Goal: Task Accomplishment & Management: Manage account settings

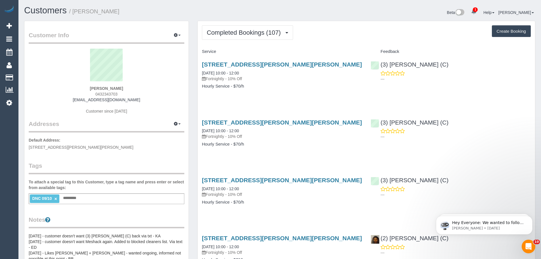
click at [249, 34] on span "Completed Bookings (107)" at bounding box center [245, 32] width 77 height 7
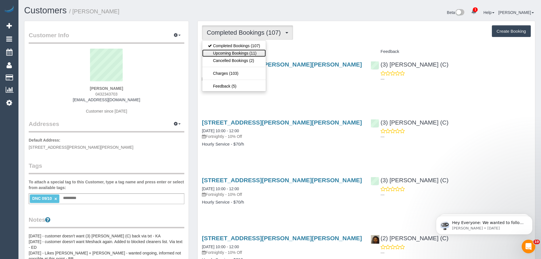
click at [240, 52] on link "Upcoming Bookings (11)" at bounding box center [234, 52] width 64 height 7
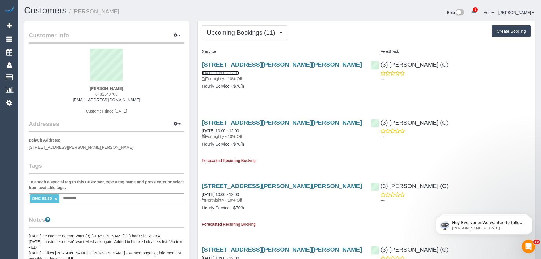
click at [239, 72] on link "23/10/2025 10:00 - 12:00" at bounding box center [220, 73] width 37 height 5
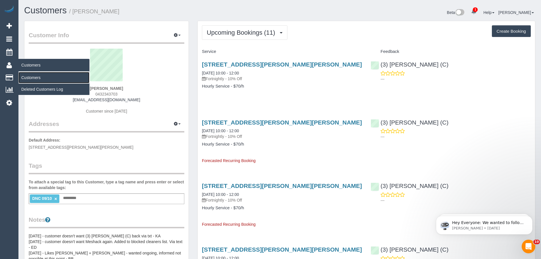
click at [26, 77] on link "Customers" at bounding box center [53, 77] width 71 height 11
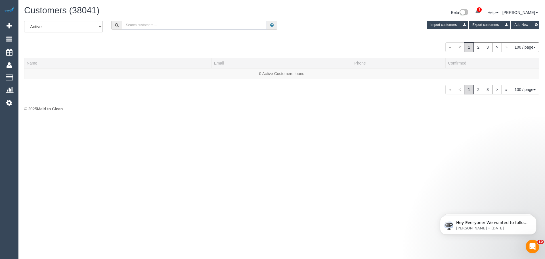
click at [151, 24] on input "text" at bounding box center [194, 25] width 145 height 9
paste input "Guozhu"
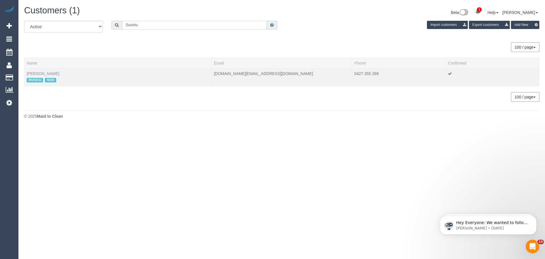
type input "Guozhu"
click at [41, 73] on link "Guozhu Su" at bounding box center [43, 73] width 33 height 5
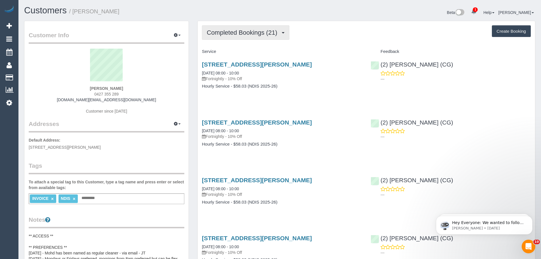
click at [235, 30] on span "Completed Bookings (21)" at bounding box center [243, 32] width 73 height 7
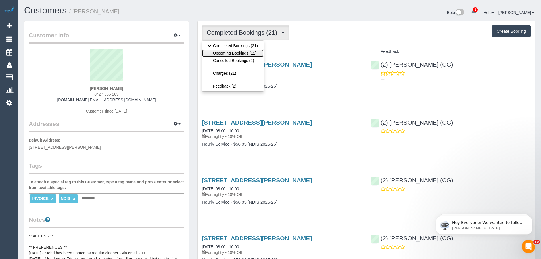
click at [238, 56] on link "Upcoming Bookings (11)" at bounding box center [232, 52] width 61 height 7
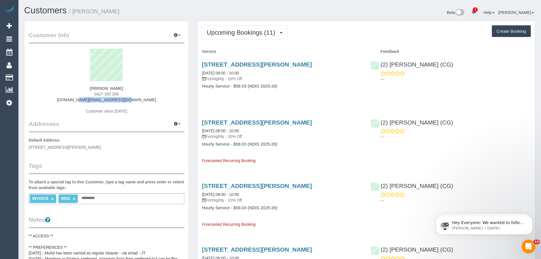
drag, startPoint x: 137, startPoint y: 100, endPoint x: 77, endPoint y: 100, distance: 59.9
click at [77, 100] on div "Guozhu Su 0427 355 289 susan.su@melair.com.au Customer since 2025" at bounding box center [106, 84] width 155 height 71
copy link "susan.su@melair.com.au"
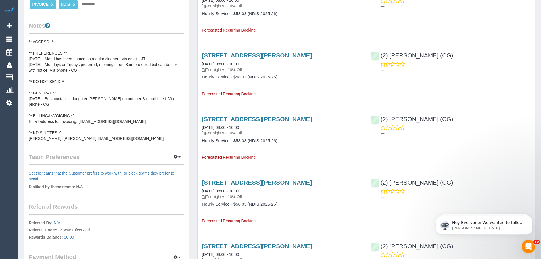
scroll to position [57, 0]
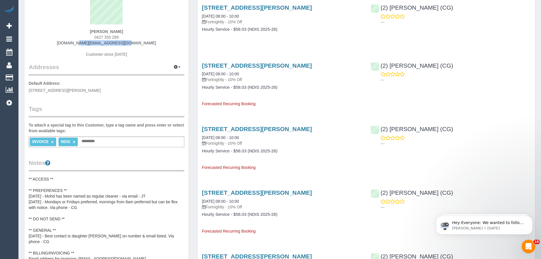
drag, startPoint x: 127, startPoint y: 35, endPoint x: 81, endPoint y: 35, distance: 45.1
click at [81, 35] on div "Guozhu Su 0427 355 289 susan.su@melair.com.au Customer since 2025" at bounding box center [106, 27] width 155 height 71
copy span "0427 355 289"
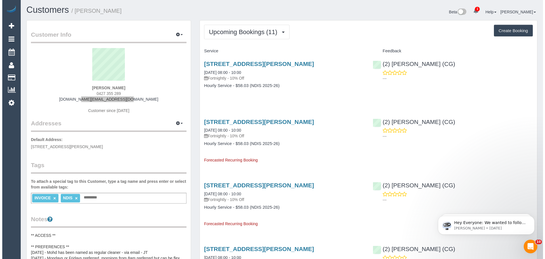
scroll to position [0, 0]
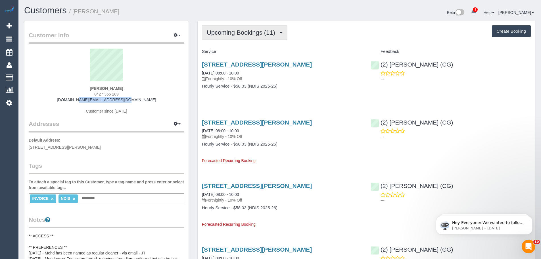
click at [238, 32] on span "Upcoming Bookings (11)" at bounding box center [242, 32] width 71 height 7
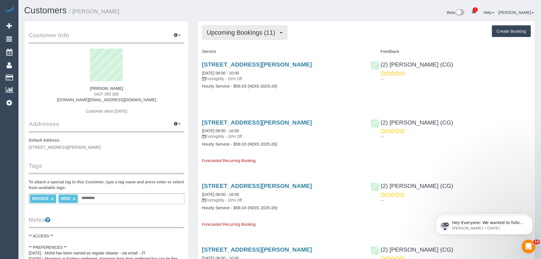
click at [239, 31] on span "Upcoming Bookings (11)" at bounding box center [242, 32] width 71 height 7
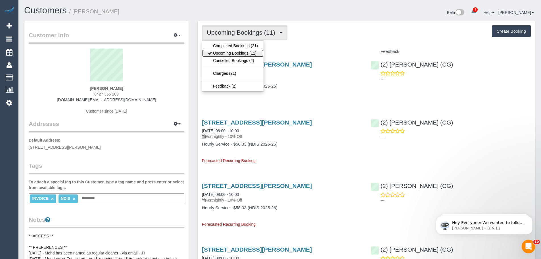
click at [241, 51] on link "Upcoming Bookings (11)" at bounding box center [232, 52] width 61 height 7
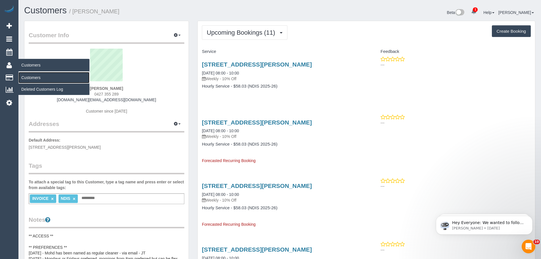
click at [28, 78] on link "Customers" at bounding box center [53, 77] width 71 height 11
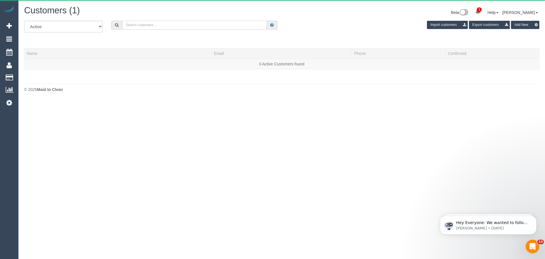
click at [130, 26] on input "text" at bounding box center [194, 25] width 145 height 9
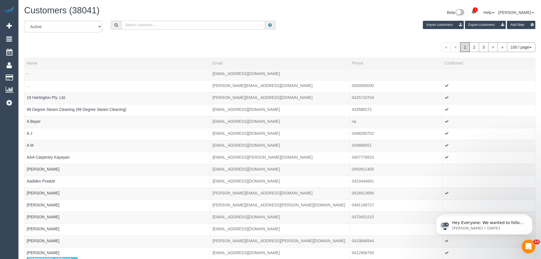
paste input "oakley.kaddish@gmail.com"
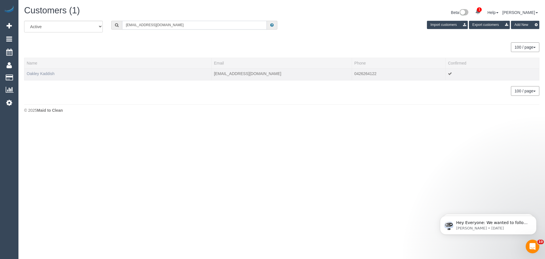
type input "oakley.kaddish@gmail.com"
click at [43, 75] on link "Oakley Kaddish" at bounding box center [41, 73] width 28 height 5
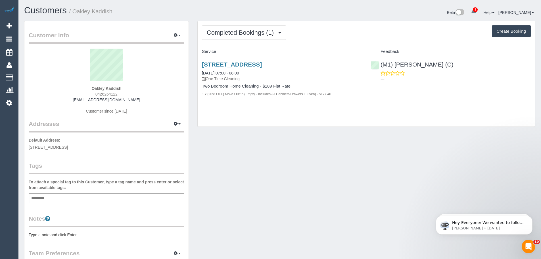
drag, startPoint x: 260, startPoint y: 72, endPoint x: 200, endPoint y: 73, distance: 60.2
click at [200, 73] on div "29/530 Toorak Road, Toorak, VIC 3142 09/10/2025 07:00 - 08:00 One Time Cleaning…" at bounding box center [281, 82] width 169 height 52
copy link "09/10/2025 07:00 - 08:00"
drag, startPoint x: 76, startPoint y: 146, endPoint x: 64, endPoint y: 149, distance: 12.1
click at [64, 149] on span "29/530 Toorak road, Toorak, VIC 3142" at bounding box center [48, 147] width 39 height 5
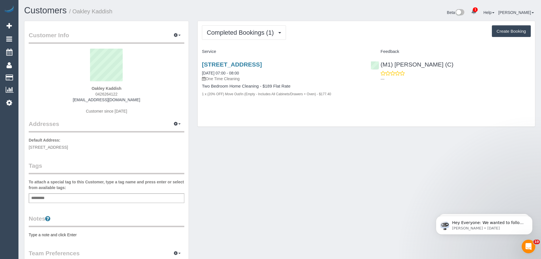
click at [64, 149] on span "29/530 Toorak road, Toorak, VIC 3142" at bounding box center [48, 147] width 39 height 5
drag, startPoint x: 66, startPoint y: 148, endPoint x: 77, endPoint y: 147, distance: 11.6
click at [68, 147] on span "29/530 Toorak road, Toorak, VIC 3142" at bounding box center [48, 147] width 39 height 5
copy span "Toorak"
drag, startPoint x: 130, startPoint y: 87, endPoint x: 51, endPoint y: 85, distance: 78.9
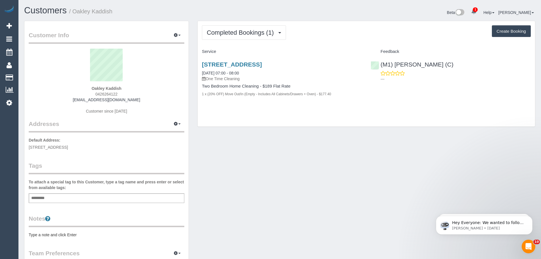
click at [51, 85] on div "Oakley Kaddish 0426264122 oakley.kaddish@gmail.com Customer since 2025" at bounding box center [106, 84] width 155 height 71
copy div "Oakley Kaddish"
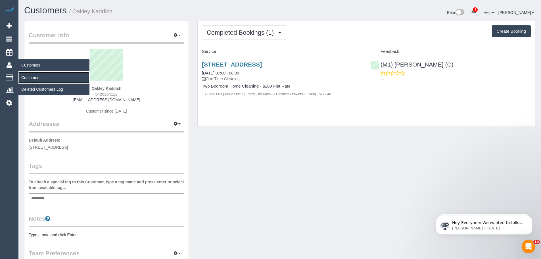
click at [34, 76] on link "Customers" at bounding box center [53, 77] width 71 height 11
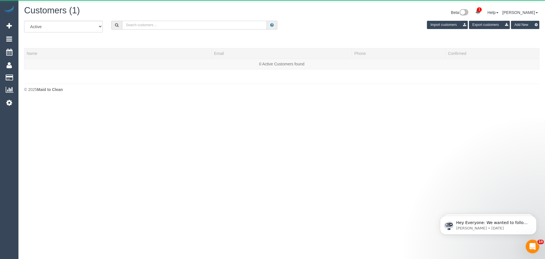
click at [146, 27] on input "text" at bounding box center [194, 25] width 145 height 9
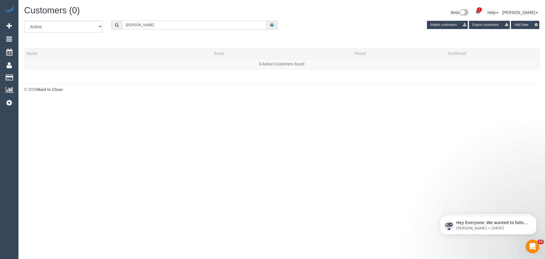
click at [163, 26] on input "Shannon sweeny" at bounding box center [194, 25] width 145 height 9
click at [154, 26] on input "Shannon sweeny" at bounding box center [194, 25] width 145 height 9
click at [144, 27] on input "Shannon sweeny" at bounding box center [194, 25] width 145 height 9
click at [141, 23] on input "Shannon sweeny" at bounding box center [194, 25] width 145 height 9
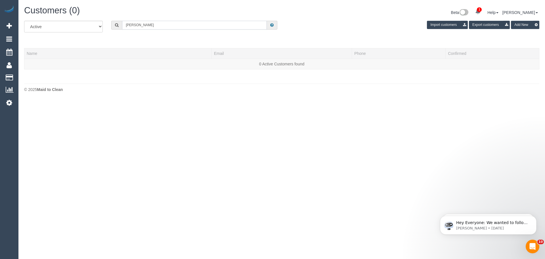
drag, startPoint x: 140, startPoint y: 24, endPoint x: 99, endPoint y: 28, distance: 41.6
click at [99, 28] on div "All Active Archived Shannon sweeny Import customers Export customers Add New" at bounding box center [282, 29] width 524 height 16
click at [145, 25] on input "sweeny" at bounding box center [194, 25] width 145 height 9
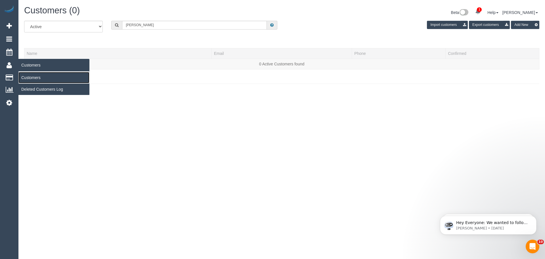
click at [29, 75] on link "Customers" at bounding box center [53, 77] width 71 height 11
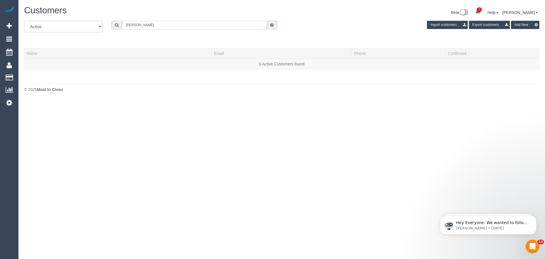
click at [143, 23] on input "sweeny" at bounding box center [194, 25] width 145 height 9
type input "sweeny"
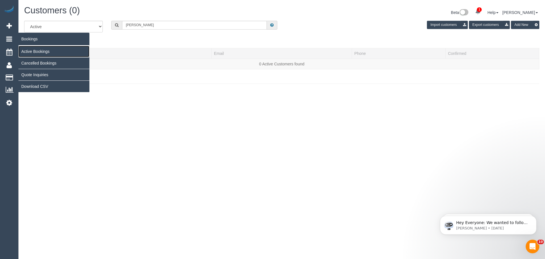
click at [30, 49] on link "Active Bookings" at bounding box center [53, 51] width 71 height 11
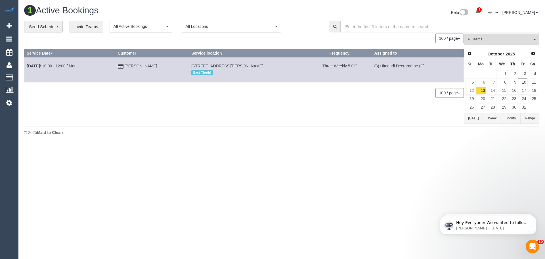
click at [486, 36] on button "All Teams" at bounding box center [501, 39] width 75 height 12
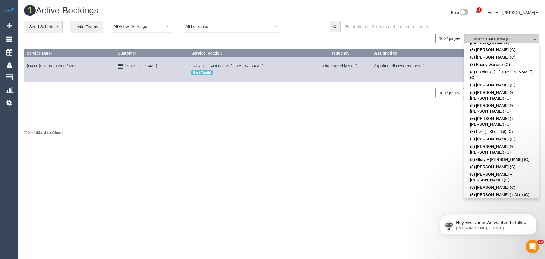
scroll to position [880, 0]
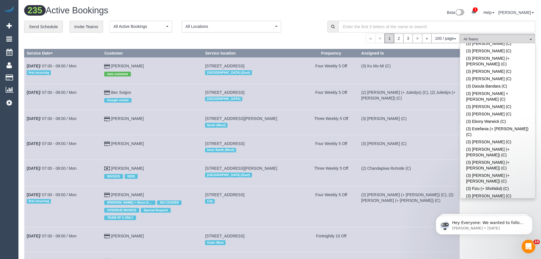
scroll to position [823, 0]
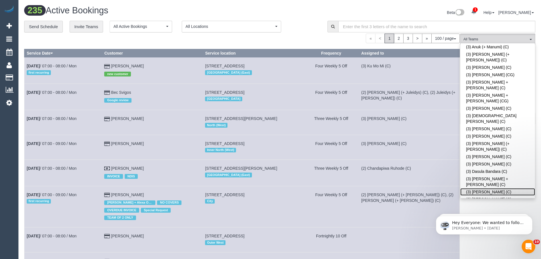
click at [509, 188] on link "(3) Denuwan Lamahewa (C)" at bounding box center [497, 191] width 75 height 7
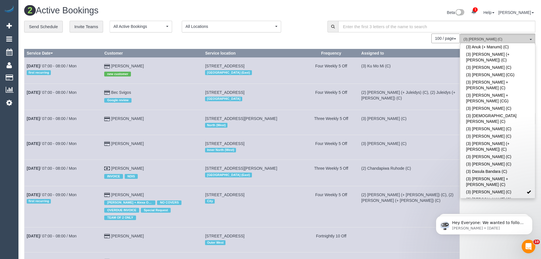
click at [511, 36] on button "(3) Denuwan Lamahewa (C) All Teams" at bounding box center [497, 39] width 75 height 12
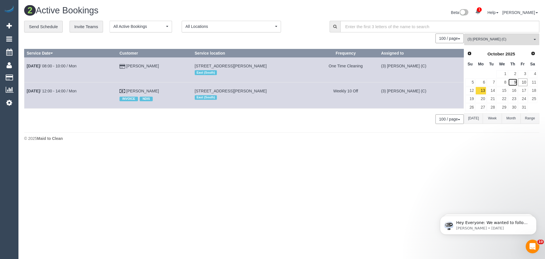
click at [515, 82] on link "9" at bounding box center [512, 82] width 9 height 8
drag, startPoint x: 438, startPoint y: 66, endPoint x: 371, endPoint y: 67, distance: 66.4
click at [371, 67] on tr "Oct 9th / 10:00 - 12:00 / Thu Shannon Sweeney DNC 09/10 30 Kerferd Rd, Glen Iri…" at bounding box center [243, 70] width 439 height 26
copy tr "(3) Denuwan Lamahewa (C)"
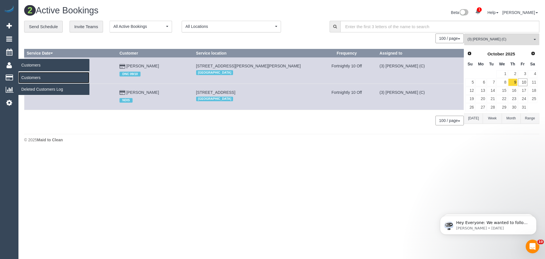
click at [33, 78] on link "Customers" at bounding box center [53, 77] width 71 height 11
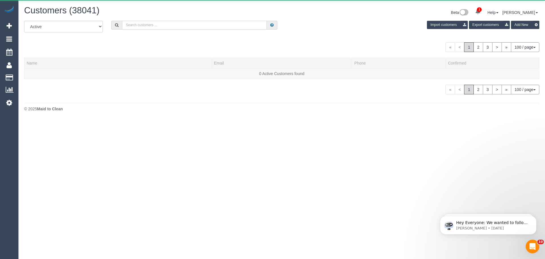
click at [211, 24] on input "text" at bounding box center [194, 25] width 145 height 9
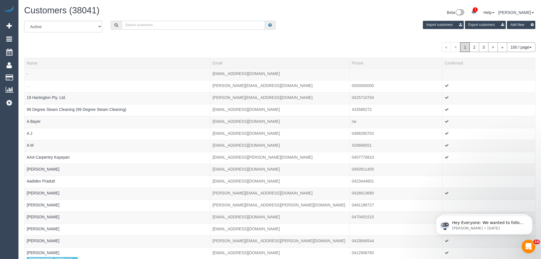
paste input "kristinej2708@bigpond.com"
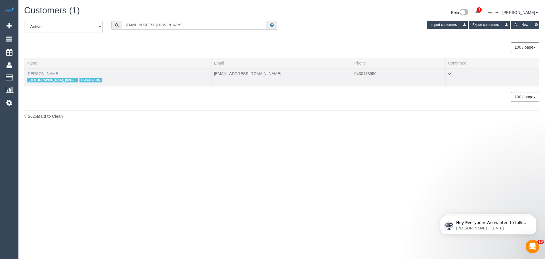
type input "kristinej2708@bigpond.com"
click at [45, 75] on link "Kristine Lindsay" at bounding box center [43, 73] width 33 height 5
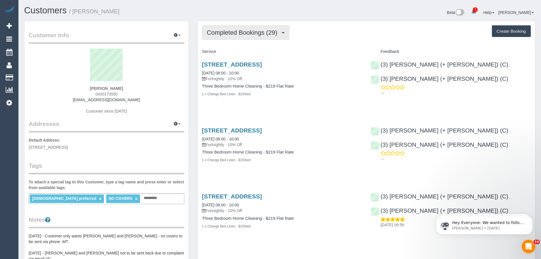
click at [215, 34] on span "Completed Bookings (29)" at bounding box center [243, 32] width 73 height 7
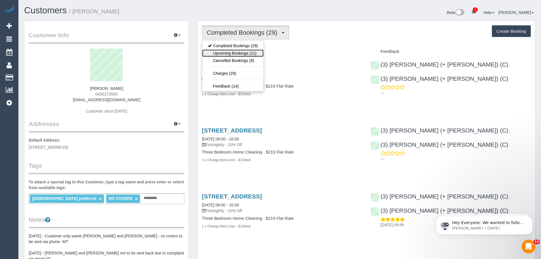
click at [221, 54] on link "Upcoming Bookings (11)" at bounding box center [232, 52] width 61 height 7
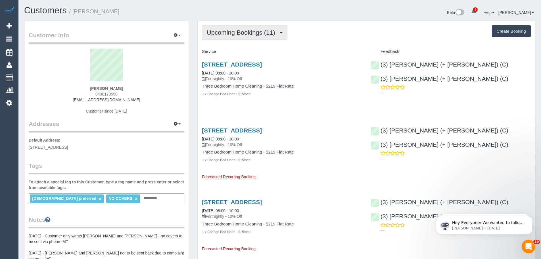
click at [217, 35] on span "Upcoming Bookings (11)" at bounding box center [242, 32] width 71 height 7
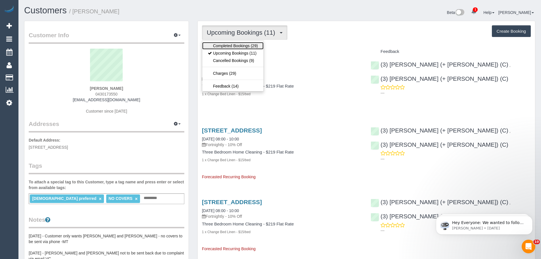
click at [227, 45] on link "Completed Bookings (29)" at bounding box center [232, 45] width 61 height 7
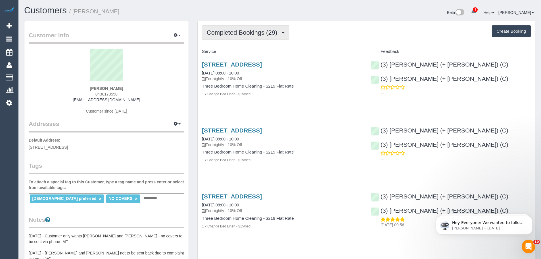
click at [235, 35] on span "Completed Bookings (29)" at bounding box center [243, 32] width 73 height 7
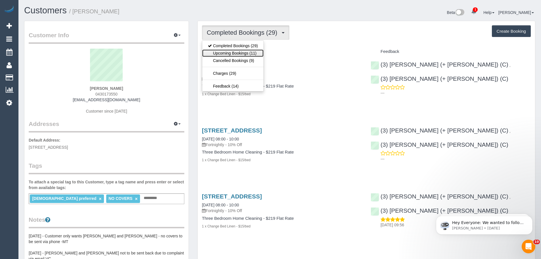
click at [238, 53] on link "Upcoming Bookings (11)" at bounding box center [232, 52] width 61 height 7
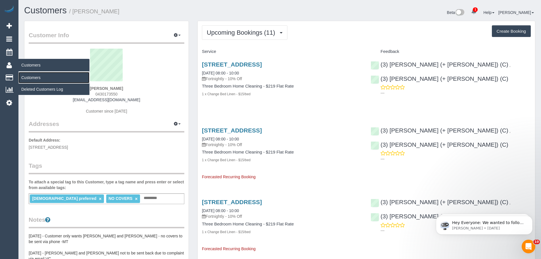
click at [31, 76] on link "Customers" at bounding box center [53, 77] width 71 height 11
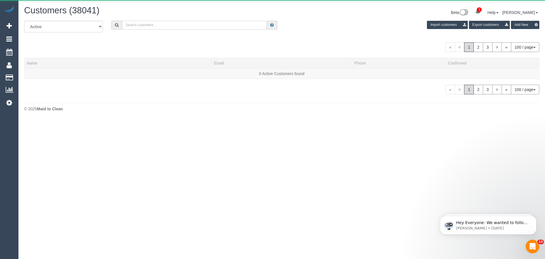
click at [159, 25] on input "text" at bounding box center [194, 25] width 145 height 9
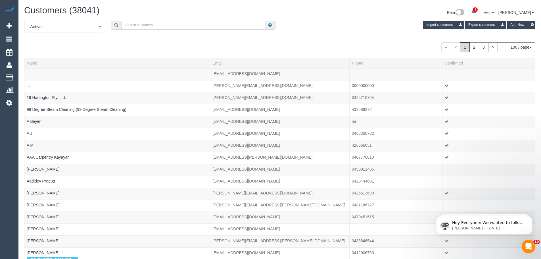
paste input "andrew@leslie.com.au"
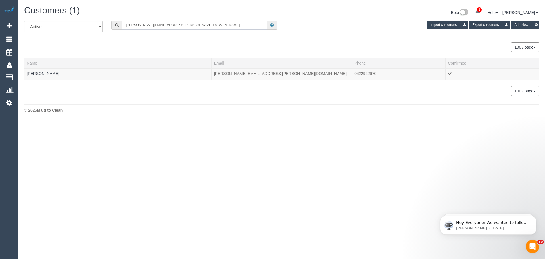
type input "andrew@leslie.com.au"
click at [47, 74] on link "Andrew Leslie" at bounding box center [43, 73] width 33 height 5
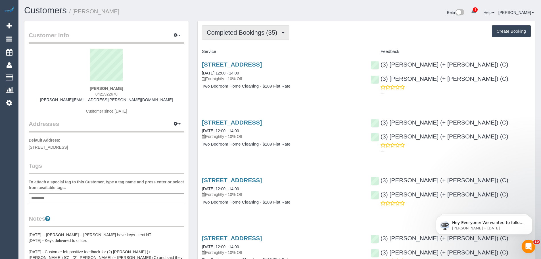
click at [253, 28] on button "Completed Bookings (35)" at bounding box center [245, 32] width 87 height 14
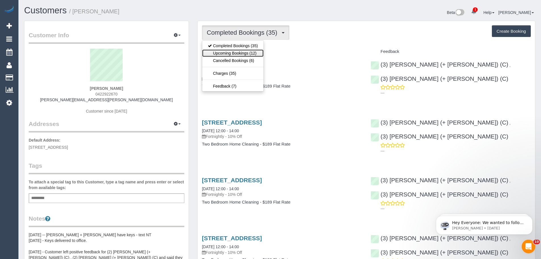
click at [243, 51] on link "Upcoming Bookings (12)" at bounding box center [232, 52] width 61 height 7
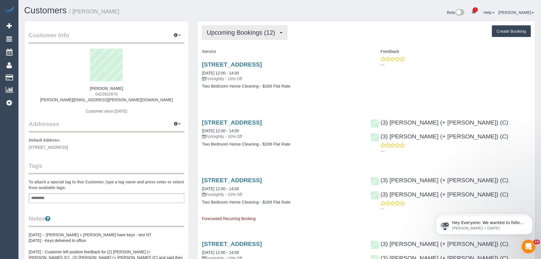
click at [234, 35] on span "Upcoming Bookings (12)" at bounding box center [242, 32] width 71 height 7
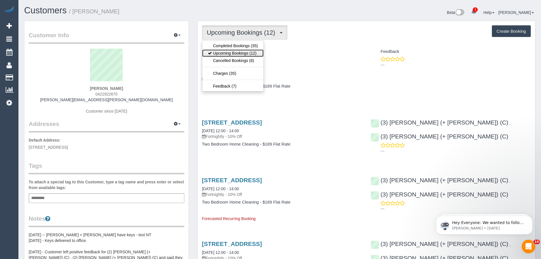
click at [236, 51] on link "Upcoming Bookings (12)" at bounding box center [232, 52] width 61 height 7
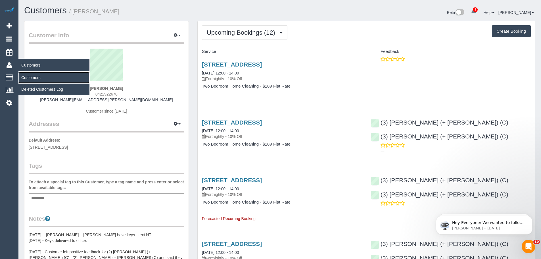
click at [30, 79] on link "Customers" at bounding box center [53, 77] width 71 height 11
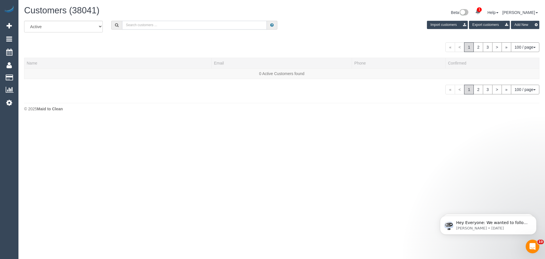
click at [189, 25] on input "text" at bounding box center [194, 25] width 145 height 9
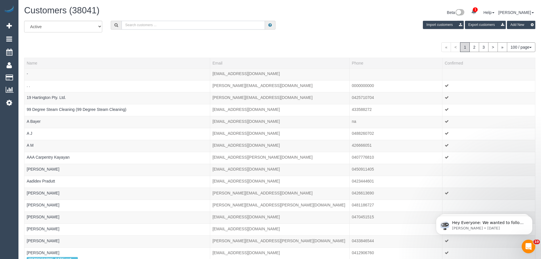
paste input "Angelo Neves"
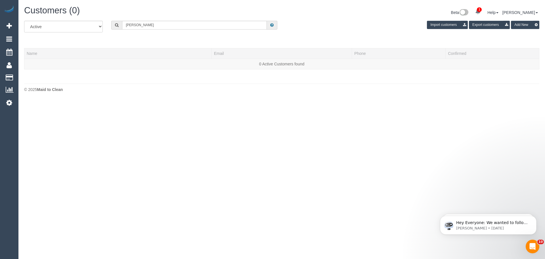
click at [212, 19] on div "Customers (0) Beta 1 Your Notifications You have 0 alerts × You have 6 to charg…" at bounding box center [282, 13] width 524 height 15
click at [213, 22] on input "Angelo Neves" at bounding box center [194, 25] width 145 height 9
paste input "angelo.rdneves@gmail.com"
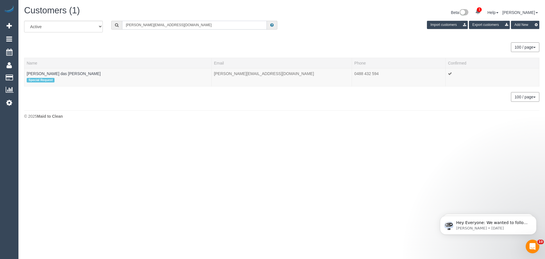
click at [172, 25] on input "angelo.rdneves@gmail.com" at bounding box center [194, 25] width 145 height 9
paste input "Craig Smart"
type input "Craig Smart"
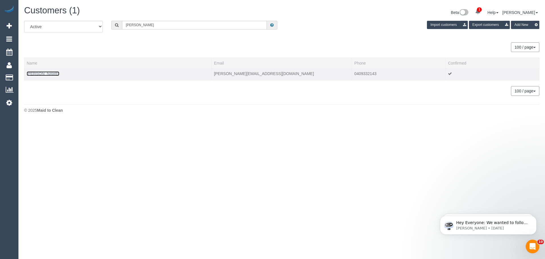
click at [33, 75] on link "Craig Smart" at bounding box center [43, 73] width 33 height 5
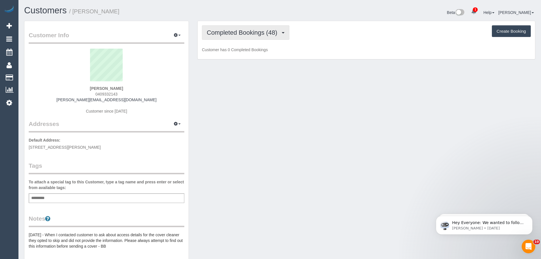
click at [244, 37] on button "Completed Bookings (48)" at bounding box center [245, 32] width 87 height 14
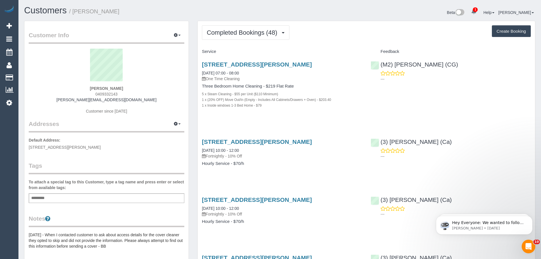
drag, startPoint x: 118, startPoint y: 89, endPoint x: 87, endPoint y: 87, distance: 31.0
click at [87, 87] on div "Craig Smart 0409332143 craig@smartarchitecture.com.au Customer since 2023" at bounding box center [106, 84] width 155 height 71
copy strong "Craig Smart"
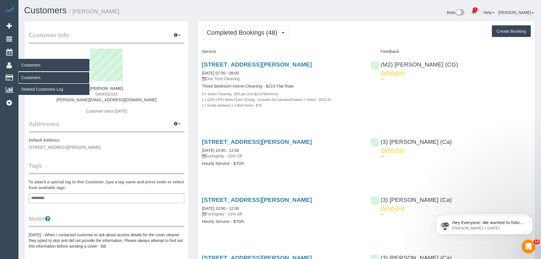
drag, startPoint x: 31, startPoint y: 79, endPoint x: 35, endPoint y: 75, distance: 5.4
click at [31, 79] on link "Customers" at bounding box center [53, 77] width 71 height 11
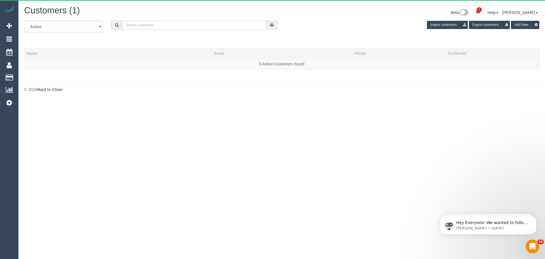
click at [144, 26] on input "text" at bounding box center [194, 25] width 145 height 9
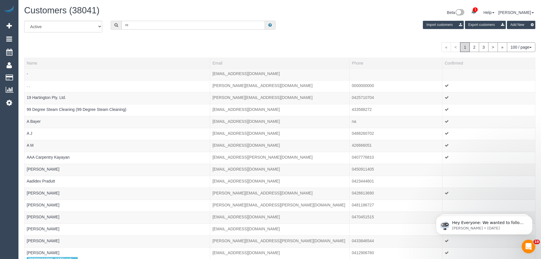
type input "r"
click at [239, 24] on input "text" at bounding box center [192, 25] width 143 height 9
paste input "Pedro Afonso"
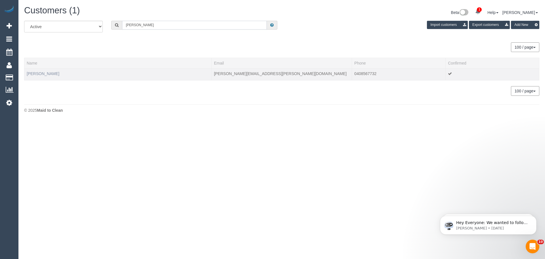
type input "Pedro Afonso"
click at [46, 73] on link "Pedro Afonso" at bounding box center [43, 73] width 33 height 5
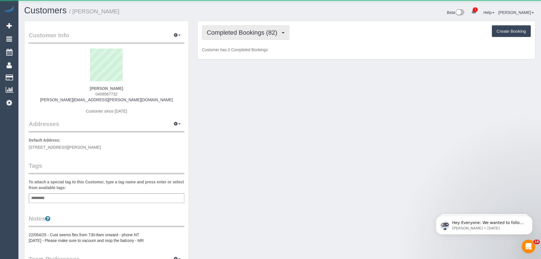
click at [255, 35] on span "Completed Bookings (82)" at bounding box center [243, 32] width 73 height 7
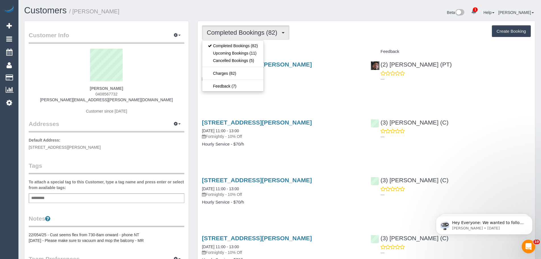
click at [348, 32] on div "Completed Bookings (82) Completed Bookings (82) Upcoming Bookings (11) Cancelle…" at bounding box center [366, 32] width 329 height 14
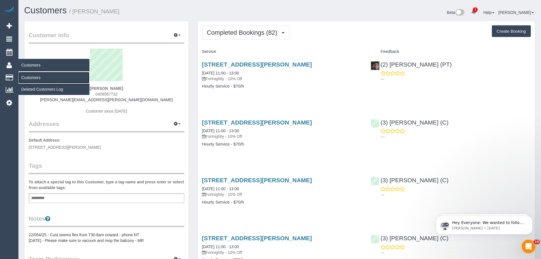
drag, startPoint x: 31, startPoint y: 77, endPoint x: 72, endPoint y: 62, distance: 44.1
click at [31, 77] on link "Customers" at bounding box center [53, 77] width 71 height 11
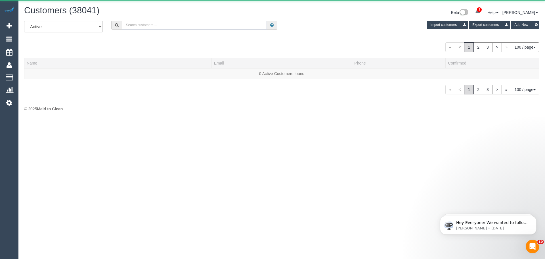
click at [189, 26] on input "text" at bounding box center [194, 25] width 145 height 9
paste input "Heidar Molavi"
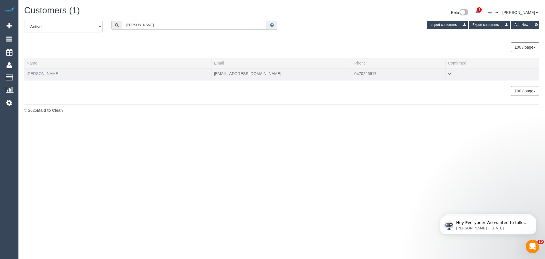
type input "Heidar Molavi"
click at [45, 74] on link "Heidar Molavi" at bounding box center [43, 73] width 33 height 5
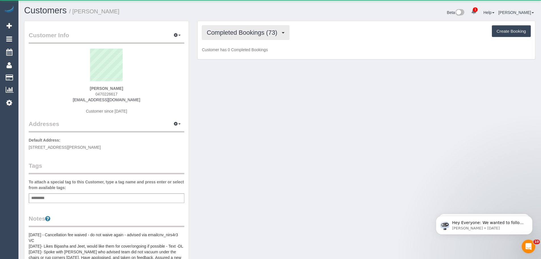
click at [224, 35] on span "Completed Bookings (73)" at bounding box center [243, 32] width 73 height 7
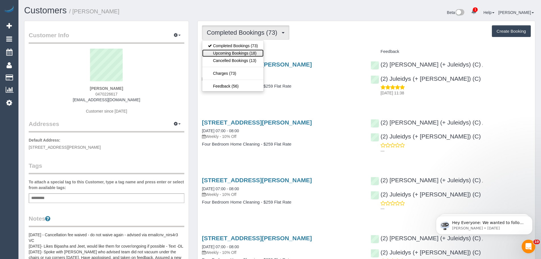
click at [230, 53] on link "Upcoming Bookings (18)" at bounding box center [232, 52] width 61 height 7
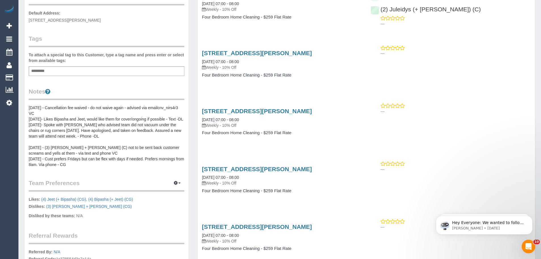
scroll to position [114, 0]
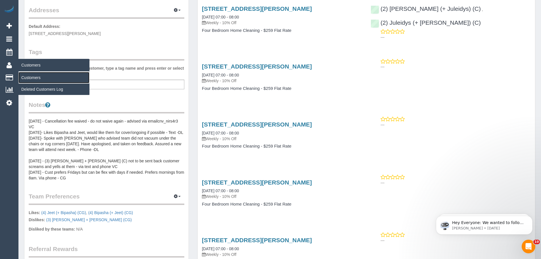
click at [30, 76] on link "Customers" at bounding box center [53, 77] width 71 height 11
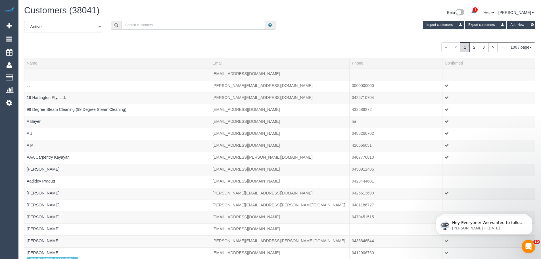
click at [155, 26] on input "text" at bounding box center [192, 25] width 143 height 9
paste input "carli@thecolemans.net.au"
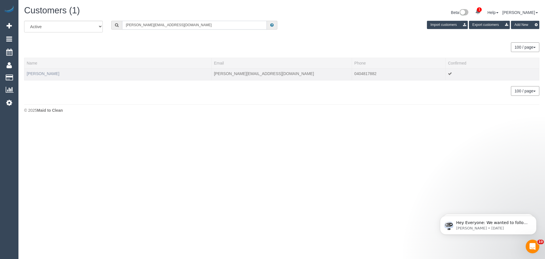
type input "carli@thecolemans.net.au"
click at [36, 73] on link "Carli Dunchue" at bounding box center [43, 73] width 33 height 5
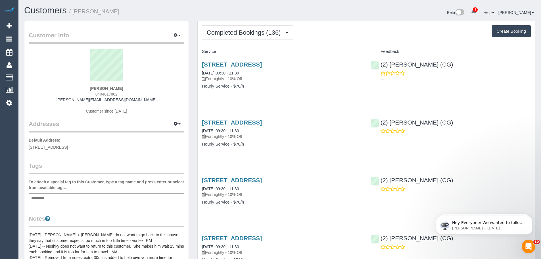
scroll to position [28, 0]
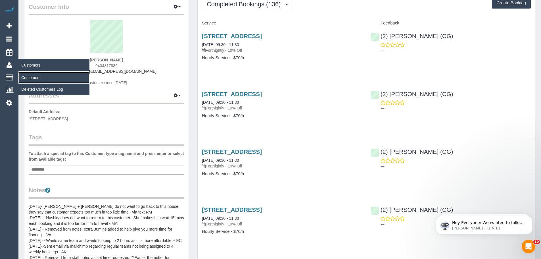
click at [37, 77] on link "Customers" at bounding box center [53, 77] width 71 height 11
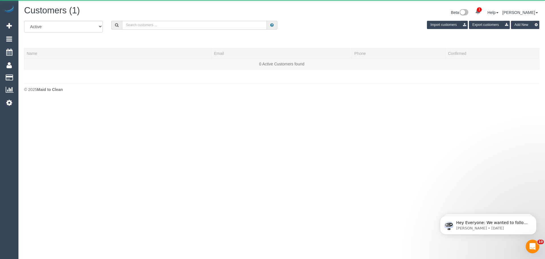
click at [215, 24] on input "text" at bounding box center [194, 25] width 145 height 9
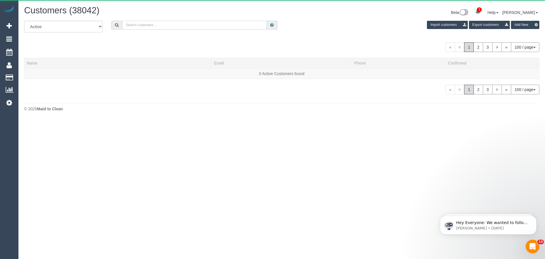
paste input "61450261061"
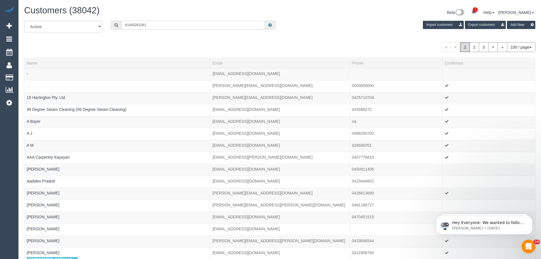
drag, startPoint x: 128, startPoint y: 25, endPoint x: 100, endPoint y: 22, distance: 28.5
click at [98, 23] on div "All Active Archived 61450261061 Import customers Export customers Add New" at bounding box center [279, 29] width 519 height 16
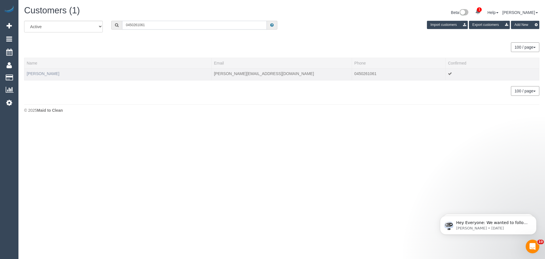
type input "0450261061"
click at [41, 74] on link "Daryl Mumford" at bounding box center [43, 73] width 33 height 5
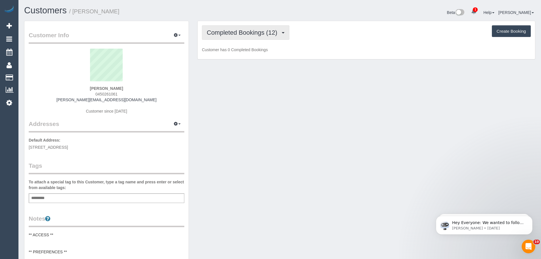
click at [221, 34] on span "Completed Bookings (12)" at bounding box center [243, 32] width 73 height 7
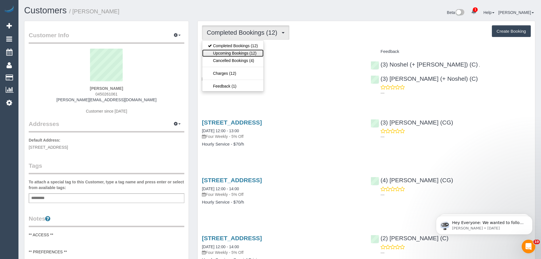
click at [226, 51] on link "Upcoming Bookings (12)" at bounding box center [232, 52] width 61 height 7
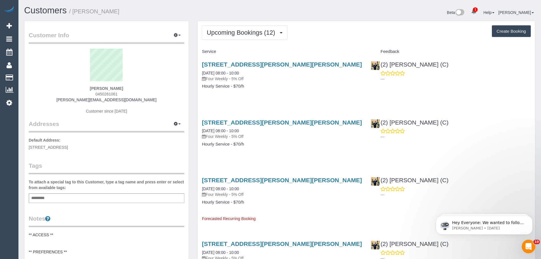
drag, startPoint x: 129, startPoint y: 89, endPoint x: 44, endPoint y: 88, distance: 84.6
click at [44, 88] on div "Daryl Mumford 0450261061 daryl.mumford@outlook.com Customer since 2024" at bounding box center [106, 84] width 155 height 71
copy strong "Daryl Mumford"
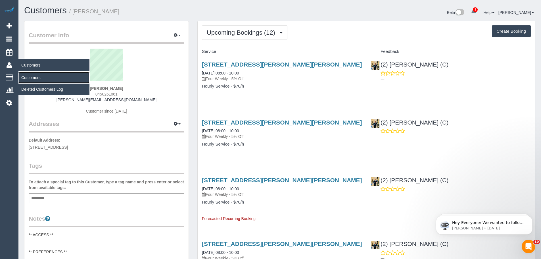
drag, startPoint x: 42, startPoint y: 78, endPoint x: 43, endPoint y: 75, distance: 3.4
click at [42, 78] on link "Customers" at bounding box center [53, 77] width 71 height 11
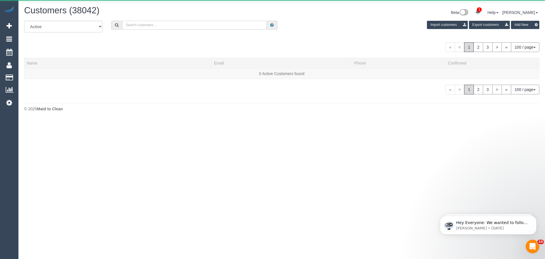
click at [162, 23] on input "text" at bounding box center [194, 25] width 145 height 9
paste input "ashleigh.vogler1@hotmail.com"
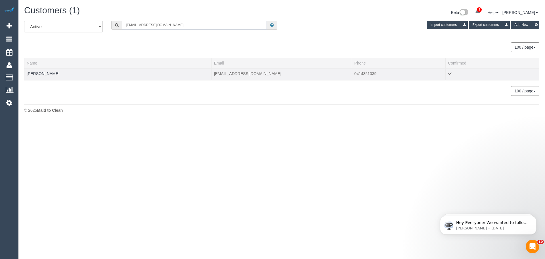
type input "ashleigh.vogler1@hotmail.com"
drag, startPoint x: 64, startPoint y: 74, endPoint x: 26, endPoint y: 75, distance: 37.7
click at [26, 75] on td "Ashleigh Vogler" at bounding box center [117, 74] width 187 height 12
copy link "Ashleigh Vogler"
click at [46, 73] on link "Ashleigh Vogler" at bounding box center [43, 73] width 33 height 5
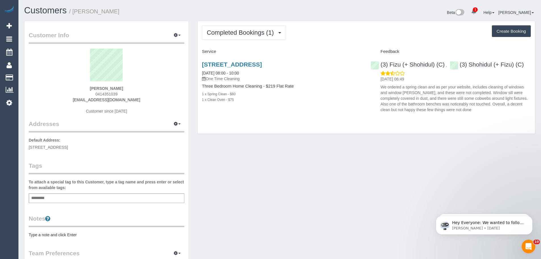
drag, startPoint x: 199, startPoint y: 64, endPoint x: 266, endPoint y: 104, distance: 78.1
click at [266, 105] on div "7 Havana Rise, Werribee, VIC 3030 09/10/2025 08:00 - 10:00 One Time Cleaning Th…" at bounding box center [281, 84] width 169 height 57
copy div "7 Havana Rise, Werribee, VIC 3030 09/10/2025 08:00 - 10:00 One Time Cleaning Th…"
click at [129, 81] on sui-profile-pic at bounding box center [106, 67] width 147 height 37
drag, startPoint x: 129, startPoint y: 87, endPoint x: 68, endPoint y: 86, distance: 61.0
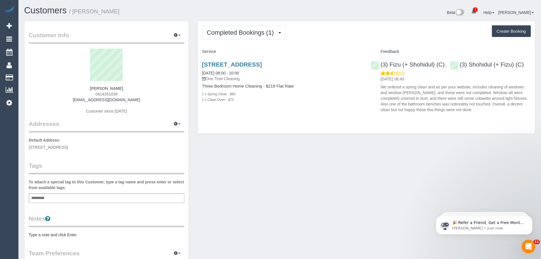
click at [70, 86] on div "Ashleigh Vogler 0414351039 ashleigh.vogler1@hotmail.com Customer since 2025" at bounding box center [106, 84] width 155 height 71
drag, startPoint x: 446, startPoint y: 66, endPoint x: 445, endPoint y: 56, distance: 9.4
click at [445, 55] on div "Feedback" at bounding box center [450, 52] width 169 height 10
click at [379, 67] on div "(3) Fizu (+ Shohidul) (C) ," at bounding box center [409, 64] width 79 height 7
click at [112, 201] on div "Add a tag" at bounding box center [106, 198] width 155 height 10
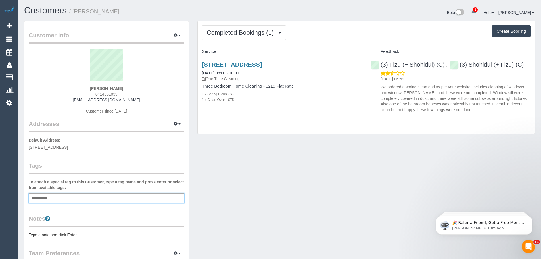
type input "**********"
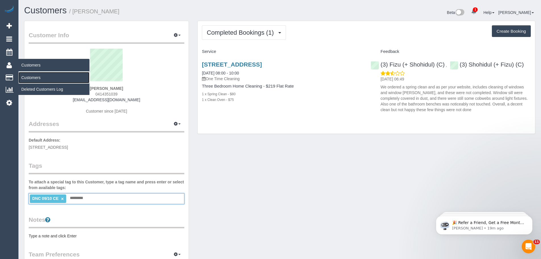
drag, startPoint x: 30, startPoint y: 77, endPoint x: 33, endPoint y: 76, distance: 3.3
click at [30, 77] on link "Customers" at bounding box center [53, 77] width 71 height 11
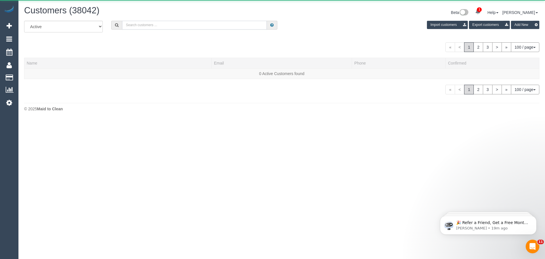
click at [186, 24] on input "text" at bounding box center [194, 25] width 145 height 9
paste input "pedro@afonso.com.au"
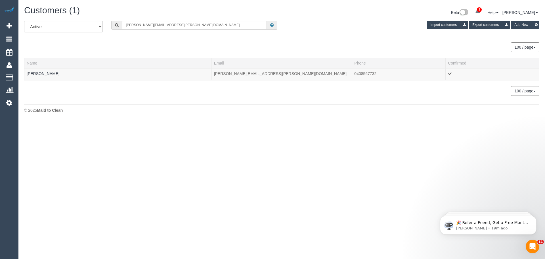
drag, startPoint x: 58, startPoint y: 74, endPoint x: 24, endPoint y: 74, distance: 34.1
click at [24, 74] on div "All Active Archived pedro@afonso.com.au Import customers Export customers Add N…" at bounding box center [282, 61] width 524 height 81
click at [67, 75] on td "Pedro Afonso" at bounding box center [117, 74] width 187 height 12
drag, startPoint x: 62, startPoint y: 75, endPoint x: 27, endPoint y: 74, distance: 34.9
click at [27, 74] on td "Pedro Afonso" at bounding box center [117, 74] width 187 height 12
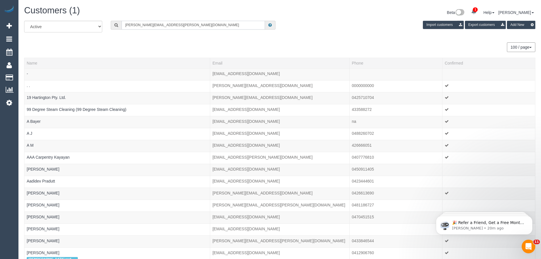
click at [171, 22] on input "pedro@afonso.com.au" at bounding box center [192, 25] width 143 height 9
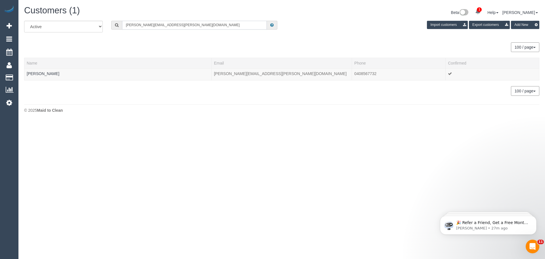
click at [180, 27] on input "pedro@afonso.com.au" at bounding box center [194, 25] width 145 height 9
paste input "carmel@carrazz"
click at [214, 26] on input "carmel@carrazzo.com.au" at bounding box center [194, 25] width 145 height 9
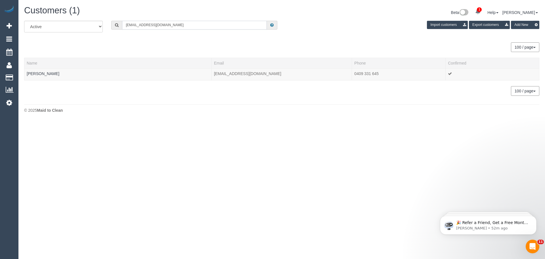
click at [214, 26] on input "carmel@carrazzo.com.au" at bounding box center [194, 25] width 145 height 9
paste input "issy.chatila@gmail.com"
type input "issy.chatila@gmail.com"
drag, startPoint x: 60, startPoint y: 75, endPoint x: 68, endPoint y: 92, distance: 18.4
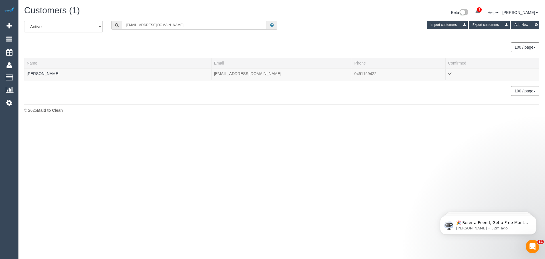
click at [25, 74] on td "Isabelle Chatila" at bounding box center [117, 74] width 187 height 12
click at [45, 75] on link "Isabelle Chatila" at bounding box center [43, 73] width 33 height 5
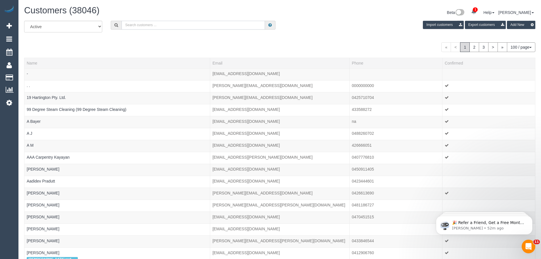
click at [150, 24] on input "text" at bounding box center [192, 25] width 143 height 9
paste input "Isabelle Chatila"
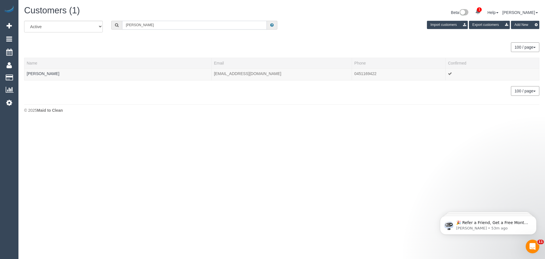
click at [175, 27] on input "Isabelle Chatila" at bounding box center [194, 25] width 145 height 9
paste input "61395964434"
click at [127, 24] on input "61395964434" at bounding box center [194, 25] width 145 height 9
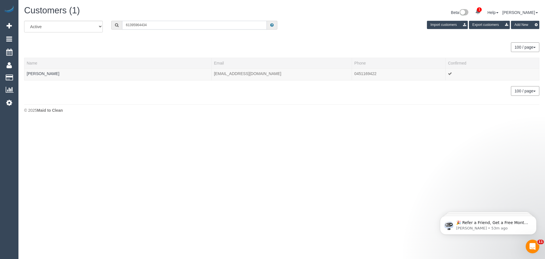
drag, startPoint x: 130, startPoint y: 24, endPoint x: 119, endPoint y: 24, distance: 10.5
click at [119, 24] on div "61395964434" at bounding box center [194, 25] width 166 height 9
type input "0395964434"
drag, startPoint x: 37, startPoint y: 73, endPoint x: 113, endPoint y: 73, distance: 75.8
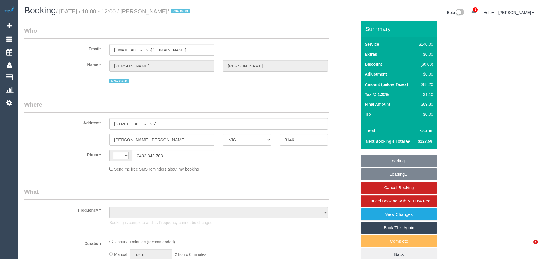
select select "VIC"
select select "string:AU"
select select "string:stripe-pm_1Mlpvq2GScqysDRV2oXtTaw3"
select select "spot1"
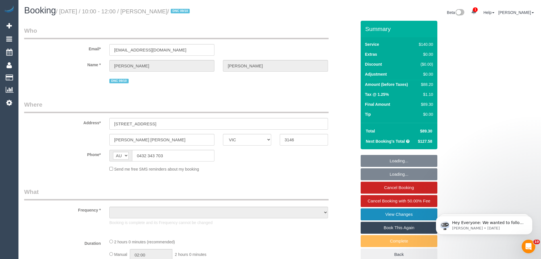
select select "number:28"
select select "number:15"
select select "number:19"
select select "number:22"
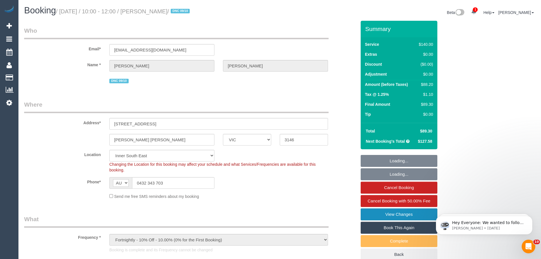
select select "object:1526"
click at [409, 215] on link "View Changes" at bounding box center [398, 214] width 77 height 12
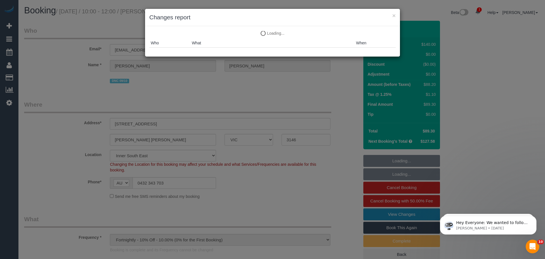
select select "spot6"
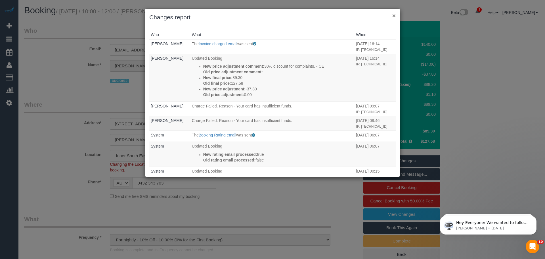
click at [394, 15] on button "×" at bounding box center [393, 15] width 3 height 6
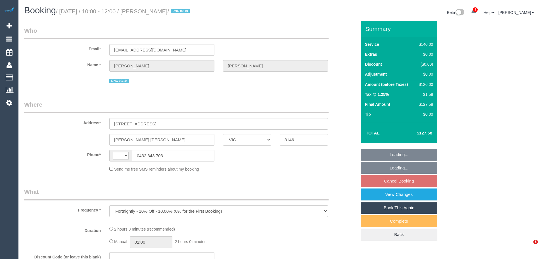
select select "VIC"
select select "string:stripe-pm_1Mlpvq2GScqysDRV2oXtTaw3"
select select "number:28"
select select "number:15"
select select "number:19"
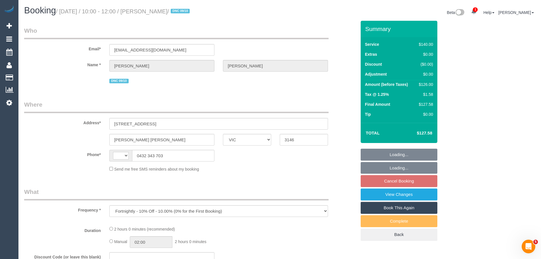
select select "number:22"
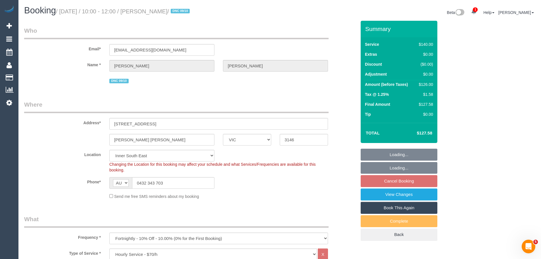
select select "string:AU"
select select "object:875"
select select "spot3"
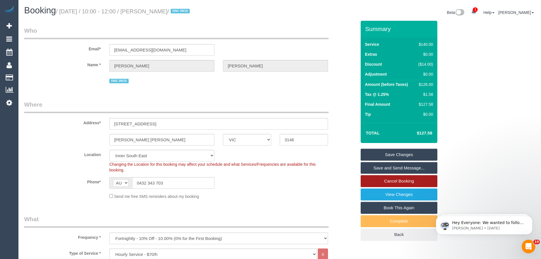
click at [411, 183] on link "Cancel Booking" at bounding box center [398, 181] width 77 height 12
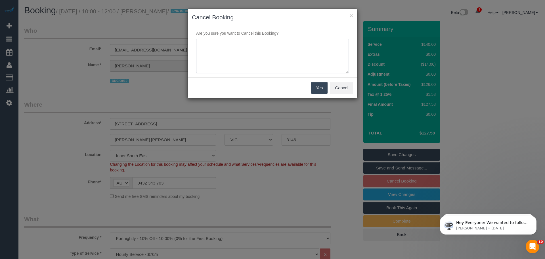
click at [268, 52] on textarea at bounding box center [272, 56] width 153 height 35
type textarea "customer has had multiple bad experiences with our services. via text - CE"
click at [319, 89] on button "Yes" at bounding box center [319, 88] width 16 height 12
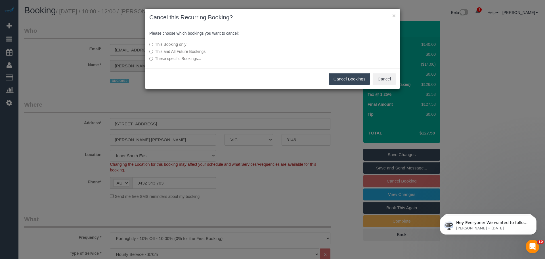
click at [170, 52] on label "This and All Future Bookings" at bounding box center [229, 52] width 161 height 6
click at [342, 78] on button "Cancel Bookings" at bounding box center [350, 79] width 42 height 12
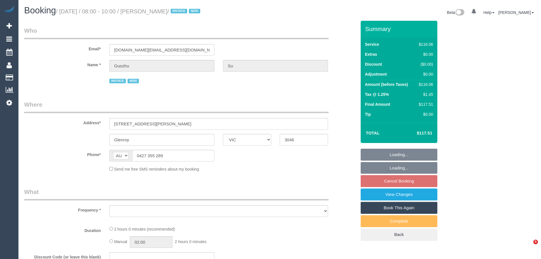
select select "VIC"
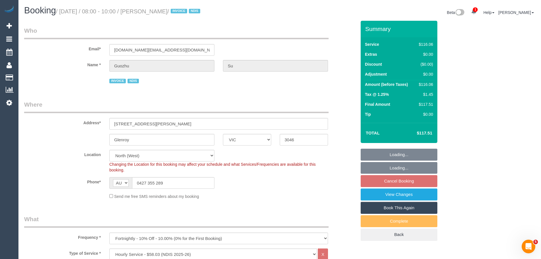
select select "object:746"
select select "number:28"
select select "number:14"
select select "number:19"
select select "number:25"
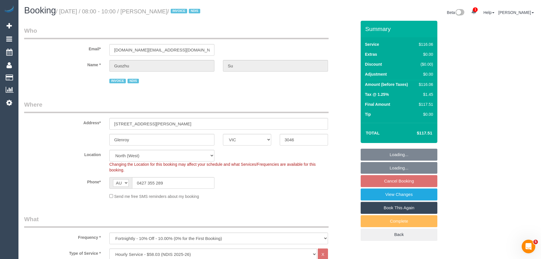
select select "number:35"
select select "number:12"
select select "spot2"
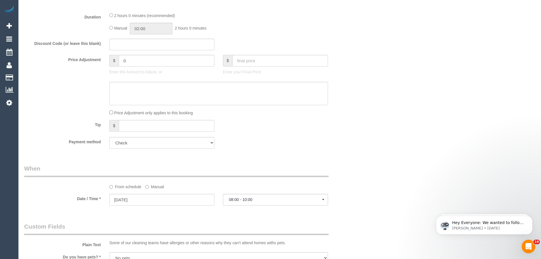
scroll to position [341, 0]
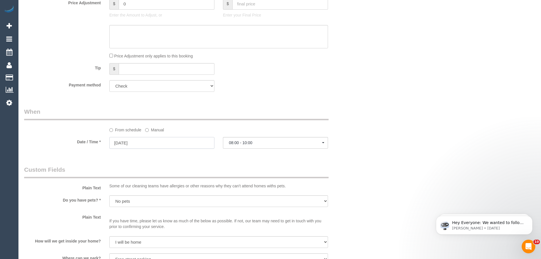
click at [131, 148] on input "20/10/2025" at bounding box center [161, 143] width 105 height 12
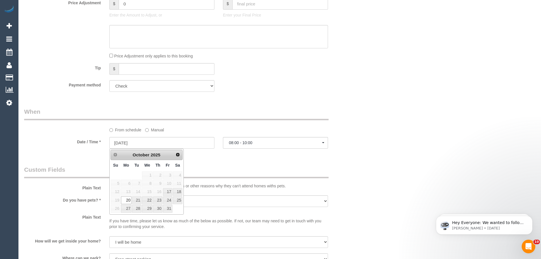
click at [127, 192] on span "13" at bounding box center [126, 192] width 10 height 8
click at [127, 193] on span "13" at bounding box center [126, 192] width 10 height 8
click at [232, 160] on div "Who Email* susan.su@melair.com.au Name * Guozhu Su INVOICE NDIS Where Address* …" at bounding box center [190, 161] width 341 height 962
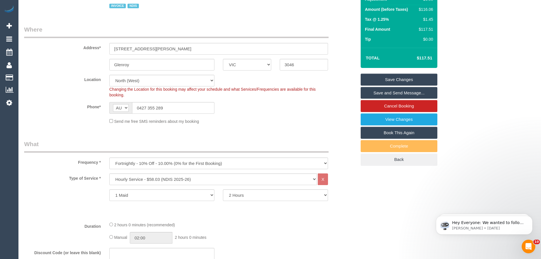
scroll to position [85, 0]
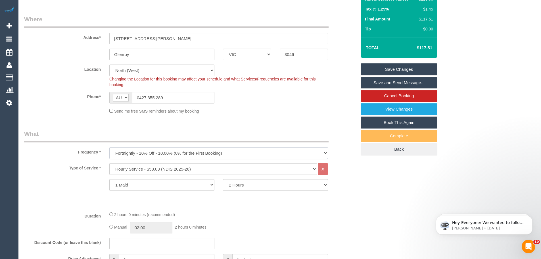
click at [148, 155] on select "One Time Cleaning Weekly - 10% Off - 10.00% (0% for the First Booking) Fortnigh…" at bounding box center [218, 153] width 218 height 12
select select "object:748"
click at [109, 147] on select "One Time Cleaning Weekly - 10% Off - 10.00% (0% for the First Booking) Fortnigh…" at bounding box center [218, 153] width 218 height 12
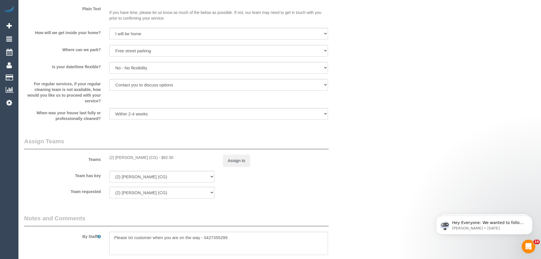
scroll to position [596, 0]
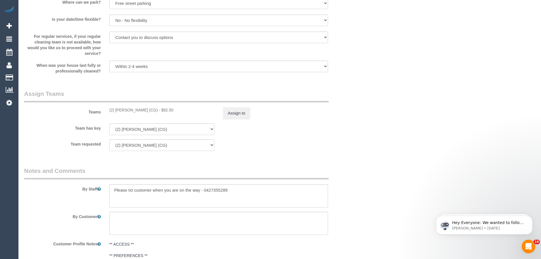
drag, startPoint x: 155, startPoint y: 109, endPoint x: 97, endPoint y: 109, distance: 57.9
click at [97, 109] on div "Teams (2) Mohd Che Manir (CG) - $82.50 Assign to" at bounding box center [190, 104] width 341 height 30
click at [108, 111] on div "(2) Mohd Che Manir (CG) - $82.50" at bounding box center [162, 110] width 114 height 6
drag, startPoint x: 108, startPoint y: 110, endPoint x: 154, endPoint y: 114, distance: 46.4
click at [154, 114] on div "Teams (2) Mohd Che Manir (CG) - $82.50 Assign to" at bounding box center [190, 104] width 341 height 30
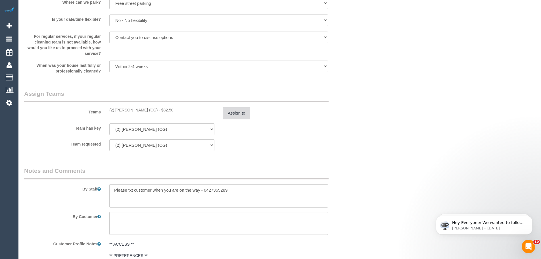
click at [249, 113] on button "Assign to" at bounding box center [236, 113] width 27 height 12
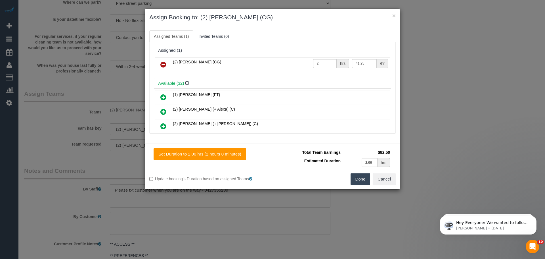
click at [164, 65] on icon at bounding box center [163, 64] width 6 height 7
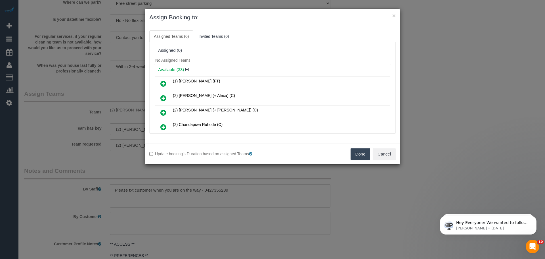
click at [363, 152] on button "Done" at bounding box center [360, 154] width 20 height 12
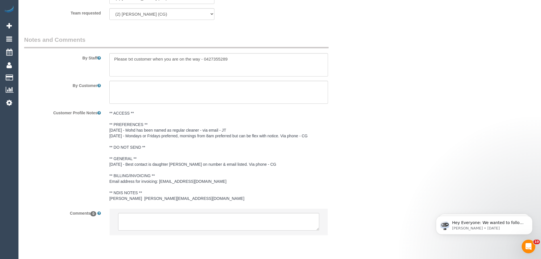
scroll to position [738, 0]
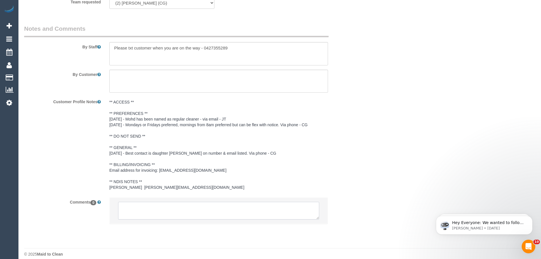
drag, startPoint x: 171, startPoint y: 205, endPoint x: 168, endPoint y: 202, distance: 4.8
click at [171, 205] on textarea at bounding box center [218, 210] width 201 height 18
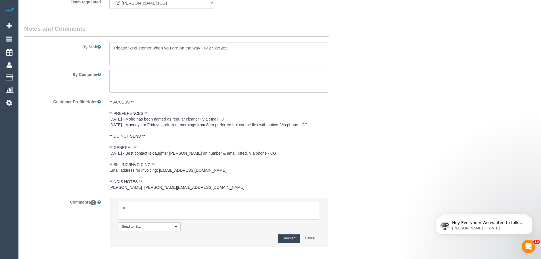
type textarea "/"
paste textarea "Cleaner(s) Unassigned: Reason Unassigned: One Off/Ongoing: Flexibility: Close a…"
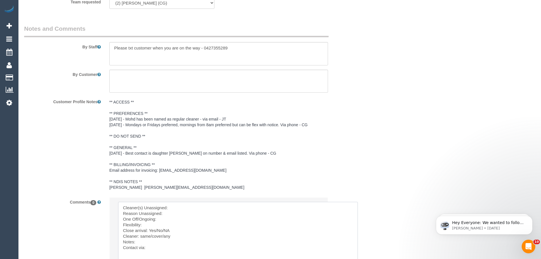
scroll to position [0, 0]
drag, startPoint x: 318, startPoint y: 217, endPoint x: 375, endPoint y: 272, distance: 79.3
click at [194, 205] on textarea at bounding box center [247, 237] width 258 height 73
paste textarea "(2) Mohd Che Manir (CG)"
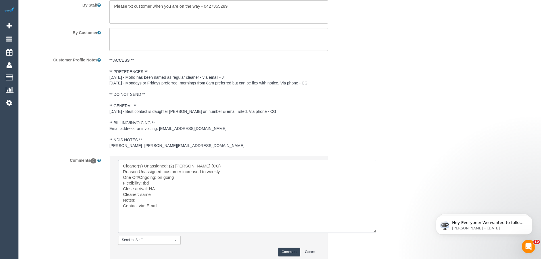
scroll to position [823, 0]
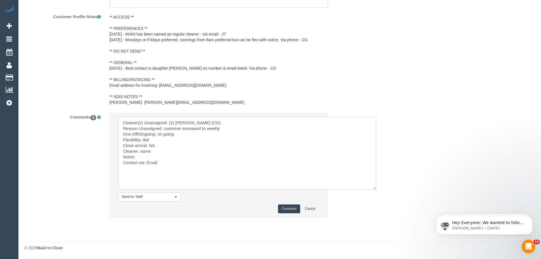
type textarea "Cleaner(s) Unassigned: (2) Mohd Che Manir (CG) Reason Unassigned: customer incr…"
click at [291, 206] on button "Comment" at bounding box center [289, 208] width 22 height 9
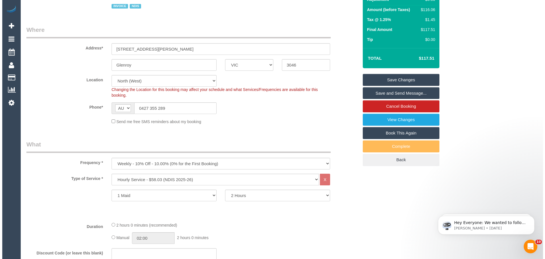
scroll to position [0, 0]
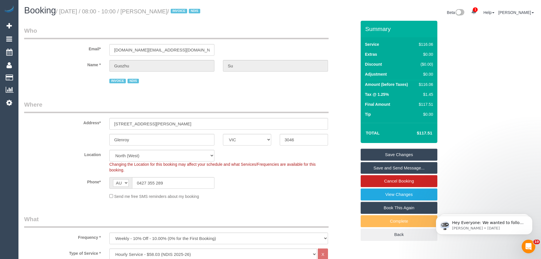
click at [398, 151] on link "Save Changes" at bounding box center [398, 154] width 77 height 12
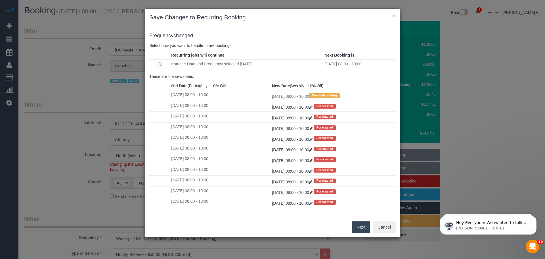
click at [358, 226] on button "Next" at bounding box center [361, 227] width 18 height 12
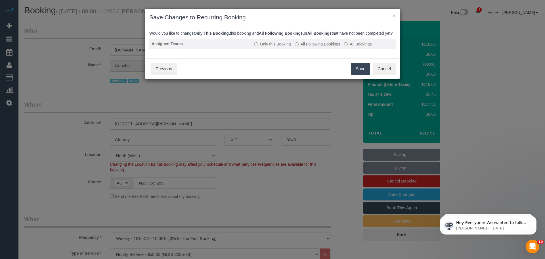
click at [317, 47] on label "All Following Bookings" at bounding box center [317, 44] width 45 height 6
click at [360, 74] on button "Save" at bounding box center [360, 69] width 19 height 12
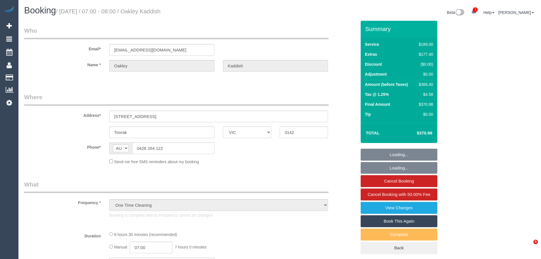
select select "VIC"
select select "string:stripe-pm_1SDv1y2GScqysDRVIpHS4L3M"
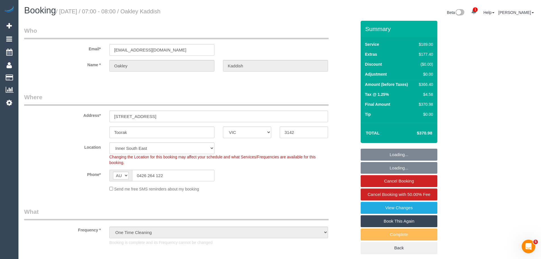
select select "object:577"
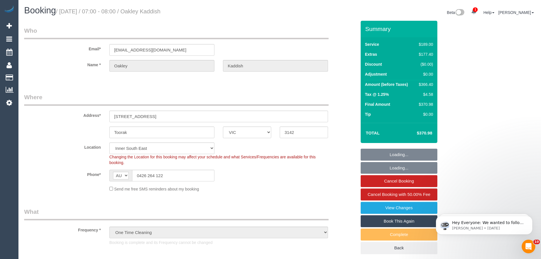
select select "number:29"
select select "number:14"
select select "number:19"
select select "number:24"
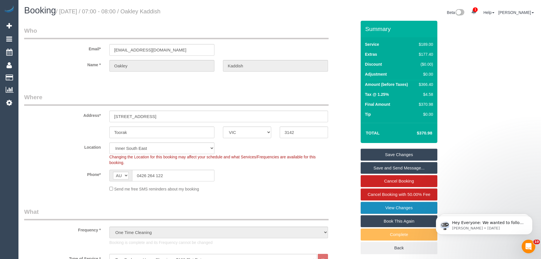
click at [404, 208] on link "View Changes" at bounding box center [398, 207] width 77 height 12
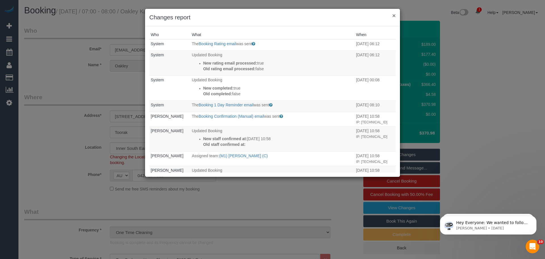
click at [392, 13] on button "×" at bounding box center [393, 15] width 3 height 6
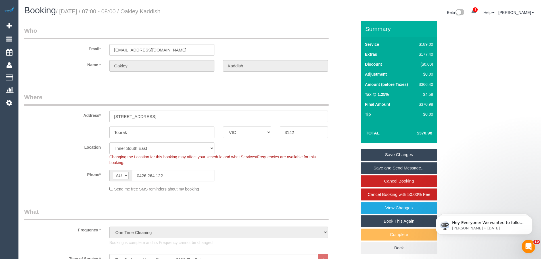
drag, startPoint x: 202, startPoint y: 9, endPoint x: 150, endPoint y: 9, distance: 52.2
click at [150, 9] on h1 "Booking / October 09, 2025 / 07:00 - 08:00 / Oakley Kaddish" at bounding box center [149, 11] width 251 height 10
copy small "Oakley Kaddish"
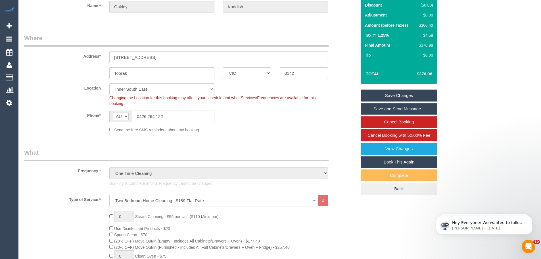
scroll to position [28, 0]
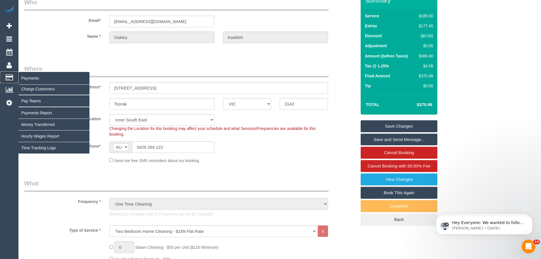
click at [6, 76] on icon at bounding box center [9, 77] width 7 height 5
click at [32, 91] on link "Charge Customers" at bounding box center [53, 88] width 71 height 11
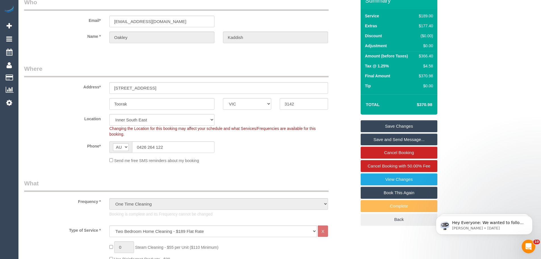
select select
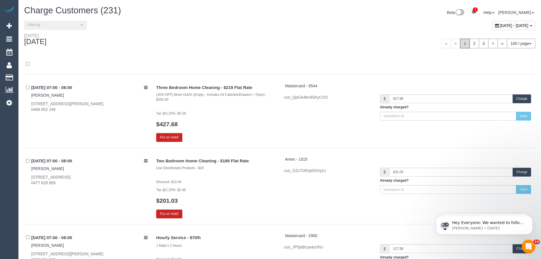
click at [499, 26] on span "[DATE] - [DATE]" at bounding box center [513, 25] width 29 height 5
type input "**********"
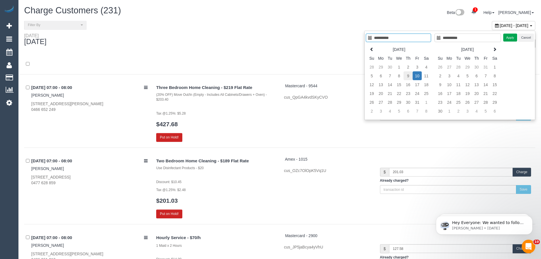
type input "**********"
click at [407, 79] on td "9" at bounding box center [407, 75] width 9 height 9
type input "**********"
click at [407, 79] on td "9" at bounding box center [407, 75] width 9 height 9
type input "**********"
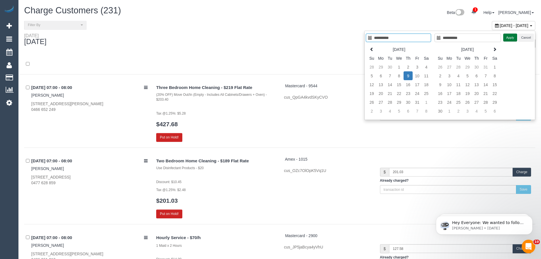
click at [506, 37] on button "Apply" at bounding box center [510, 37] width 14 height 8
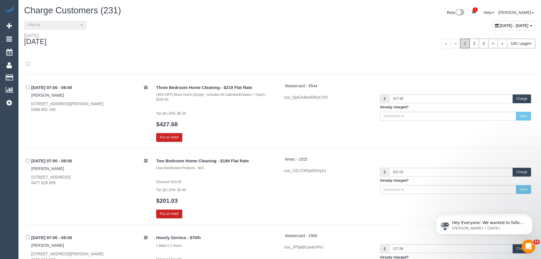
click at [351, 48] on div "« < 1 2 3 > » 100 / page 10 / page 20 / page 30 / page 40 / page 50 / page 100 …" at bounding box center [409, 44] width 251 height 10
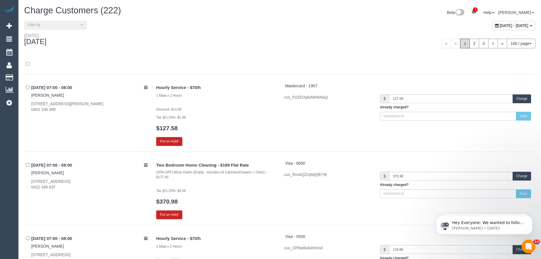
scroll to position [1210, 0]
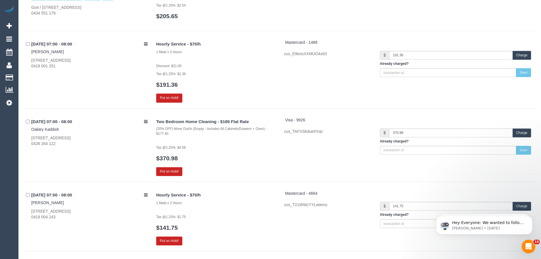
click at [519, 133] on button "Charge" at bounding box center [521, 132] width 18 height 9
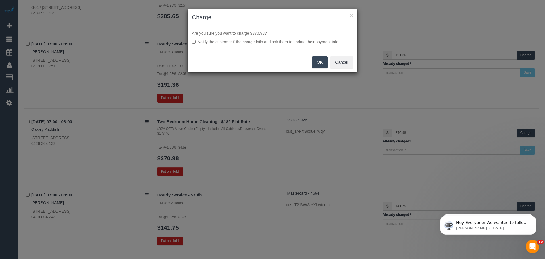
click at [317, 64] on button "OK" at bounding box center [320, 62] width 16 height 12
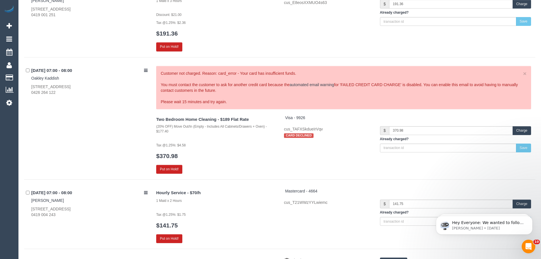
scroll to position [1266, 0]
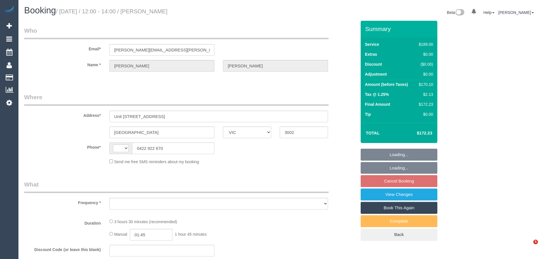
select select "VIC"
select select "string:stripe-pm_1O3x8H2GScqysDRVN1BSDBf3"
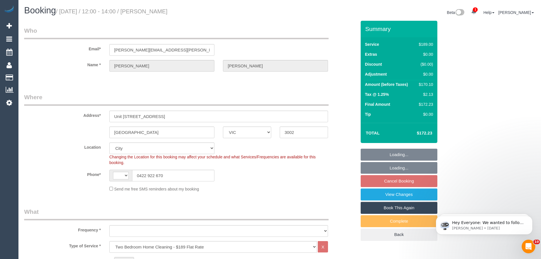
select select "string:AU"
select select "number:28"
select select "number:14"
select select "number:19"
select select "object:816"
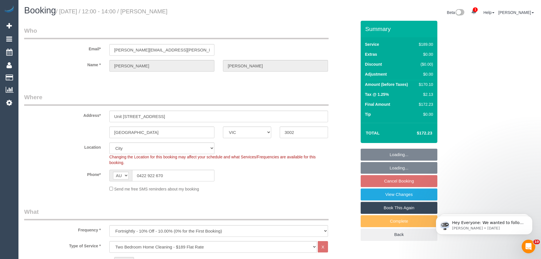
select select "24342"
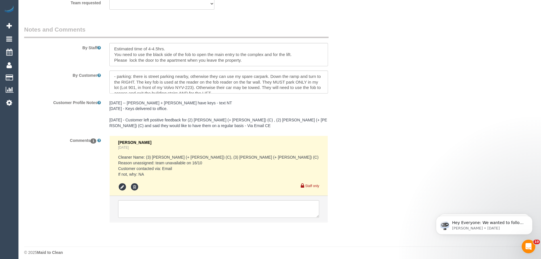
scroll to position [970, 0]
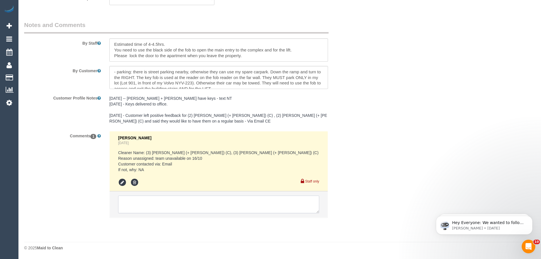
click at [184, 199] on textarea at bounding box center [218, 204] width 201 height 18
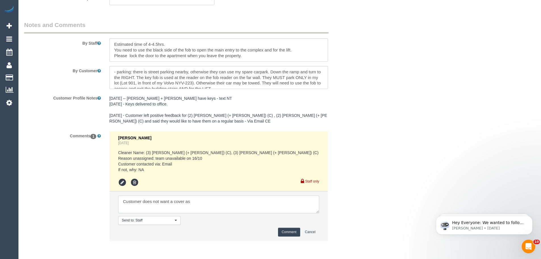
click at [203, 203] on textarea at bounding box center [218, 204] width 201 height 18
click at [134, 209] on textarea at bounding box center [218, 204] width 201 height 18
click at [310, 211] on textarea at bounding box center [218, 204] width 201 height 18
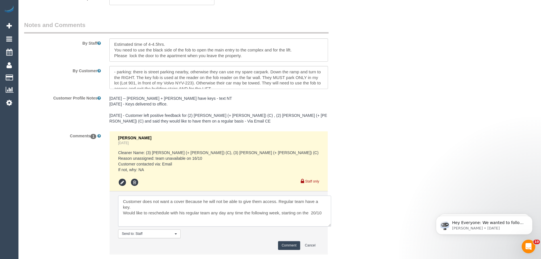
scroll to position [0, 0]
drag, startPoint x: 317, startPoint y: 210, endPoint x: 348, endPoint y: 243, distance: 44.8
click at [331, 226] on textarea at bounding box center [224, 210] width 213 height 31
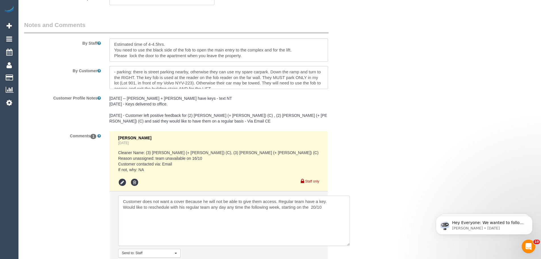
scroll to position [999, 0]
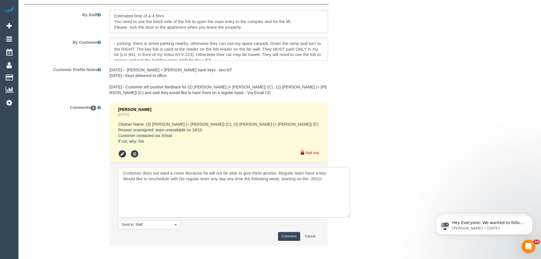
type textarea "Customer does not want a cover Because he will not be able to give them access.…"
click at [285, 238] on button "Comment" at bounding box center [289, 236] width 22 height 9
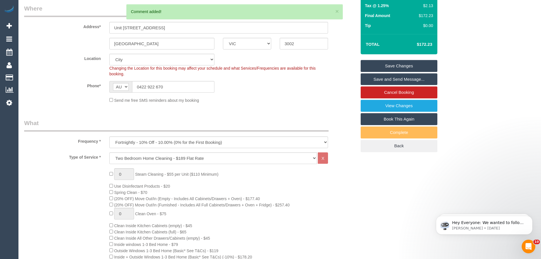
scroll to position [62, 0]
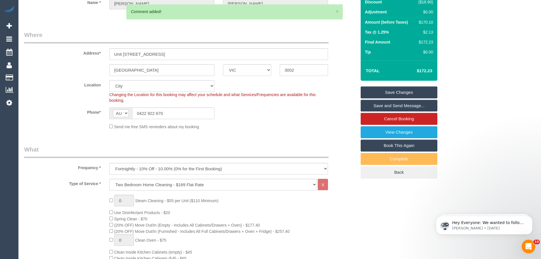
click at [400, 93] on link "Save Changes" at bounding box center [398, 92] width 77 height 12
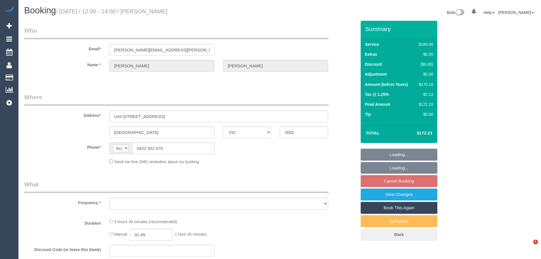
select select "VIC"
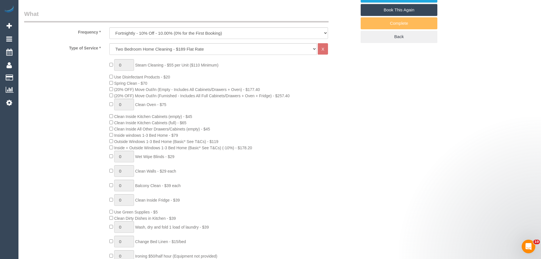
scroll to position [396, 0]
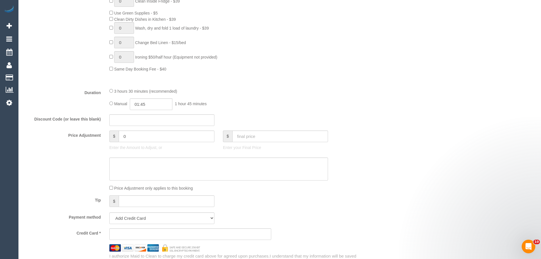
select select "object:684"
select select "string:stripe-pm_1O3x8H2GScqysDRVN1BSDBf3"
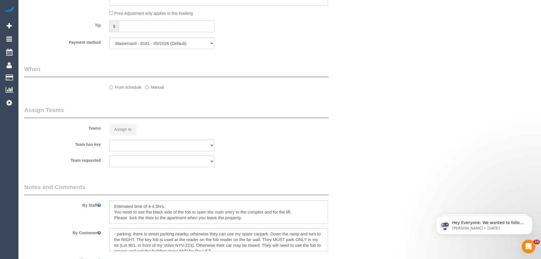
select select "number:28"
select select "number:14"
select select "number:19"
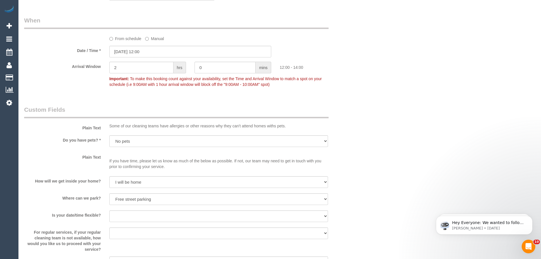
select select "24342"
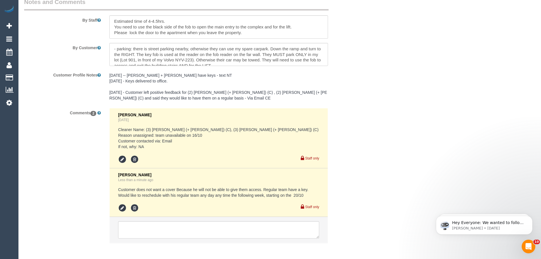
scroll to position [1018, 0]
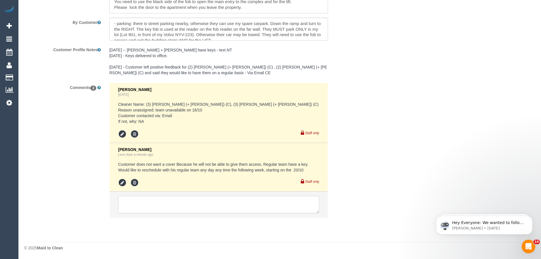
click at [173, 205] on textarea at bounding box center [218, 205] width 201 height 18
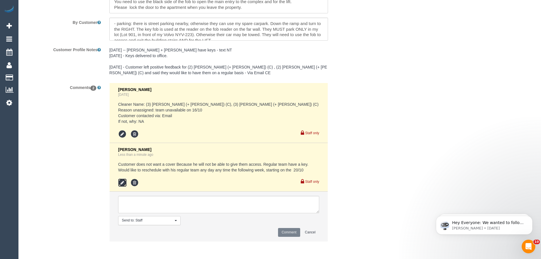
click at [122, 181] on icon at bounding box center [122, 182] width 9 height 9
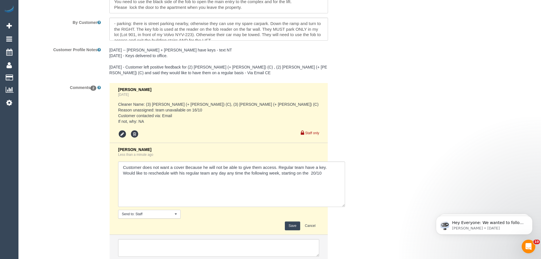
drag, startPoint x: 330, startPoint y: 190, endPoint x: 364, endPoint y: 232, distance: 53.7
click at [345, 207] on textarea at bounding box center [231, 183] width 227 height 45
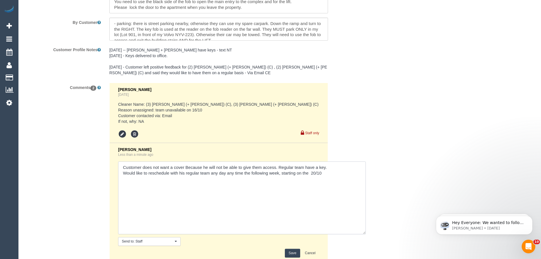
click at [333, 178] on textarea at bounding box center [241, 197] width 247 height 73
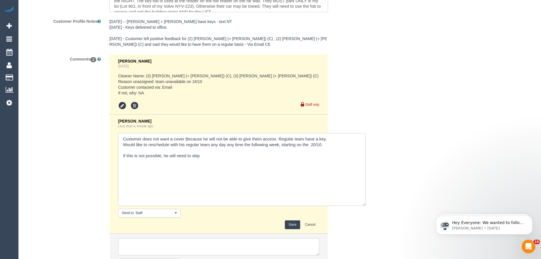
type textarea "Customer does not want a cover Because he will not be able to give them access.…"
click at [295, 222] on button "Save" at bounding box center [292, 224] width 15 height 9
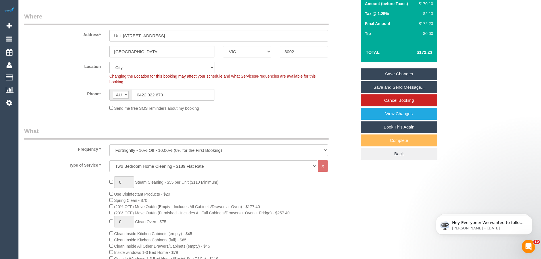
scroll to position [54, 0]
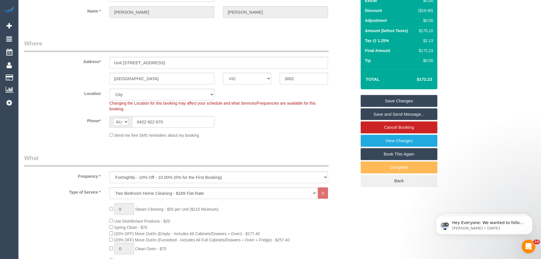
click at [387, 102] on link "Save Changes" at bounding box center [398, 101] width 77 height 12
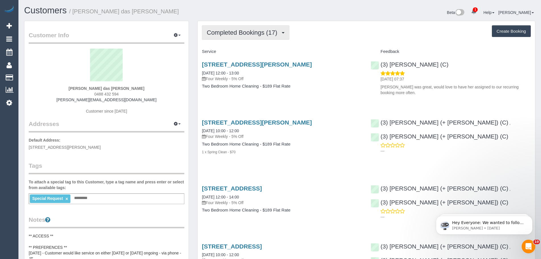
click at [244, 34] on span "Completed Bookings (17)" at bounding box center [243, 32] width 73 height 7
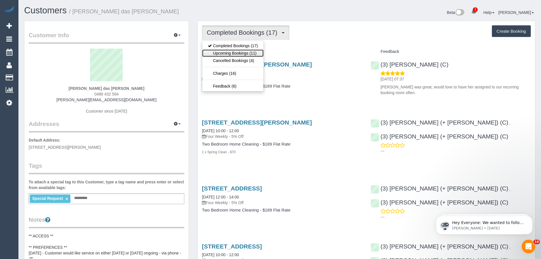
click at [244, 55] on link "Upcoming Bookings (11)" at bounding box center [232, 52] width 61 height 7
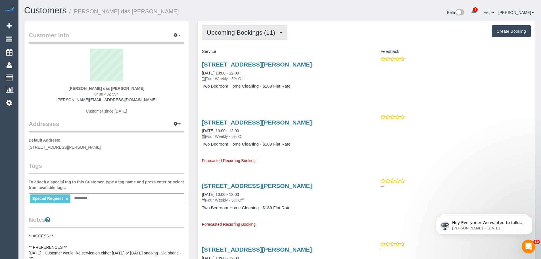
click at [253, 34] on span "Upcoming Bookings (11)" at bounding box center [242, 32] width 71 height 7
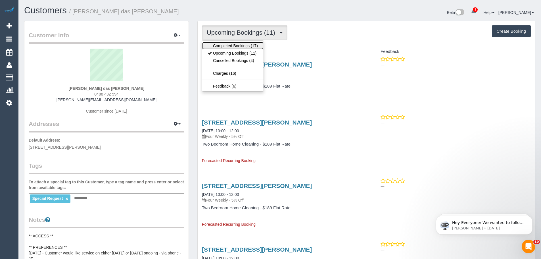
click at [253, 45] on link "Completed Bookings (17)" at bounding box center [232, 45] width 61 height 7
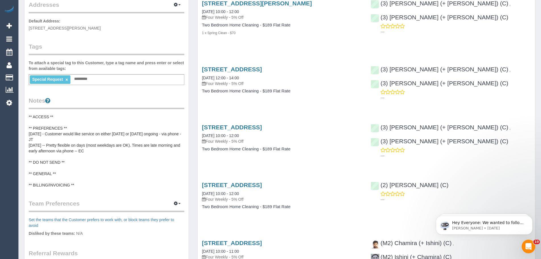
scroll to position [142, 0]
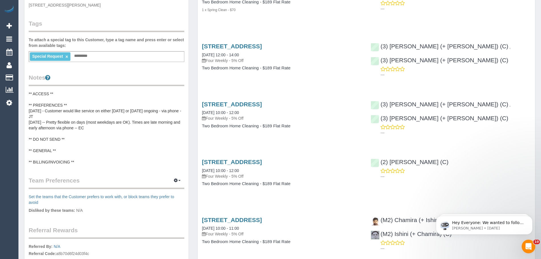
click at [91, 99] on pre "** ACCESS ** ** PREFERENCES ** 28/03/25 - Customer would like service on either…" at bounding box center [106, 128] width 155 height 74
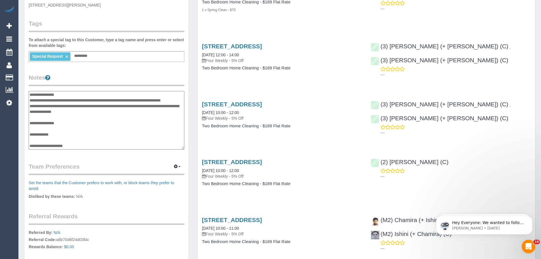
scroll to position [0, 0]
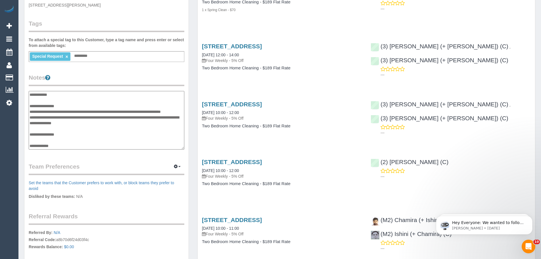
drag, startPoint x: 73, startPoint y: 106, endPoint x: 74, endPoint y: 100, distance: 6.0
click at [73, 105] on textarea "**********" at bounding box center [106, 120] width 155 height 58
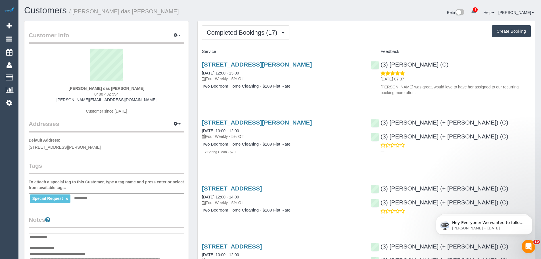
type textarea "**********"
click at [444, 66] on div "(3) Claire Tullius (C) 10/10/2025 07:37 Claire was great, would love to have he…" at bounding box center [450, 77] width 169 height 42
drag, startPoint x: 446, startPoint y: 62, endPoint x: 381, endPoint y: 65, distance: 65.6
click at [381, 65] on div "(3) Claire Tullius (C) 10/10/2025 07:37 Claire was great, would love to have he…" at bounding box center [450, 77] width 169 height 42
copy link "(3) Claire Tullius (C)"
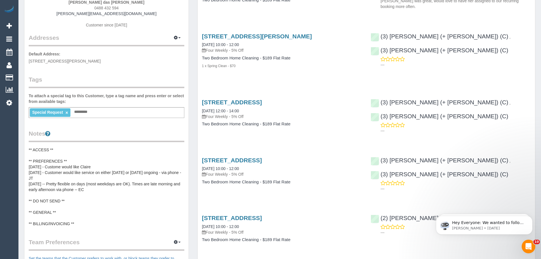
scroll to position [170, 0]
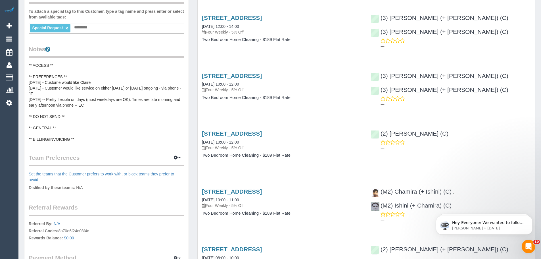
click at [99, 88] on pre "** ACCESS ** ** PREFERENCES ** 10/10/2025 - Custome would like Claire 28/03/25 …" at bounding box center [106, 101] width 155 height 79
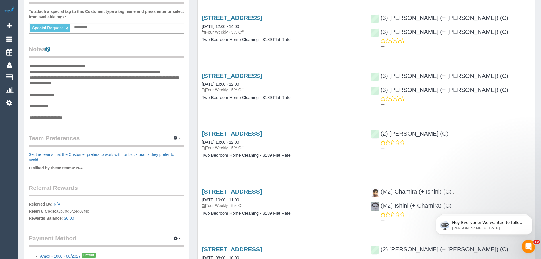
scroll to position [0, 0]
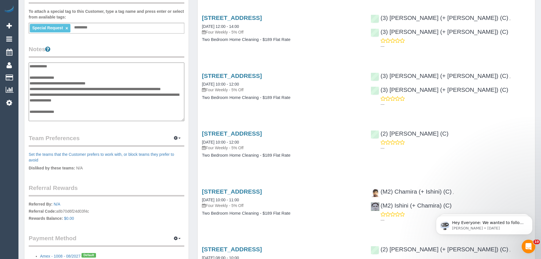
click at [113, 85] on textarea "**********" at bounding box center [106, 91] width 155 height 58
click at [93, 82] on textarea "**********" at bounding box center [106, 91] width 155 height 58
click at [74, 91] on textarea "**********" at bounding box center [106, 91] width 155 height 58
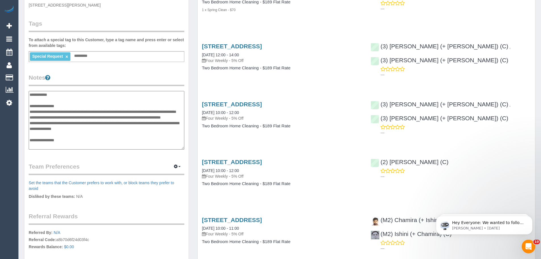
click at [68, 113] on textarea "**********" at bounding box center [106, 120] width 155 height 58
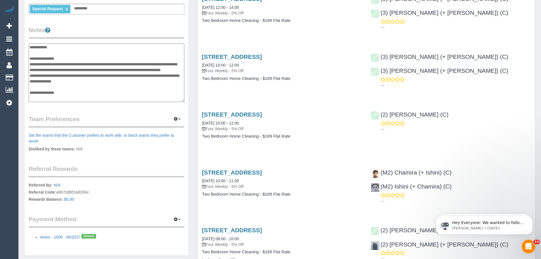
scroll to position [199, 0]
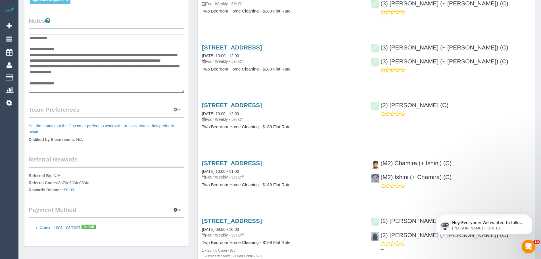
type textarea "**********"
click at [177, 112] on button "button" at bounding box center [177, 109] width 14 height 9
click at [153, 118] on link "Manage Preferences" at bounding box center [160, 119] width 48 height 7
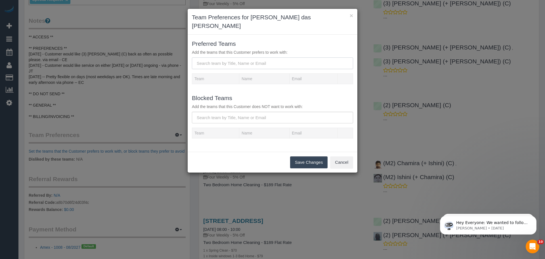
click at [234, 57] on input "text" at bounding box center [272, 63] width 161 height 12
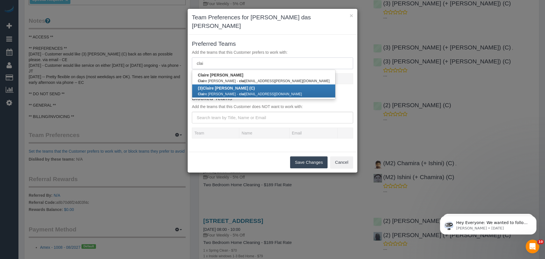
type input "clai"
click at [229, 86] on b "(3) Clai re Tullius (C)" at bounding box center [226, 88] width 57 height 5
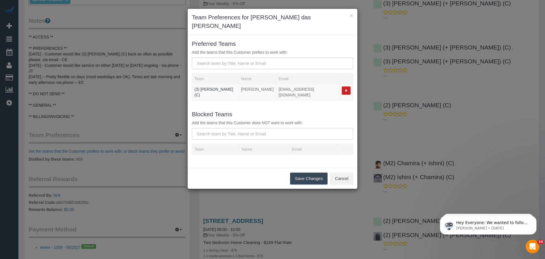
click at [301, 172] on button "Save Changes" at bounding box center [308, 178] width 37 height 12
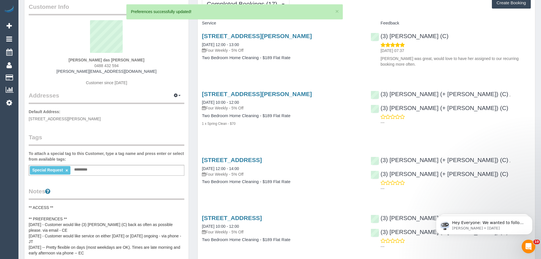
scroll to position [0, 0]
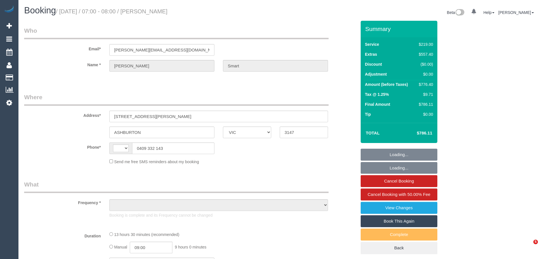
select select "VIC"
select select "string:AU"
select select "string:stripe-pm_1O8ygh2GScqysDRVvr1cnqcu"
select select "object:588"
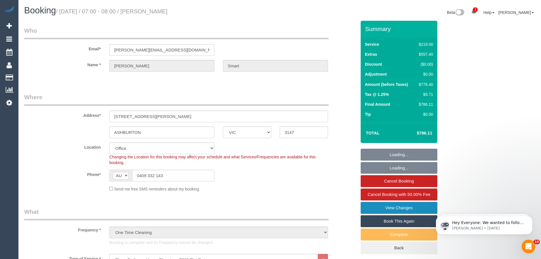
select select "number:27"
select select "number:15"
select select "number:18"
select select "number:22"
select select "number:11"
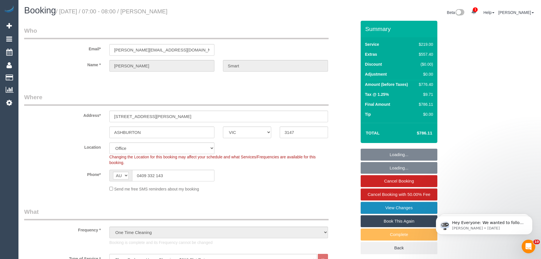
select select "object:2132"
click at [404, 207] on link "View Changes" at bounding box center [398, 207] width 77 height 12
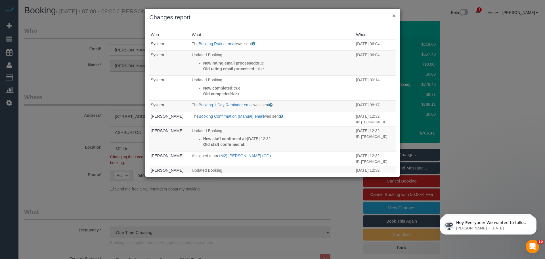
click at [393, 16] on button "×" at bounding box center [393, 15] width 3 height 6
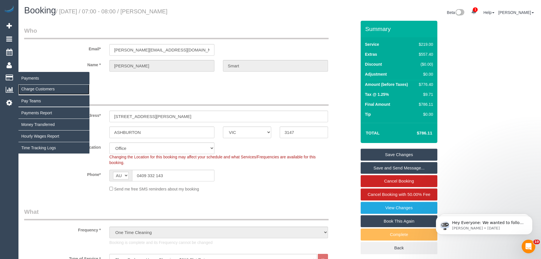
click at [33, 89] on link "Charge Customers" at bounding box center [53, 88] width 71 height 11
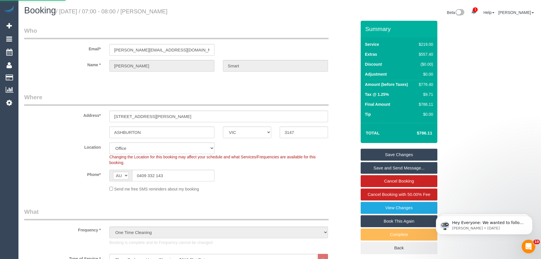
select select
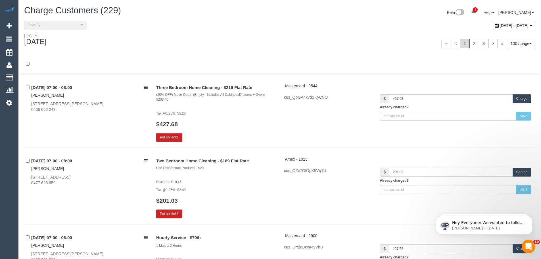
click at [500, 22] on div "[DATE] - [DATE]" at bounding box center [512, 25] width 43 height 9
type input "**********"
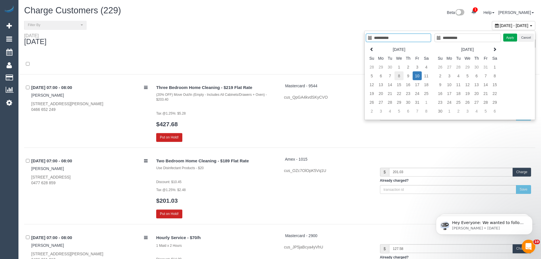
type input "**********"
click at [397, 76] on td "8" at bounding box center [398, 75] width 9 height 9
type input "**********"
click at [397, 76] on td "8" at bounding box center [398, 75] width 9 height 9
type input "**********"
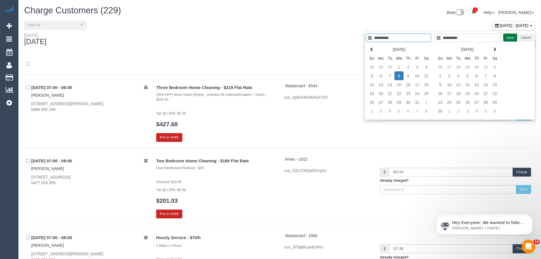
click at [507, 38] on button "Apply" at bounding box center [510, 37] width 14 height 8
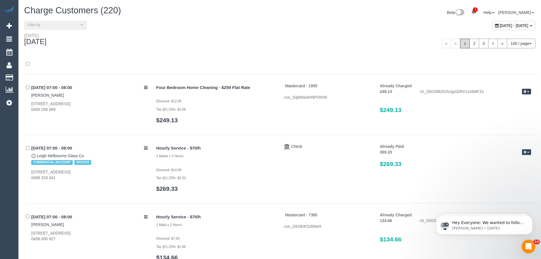
drag, startPoint x: 357, startPoint y: 50, endPoint x: 349, endPoint y: 47, distance: 8.5
click at [349, 47] on div "« < 1 2 3 > » 100 / page 10 / page 20 / page 30 / page 40 / page 50 / page 100 …" at bounding box center [409, 44] width 251 height 10
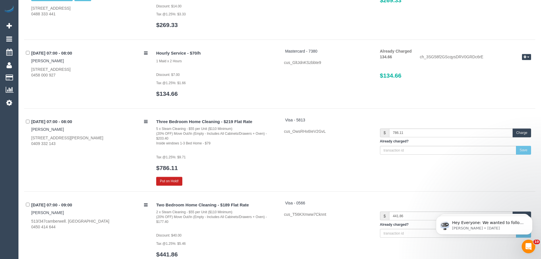
click at [518, 134] on button "Charge" at bounding box center [521, 132] width 18 height 9
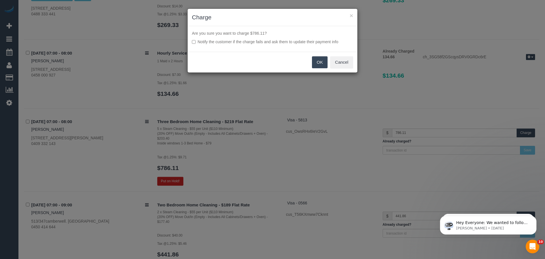
click at [315, 64] on button "OK" at bounding box center [320, 62] width 16 height 12
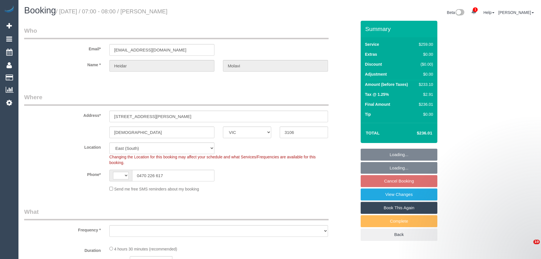
select select "VIC"
select select "string:AU"
select select "string:stripe-pm_1Oions2GScqysDRVzMFMSqp7"
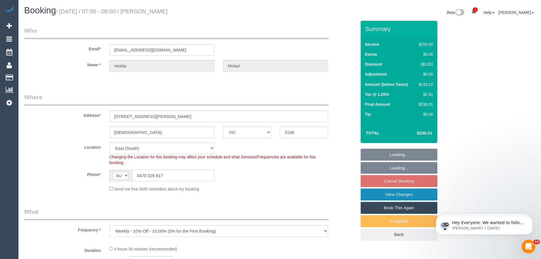
select select "object:811"
select select "number:27"
select select "number:14"
select select "number:19"
select select "number:24"
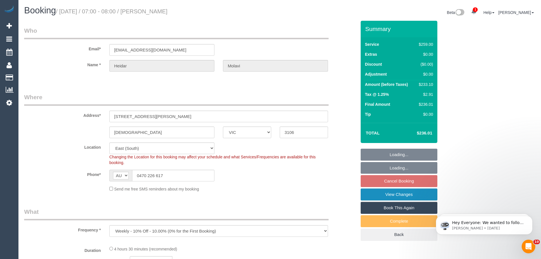
select select "number:35"
select select "spot1"
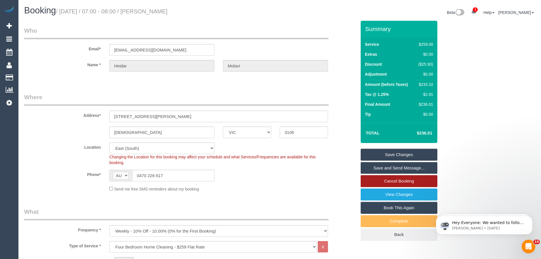
click at [401, 182] on link "Cancel Booking" at bounding box center [398, 181] width 77 height 12
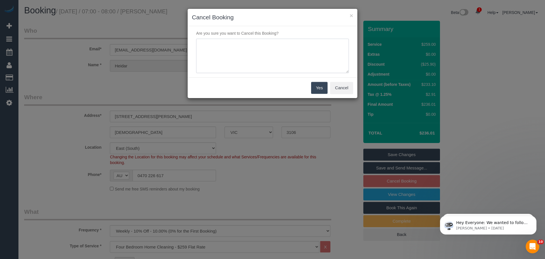
click at [298, 47] on textarea at bounding box center [272, 56] width 153 height 35
paste textarea "Please do not send new cleaners as we can wait until [PERSON_NAME] and Juleidys…"
type textarea "Please do not send new cleaners as we can wait until [PERSON_NAME] and Juleidys…"
click at [322, 87] on button "Yes" at bounding box center [319, 88] width 16 height 12
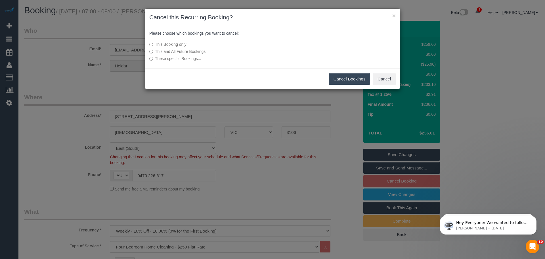
click at [177, 59] on label "These specific Bookings..." at bounding box center [229, 59] width 161 height 6
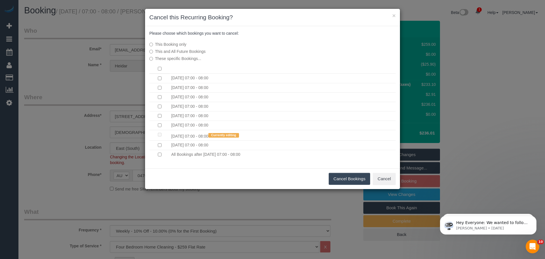
click at [347, 177] on button "Cancel Bookings" at bounding box center [350, 179] width 42 height 12
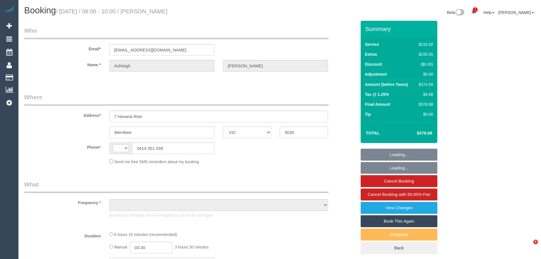
select select "VIC"
select select "string:stripe-pm_1SAHR22GScqysDRVGUoMi5em"
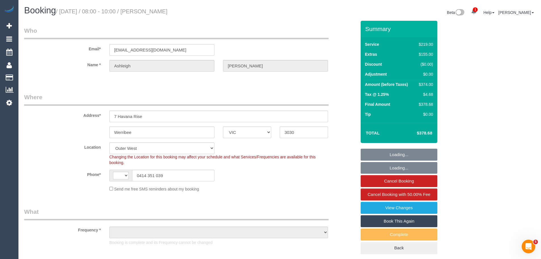
select select "string:AU"
select select "object:1088"
select select "number:30"
select select "number:14"
select select "number:19"
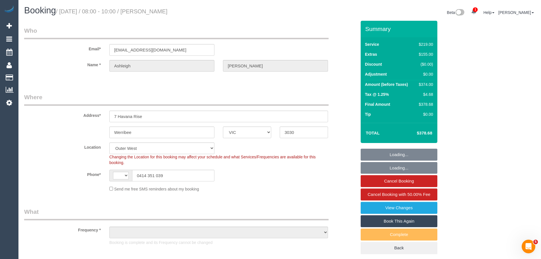
select select "number:25"
select select "number:26"
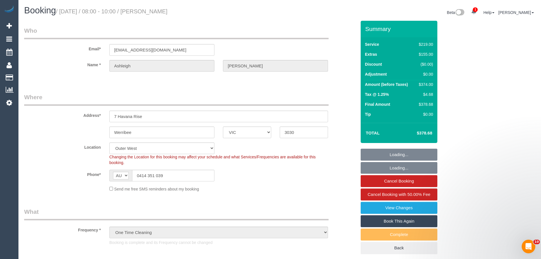
select select "object:1211"
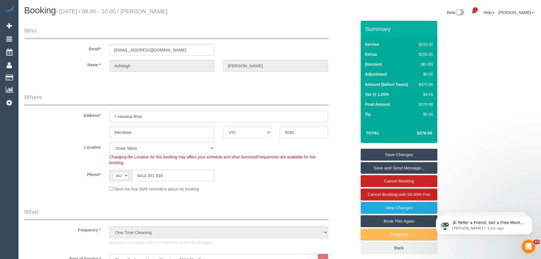
click at [424, 83] on div "$374.00" at bounding box center [424, 84] width 16 height 6
click at [424, 84] on div "$374.00" at bounding box center [424, 84] width 16 height 6
copy div "374.00"
click at [395, 207] on link "View Changes" at bounding box center [398, 207] width 77 height 12
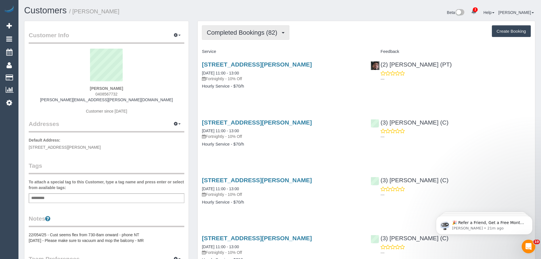
click at [229, 33] on span "Completed Bookings (82)" at bounding box center [243, 32] width 73 height 7
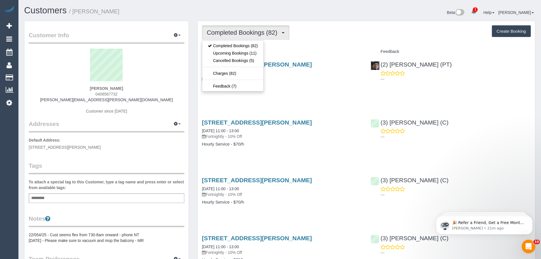
drag, startPoint x: 297, startPoint y: 41, endPoint x: 287, endPoint y: 47, distance: 11.7
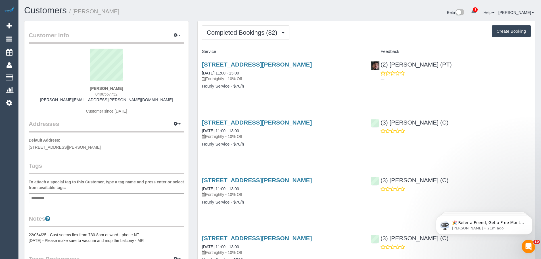
drag, startPoint x: 200, startPoint y: 62, endPoint x: 259, endPoint y: 87, distance: 63.9
click at [256, 86] on div "30 Hinton Lane, Prahran, VIC 3181 08/10/2025 11:00 - 13:00 Fortnightly - 10% Of…" at bounding box center [281, 78] width 169 height 44
copy div "30 Hinton Lane, Prahran, VIC 3181 08/10/2025 11:00 - 13:00 Fortnightly - 10% Of…"
drag, startPoint x: 128, startPoint y: 87, endPoint x: 79, endPoint y: 85, distance: 48.6
click at [79, 85] on div "Pedro Afonso 0408567732 pedro@afonso.com.au Customer since 2022" at bounding box center [106, 84] width 155 height 71
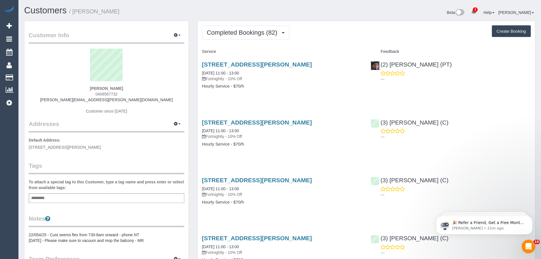
copy strong "Pedro Afonso"
drag, startPoint x: 461, startPoint y: 57, endPoint x: 380, endPoint y: 63, distance: 81.7
click at [380, 63] on div "(2) Reggy Cogulet (PT) ---" at bounding box center [450, 70] width 169 height 28
copy link "(2) Reggy Cogulet (PT)"
click at [112, 198] on div "Add a tag" at bounding box center [106, 198] width 155 height 10
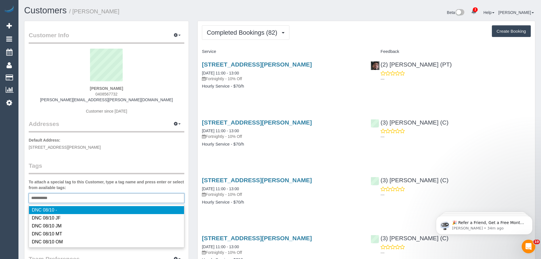
type input "**********"
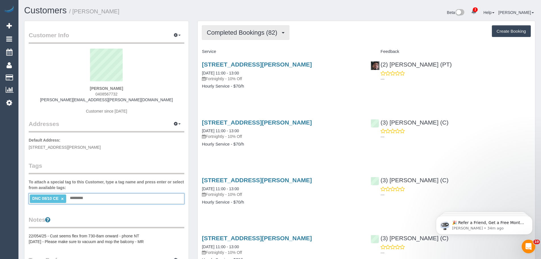
click at [241, 28] on button "Completed Bookings (82)" at bounding box center [245, 32] width 87 height 14
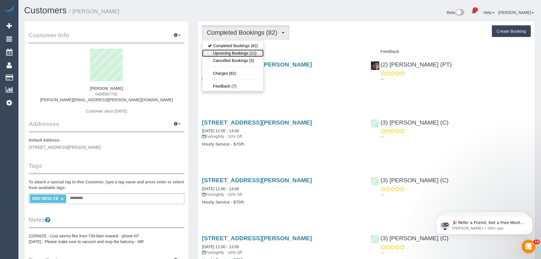
click at [242, 51] on link "Upcoming Bookings (11)" at bounding box center [232, 52] width 61 height 7
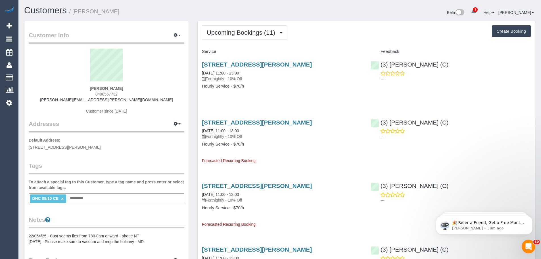
click at [315, 29] on div "Upcoming Bookings (11) Completed Bookings (82) Upcoming Bookings (11) Cancelled…" at bounding box center [366, 32] width 329 height 14
click at [234, 33] on span "Upcoming Bookings (11)" at bounding box center [242, 32] width 71 height 7
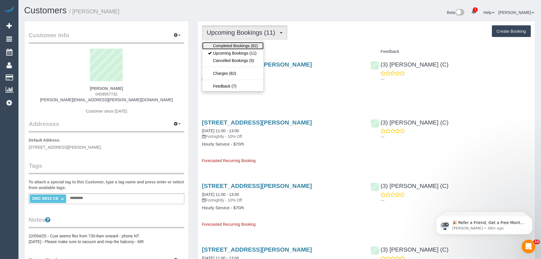
click at [234, 45] on link "Completed Bookings (82)" at bounding box center [232, 45] width 61 height 7
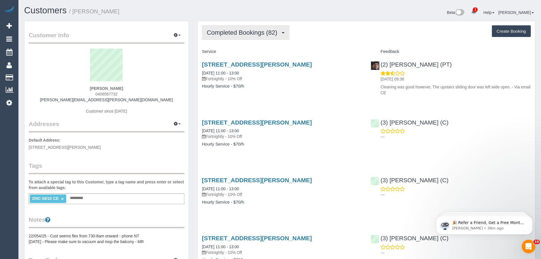
click at [240, 35] on span "Completed Bookings (82)" at bounding box center [243, 32] width 73 height 7
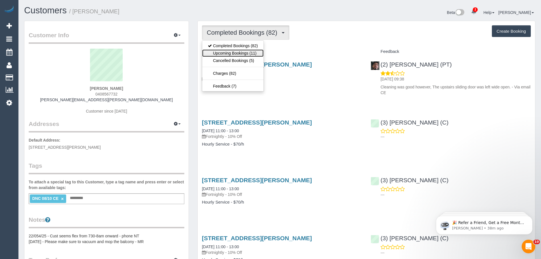
click at [236, 53] on link "Upcoming Bookings (11)" at bounding box center [232, 52] width 61 height 7
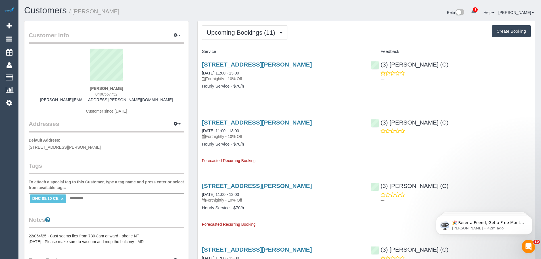
click at [62, 199] on link "×" at bounding box center [62, 198] width 3 height 5
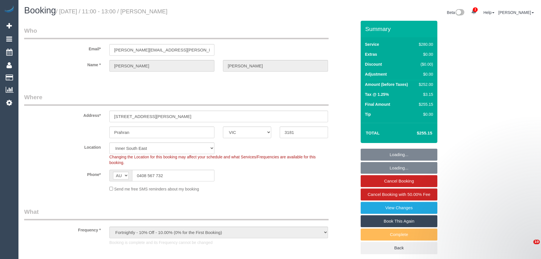
select select "VIC"
select select "object:745"
select select "string:stripe-pm_1L1KN62GScqysDRVyNPQbMuD"
select select "240"
select select "number:28"
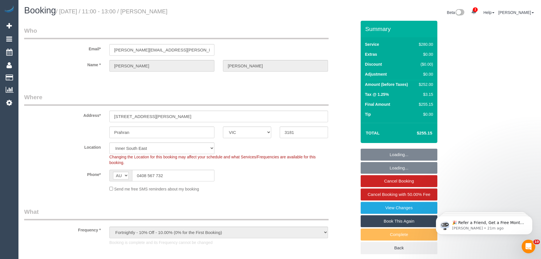
select select "number:16"
select select "number:18"
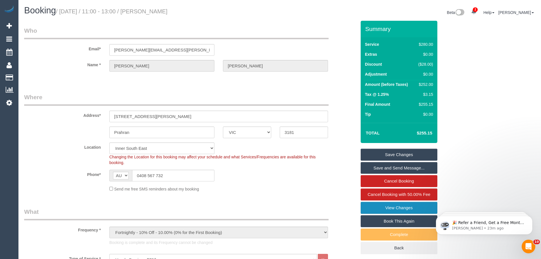
click at [395, 213] on link "View Changes" at bounding box center [398, 207] width 77 height 12
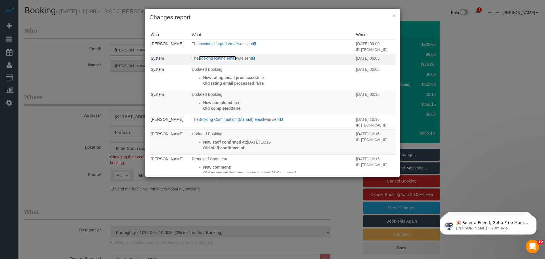
click at [214, 60] on link "Booking Rating email" at bounding box center [217, 58] width 37 height 5
click at [392, 17] on button "×" at bounding box center [393, 15] width 3 height 6
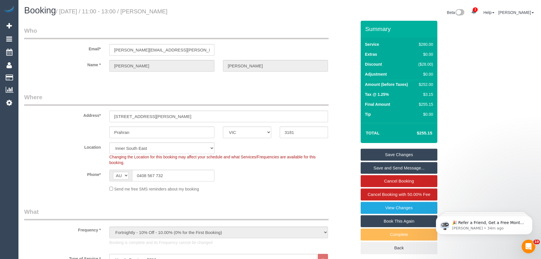
click at [425, 84] on div "$252.00" at bounding box center [424, 84] width 17 height 6
copy div "252.00"
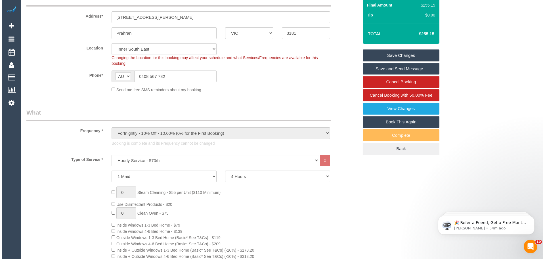
scroll to position [114, 0]
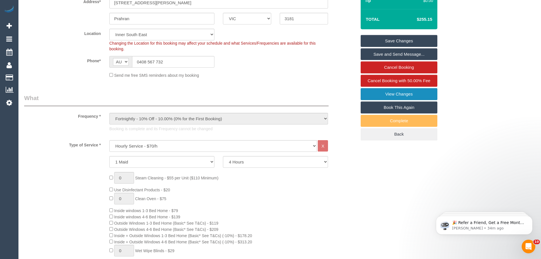
click at [415, 99] on link "View Changes" at bounding box center [398, 94] width 77 height 12
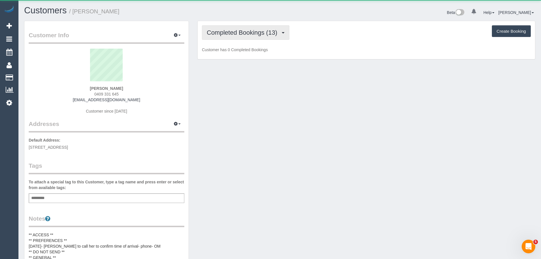
click at [225, 33] on span "Completed Bookings (13)" at bounding box center [243, 32] width 73 height 7
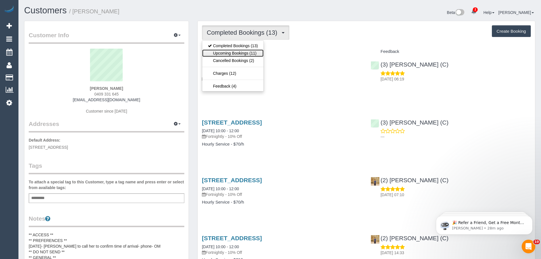
click at [232, 56] on link "Upcoming Bookings (11)" at bounding box center [232, 52] width 61 height 7
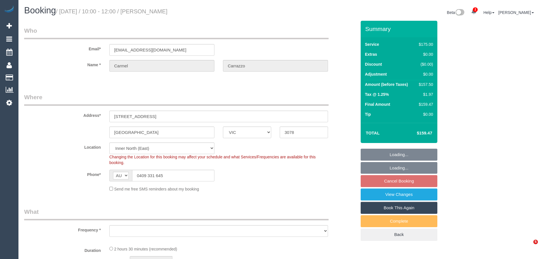
select select "VIC"
select select "string:stripe-pm_1R0sTQ2GScqysDRVyEk89Ea5"
select select "150"
select select "number:29"
select select "number:14"
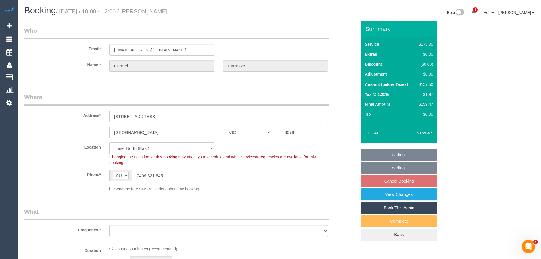
select select "number:19"
select select "number:22"
select select "number:34"
select select "number:12"
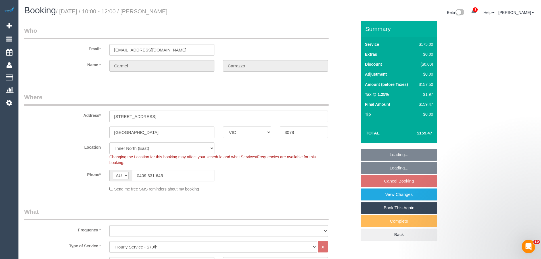
select select "object:870"
select select "spot3"
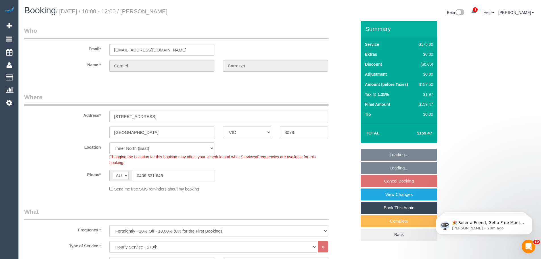
select select "object:880"
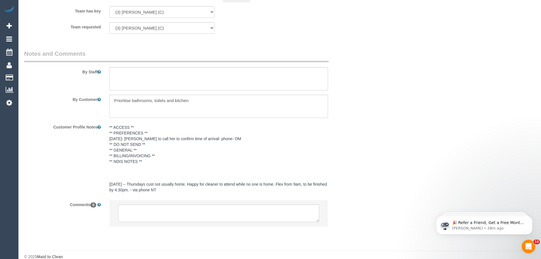
scroll to position [906, 0]
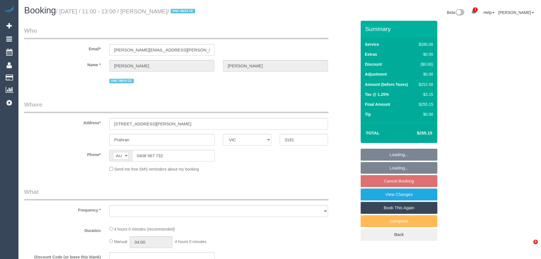
select select "VIC"
select select "string:stripe-pm_1L1KN62GScqysDRVyNPQbMuD"
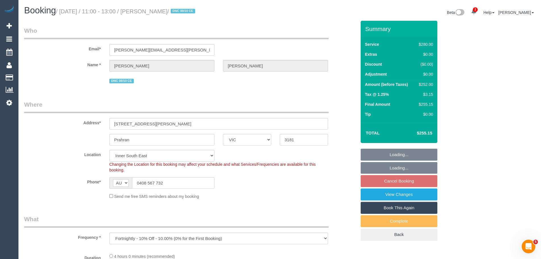
select select "object:1330"
select select "240"
select select "number:28"
select select "number:16"
select select "number:18"
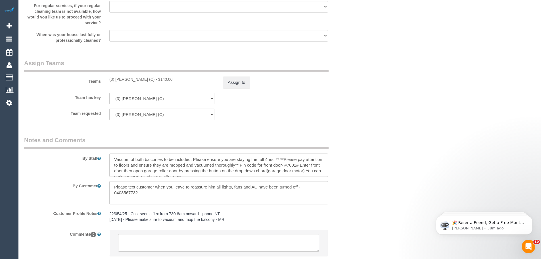
scroll to position [888, 0]
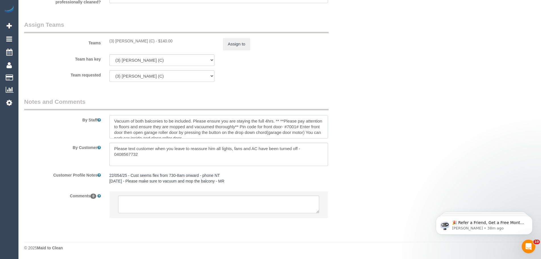
click at [147, 127] on textarea at bounding box center [218, 126] width 218 height 23
click at [149, 121] on textarea at bounding box center [218, 126] width 218 height 23
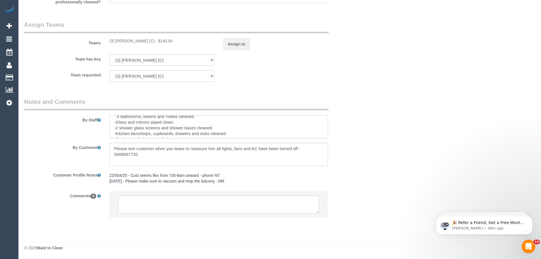
scroll to position [85, 0]
click at [112, 148] on textarea at bounding box center [218, 153] width 218 height 23
type textarea "Please text customer when you leave to reassure him all lights, fans and AC hav…"
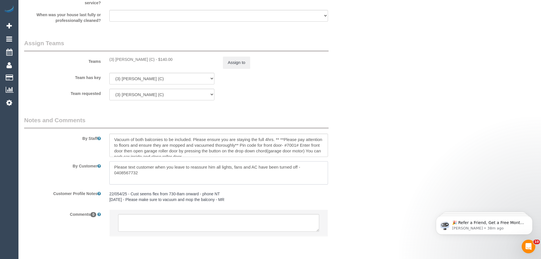
scroll to position [860, 0]
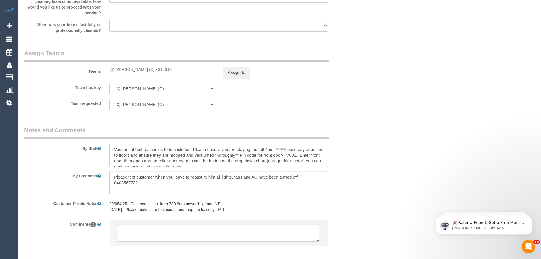
click at [114, 149] on textarea at bounding box center [218, 154] width 218 height 23
click at [145, 148] on textarea at bounding box center [218, 154] width 218 height 23
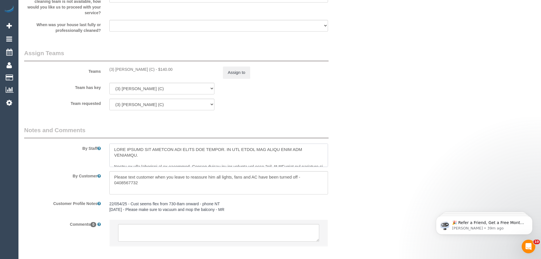
click at [172, 150] on textarea at bounding box center [218, 154] width 218 height 23
drag, startPoint x: 132, startPoint y: 148, endPoint x: 282, endPoint y: 161, distance: 151.0
click at [282, 161] on textarea at bounding box center [218, 154] width 218 height 23
click at [222, 159] on textarea at bounding box center [218, 154] width 218 height 23
drag, startPoint x: 113, startPoint y: 149, endPoint x: 155, endPoint y: 156, distance: 43.2
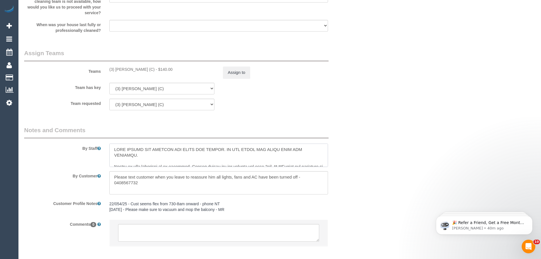
click at [155, 156] on textarea at bounding box center [218, 154] width 218 height 23
click at [274, 149] on textarea at bounding box center [218, 154] width 218 height 23
click at [138, 154] on textarea at bounding box center [218, 154] width 218 height 23
drag, startPoint x: 142, startPoint y: 155, endPoint x: 113, endPoint y: 147, distance: 30.4
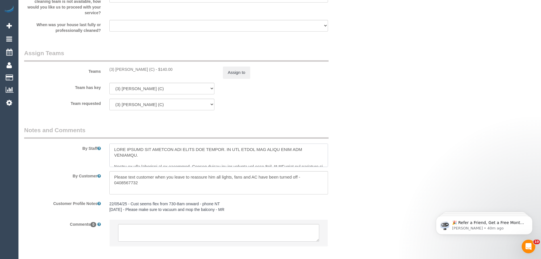
click at [113, 147] on textarea at bounding box center [218, 154] width 218 height 23
drag, startPoint x: 112, startPoint y: 152, endPoint x: 229, endPoint y: 152, distance: 116.3
click at [229, 152] on textarea at bounding box center [218, 154] width 218 height 23
click at [209, 152] on textarea at bounding box center [218, 154] width 218 height 23
drag, startPoint x: 225, startPoint y: 148, endPoint x: 310, endPoint y: 153, distance: 85.0
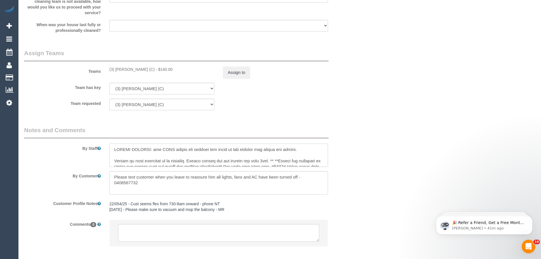
click at [302, 155] on textarea at bounding box center [218, 154] width 218 height 23
click at [314, 152] on textarea at bounding box center [218, 154] width 218 height 23
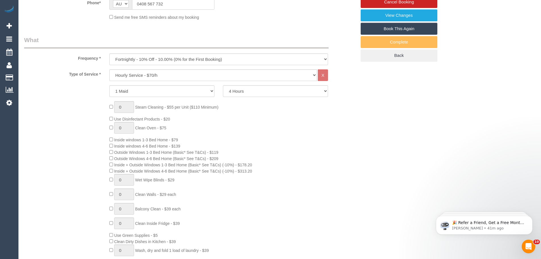
scroll to position [9, 0]
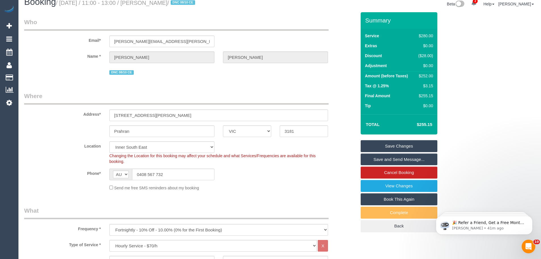
type textarea "BEFORE LEAVING: you MUST ensure all windows and doors to the outside are closed…"
click at [387, 146] on link "Save Changes" at bounding box center [398, 146] width 77 height 12
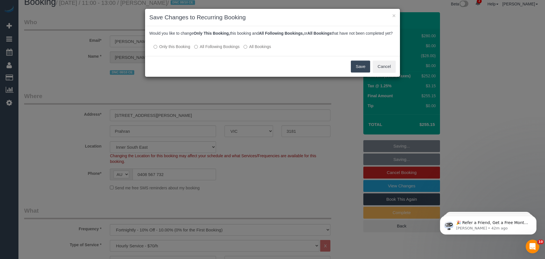
click at [204, 49] on label "All Following Bookings" at bounding box center [216, 47] width 45 height 6
click at [360, 72] on button "Save" at bounding box center [360, 66] width 19 height 12
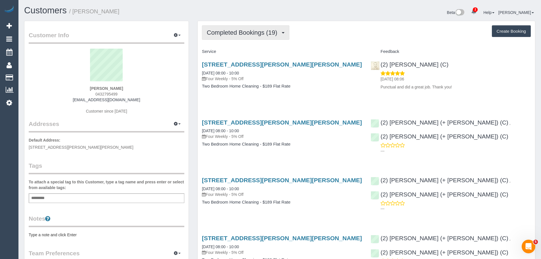
click at [219, 37] on button "Completed Bookings (19)" at bounding box center [245, 32] width 87 height 14
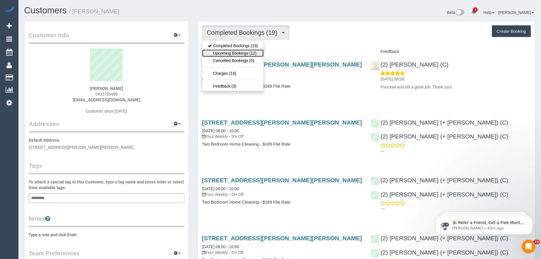
click at [222, 56] on link "Upcoming Bookings (12)" at bounding box center [232, 52] width 61 height 7
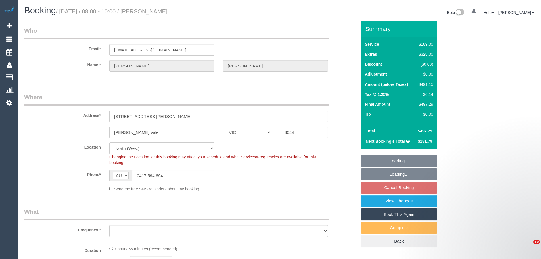
select select "VIC"
select select "object:566"
select select "string:stripe-pm_1PsM5x2GScqysDRVN8QR8XRi"
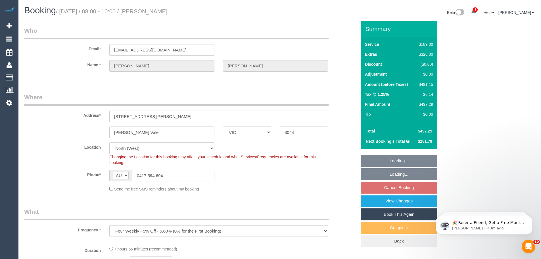
select select "object:571"
select select "number:32"
select select "number:16"
select select "number:19"
select select "number:24"
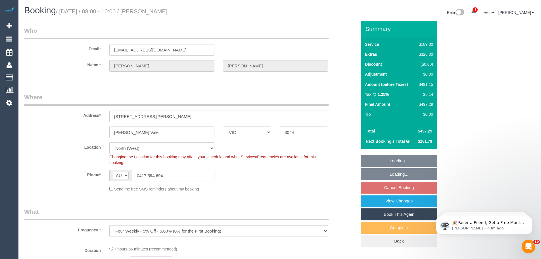
select select "number:33"
select select "number:12"
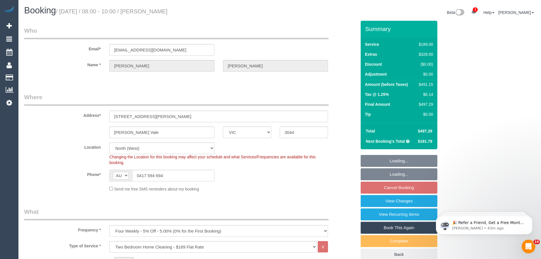
select select "spot2"
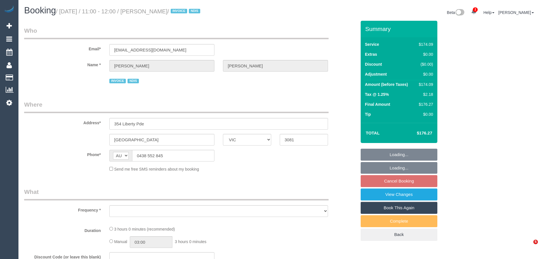
select select "VIC"
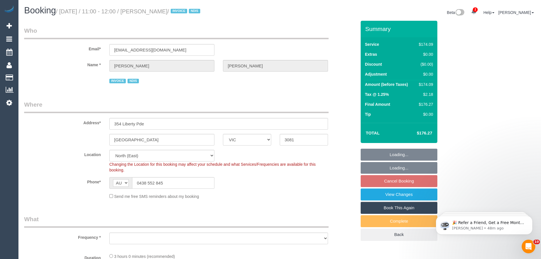
select select "180"
select select "object:785"
select select "number:29"
select select "number:14"
select select "number:18"
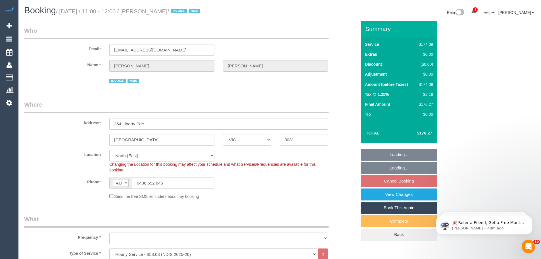
select select "number:25"
select select "number:35"
select select "number:26"
select select "object:1348"
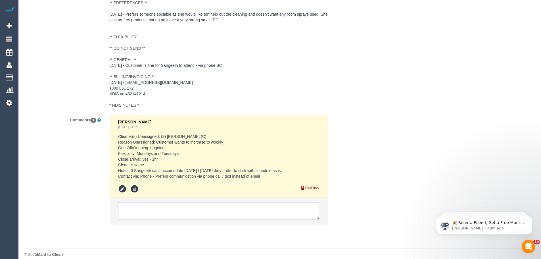
scroll to position [880, 0]
drag, startPoint x: 124, startPoint y: 177, endPoint x: 269, endPoint y: 173, distance: 144.8
click at [269, 173] on pre "Cleaner(s) Unassigned: (3) Sangeeth Gurusinghe (C) Reason Unassigned: Customer …" at bounding box center [218, 155] width 201 height 45
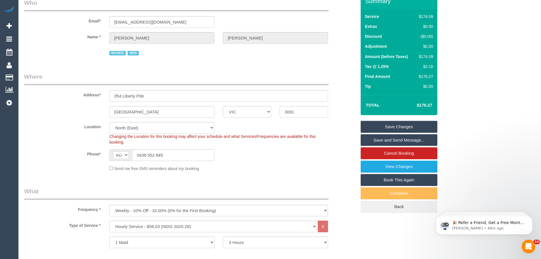
scroll to position [0, 0]
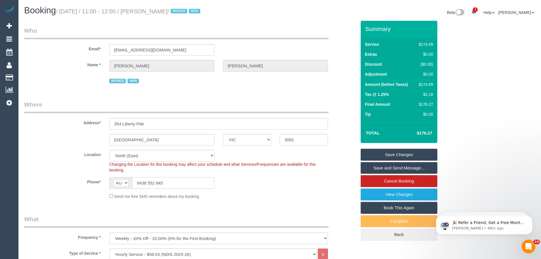
drag, startPoint x: 171, startPoint y: 184, endPoint x: 68, endPoint y: 179, distance: 103.4
click at [62, 184] on div "Phone* AF AL DZ AD AO AI AQ AG AR AM AW AU AT AZ BS BH BD BB BY BE BZ BJ BM BT …" at bounding box center [190, 183] width 341 height 12
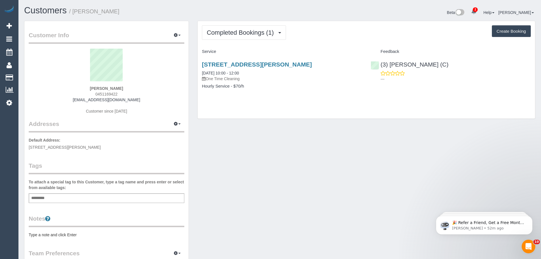
drag, startPoint x: 198, startPoint y: 63, endPoint x: 272, endPoint y: 85, distance: 76.9
click at [260, 85] on div "[STREET_ADDRESS][PERSON_NAME] [DATE] 10:00 - 12:00 One Time Cleaning Hourly Ser…" at bounding box center [281, 78] width 169 height 44
copy div "[STREET_ADDRESS][PERSON_NAME] [DATE] 10:00 - 12:00 One Time Cleaning Hourly Ser…"
click at [231, 31] on span "Completed Bookings (1)" at bounding box center [242, 32] width 70 height 7
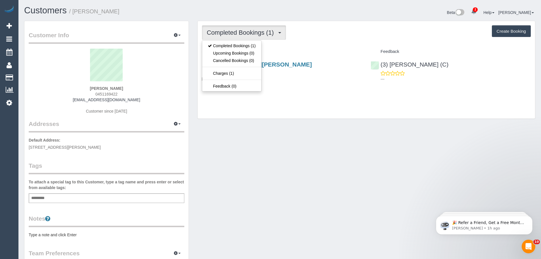
click at [329, 41] on div "Completed Bookings (1) Completed Bookings (1) Upcoming Bookings (0) Cancelled B…" at bounding box center [365, 69] width 337 height 97
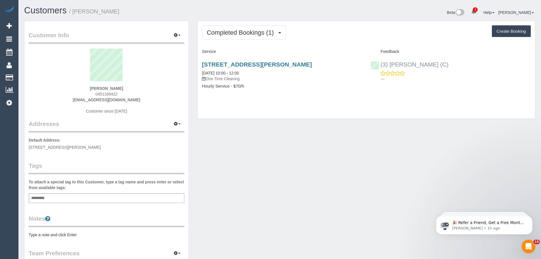
drag, startPoint x: 444, startPoint y: 63, endPoint x: 379, endPoint y: 65, distance: 65.0
click at [379, 65] on div "(3) [PERSON_NAME] (C) ---" at bounding box center [450, 70] width 169 height 28
copy link "(3) [PERSON_NAME] (C)"
click at [300, 90] on div "[STREET_ADDRESS][PERSON_NAME] [DATE] 10:00 - 12:00 One Time Cleaning Hourly Ser…" at bounding box center [281, 78] width 169 height 44
drag, startPoint x: 197, startPoint y: 64, endPoint x: 340, endPoint y: 64, distance: 142.7
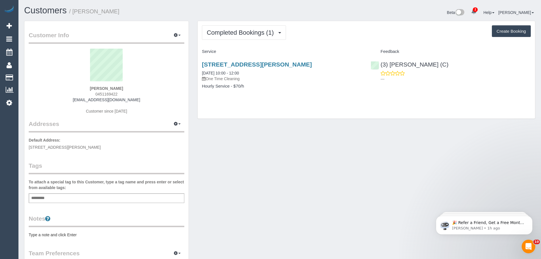
click at [340, 64] on div "[STREET_ADDRESS][PERSON_NAME] [DATE] 10:00 - 12:00 One Time Cleaning Hourly Ser…" at bounding box center [281, 78] width 169 height 44
click at [324, 63] on h3 "[STREET_ADDRESS][PERSON_NAME]" at bounding box center [282, 64] width 160 height 7
drag, startPoint x: 325, startPoint y: 64, endPoint x: 196, endPoint y: 63, distance: 129.4
click at [196, 63] on div "Completed Bookings (1) Completed Bookings (1) Upcoming Bookings (0) Cancelled B…" at bounding box center [366, 73] width 346 height 104
click at [250, 93] on div "[STREET_ADDRESS][PERSON_NAME] [DATE] 10:00 - 12:00 One Time Cleaning Hourly Ser…" at bounding box center [281, 78] width 169 height 44
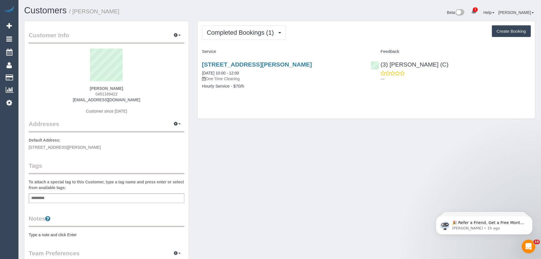
drag, startPoint x: 255, startPoint y: 102, endPoint x: 194, endPoint y: 60, distance: 72.9
click at [194, 60] on div "Completed Bookings (1) Completed Bookings (1) Upcoming Bookings (0) Cancelled B…" at bounding box center [366, 73] width 346 height 104
click at [197, 56] on div "[STREET_ADDRESS][PERSON_NAME] [DATE] 10:00 - 12:00 One Time Cleaning Hourly Ser…" at bounding box center [281, 78] width 169 height 44
drag, startPoint x: 198, startPoint y: 58, endPoint x: 264, endPoint y: 96, distance: 76.7
click at [264, 96] on div "[STREET_ADDRESS][PERSON_NAME] [DATE] 10:00 - 12:00 One Time Cleaning Hourly Ser…" at bounding box center [281, 78] width 169 height 44
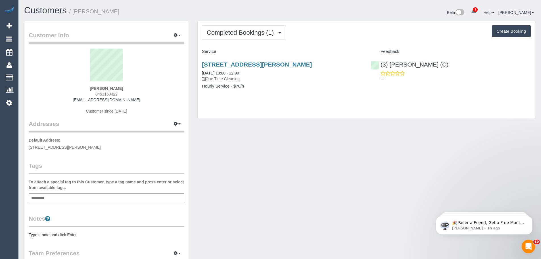
click at [264, 96] on div "[STREET_ADDRESS][PERSON_NAME] [DATE] 10:00 - 12:00 One Time Cleaning Hourly Ser…" at bounding box center [281, 78] width 169 height 44
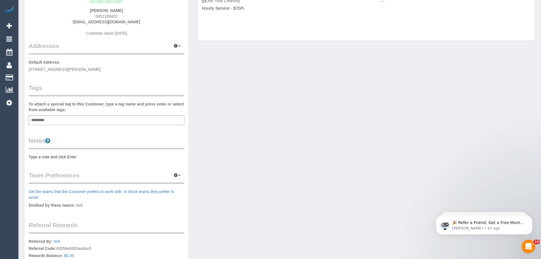
scroll to position [114, 0]
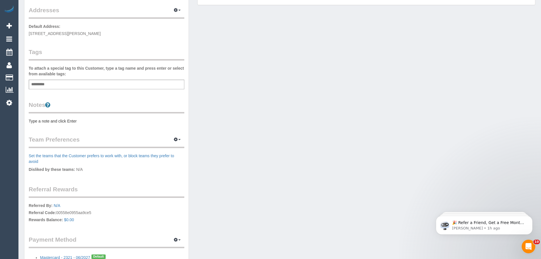
click at [89, 83] on div "Add a tag" at bounding box center [106, 84] width 155 height 10
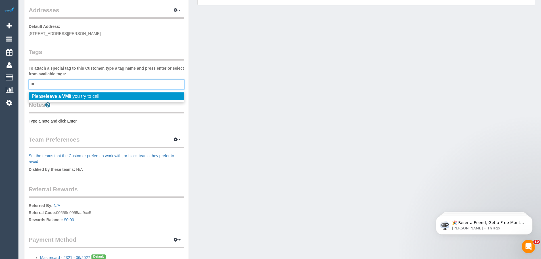
type input "*"
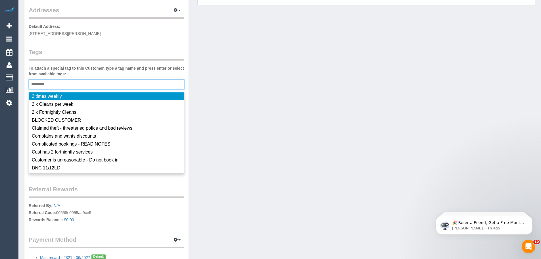
click at [89, 83] on div "Add a tag" at bounding box center [106, 84] width 155 height 10
click at [86, 46] on div "Customer Info Edit Contact Info Send Message Email Preferences Special Sales Ta…" at bounding box center [106, 91] width 164 height 368
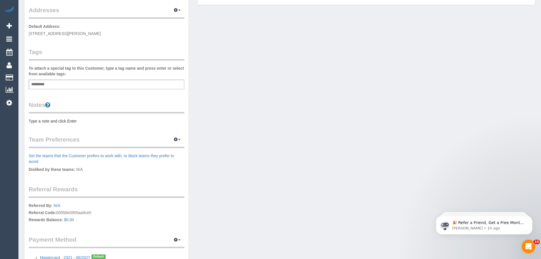
click at [75, 78] on div "To attach a special tag to this Customer, type a tag name and press enter or se…" at bounding box center [106, 77] width 155 height 24
drag, startPoint x: 77, startPoint y: 86, endPoint x: 75, endPoint y: 83, distance: 3.6
click at [77, 85] on div "Add a tag" at bounding box center [106, 84] width 155 height 10
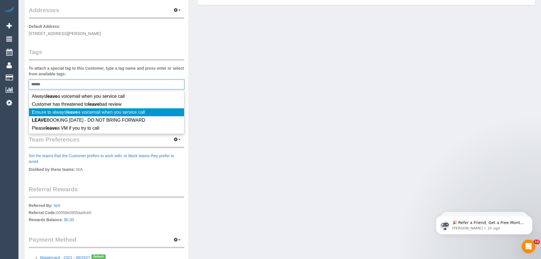
type input "*****"
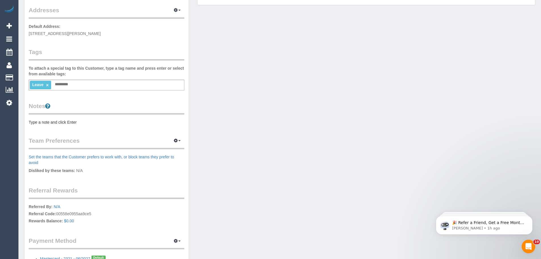
click at [68, 83] on input "text" at bounding box center [62, 84] width 19 height 7
click at [47, 85] on link "×" at bounding box center [47, 85] width 3 height 5
click at [54, 85] on div "Add a tag" at bounding box center [106, 84] width 155 height 10
type input "**********"
click at [126, 87] on input "text" at bounding box center [125, 84] width 19 height 7
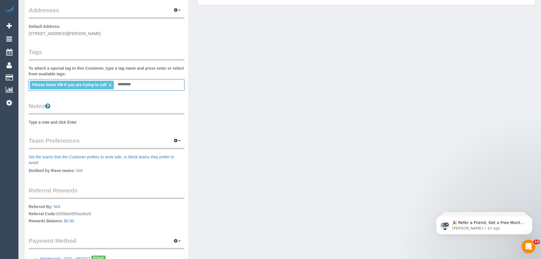
click at [64, 123] on pre "Type a note and click Enter" at bounding box center [106, 122] width 155 height 6
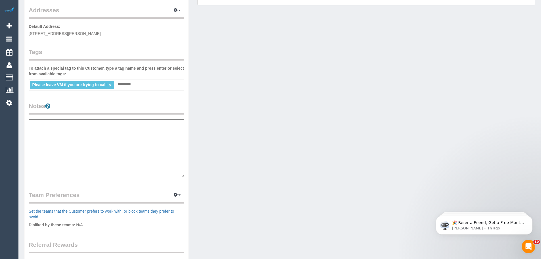
click at [53, 128] on textarea at bounding box center [106, 148] width 155 height 58
type textarea "*"
type textarea "**********"
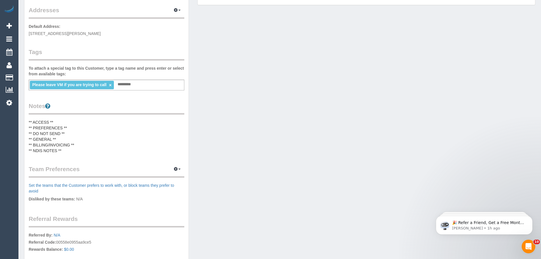
click at [76, 125] on pre "** ACCESS ** ** PREFERENCES ** ** DO NOT SEND ** ** GENERAL ** ** BILLING/INVOI…" at bounding box center [106, 136] width 155 height 34
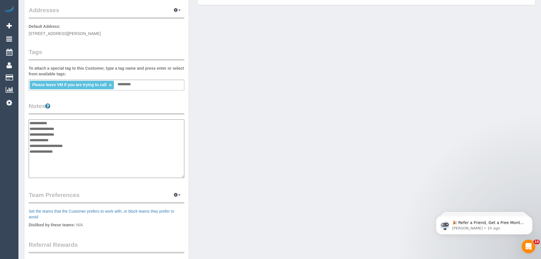
click at [74, 126] on textarea "**********" at bounding box center [106, 148] width 155 height 58
drag, startPoint x: 162, startPoint y: 133, endPoint x: 142, endPoint y: 133, distance: 20.7
click at [142, 133] on textarea "**********" at bounding box center [106, 148] width 155 height 58
click at [168, 135] on textarea "**********" at bounding box center [106, 148] width 155 height 58
click at [154, 145] on textarea "**********" at bounding box center [106, 148] width 155 height 58
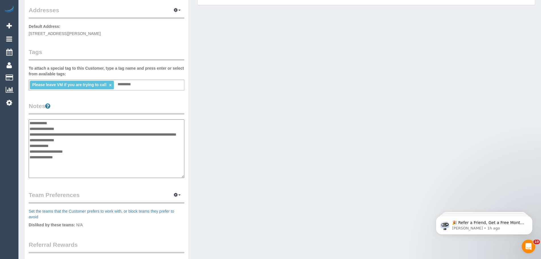
type textarea "**********"
click at [127, 100] on div "Customer Info Edit Contact Info Send Message Email Preferences Special Sales Ta…" at bounding box center [106, 119] width 164 height 424
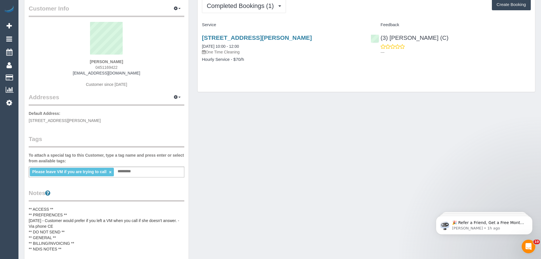
scroll to position [0, 0]
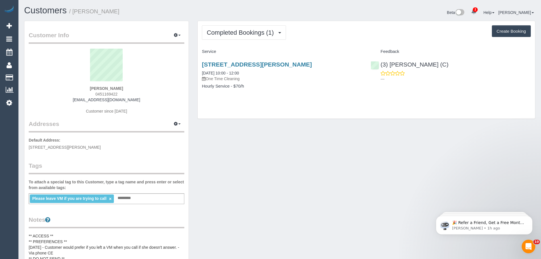
drag, startPoint x: 126, startPoint y: 88, endPoint x: 59, endPoint y: 86, distance: 66.7
click at [59, 86] on div "[PERSON_NAME] 0451169422 [EMAIL_ADDRESS][DOMAIN_NAME] Customer since [DATE]" at bounding box center [106, 84] width 155 height 71
copy strong "[PERSON_NAME]"
drag, startPoint x: 323, startPoint y: 65, endPoint x: 200, endPoint y: 63, distance: 122.6
click at [200, 63] on div "[STREET_ADDRESS][PERSON_NAME] [DATE] 10:00 - 12:00 One Time Cleaning Hourly Ser…" at bounding box center [281, 78] width 169 height 44
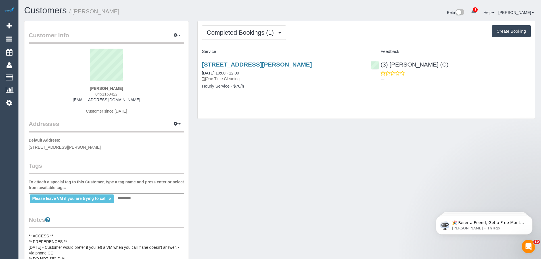
copy link "[STREET_ADDRESS][PERSON_NAME]"
drag, startPoint x: 119, startPoint y: 94, endPoint x: 73, endPoint y: 94, distance: 45.4
click at [74, 94] on div "[PERSON_NAME] 0451169422 [EMAIL_ADDRESS][DOMAIN_NAME] Customer since [DATE]" at bounding box center [106, 84] width 155 height 71
copy span "0451169422"
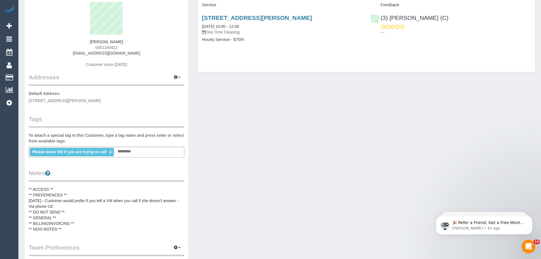
scroll to position [114, 0]
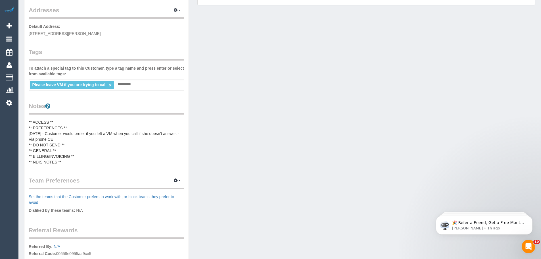
click at [74, 136] on pre "** ACCESS ** ** PREFERENCES ** [DATE] - Customer would prefer if you left a VM …" at bounding box center [106, 141] width 155 height 45
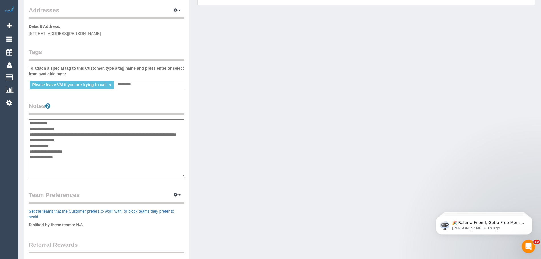
click at [62, 151] on textarea "**********" at bounding box center [106, 148] width 155 height 58
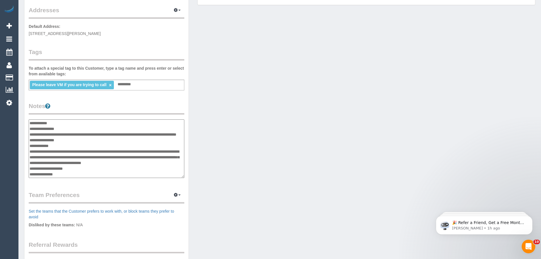
type textarea "**********"
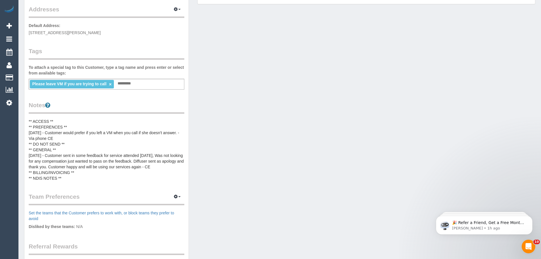
scroll to position [142, 0]
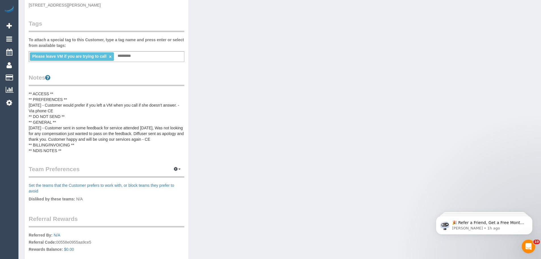
click at [64, 125] on pre "** ACCESS ** ** PREFERENCES ** [DATE] - Customer would prefer if you left a VM …" at bounding box center [106, 122] width 155 height 62
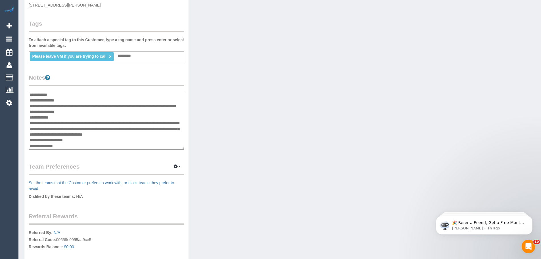
scroll to position [5, 0]
drag, startPoint x: 53, startPoint y: 123, endPoint x: 171, endPoint y: 133, distance: 118.2
click at [171, 133] on textarea "**********" at bounding box center [106, 120] width 155 height 58
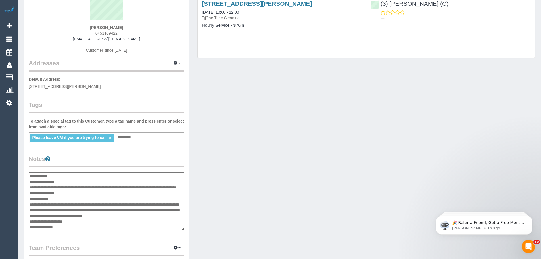
scroll to position [0, 0]
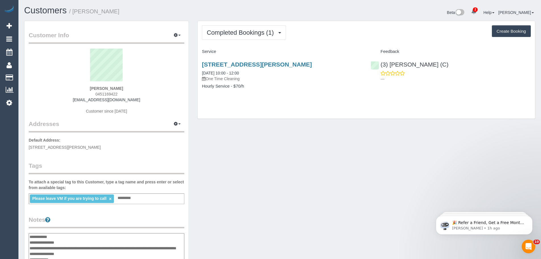
drag, startPoint x: 121, startPoint y: 89, endPoint x: 77, endPoint y: 77, distance: 44.6
click at [86, 80] on div "[PERSON_NAME] 0451169422 [EMAIL_ADDRESS][DOMAIN_NAME] Customer since [DATE]" at bounding box center [106, 84] width 155 height 71
copy div "[PERSON_NAME]"
drag, startPoint x: 124, startPoint y: 95, endPoint x: 95, endPoint y: 94, distance: 29.0
click at [95, 94] on div "[PERSON_NAME] 0451169422 [EMAIL_ADDRESS][DOMAIN_NAME] Customer since [DATE]" at bounding box center [106, 84] width 155 height 71
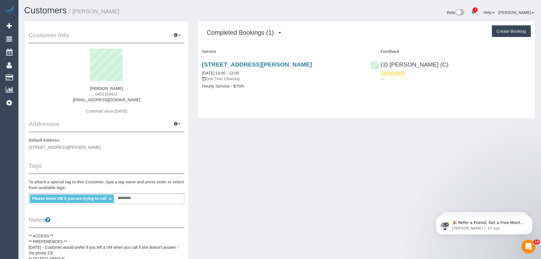
copy span "0451169422"
drag, startPoint x: 133, startPoint y: 102, endPoint x: 83, endPoint y: 100, distance: 49.7
click at [83, 100] on div "[PERSON_NAME] 0451169422 [EMAIL_ADDRESS][DOMAIN_NAME] Customer since [DATE]" at bounding box center [106, 84] width 155 height 71
copy link "[EMAIL_ADDRESS][DOMAIN_NAME]"
drag, startPoint x: 113, startPoint y: 148, endPoint x: 28, endPoint y: 146, distance: 85.1
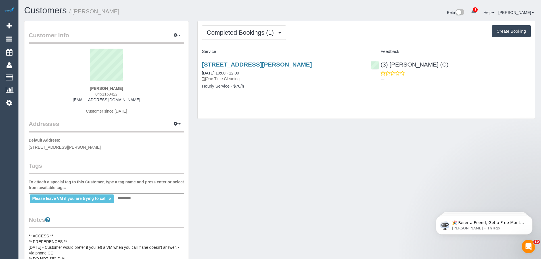
click at [28, 146] on div "Customer Info Edit Contact Info Send Message Email Preferences Special Sales Ta…" at bounding box center [106, 234] width 164 height 426
copy span "[STREET_ADDRESS][PERSON_NAME]"
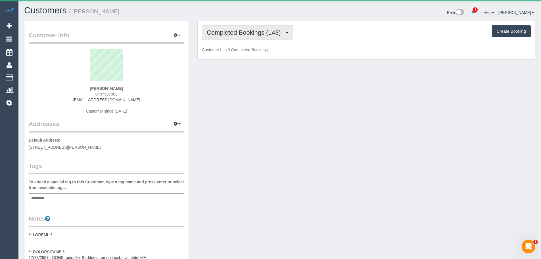
click at [220, 32] on span "Completed Bookings (143)" at bounding box center [245, 32] width 77 height 7
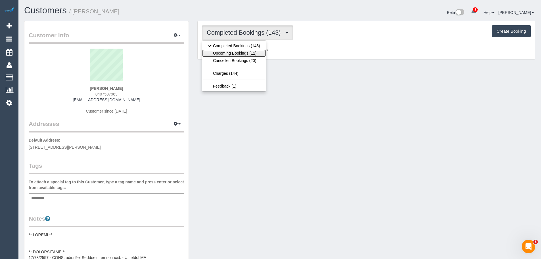
click at [230, 54] on link "Upcoming Bookings (11)" at bounding box center [234, 52] width 64 height 7
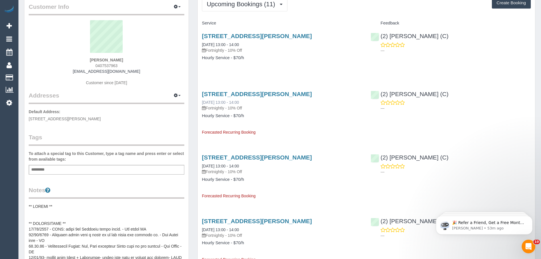
scroll to position [57, 0]
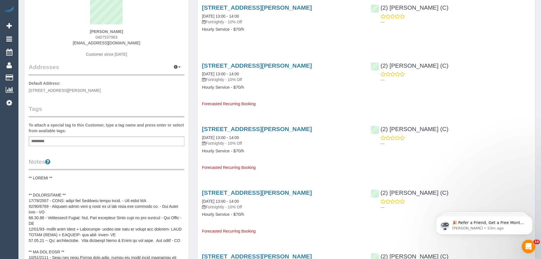
drag, startPoint x: 228, startPoint y: 131, endPoint x: 203, endPoint y: 118, distance: 28.3
click at [224, 138] on link "13/11/2025 13:00 - 14:00" at bounding box center [220, 137] width 37 height 5
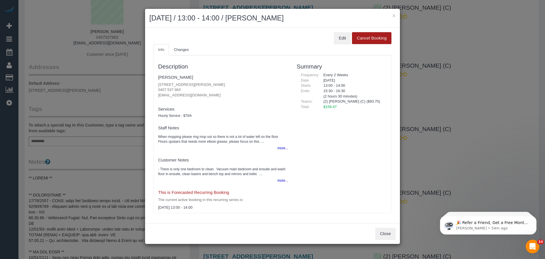
click at [362, 37] on button "Cancel Booking" at bounding box center [371, 38] width 39 height 12
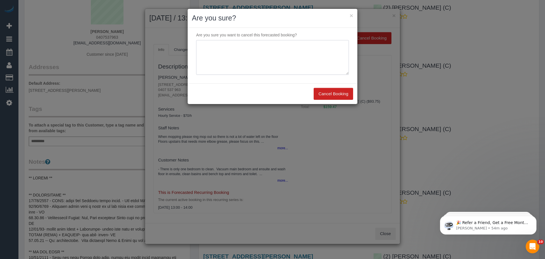
click at [250, 52] on textarea at bounding box center [272, 57] width 153 height 35
click at [287, 14] on h2 "Are you sure?" at bounding box center [272, 18] width 161 height 10
click at [251, 48] on textarea at bounding box center [272, 57] width 153 height 35
type textarea "Customer will be away and needs to skip a few bookings - CE"
click at [338, 95] on button "Cancel Booking" at bounding box center [333, 94] width 39 height 12
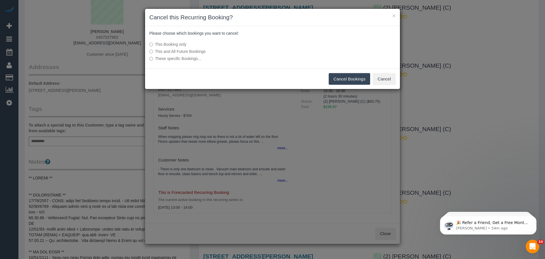
click at [184, 60] on label "These specific Bookings..." at bounding box center [229, 59] width 161 height 6
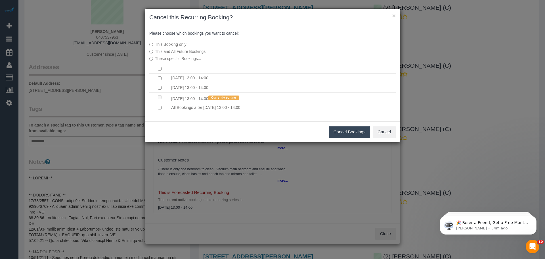
click at [334, 132] on button "Cancel Bookings" at bounding box center [350, 132] width 42 height 12
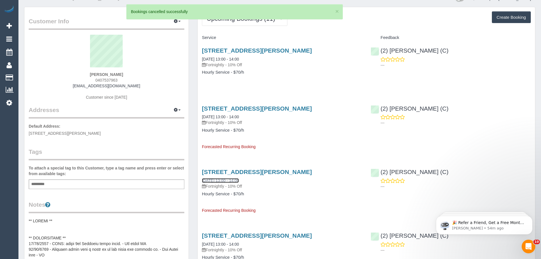
scroll to position [0, 0]
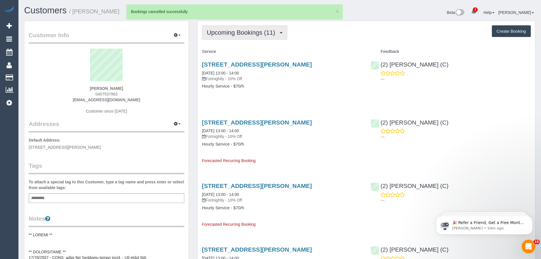
click at [248, 34] on span "Upcoming Bookings (11)" at bounding box center [242, 32] width 71 height 7
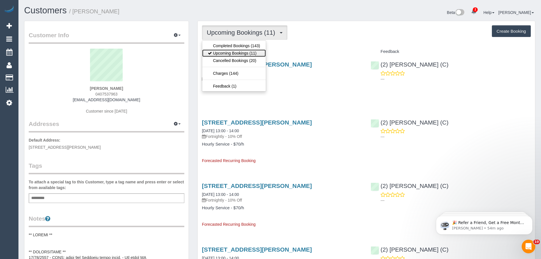
click at [244, 52] on link "Upcoming Bookings (11)" at bounding box center [234, 52] width 64 height 7
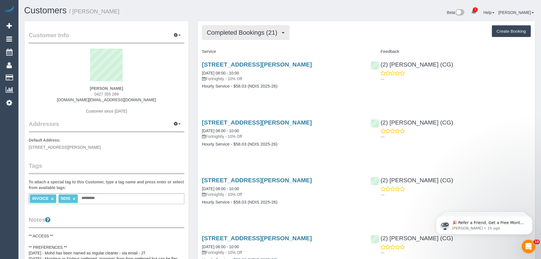
click at [233, 39] on button "Completed Bookings (21)" at bounding box center [245, 32] width 87 height 14
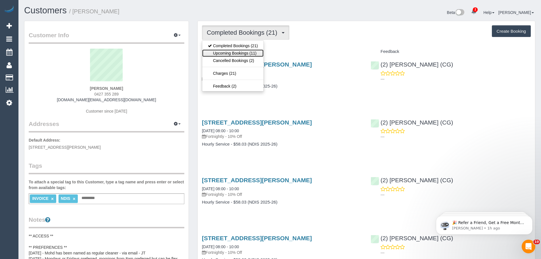
click at [234, 52] on link "Upcoming Bookings (11)" at bounding box center [232, 52] width 61 height 7
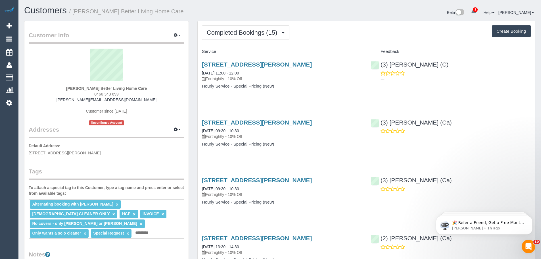
click at [247, 31] on span "Completed Bookings (15)" at bounding box center [243, 32] width 73 height 7
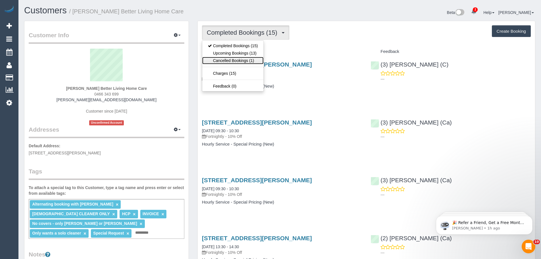
click at [243, 58] on link "Cancelled Bookings (1)" at bounding box center [232, 60] width 61 height 7
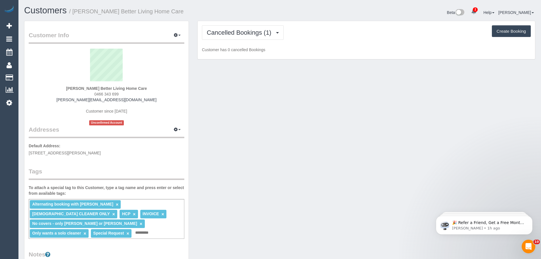
click at [243, 58] on div "Cancelled Bookings (1) Completed Bookings (15) Upcoming Bookings (13) Cancelled…" at bounding box center [365, 40] width 337 height 38
click at [243, 31] on span "Cancelled Bookings (1)" at bounding box center [240, 32] width 67 height 7
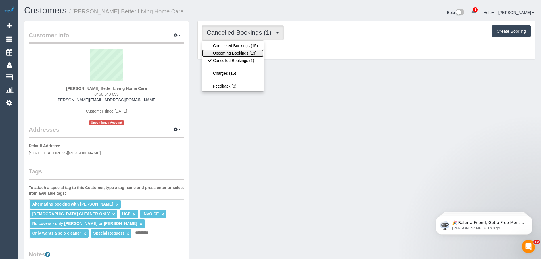
click at [244, 55] on link "Upcoming Bookings (13)" at bounding box center [232, 52] width 61 height 7
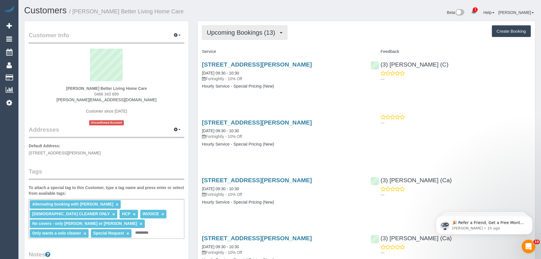
click at [253, 31] on span "Upcoming Bookings (13)" at bounding box center [242, 32] width 71 height 7
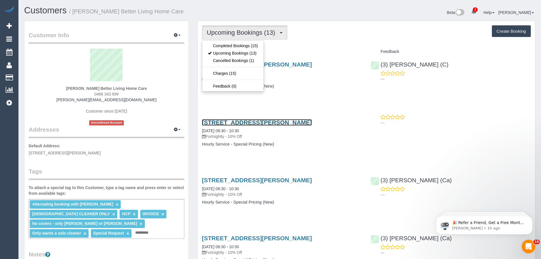
click at [268, 119] on link "6 Cantala Avenue, Rosanna, VIC 3084" at bounding box center [257, 122] width 110 height 7
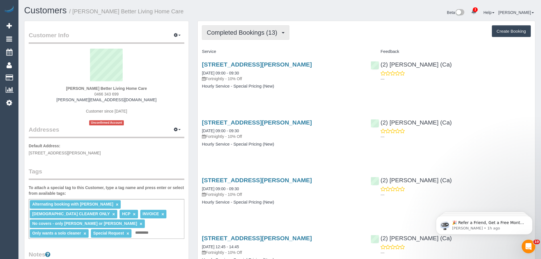
click at [247, 33] on span "Completed Bookings (13)" at bounding box center [243, 32] width 73 height 7
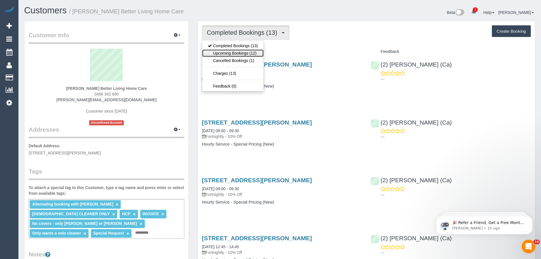
click at [239, 55] on link "Upcoming Bookings (12)" at bounding box center [232, 52] width 61 height 7
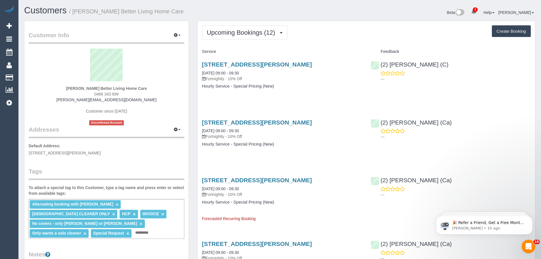
click at [334, 33] on div "Upcoming Bookings (12) Completed Bookings (13) Upcoming Bookings (12) Cancelled…" at bounding box center [366, 32] width 329 height 14
click at [347, 79] on p "Fortnightly - 10% Off" at bounding box center [282, 79] width 160 height 6
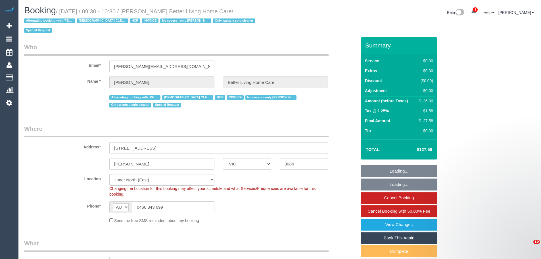
select select "VIC"
select select "number:28"
select select "number:14"
select select "number:19"
select select "number:25"
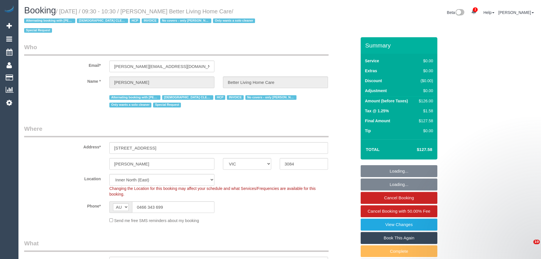
select select "number:35"
select select "120"
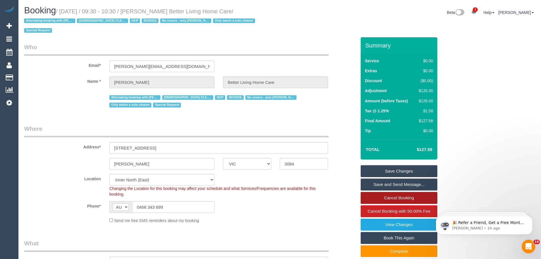
click at [397, 197] on link "Cancel Booking" at bounding box center [398, 198] width 77 height 12
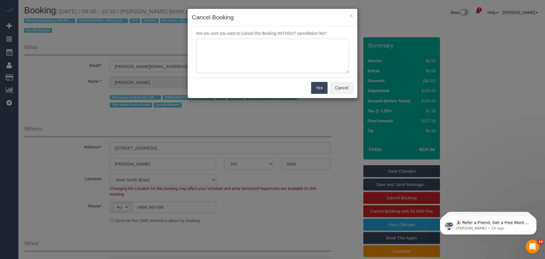
click at [261, 58] on textarea at bounding box center [272, 56] width 153 height 35
type textarea "too many last min changes. Cleaner running late - Via phone CE"
click at [316, 86] on button "Yes" at bounding box center [319, 88] width 16 height 12
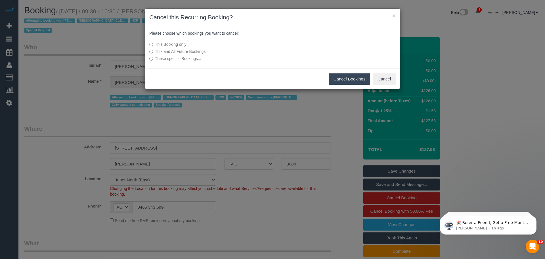
click at [345, 75] on button "Cancel Bookings" at bounding box center [350, 79] width 42 height 12
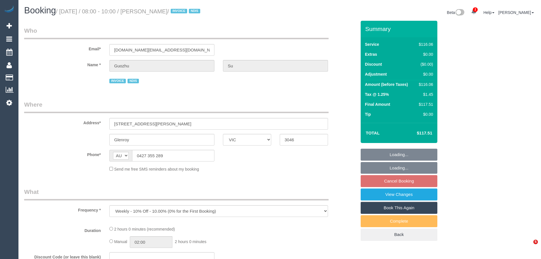
select select "VIC"
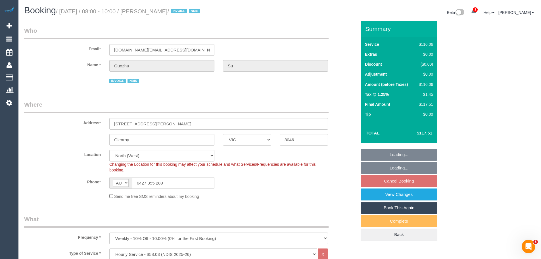
select select "number:28"
select select "number:14"
select select "number:19"
select select "number:25"
select select "number:35"
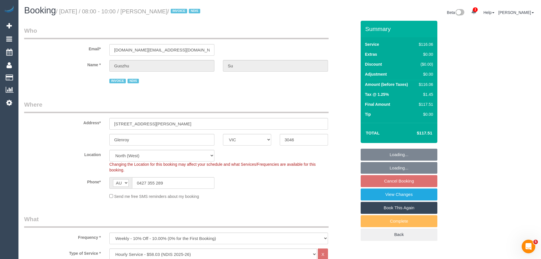
select select "number:12"
select select "object:1441"
select select "spot2"
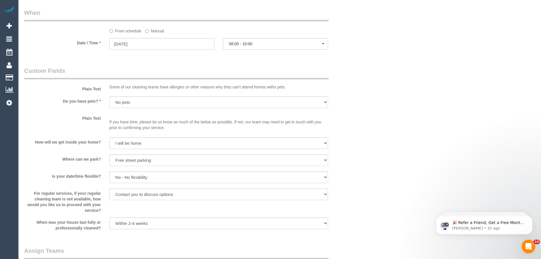
scroll to position [397, 0]
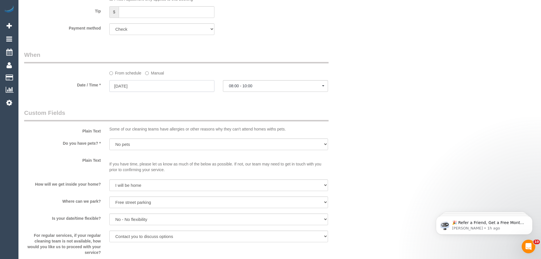
click at [127, 87] on input "[DATE]" at bounding box center [161, 86] width 105 height 12
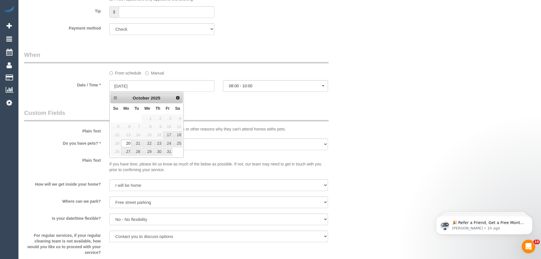
click at [220, 115] on legend "Custom Fields" at bounding box center [176, 114] width 304 height 13
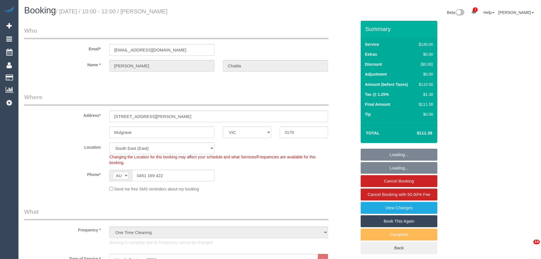
select select "VIC"
select select "number:28"
select select "number:14"
select select "number:18"
select select "number:22"
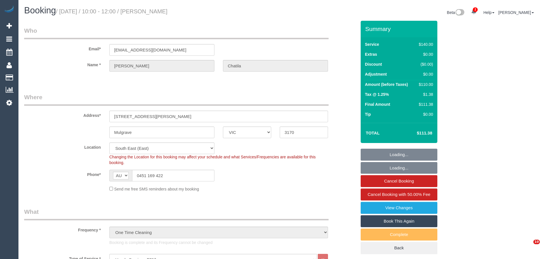
select select "object:1482"
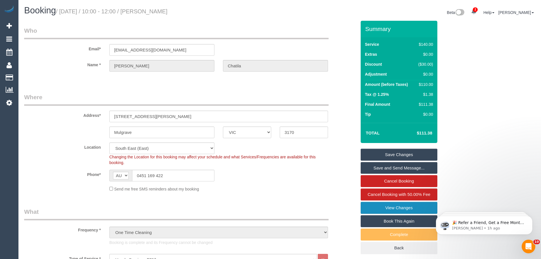
click at [405, 209] on link "View Changes" at bounding box center [398, 207] width 77 height 12
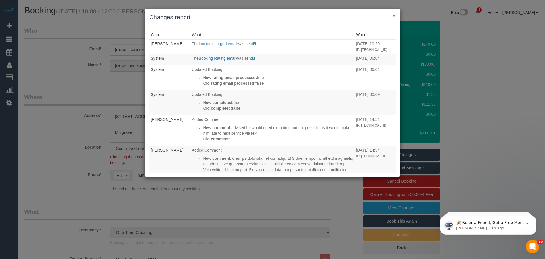
click at [393, 16] on button "×" at bounding box center [393, 15] width 3 height 6
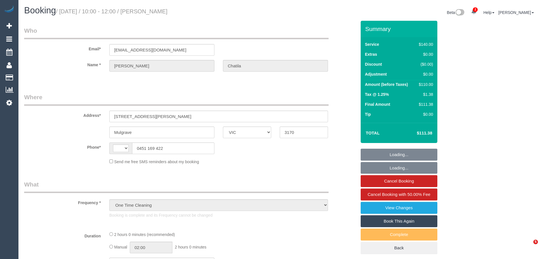
select select "VIC"
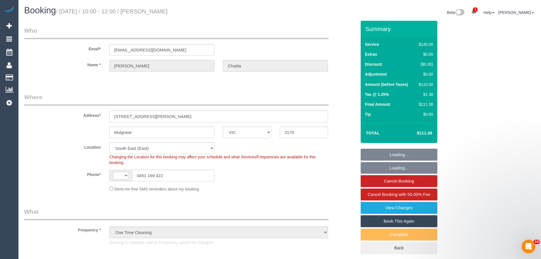
select select "object:354"
select select "string:AU"
select select "string:stripe-pm_1S5gyJ2GScqysDRVJ1B5hCl0"
select select "number:28"
select select "number:14"
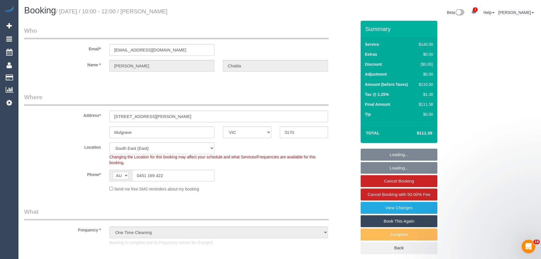
select select "number:18"
select select "number:22"
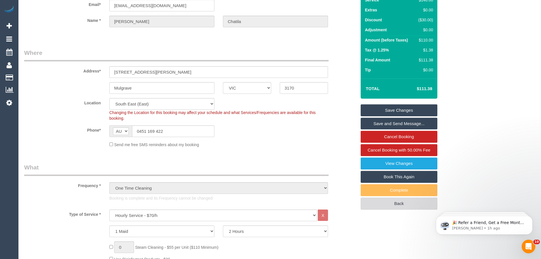
scroll to position [57, 0]
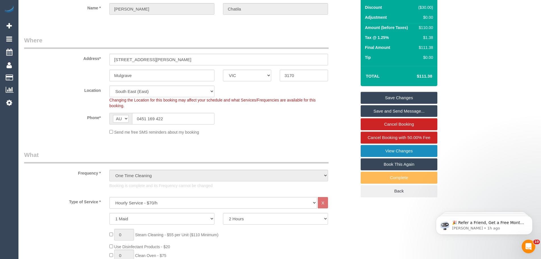
click at [382, 152] on link "View Changes" at bounding box center [398, 151] width 77 height 12
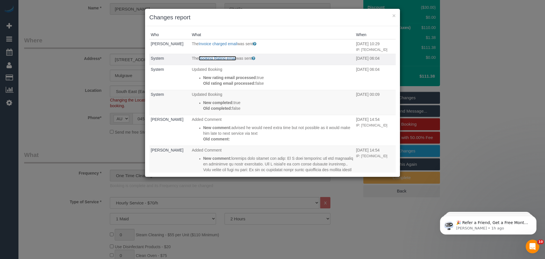
click at [211, 60] on link "Booking Rating email" at bounding box center [217, 58] width 37 height 5
click at [394, 15] on button "×" at bounding box center [393, 15] width 3 height 6
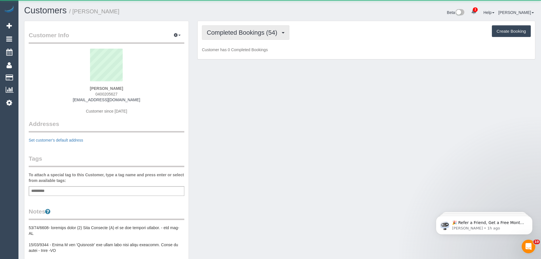
click at [237, 35] on span "Completed Bookings (54)" at bounding box center [243, 32] width 73 height 7
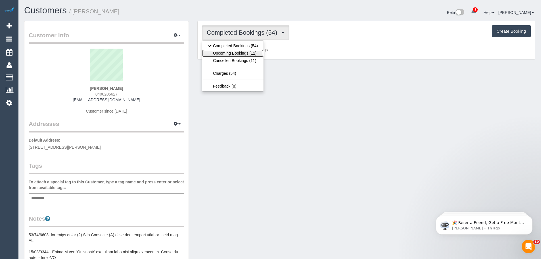
click at [237, 52] on link "Upcoming Bookings (11)" at bounding box center [232, 52] width 61 height 7
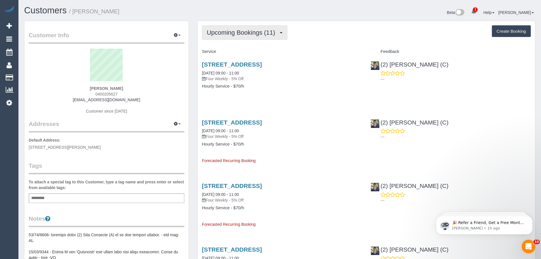
click at [254, 28] on button "Upcoming Bookings (11)" at bounding box center [244, 32] width 85 height 14
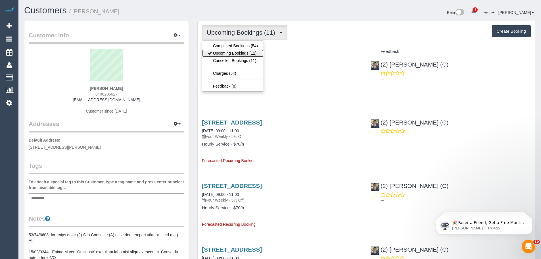
click at [244, 53] on link "Upcoming Bookings (11)" at bounding box center [232, 52] width 61 height 7
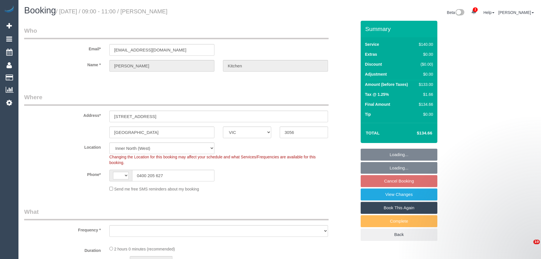
select select "VIC"
select select "string:AU"
select select "string:stripe-pm_1KLhey2GScqysDRVcBb8UaTE"
select select "number:27"
select select "number:14"
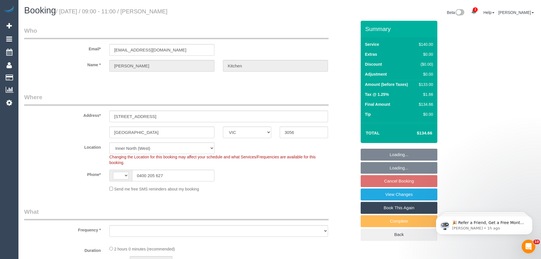
select select "number:19"
select select "number:22"
select select "number:13"
select select "object:1707"
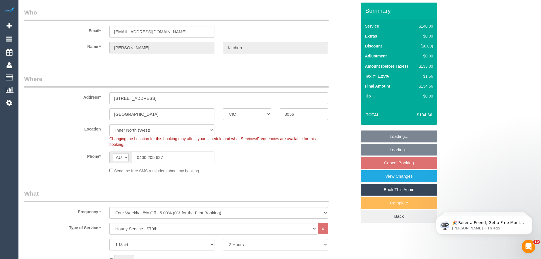
scroll to position [28, 0]
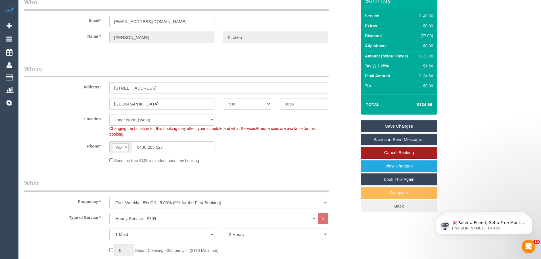
click at [369, 152] on link "Cancel Booking" at bounding box center [398, 152] width 77 height 12
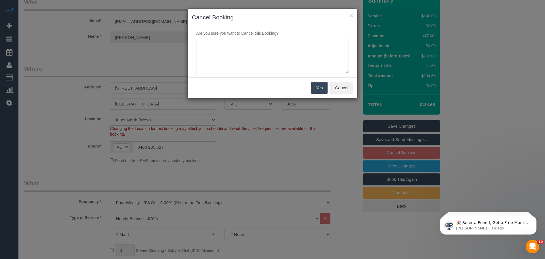
click at [297, 49] on textarea at bounding box center [272, 56] width 153 height 35
click at [273, 48] on textarea at bounding box center [272, 56] width 153 height 35
click at [284, 13] on div "× Cancel Booking" at bounding box center [273, 17] width 170 height 17
click at [274, 45] on textarea at bounding box center [272, 56] width 153 height 35
type textarea "Customer is travelling for work and will need to skip - CE"
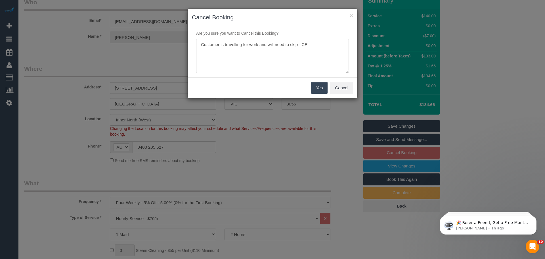
click at [319, 85] on button "Yes" at bounding box center [319, 88] width 16 height 12
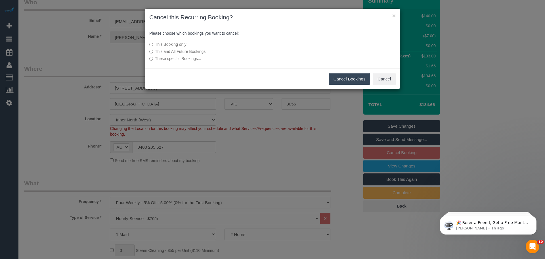
click at [341, 80] on button "Cancel Bookings" at bounding box center [350, 79] width 42 height 12
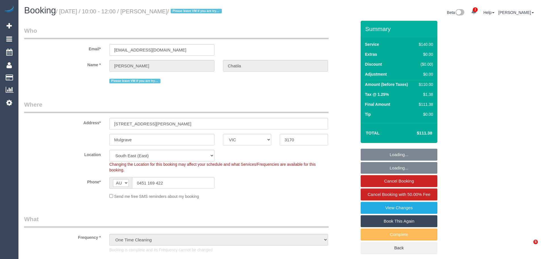
select select "VIC"
select select "object:932"
select select "string:stripe-pm_1S5gyJ2GScqysDRVJ1B5hCl0"
select select "number:28"
select select "number:14"
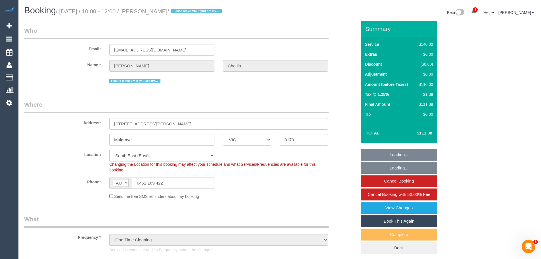
select select "number:18"
select select "number:22"
click at [431, 83] on div "$110.00" at bounding box center [424, 84] width 16 height 6
copy div "110.00"
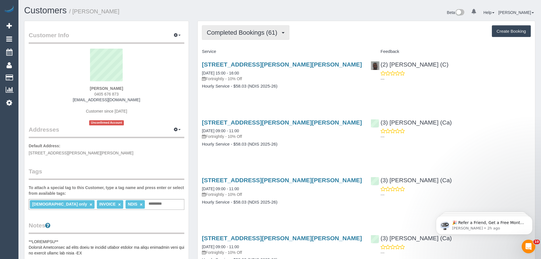
click at [253, 34] on span "Completed Bookings (61)" at bounding box center [243, 32] width 73 height 7
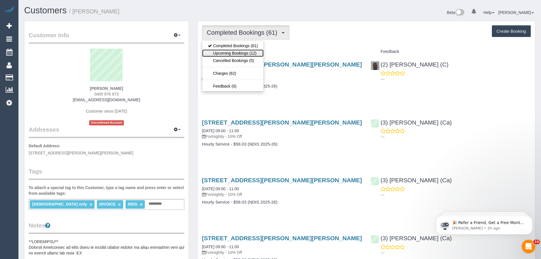
click at [257, 55] on link "Upcoming Bookings (12)" at bounding box center [232, 52] width 61 height 7
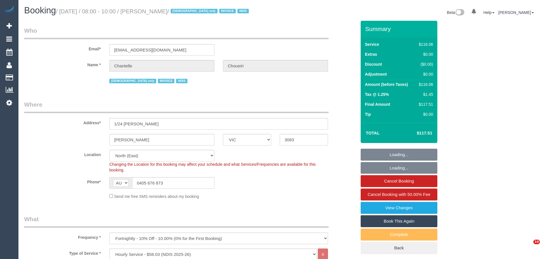
select select "VIC"
select select "number:28"
select select "number:14"
select select "number:19"
select select "number:23"
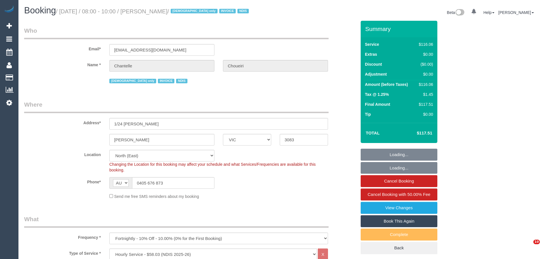
select select "number:35"
select select "number:13"
select select "object:1372"
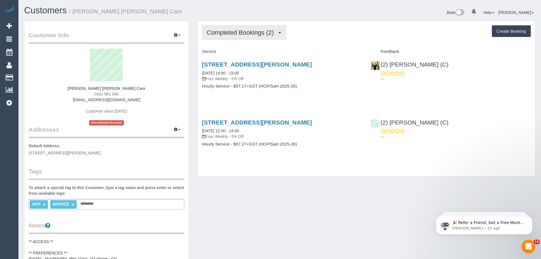
click at [270, 31] on span "Completed Bookings (2)" at bounding box center [242, 32] width 70 height 7
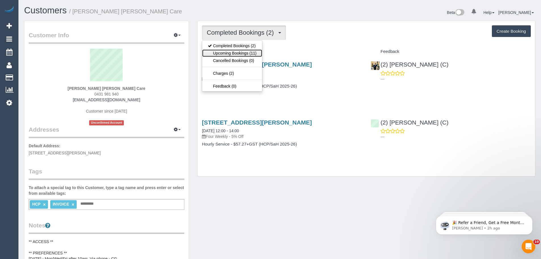
click at [259, 52] on link "Upcoming Bookings (11)" at bounding box center [232, 52] width 60 height 7
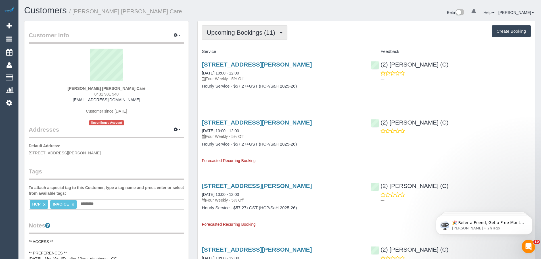
click at [261, 30] on span "Upcoming Bookings (11)" at bounding box center [242, 32] width 71 height 7
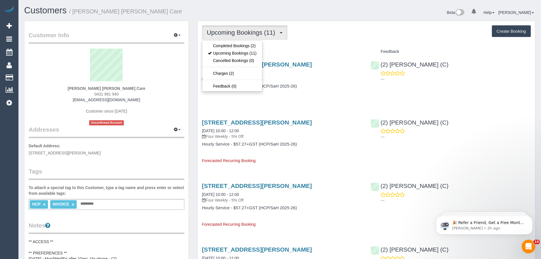
click at [260, 35] on span "Upcoming Bookings (11)" at bounding box center [242, 32] width 71 height 7
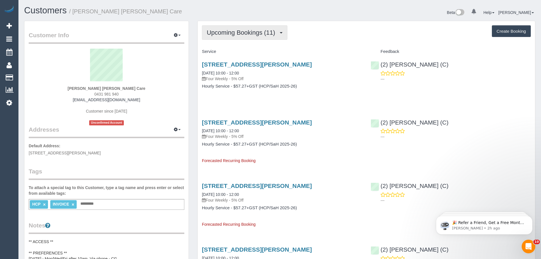
click at [235, 36] on button "Upcoming Bookings (11)" at bounding box center [244, 32] width 85 height 14
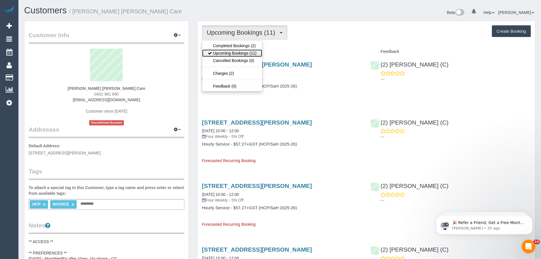
click at [233, 52] on link "Upcoming Bookings (11)" at bounding box center [232, 52] width 60 height 7
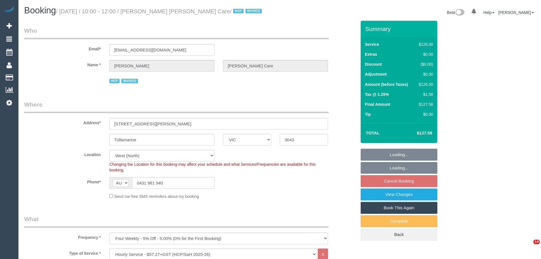
select select "VIC"
select select "120"
select select "number:28"
select select "number:14"
select select "number:19"
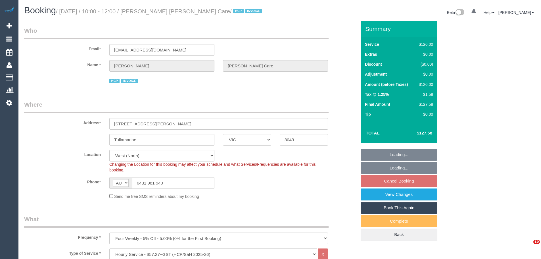
select select "number:36"
select select "spot3"
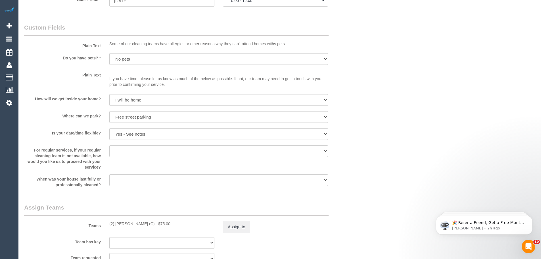
scroll to position [653, 0]
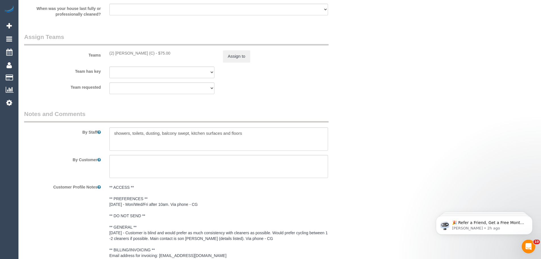
drag, startPoint x: 152, startPoint y: 54, endPoint x: 108, endPoint y: 53, distance: 44.6
click at [108, 53] on div "(2) [PERSON_NAME] (C) - $75.00" at bounding box center [162, 53] width 114 height 6
copy div "(2) [PERSON_NAME] (C)"
click at [241, 58] on button "Assign to" at bounding box center [236, 56] width 27 height 12
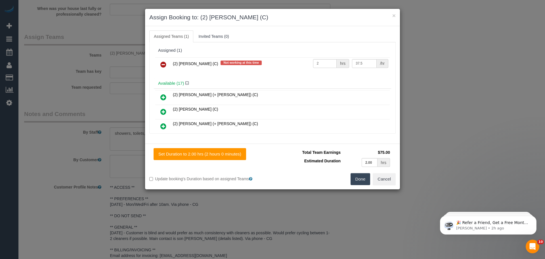
click at [163, 65] on icon at bounding box center [163, 64] width 6 height 7
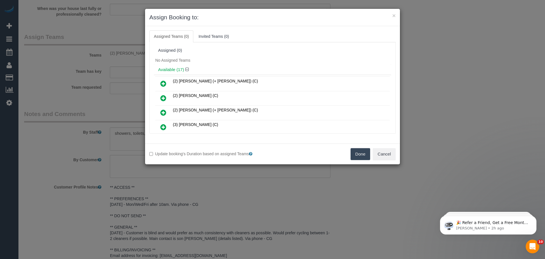
click at [352, 157] on button "Done" at bounding box center [360, 154] width 20 height 12
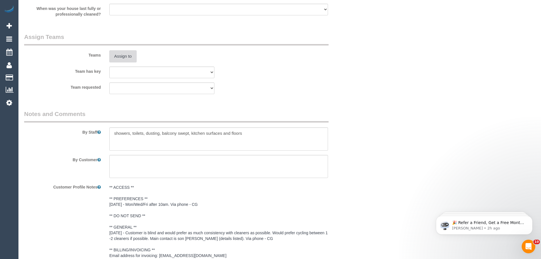
scroll to position [761, 0]
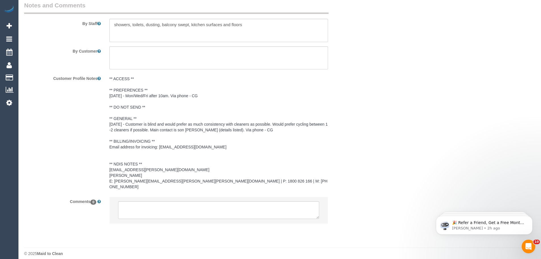
click at [150, 215] on li at bounding box center [219, 210] width 218 height 26
click at [153, 210] on textarea at bounding box center [218, 210] width 201 height 18
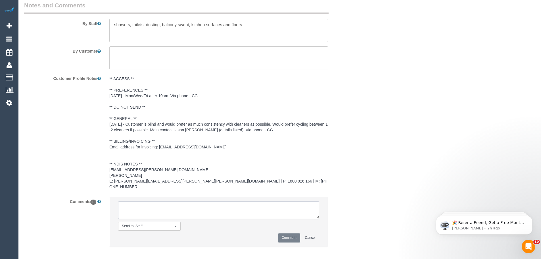
paste textarea "(2) [PERSON_NAME] (C)"
click at [207, 209] on textarea at bounding box center [218, 210] width 201 height 18
drag, startPoint x: 243, startPoint y: 211, endPoint x: 19, endPoint y: 200, distance: 224.7
type textarea "(2) [PERSON_NAME] (C) UA ongoing - 3 Month Holiday Customer not Contacted - Onl…"
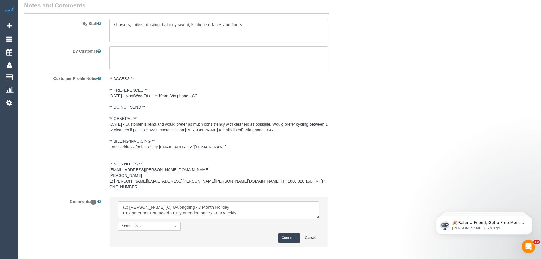
click at [285, 233] on button "Comment" at bounding box center [289, 237] width 22 height 9
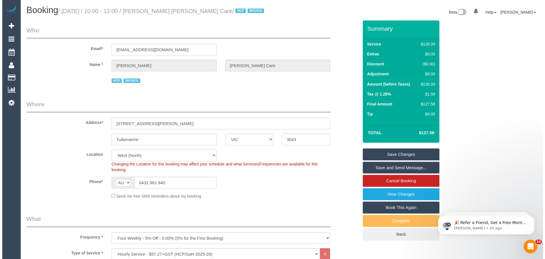
scroll to position [0, 0]
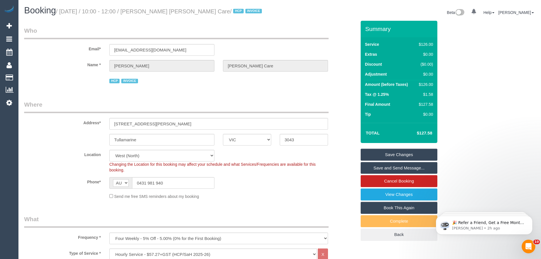
click at [374, 153] on link "Save Changes" at bounding box center [398, 154] width 77 height 12
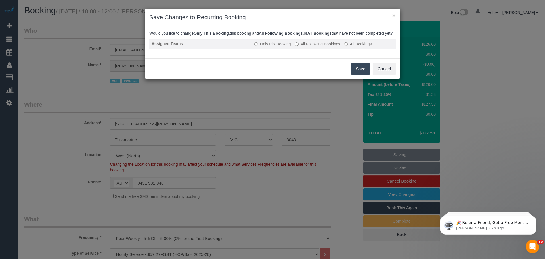
click at [313, 47] on label "All Following Bookings" at bounding box center [317, 44] width 45 height 6
click at [355, 75] on button "Save" at bounding box center [360, 69] width 19 height 12
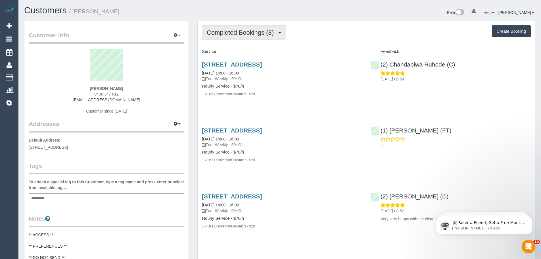
click at [238, 31] on span "Completed Bookings (8)" at bounding box center [242, 32] width 70 height 7
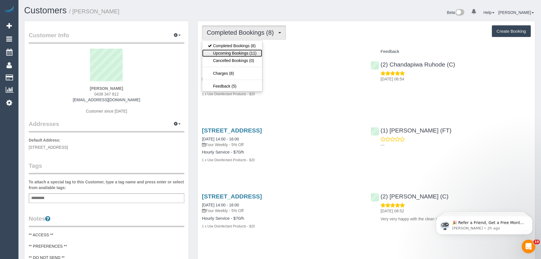
click at [240, 52] on link "Upcoming Bookings (11)" at bounding box center [232, 52] width 60 height 7
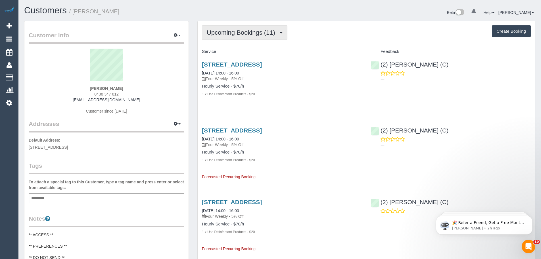
click at [243, 38] on button "Upcoming Bookings (11)" at bounding box center [244, 32] width 85 height 14
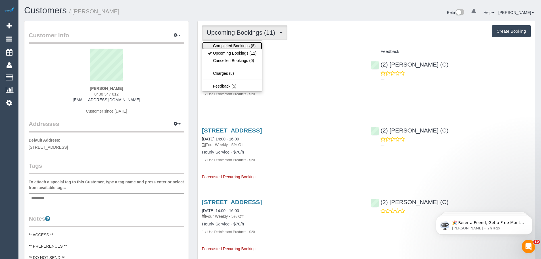
click at [242, 46] on link "Completed Bookings (8)" at bounding box center [232, 45] width 60 height 7
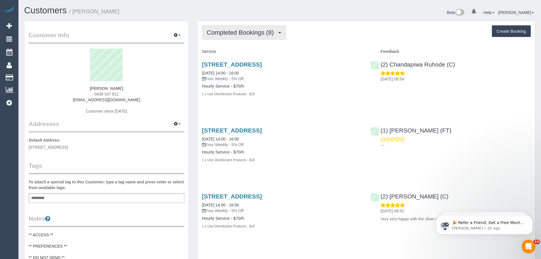
click at [227, 35] on span "Completed Bookings (8)" at bounding box center [242, 32] width 70 height 7
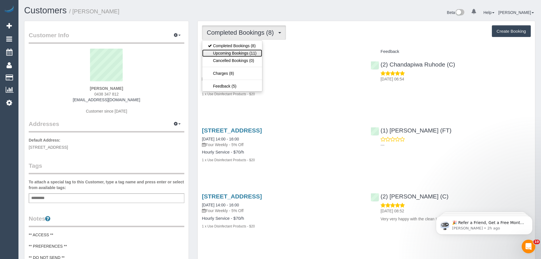
click at [228, 54] on link "Upcoming Bookings (11)" at bounding box center [232, 52] width 60 height 7
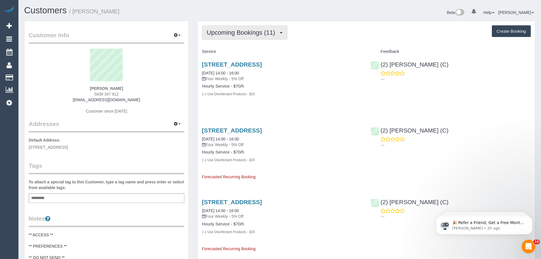
click at [223, 35] on span "Upcoming Bookings (11)" at bounding box center [242, 32] width 71 height 7
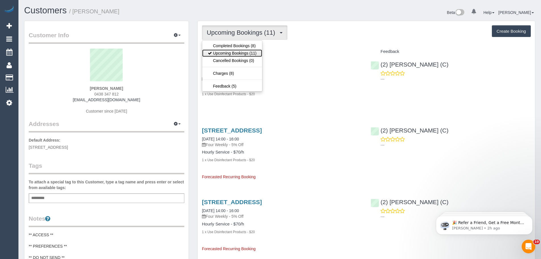
click at [233, 56] on link "Upcoming Bookings (11)" at bounding box center [232, 52] width 60 height 7
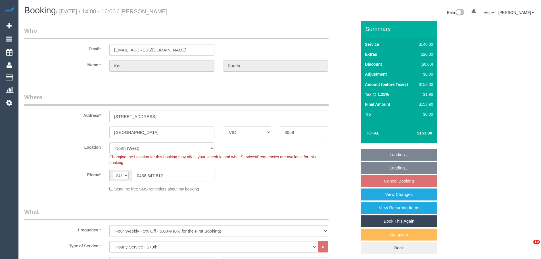
select select "VIC"
select select "string:stripe-pm_1RBQbF2GScqysDRVqRVbEdo8"
select select "number:27"
select select "number:17"
select select "number:19"
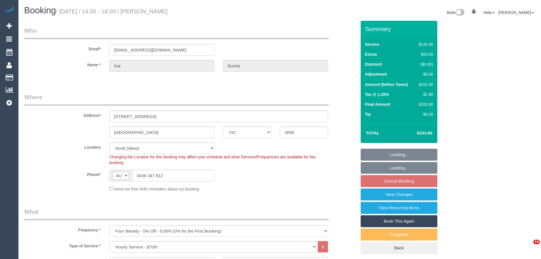
select select "number:24"
select select "number:13"
select select "spot5"
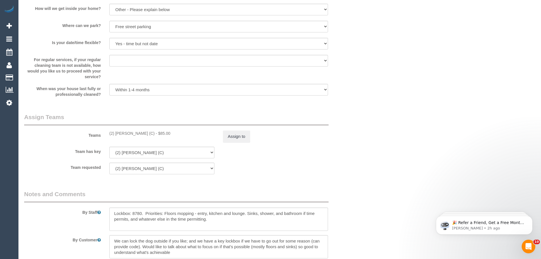
scroll to position [795, 0]
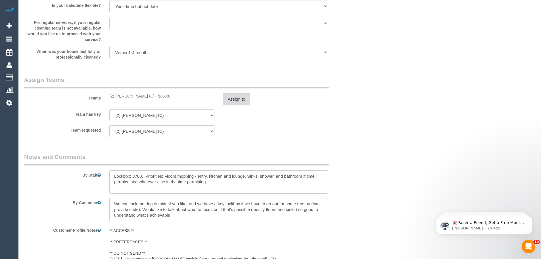
click at [239, 97] on button "Assign to" at bounding box center [236, 99] width 27 height 12
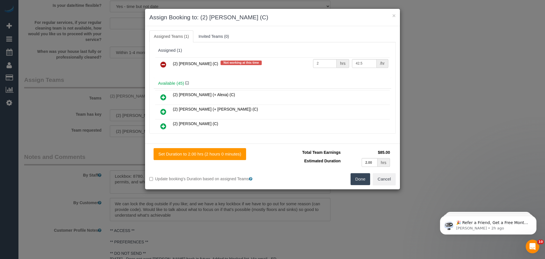
drag, startPoint x: 164, startPoint y: 62, endPoint x: 171, endPoint y: 62, distance: 7.1
click at [164, 62] on icon at bounding box center [163, 64] width 6 height 7
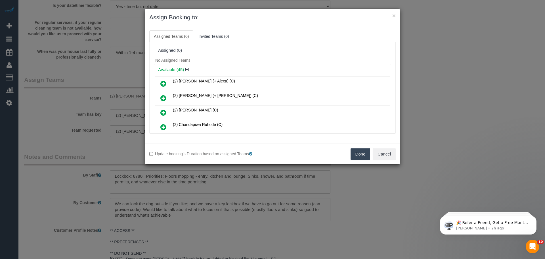
click at [361, 156] on button "Done" at bounding box center [360, 154] width 20 height 12
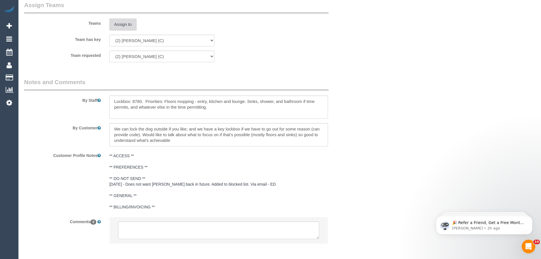
scroll to position [895, 0]
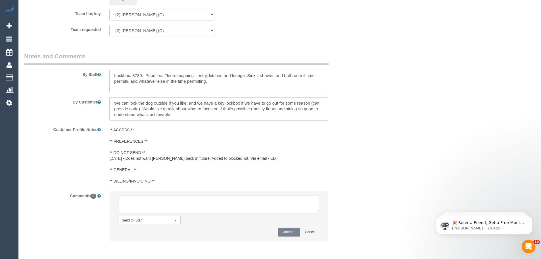
click at [174, 202] on textarea at bounding box center [218, 204] width 201 height 18
paste textarea "(2) Harry Dhasmana (C) UA ongoing - 3 Month Holiday Customer not Contacted - On…"
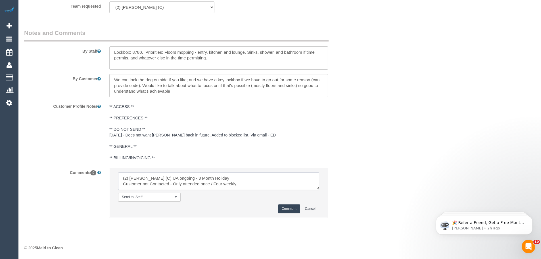
type textarea "(2) Harry Dhasmana (C) UA ongoing - 3 Month Holiday Customer not Contacted - On…"
click at [285, 205] on button "Comment" at bounding box center [289, 208] width 22 height 9
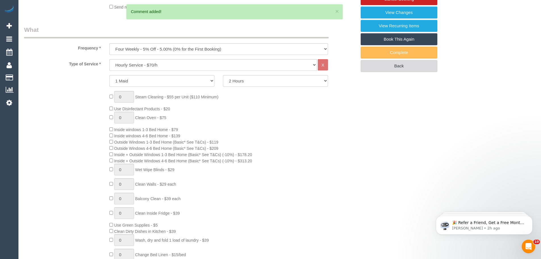
scroll to position [100, 0]
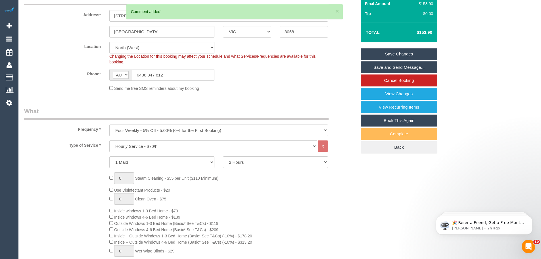
click at [395, 52] on link "Save Changes" at bounding box center [398, 54] width 77 height 12
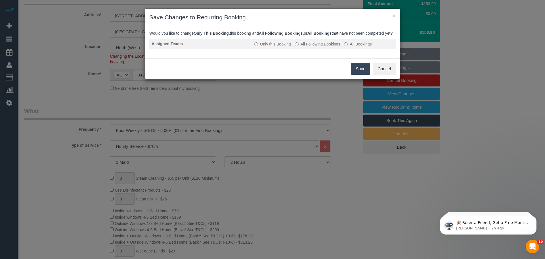
click at [320, 47] on label "All Following Bookings" at bounding box center [317, 44] width 45 height 6
click at [362, 75] on button "Save" at bounding box center [360, 69] width 19 height 12
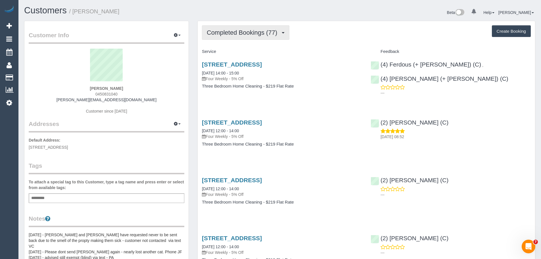
click at [243, 32] on span "Completed Bookings (77)" at bounding box center [243, 32] width 73 height 7
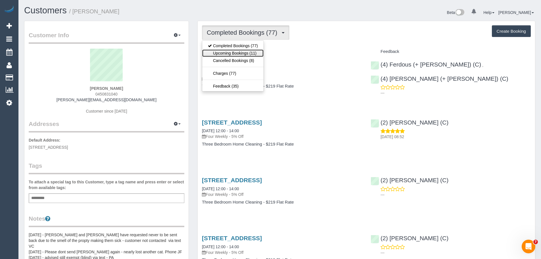
click at [241, 52] on link "Upcoming Bookings (11)" at bounding box center [232, 52] width 61 height 7
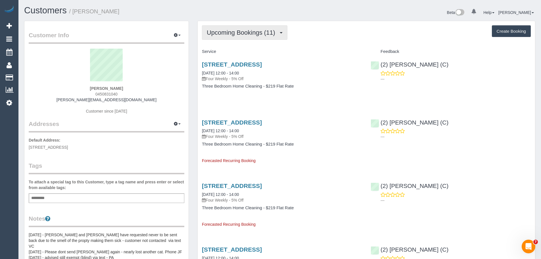
click at [227, 29] on span "Upcoming Bookings (11)" at bounding box center [242, 32] width 71 height 7
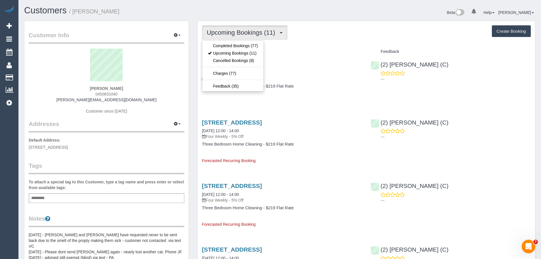
click at [135, 98] on div "Kit Kavanagh-Ryan 0450831040 kavanagh.kit@gmail.com Customer since 2019" at bounding box center [106, 84] width 155 height 71
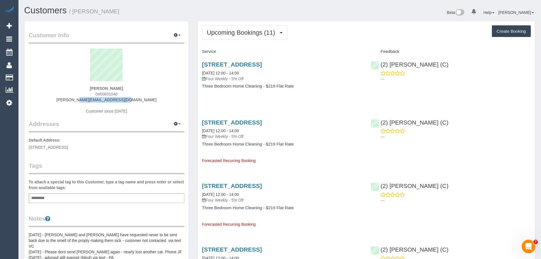
drag, startPoint x: 136, startPoint y: 101, endPoint x: 80, endPoint y: 99, distance: 56.5
click at [80, 99] on div "Kit Kavanagh-Ryan 0450831040 kavanagh.kit@gmail.com Customer since 2019" at bounding box center [106, 84] width 155 height 71
copy link "kavanagh.kit@gmail.com"
click at [259, 31] on span "Upcoming Bookings (11)" at bounding box center [242, 32] width 71 height 7
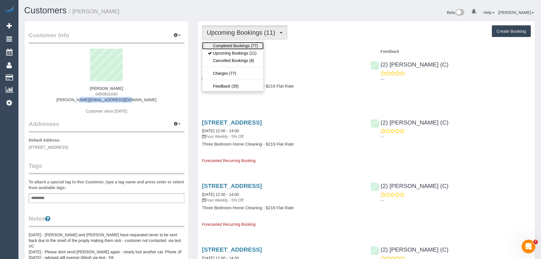
click at [255, 45] on link "Completed Bookings (77)" at bounding box center [232, 45] width 61 height 7
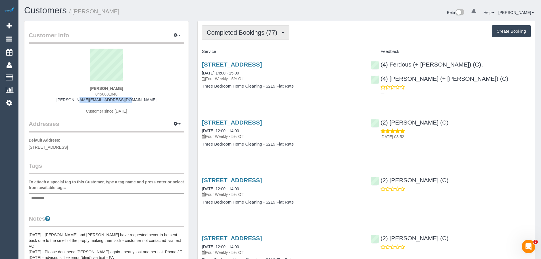
click at [249, 29] on span "Completed Bookings (77)" at bounding box center [243, 32] width 73 height 7
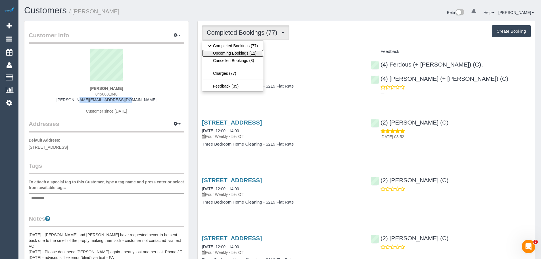
click at [245, 55] on link "Upcoming Bookings (11)" at bounding box center [232, 52] width 61 height 7
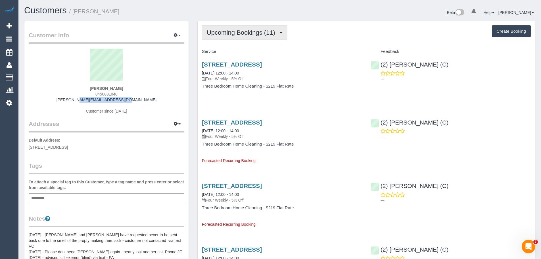
click at [236, 31] on span "Upcoming Bookings (11)" at bounding box center [242, 32] width 71 height 7
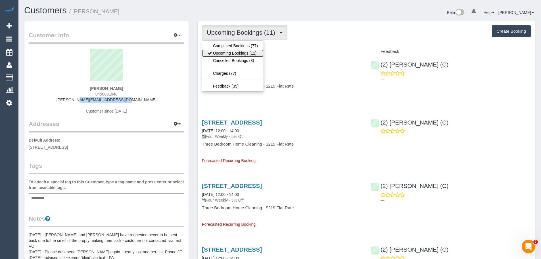
click at [237, 52] on link "Upcoming Bookings (11)" at bounding box center [232, 52] width 61 height 7
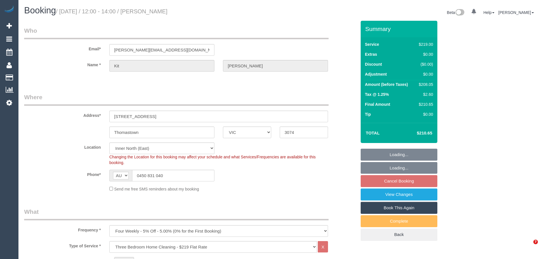
select select "VIC"
select select "spot4"
select select "number:29"
select select "number:14"
select select "number:19"
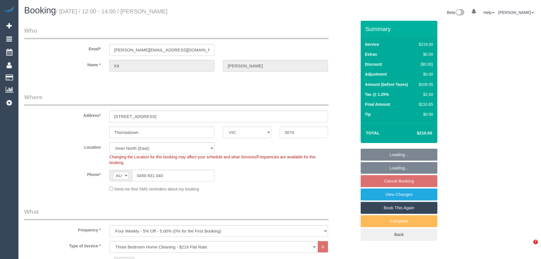
select select "number:24"
select select "number:12"
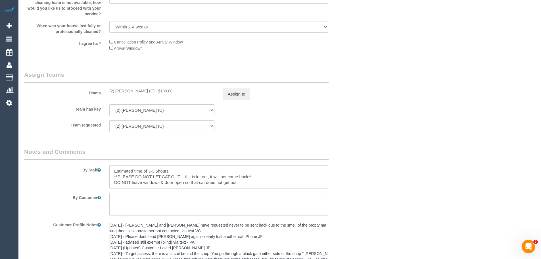
scroll to position [908, 0]
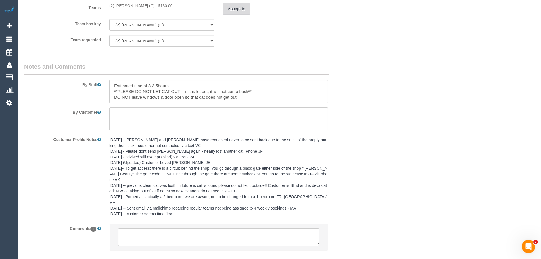
click at [233, 11] on button "Assign to" at bounding box center [236, 9] width 27 height 12
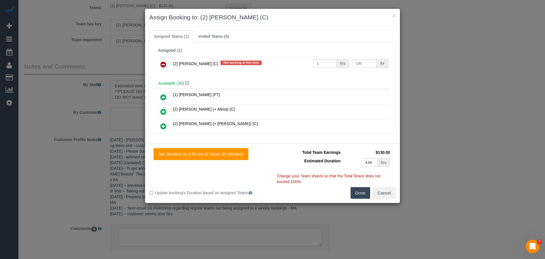
drag, startPoint x: 163, startPoint y: 64, endPoint x: 215, endPoint y: 85, distance: 56.3
click at [163, 64] on icon at bounding box center [163, 64] width 6 height 7
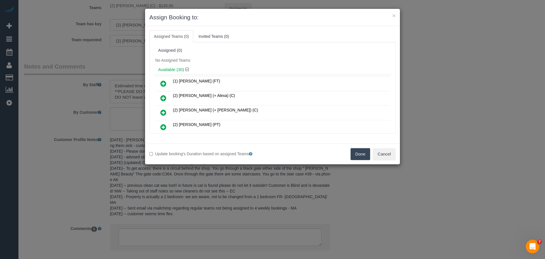
click at [356, 150] on button "Done" at bounding box center [360, 154] width 20 height 12
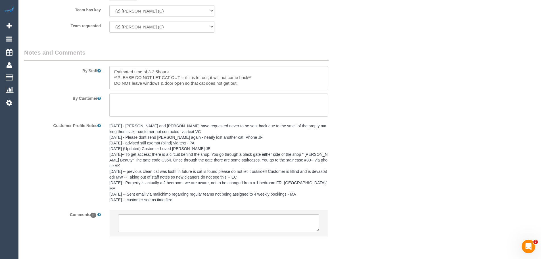
scroll to position [929, 0]
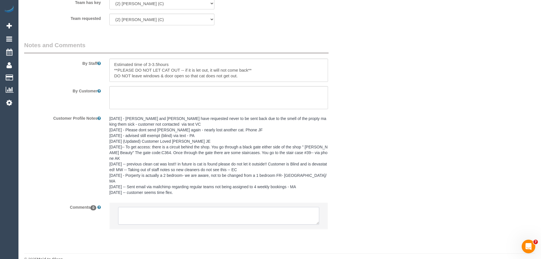
click at [160, 207] on textarea at bounding box center [218, 216] width 201 height 18
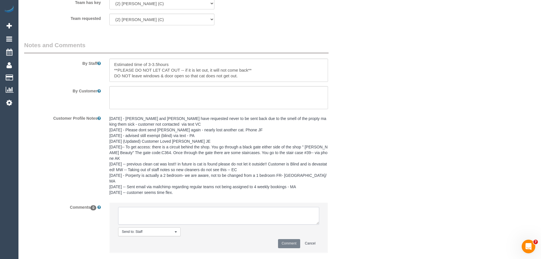
paste textarea "(2) Harry Dhasmana (C) UA ongoing - 3 Month Holiday Customer not Contacted - On…"
drag, startPoint x: 213, startPoint y: 208, endPoint x: 173, endPoint y: 209, distance: 40.0
click at [173, 209] on textarea at bounding box center [218, 216] width 201 height 18
type textarea "(2) Harry Dhasmana (C) UA ongoing - 3 Month Holiday Customer not Contacted - Fo…"
click at [288, 239] on button "Comment" at bounding box center [289, 243] width 22 height 9
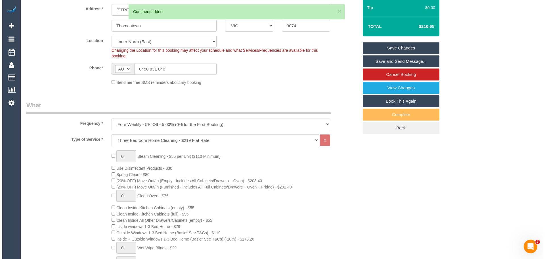
scroll to position [0, 0]
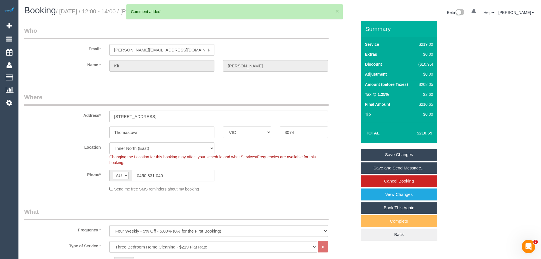
click at [404, 154] on link "Save Changes" at bounding box center [398, 154] width 77 height 12
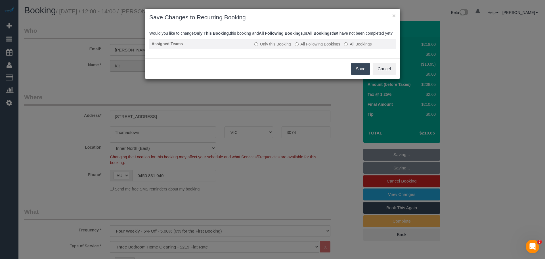
click at [304, 47] on label "All Following Bookings" at bounding box center [317, 44] width 45 height 6
click at [354, 75] on button "Save" at bounding box center [360, 69] width 19 height 12
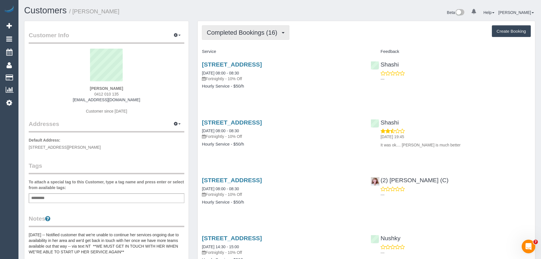
click at [246, 31] on span "Completed Bookings (16)" at bounding box center [243, 32] width 73 height 7
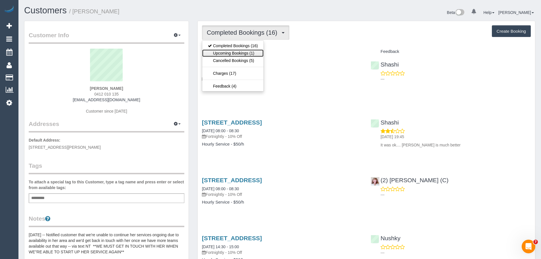
click at [244, 52] on link "Upcoming Bookings (1)" at bounding box center [232, 52] width 61 height 7
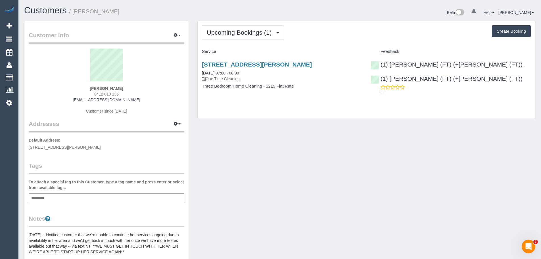
drag, startPoint x: 200, startPoint y: 65, endPoint x: 312, endPoint y: 70, distance: 112.2
click at [311, 70] on div "[STREET_ADDRESS][PERSON_NAME] [DATE] 07:00 - 08:00 One Time Cleaning Three Bedr…" at bounding box center [281, 78] width 169 height 44
click at [312, 70] on div "[STREET_ADDRESS][PERSON_NAME] [DATE] 07:00 - 08:00 One Time Cleaning" at bounding box center [282, 71] width 160 height 20
drag, startPoint x: 251, startPoint y: 73, endPoint x: 199, endPoint y: 74, distance: 51.6
click at [199, 74] on div "[STREET_ADDRESS][PERSON_NAME] [DATE] 07:00 - 08:00 One Time Cleaning Three Bedr…" at bounding box center [281, 78] width 169 height 44
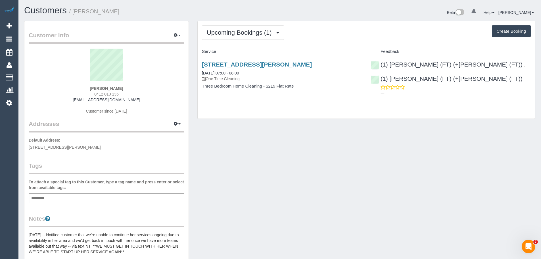
drag, startPoint x: 146, startPoint y: 91, endPoint x: 79, endPoint y: 85, distance: 66.9
click at [79, 85] on div "[PERSON_NAME] 0412 010 135 [EMAIL_ADDRESS][DOMAIN_NAME] Customer since [DATE]" at bounding box center [106, 84] width 155 height 71
drag, startPoint x: 80, startPoint y: 88, endPoint x: 162, endPoint y: 104, distance: 83.3
click at [162, 104] on div "[PERSON_NAME] 0412 010 135 [EMAIL_ADDRESS][DOMAIN_NAME] Customer since [DATE]" at bounding box center [106, 84] width 155 height 71
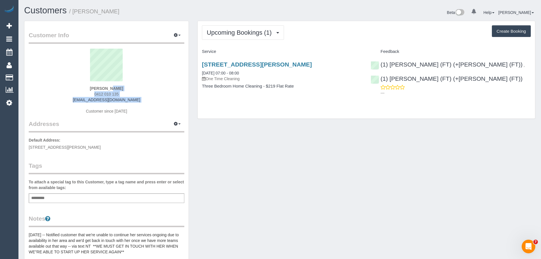
click at [162, 104] on div "[PERSON_NAME] 0412 010 135 [EMAIL_ADDRESS][DOMAIN_NAME] Customer since [DATE]" at bounding box center [106, 84] width 155 height 71
drag, startPoint x: 123, startPoint y: 84, endPoint x: 143, endPoint y: 91, distance: 21.4
click at [143, 91] on div "[PERSON_NAME] 0412 010 135 [EMAIL_ADDRESS][DOMAIN_NAME] Customer since [DATE]" at bounding box center [106, 84] width 155 height 71
click at [140, 88] on div "[PERSON_NAME] 0412 010 135 [EMAIL_ADDRESS][DOMAIN_NAME] Customer since [DATE]" at bounding box center [106, 84] width 155 height 71
drag, startPoint x: 138, startPoint y: 85, endPoint x: 77, endPoint y: 83, distance: 61.3
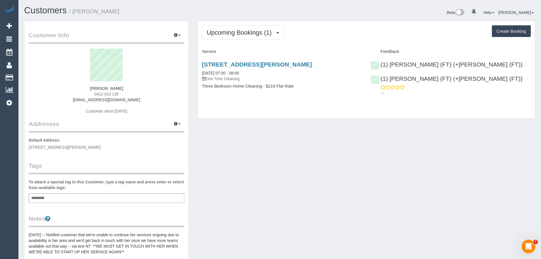
click at [77, 83] on div "[PERSON_NAME] 0412 010 135 [EMAIL_ADDRESS][DOMAIN_NAME] Customer since [DATE]" at bounding box center [106, 84] width 155 height 71
copy div "[PERSON_NAME]"
drag, startPoint x: 118, startPoint y: 94, endPoint x: 74, endPoint y: 95, distance: 43.4
click at [74, 95] on div "[PERSON_NAME] 0412 010 135 [EMAIL_ADDRESS][DOMAIN_NAME] Customer since [DATE]" at bounding box center [106, 84] width 155 height 71
copy span "0412 010 135"
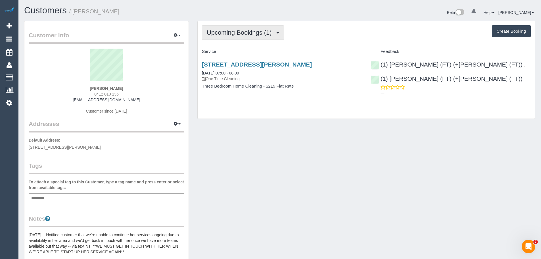
click at [229, 36] on button "Upcoming Bookings (1)" at bounding box center [243, 32] width 82 height 14
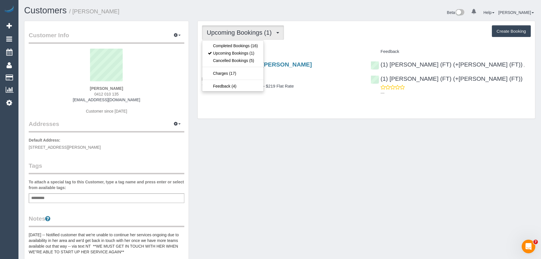
click at [229, 36] on button "Upcoming Bookings (1)" at bounding box center [243, 32] width 82 height 14
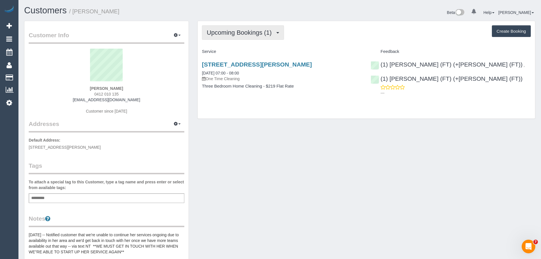
click at [231, 35] on span "Upcoming Bookings (1)" at bounding box center [241, 32] width 68 height 7
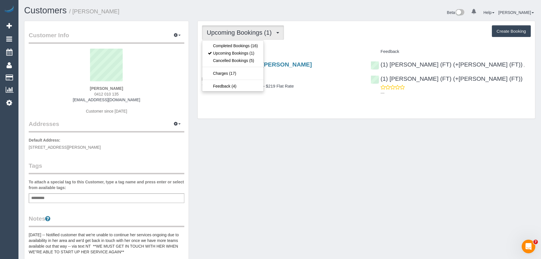
click at [305, 39] on div "Upcoming Bookings (1) Completed Bookings (16) Upcoming Bookings (1) Cancelled B…" at bounding box center [366, 32] width 329 height 14
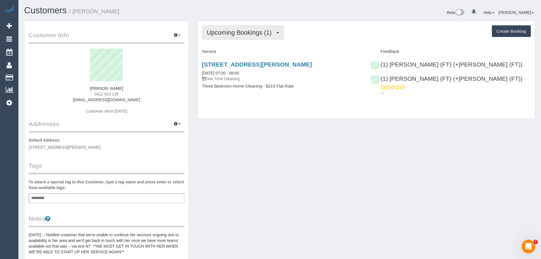
click at [250, 28] on button "Upcoming Bookings (1)" at bounding box center [243, 32] width 82 height 14
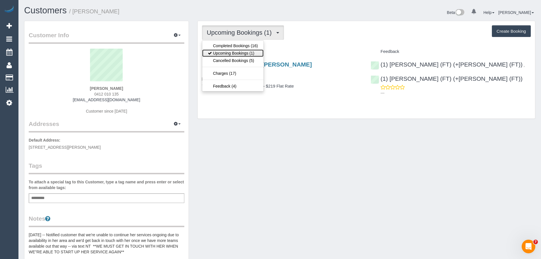
click at [243, 51] on link "Upcoming Bookings (1)" at bounding box center [232, 52] width 61 height 7
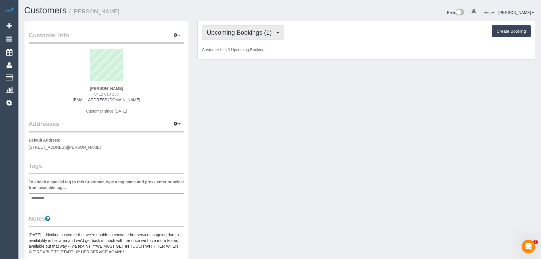
click at [239, 35] on span "Upcoming Bookings (1)" at bounding box center [241, 32] width 68 height 7
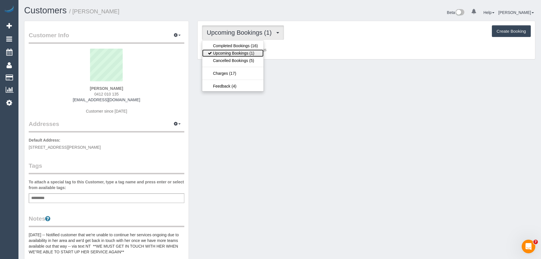
click at [239, 53] on link "Upcoming Bookings (1)" at bounding box center [232, 52] width 61 height 7
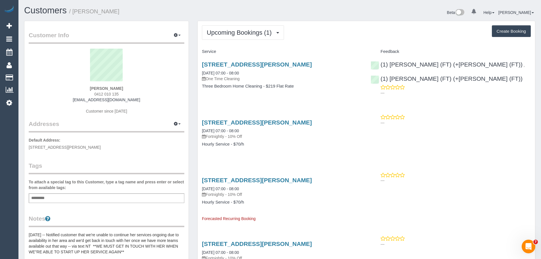
drag, startPoint x: 131, startPoint y: 86, endPoint x: 52, endPoint y: 82, distance: 78.4
click at [53, 82] on div "[PERSON_NAME] 0412 010 135 [EMAIL_ADDRESS][DOMAIN_NAME] Customer since [DATE]" at bounding box center [106, 84] width 155 height 71
copy div "[PERSON_NAME]"
click at [60, 90] on div "[PERSON_NAME] 0412 010 135 [EMAIL_ADDRESS][DOMAIN_NAME] Customer since [DATE]" at bounding box center [106, 84] width 155 height 71
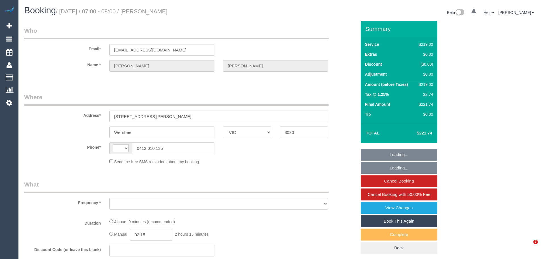
select select "VIC"
select select "string:AU"
select select "string:stripe-pm_1SDtL52GScqysDRV6H6mlWV0"
select select "number:29"
select select "number:15"
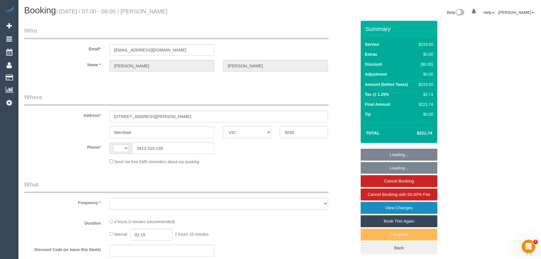
select select "number:18"
select select "number:25"
select select "number:34"
select select "number:12"
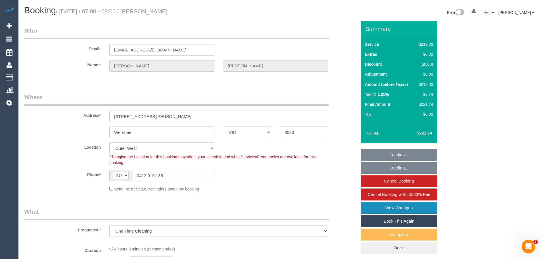
select select "object:1154"
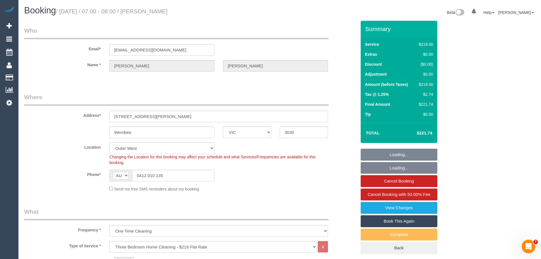
click at [398, 220] on link "Book This Again" at bounding box center [398, 221] width 77 height 12
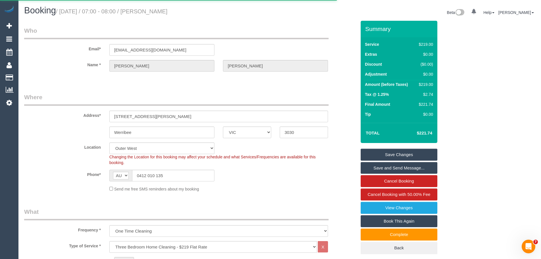
select select "VIC"
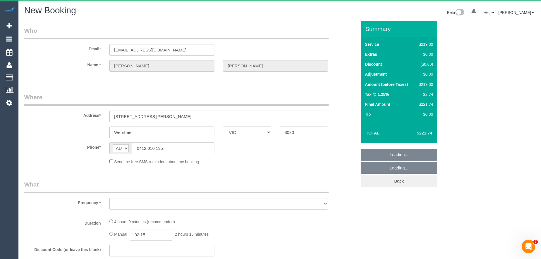
select select "number:29"
select select "number:15"
select select "number:18"
select select "number:25"
select select "number:34"
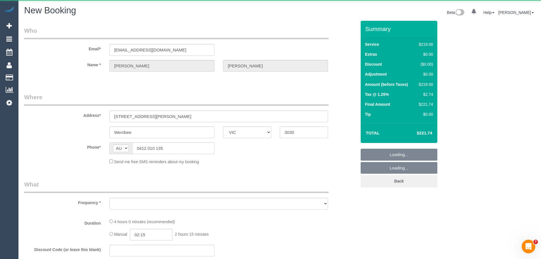
select select "number:12"
select select "object:1614"
select select "string:stripe-pm_1SDtL52GScqysDRV6H6mlWV0"
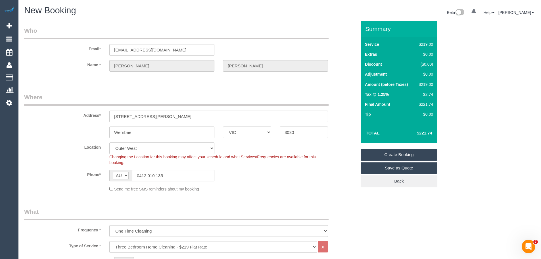
select select "object:2112"
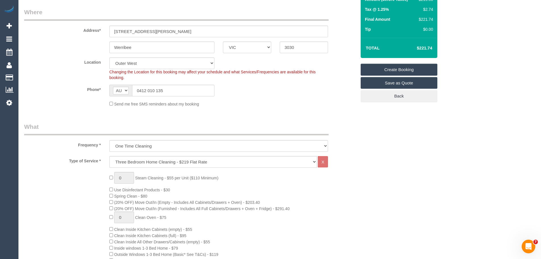
scroll to position [85, 0]
click at [164, 162] on select "Hourly Service - $70/h Hourly Service - $65/h Hourly Service - $60/h Hourly Ser…" at bounding box center [212, 161] width 207 height 12
select select "209"
click at [109, 155] on select "Hourly Service - $70/h Hourly Service - $65/h Hourly Service - $60/h Hourly Ser…" at bounding box center [212, 161] width 207 height 12
select select "1"
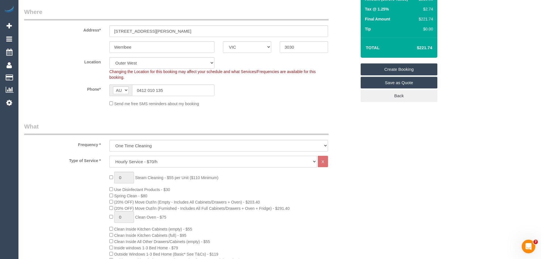
select select "120"
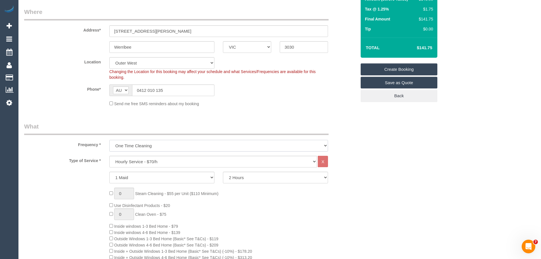
click at [151, 146] on select "One Time Cleaning Weekly - 10% Off - 10.00% (0% for the First Booking) Fortnigh…" at bounding box center [218, 146] width 218 height 12
select select "object:2114"
click at [109, 140] on select "One Time Cleaning Weekly - 10% Off - 10.00% (0% for the First Booking) Fortnigh…" at bounding box center [218, 146] width 218 height 12
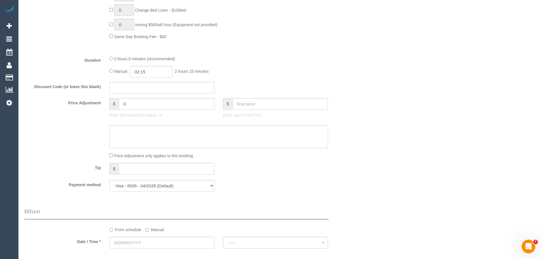
scroll to position [568, 0]
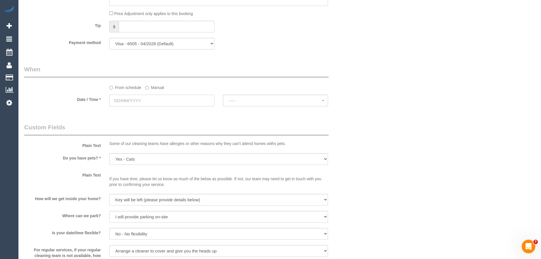
click at [133, 98] on input "text" at bounding box center [161, 100] width 105 height 12
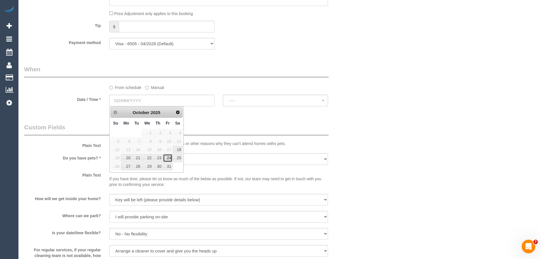
click at [166, 159] on link "24" at bounding box center [167, 158] width 9 height 8
type input "[DATE]"
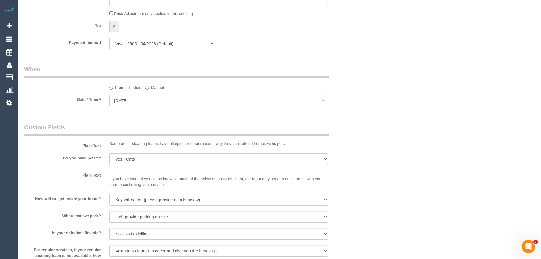
select select "spot6"
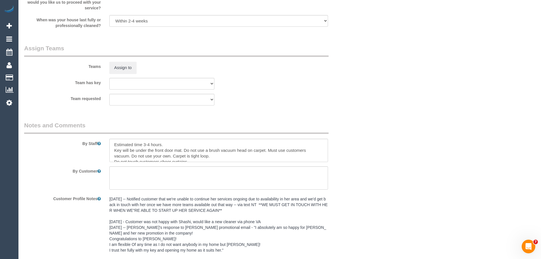
scroll to position [887, 0]
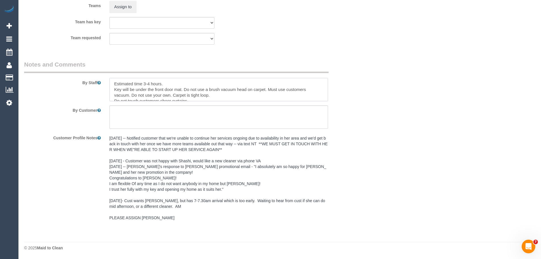
drag, startPoint x: 113, startPoint y: 82, endPoint x: 219, endPoint y: 79, distance: 106.2
click at [219, 79] on textarea at bounding box center [218, 89] width 218 height 23
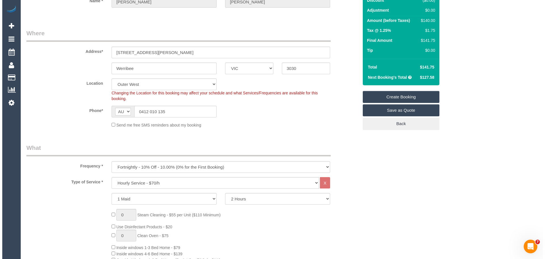
scroll to position [0, 0]
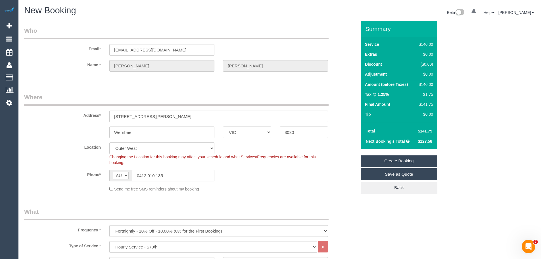
type textarea "Key will be under the front door mat. Do not use a brush vacuum head on carpet.…"
click at [388, 161] on link "Create Booking" at bounding box center [398, 161] width 77 height 12
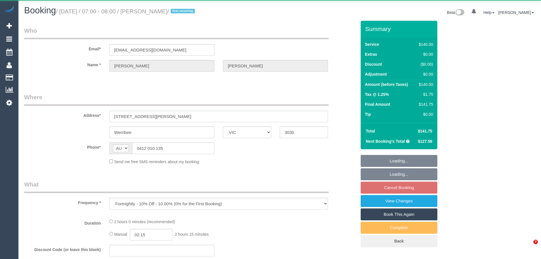
select select "VIC"
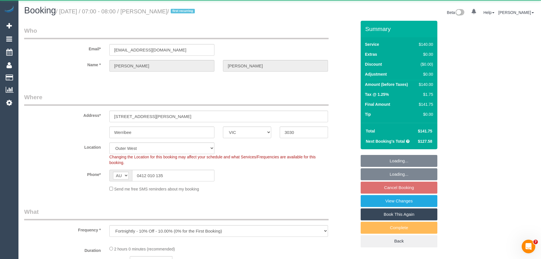
select select "object:536"
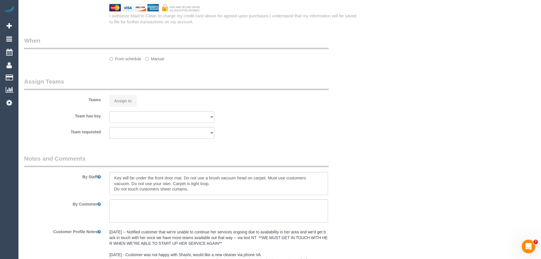
select select "spot1"
select select "number:29"
select select "number:15"
select select "number:18"
select select "number:25"
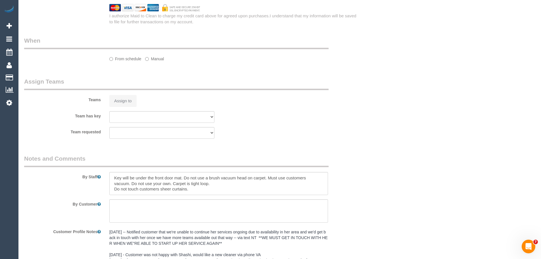
select select "number:34"
select select "number:12"
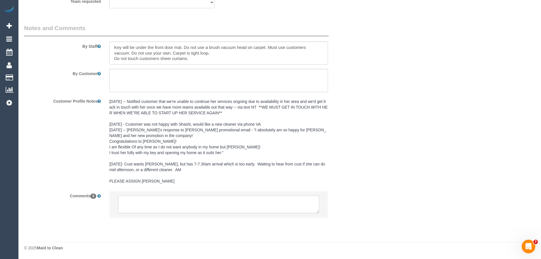
click at [170, 202] on textarea at bounding box center [218, 204] width 201 height 18
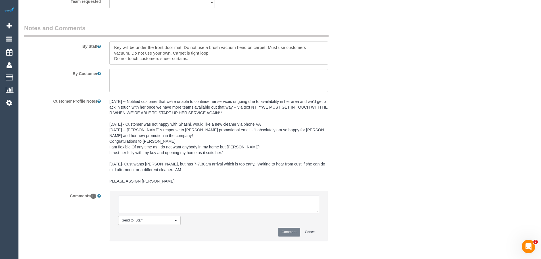
scroll to position [923, 0]
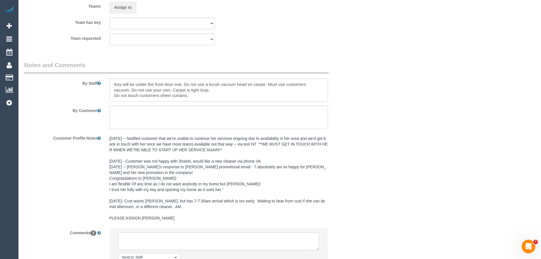
select select "string:stripe-pm_1SDtL52GScqysDRV6H6mlWV0"
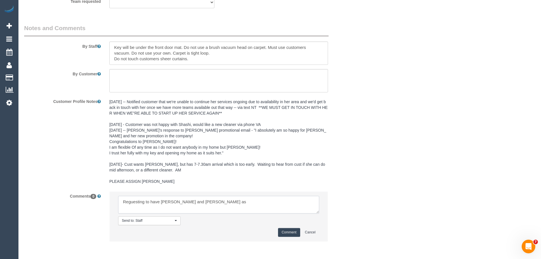
click at [203, 205] on textarea at bounding box center [218, 205] width 201 height 18
click at [251, 199] on textarea at bounding box center [218, 205] width 201 height 18
drag, startPoint x: 172, startPoint y: 209, endPoint x: 54, endPoint y: 176, distance: 122.6
click at [54, 176] on sui-booking-comments "By Staff By Customer Customer Profile Notes Comments 0 Send to: Staff Nothing s…" at bounding box center [190, 135] width 332 height 223
click at [150, 202] on textarea at bounding box center [218, 205] width 201 height 18
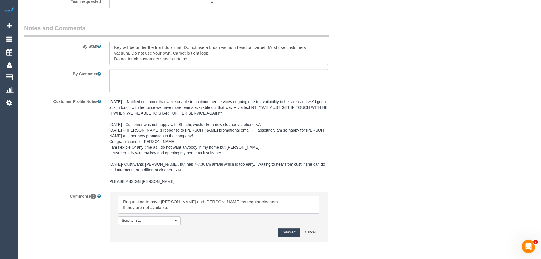
drag, startPoint x: 119, startPoint y: 202, endPoint x: 188, endPoint y: 207, distance: 69.1
click at [188, 207] on textarea at bounding box center [218, 205] width 201 height 18
click at [189, 208] on textarea at bounding box center [218, 205] width 201 height 18
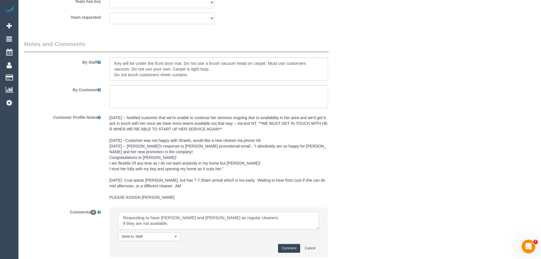
scroll to position [947, 0]
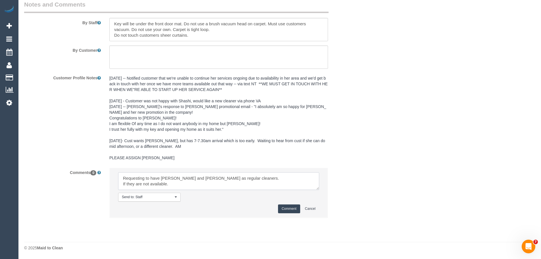
drag, startPoint x: 121, startPoint y: 179, endPoint x: 192, endPoint y: 186, distance: 70.7
click at [192, 186] on textarea at bounding box center [218, 181] width 201 height 18
click at [188, 185] on textarea at bounding box center [218, 181] width 201 height 18
drag, startPoint x: 188, startPoint y: 185, endPoint x: 111, endPoint y: 185, distance: 76.6
click at [111, 185] on li "Send to: Staff Nothing selected Send to: Staff Send to: Customer Send to: Team …" at bounding box center [219, 192] width 218 height 49
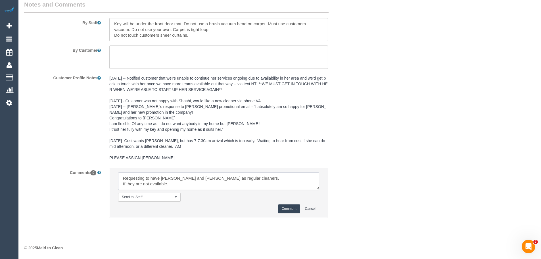
click at [120, 184] on textarea at bounding box center [218, 181] width 201 height 18
drag, startPoint x: 120, startPoint y: 184, endPoint x: 208, endPoint y: 184, distance: 87.7
click at [208, 184] on textarea at bounding box center [218, 181] width 201 height 18
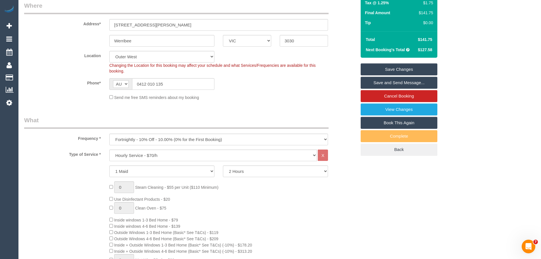
scroll to position [114, 0]
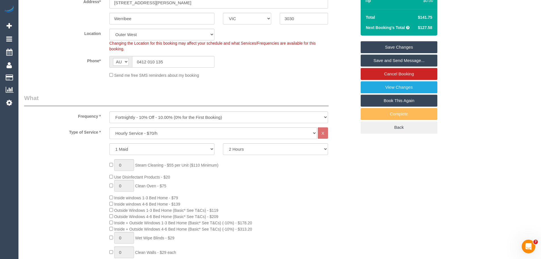
click at [252, 192] on div "0 Steam Cleaning - $55 per Unit ($110 Minimum) Use Disinfectant Products - $20 …" at bounding box center [232, 255] width 255 height 193
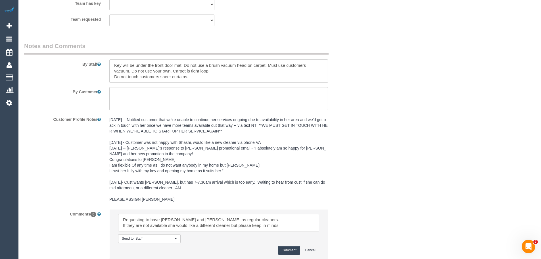
scroll to position [947, 0]
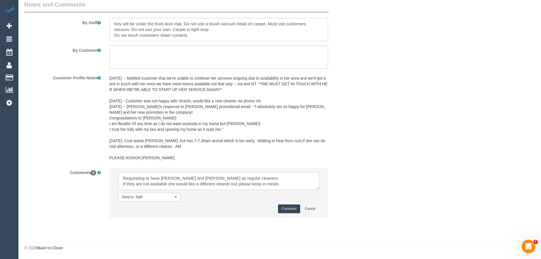
drag, startPoint x: 126, startPoint y: 177, endPoint x: 286, endPoint y: 184, distance: 160.7
click at [286, 184] on textarea at bounding box center [218, 181] width 201 height 18
click at [175, 180] on textarea at bounding box center [218, 181] width 201 height 18
click at [179, 176] on textarea at bounding box center [218, 181] width 201 height 18
click at [282, 184] on textarea at bounding box center [218, 181] width 201 height 18
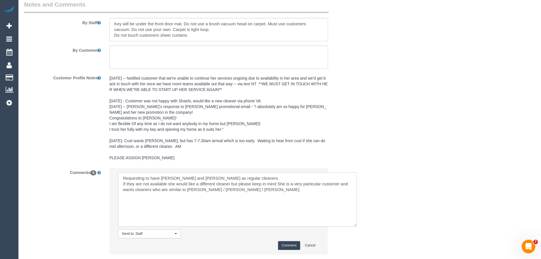
scroll to position [0, 0]
drag, startPoint x: 317, startPoint y: 186, endPoint x: 355, endPoint y: 222, distance: 52.6
click at [355, 222] on textarea at bounding box center [237, 199] width 238 height 54
click at [239, 180] on textarea at bounding box center [237, 199] width 239 height 54
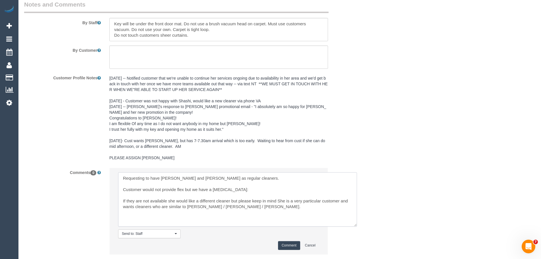
type textarea "Requesting to have Tina and Tony as regular cleaners. Customer would not provid…"
click at [283, 245] on button "Comment" at bounding box center [289, 245] width 22 height 9
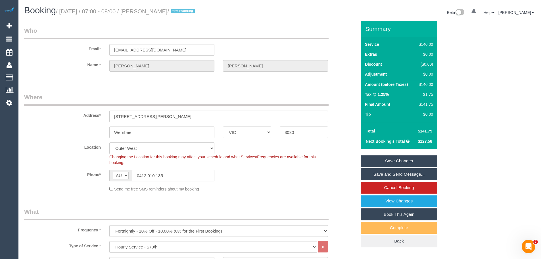
click at [400, 161] on link "Save Changes" at bounding box center [398, 161] width 77 height 12
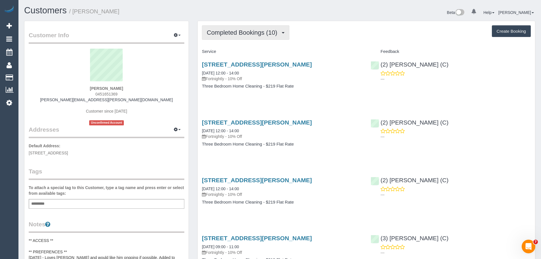
click at [232, 33] on span "Completed Bookings (10)" at bounding box center [243, 32] width 73 height 7
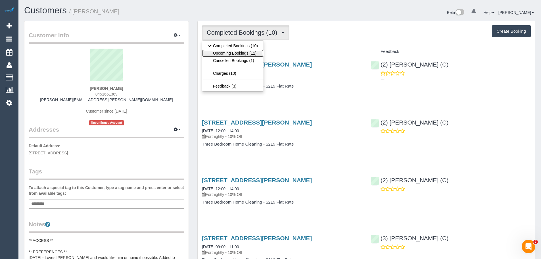
click at [235, 54] on link "Upcoming Bookings (11)" at bounding box center [232, 52] width 61 height 7
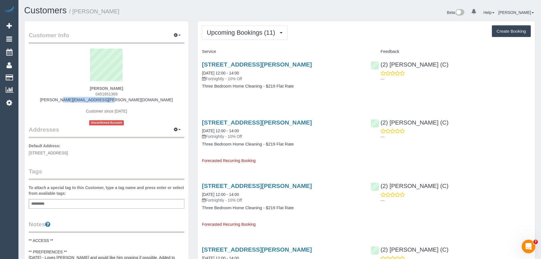
drag, startPoint x: 145, startPoint y: 99, endPoint x: 35, endPoint y: 99, distance: 109.5
click at [35, 99] on div "[PERSON_NAME] 0451651369 [PERSON_NAME][EMAIL_ADDRESS][PERSON_NAME][DOMAIN_NAME]…" at bounding box center [106, 87] width 155 height 77
copy link "serena.s.l@hotmail.com"
click at [231, 131] on link "24/10/2025 12:00 - 14:00" at bounding box center [220, 130] width 37 height 5
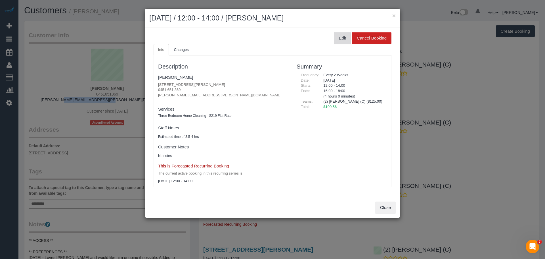
click at [339, 41] on button "Edit" at bounding box center [342, 38] width 17 height 12
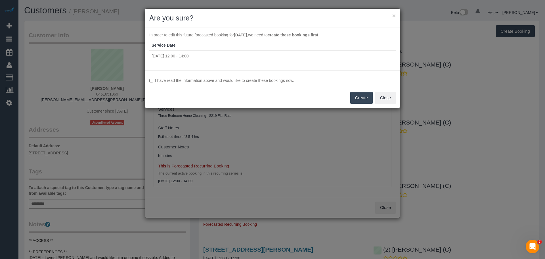
click at [231, 77] on div "I have read the information above and would like to create these bookings now. …" at bounding box center [272, 89] width 255 height 38
click at [248, 81] on label "I have read the information above and would like to create these bookings now." at bounding box center [272, 80] width 246 height 6
click at [352, 98] on button "Create" at bounding box center [361, 98] width 22 height 12
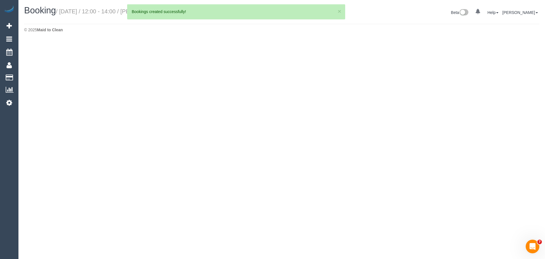
select select "VIC"
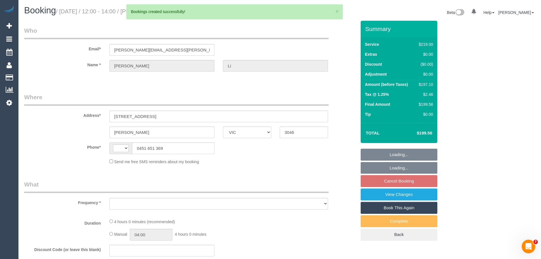
select select "string:AU"
select select "object:1547"
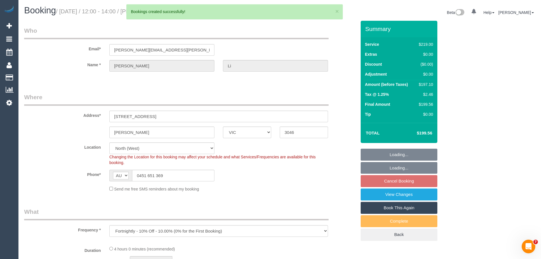
select select "number:28"
select select "number:14"
select select "number:19"
select select "number:36"
select select "object:1700"
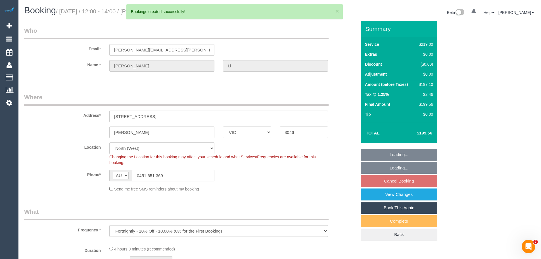
select select "string:stripe-pm_1PSVkx2GScqysDRVxNeY4mQe"
select select "spot4"
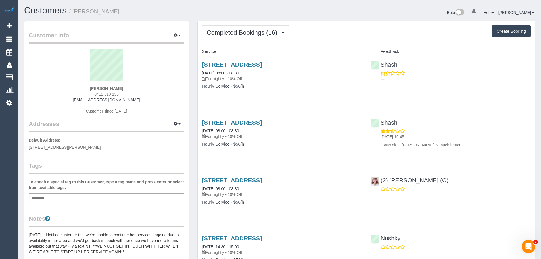
click at [122, 94] on div "[PERSON_NAME] 0412 010 135 [EMAIL_ADDRESS][DOMAIN_NAME] Customer since [DATE]" at bounding box center [106, 84] width 155 height 71
drag, startPoint x: 123, startPoint y: 94, endPoint x: 83, endPoint y: 94, distance: 39.2
click at [83, 94] on div "[PERSON_NAME] 0412 010 135 [EMAIL_ADDRESS][DOMAIN_NAME] Customer since [DATE]" at bounding box center [106, 84] width 155 height 71
copy span "0412 010 135"
click at [241, 35] on span "Completed Bookings (16)" at bounding box center [243, 32] width 73 height 7
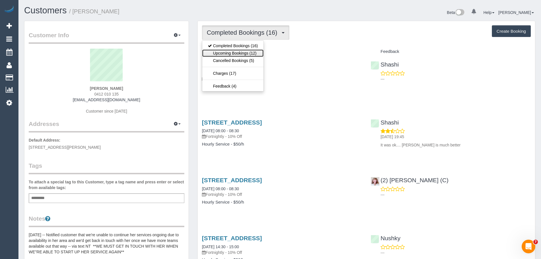
click at [241, 53] on link "Upcoming Bookings (12)" at bounding box center [232, 52] width 61 height 7
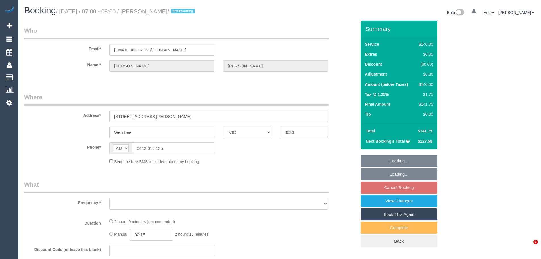
select select "VIC"
select select "object:550"
select select "string:stripe-pm_1SDtL52GScqysDRV6H6mlWV0"
select select "number:29"
select select "number:15"
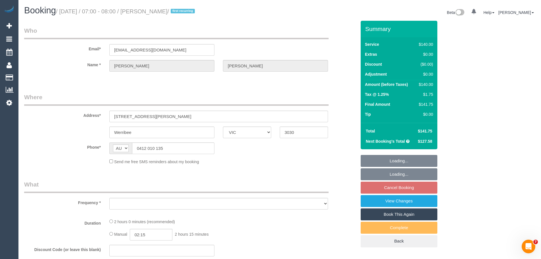
select select "number:18"
select select "number:25"
select select "number:34"
select select "number:12"
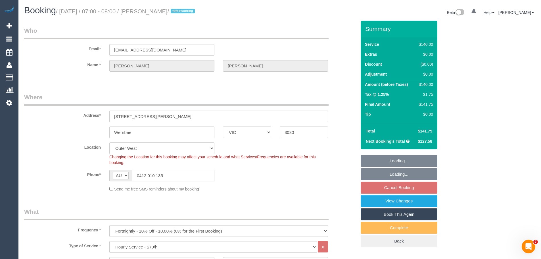
select select "object:879"
select select "spot1"
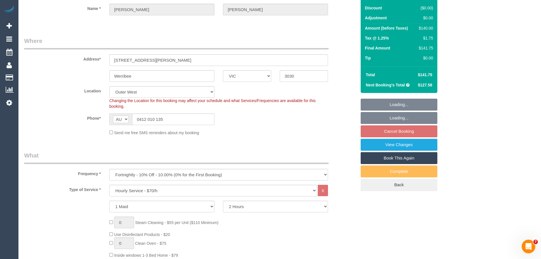
scroll to position [57, 0]
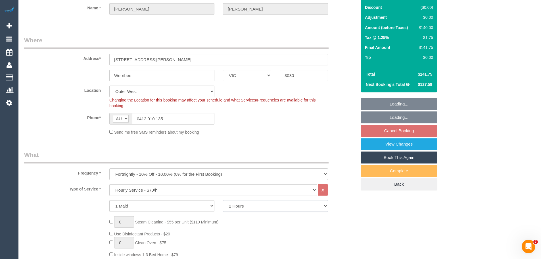
click at [247, 209] on select "2 Hours 2.5 Hours 3 Hours 3.5 Hours 4 Hours 4.5 Hours 5 Hours 5.5 Hours 6 Hours…" at bounding box center [275, 206] width 105 height 12
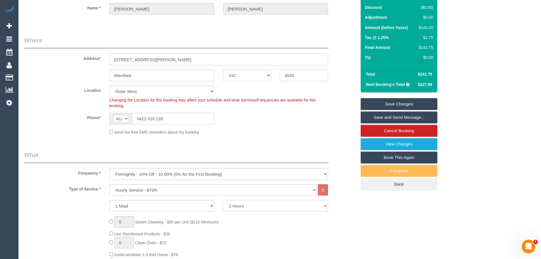
select select "150"
click at [223, 200] on select "2 Hours 2.5 Hours 3 Hours 3.5 Hours 4 Hours 4.5 Hours 5 Hours 5.5 Hours 6 Hours…" at bounding box center [275, 206] width 105 height 12
click at [293, 138] on fieldset "Where Address* 42 John St Werribee ACT NSW NT QLD SA TAS VIC WA 3030 Location O…" at bounding box center [190, 87] width 332 height 103
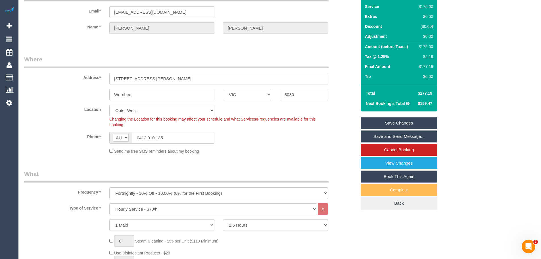
scroll to position [28, 0]
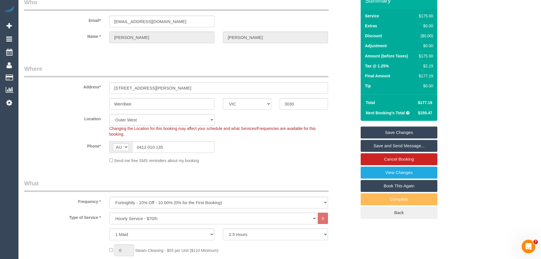
click at [428, 55] on div "$175.00" at bounding box center [424, 56] width 16 height 6
copy div "175.00"
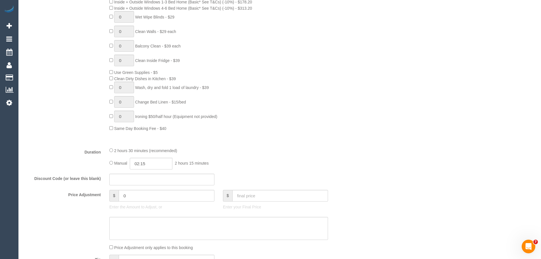
scroll to position [397, 0]
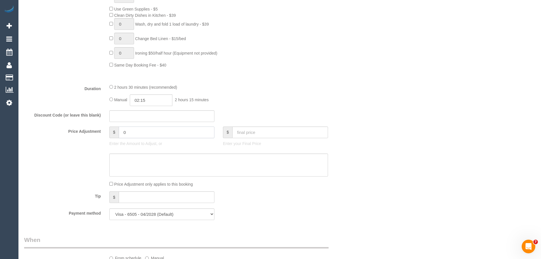
click at [133, 130] on input "0" at bounding box center [167, 132] width 96 height 12
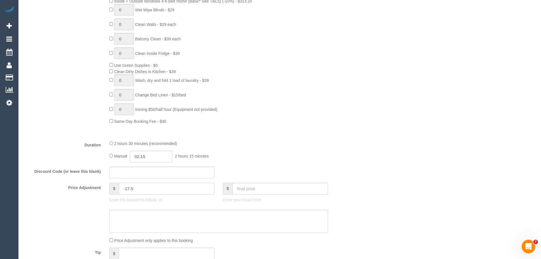
scroll to position [426, 0]
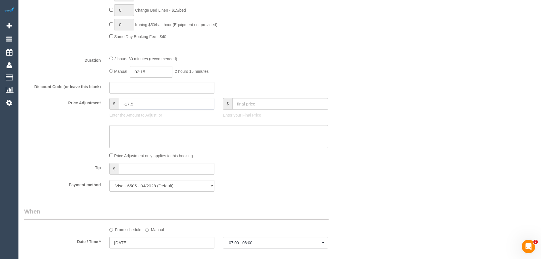
type input "-17.5"
click at [154, 132] on textarea at bounding box center [218, 136] width 218 height 23
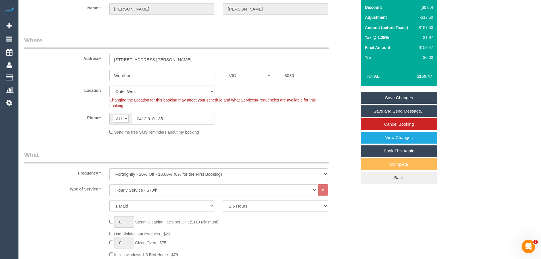
scroll to position [0, 0]
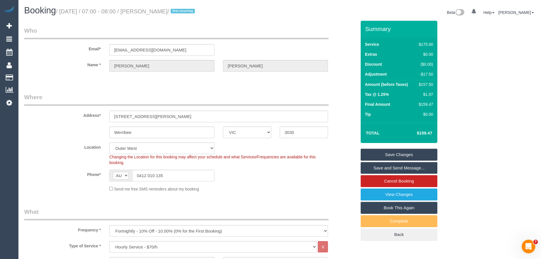
type textarea "10% frequency discount - CE"
click at [429, 84] on div "$157.50" at bounding box center [424, 84] width 16 height 6
click at [425, 104] on div "$159.47" at bounding box center [424, 104] width 16 height 6
copy div "159.47"
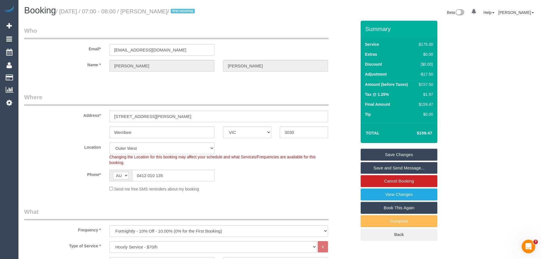
click at [395, 151] on link "Save Changes" at bounding box center [398, 154] width 77 height 12
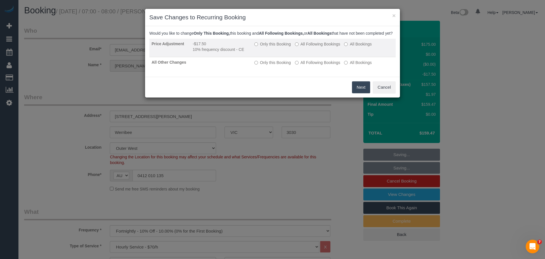
click at [316, 47] on label "All Following Bookings" at bounding box center [317, 44] width 45 height 6
click at [280, 47] on label "Only this Booking" at bounding box center [272, 44] width 37 height 6
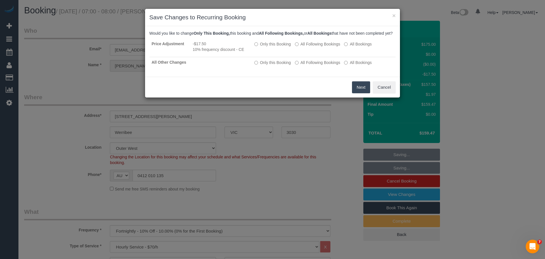
click at [362, 93] on button "Next" at bounding box center [361, 87] width 18 height 12
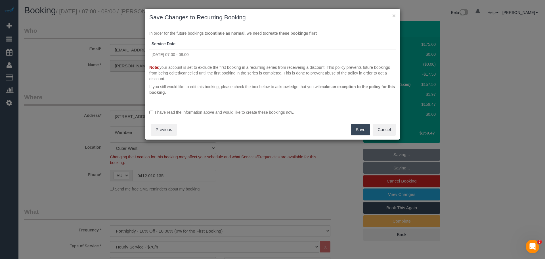
click at [189, 112] on label "I have read the information above and would like to create these bookings now." at bounding box center [272, 112] width 246 height 6
click at [359, 129] on button "Save" at bounding box center [360, 129] width 19 height 12
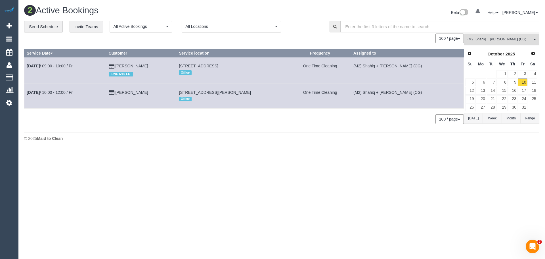
click at [496, 41] on span "(M2) Shahiq + Muhammad (CG)" at bounding box center [499, 39] width 65 height 5
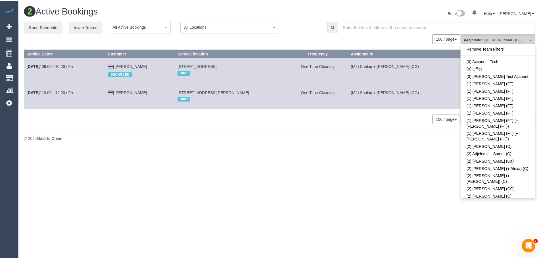
scroll to position [1674, 0]
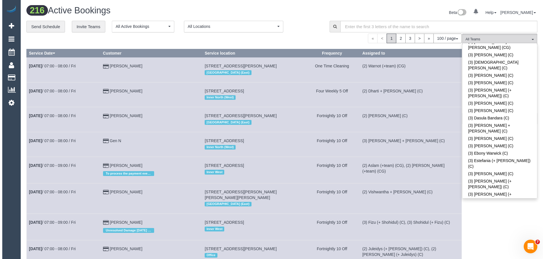
scroll to position [734, 0]
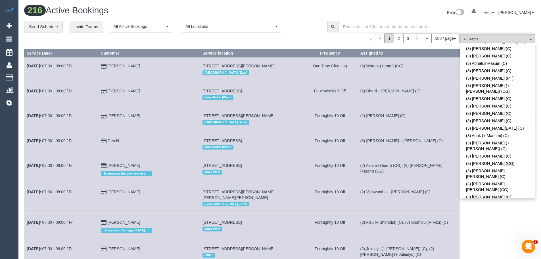
click at [478, 256] on link "(3) Dasula Bandara (C)" at bounding box center [497, 259] width 75 height 7
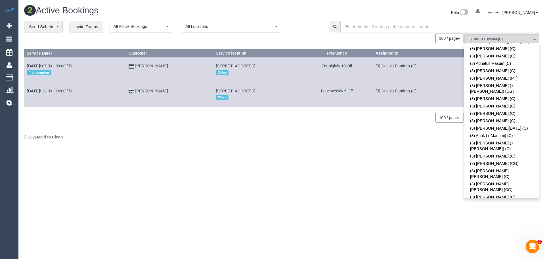
click at [350, 164] on body "0 Beta Your Notifications You have 0 alerts Add Booking Bookings Active Booking…" at bounding box center [272, 129] width 545 height 259
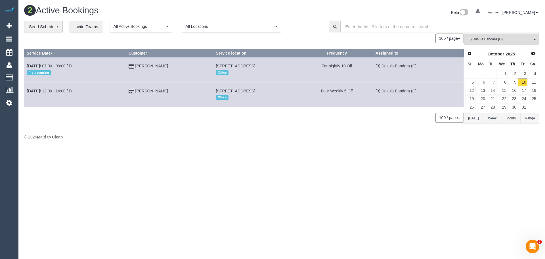
drag, startPoint x: 163, startPoint y: 91, endPoint x: 25, endPoint y: 93, distance: 137.6
click at [25, 93] on tr "Oct 10th / 12:00 - 14:00 / Fri Sally Joubert Unit 106, 959 High Street, Armadal…" at bounding box center [243, 94] width 439 height 25
copy tr "Oct 10th / 12:00 - 14:00 / Fri Sally Joubert"
click at [432, 147] on div "2 Active Bookings Beta 0 Your Notifications You have 0 alerts Help Help Docs Ta…" at bounding box center [281, 74] width 526 height 148
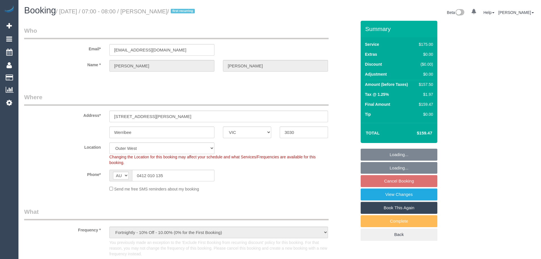
select select "VIC"
select select "object:881"
select select "string:stripe-pm_1SDtL52GScqysDRV6H6mlWV0"
select select "150"
select select "number:29"
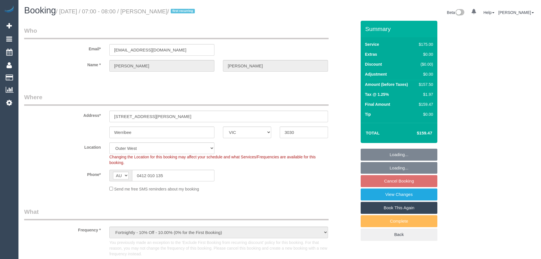
select select "number:15"
select select "number:18"
select select "number:25"
select select "number:34"
select select "number:12"
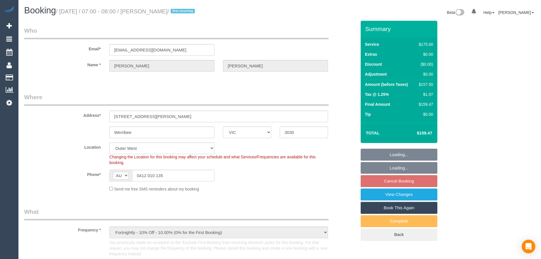
select select "spot1"
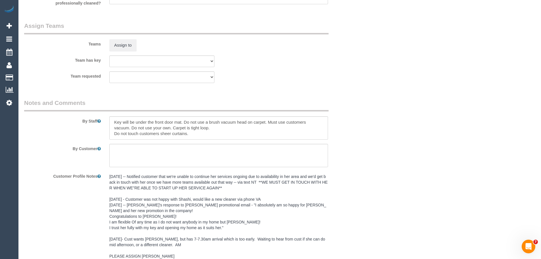
scroll to position [880, 0]
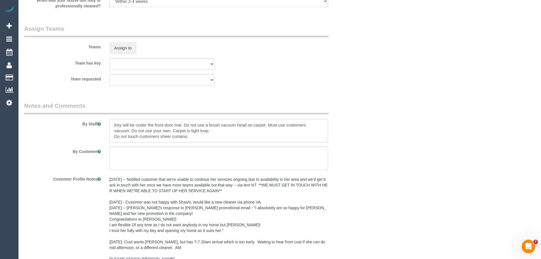
click at [157, 128] on textarea at bounding box center [218, 130] width 218 height 23
drag, startPoint x: 184, startPoint y: 121, endPoint x: 281, endPoint y: 135, distance: 97.9
click at [278, 135] on textarea at bounding box center [218, 130] width 218 height 23
click at [284, 135] on textarea at bounding box center [218, 130] width 218 height 23
drag, startPoint x: 121, startPoint y: 131, endPoint x: 225, endPoint y: 136, distance: 104.3
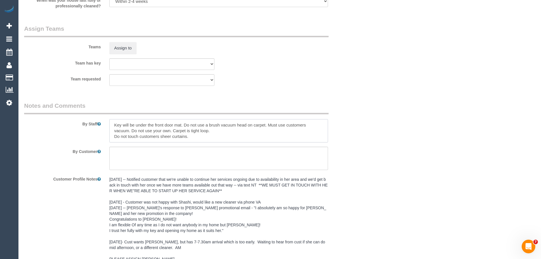
click at [224, 136] on textarea at bounding box center [218, 130] width 218 height 23
click at [184, 136] on textarea at bounding box center [218, 130] width 218 height 23
drag, startPoint x: 113, startPoint y: 137, endPoint x: 196, endPoint y: 138, distance: 82.6
click at [196, 138] on textarea at bounding box center [218, 130] width 218 height 23
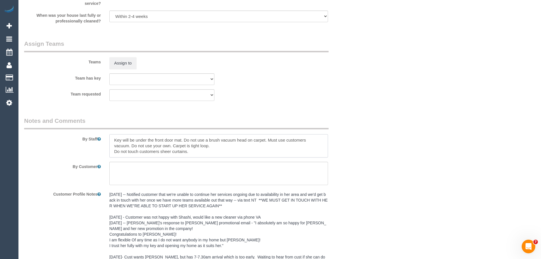
scroll to position [851, 0]
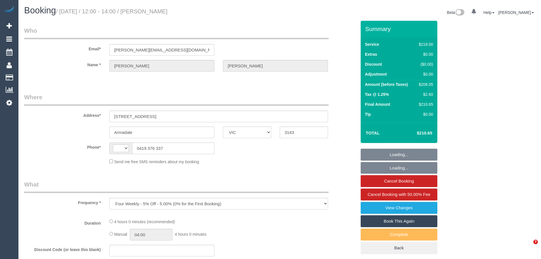
select select "VIC"
select select "string:AU"
select select "number:27"
select select "number:14"
select select "number:19"
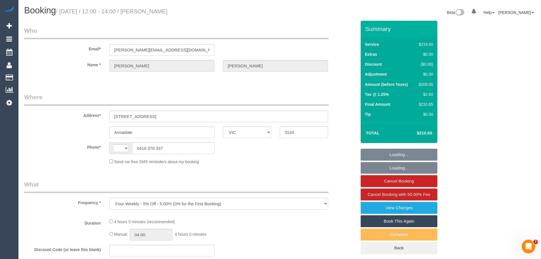
select select "number:24"
select select "number:12"
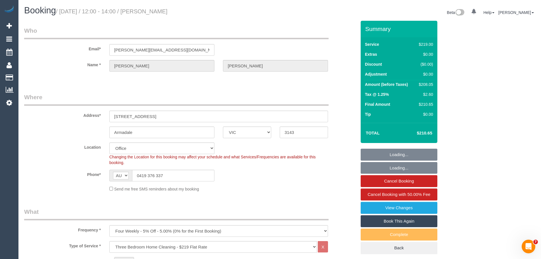
select select "object:1979"
select select "string:stripe-pm_1NekzI2GScqysDRVTyLvMmEM"
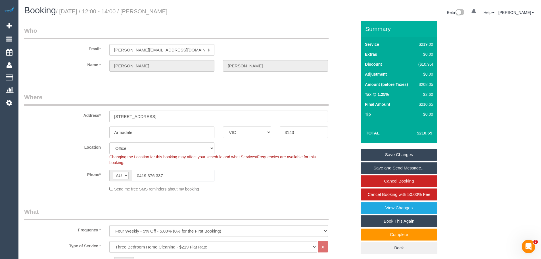
drag, startPoint x: 174, startPoint y: 179, endPoint x: 96, endPoint y: 181, distance: 78.6
click at [96, 181] on div "Phone* AF AL DZ AD AO AI AQ AG AR AM AW AU AT AZ BS BH BD BB BY BE BZ BJ BM BT …" at bounding box center [190, 175] width 341 height 12
click at [260, 19] on div "Booking / [DATE] / 12:00 - 14:00 / [PERSON_NAME] Beta 0 Your Notifications You …" at bounding box center [279, 13] width 519 height 15
drag, startPoint x: 170, startPoint y: 180, endPoint x: 76, endPoint y: 173, distance: 94.5
click at [61, 176] on div "Phone* AF AL DZ AD AO AI AQ AG AR AM AW AU AT AZ BS BH BD BB BY BE BZ BJ BM BT …" at bounding box center [190, 175] width 341 height 12
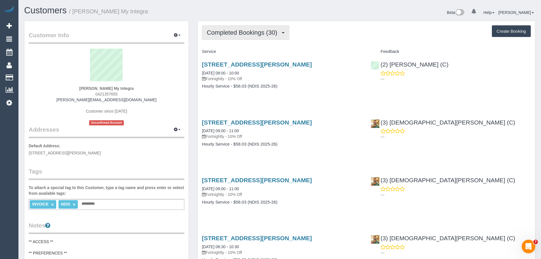
click at [236, 35] on span "Completed Bookings (30)" at bounding box center [243, 32] width 73 height 7
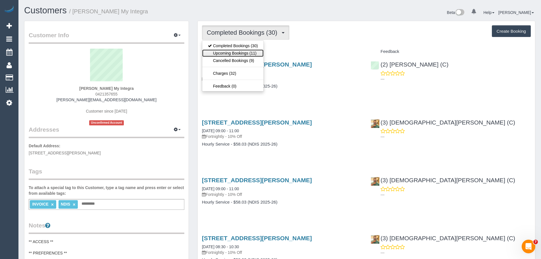
click at [233, 51] on link "Upcoming Bookings (11)" at bounding box center [232, 52] width 61 height 7
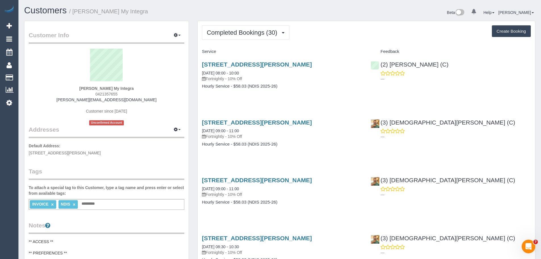
click at [235, 34] on span "Completed Bookings (30)" at bounding box center [243, 32] width 73 height 7
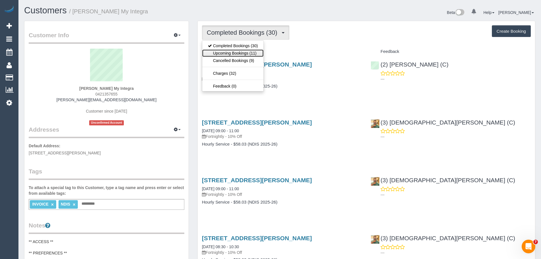
click at [236, 51] on link "Upcoming Bookings (11)" at bounding box center [232, 52] width 61 height 7
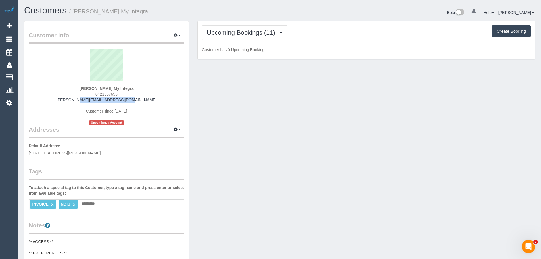
drag, startPoint x: 138, startPoint y: 100, endPoint x: 39, endPoint y: 100, distance: 99.6
click at [38, 100] on div "Paul Saade My Integra 0421357655 paul.myintegra@fake.com Customer since 2024 Un…" at bounding box center [106, 87] width 155 height 77
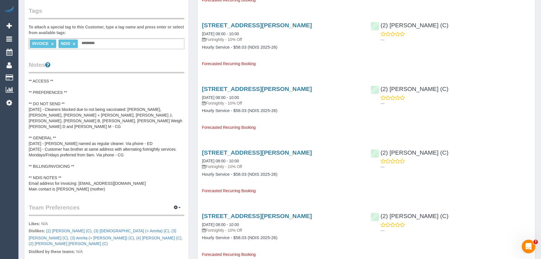
scroll to position [170, 0]
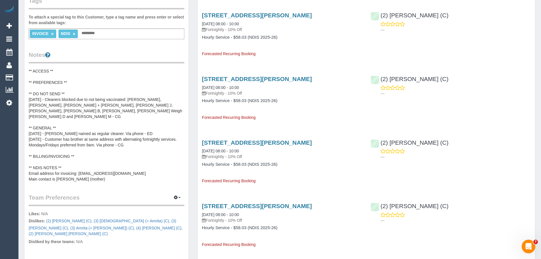
click at [72, 103] on pre "** ACCESS ** ** PREFERENCES ** ** DO NOT SEND ** [DATE] - Cleaners blocked due …" at bounding box center [106, 125] width 155 height 114
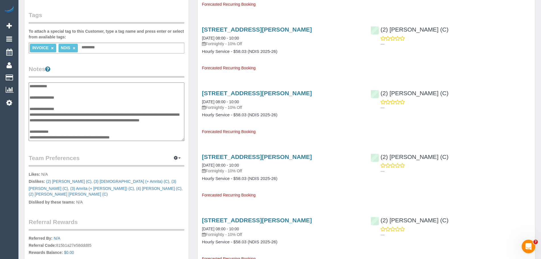
scroll to position [142, 0]
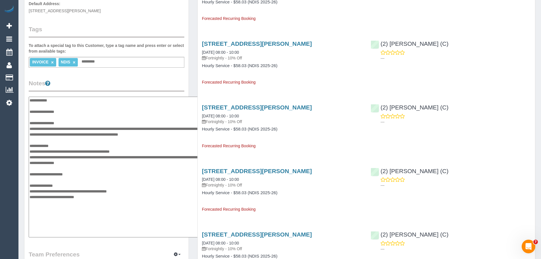
drag, startPoint x: 182, startPoint y: 154, endPoint x: 200, endPoint y: 236, distance: 83.9
click at [200, 236] on div "Customer Info Edit Contact Info Send Message Email Preferences Special Sales Ta…" at bounding box center [279, 248] width 519 height 738
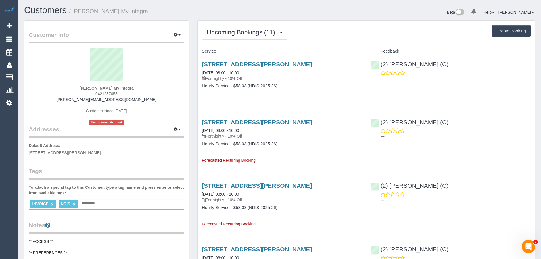
scroll to position [0, 0]
drag, startPoint x: 120, startPoint y: 96, endPoint x: 77, endPoint y: 91, distance: 43.7
click at [77, 91] on div "Paul Saade My Integra 0421357655 paul.myintegra@fake.com Customer since 2024 Un…" at bounding box center [106, 87] width 155 height 77
click at [87, 93] on div "Paul Saade My Integra 0421357655 paul.myintegra@fake.com Customer since 2024 Un…" at bounding box center [106, 87] width 155 height 77
drag, startPoint x: 87, startPoint y: 93, endPoint x: 129, endPoint y: 93, distance: 41.4
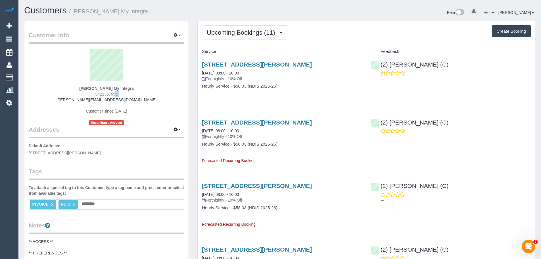
click at [129, 93] on div "Paul Saade My Integra 0421357655 paul.myintegra@fake.com Customer since 2024 Un…" at bounding box center [106, 87] width 155 height 77
click at [225, 131] on link "[DATE] 08:00 - 10:00" at bounding box center [220, 130] width 37 height 5
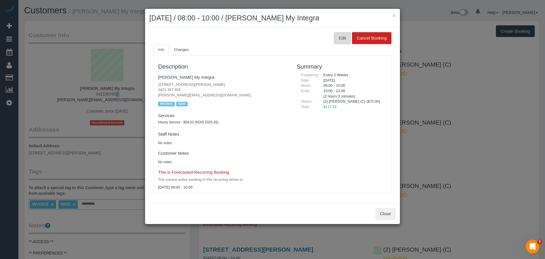
click at [346, 37] on button "Edit" at bounding box center [342, 38] width 17 height 12
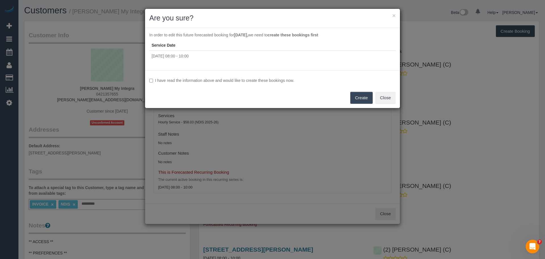
drag, startPoint x: 168, startPoint y: 82, endPoint x: 175, endPoint y: 81, distance: 7.4
click at [168, 82] on label "I have read the information above and would like to create these bookings now." at bounding box center [272, 80] width 246 height 6
click at [360, 99] on button "Create" at bounding box center [361, 98] width 22 height 12
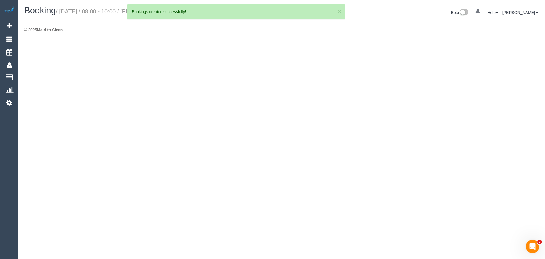
select select "VIC"
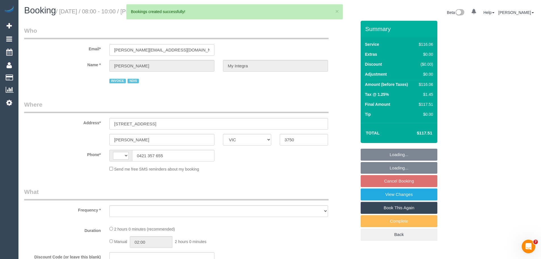
select select "string:AU"
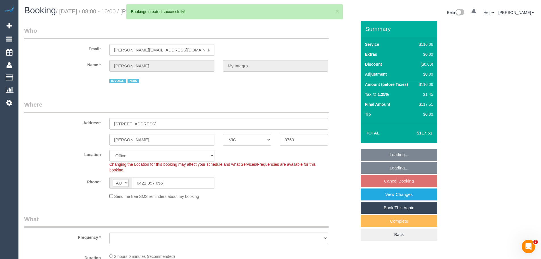
select select "number:27"
select select "number:14"
select select "number:19"
select select "number:36"
select select "number:35"
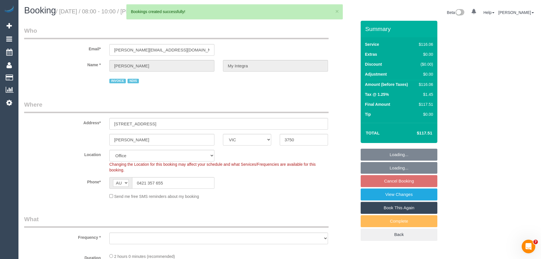
select select "number:11"
select select "object:2311"
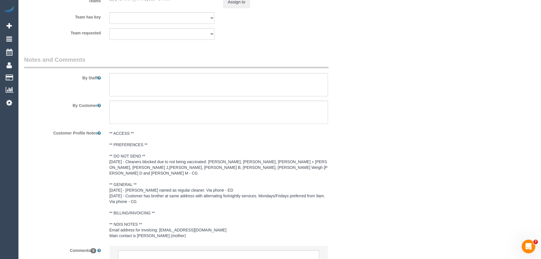
scroll to position [624, 0]
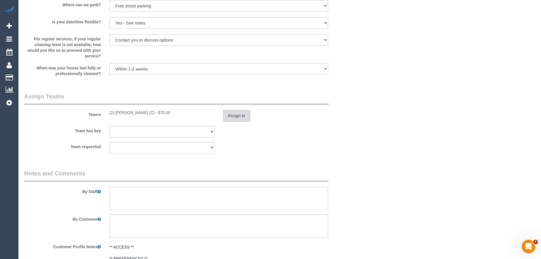
click at [240, 115] on button "Assign to" at bounding box center [236, 116] width 27 height 12
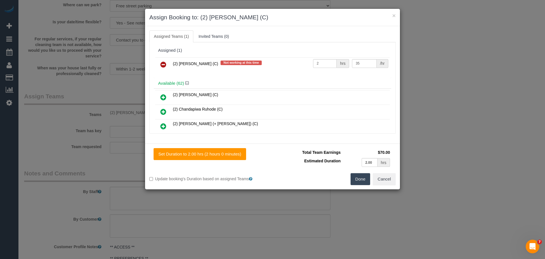
click at [163, 66] on icon at bounding box center [163, 64] width 6 height 7
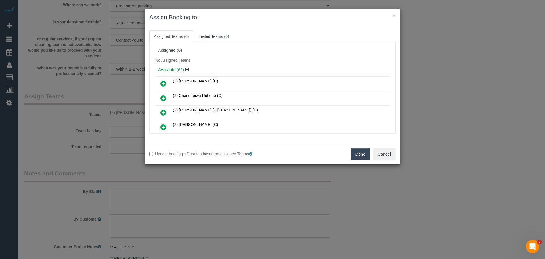
click at [354, 153] on button "Done" at bounding box center [360, 154] width 20 height 12
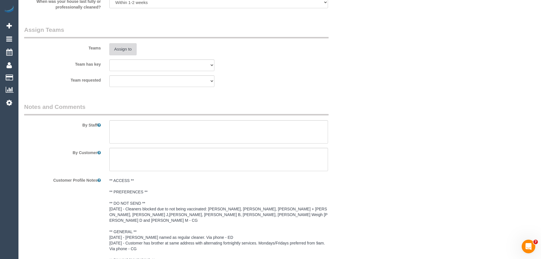
scroll to position [787, 0]
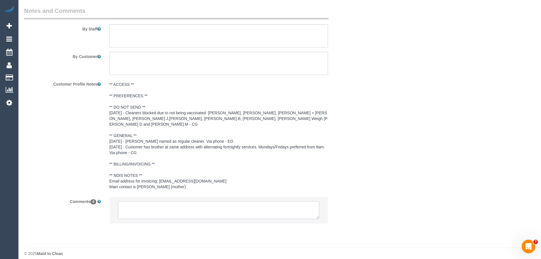
click at [158, 203] on textarea at bounding box center [218, 210] width 201 height 18
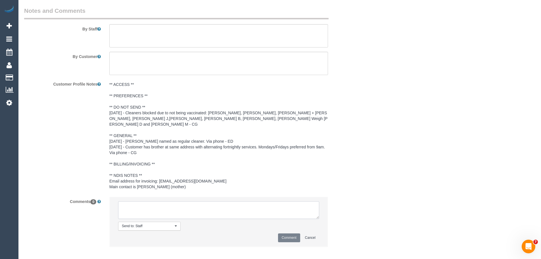
paste textarea "(2) [PERSON_NAME] (C) UA ongoing - 3 Month Holiday Customer Contacted via email"
drag, startPoint x: 185, startPoint y: 207, endPoint x: 170, endPoint y: 208, distance: 14.8
click at [170, 208] on textarea at bounding box center [218, 210] width 201 height 18
type textarea "(2) Harry Dhasmana (C) UA ongoing - 3 Month Holiday Customer Contacted via sms"
click at [286, 233] on button "Comment" at bounding box center [289, 237] width 22 height 9
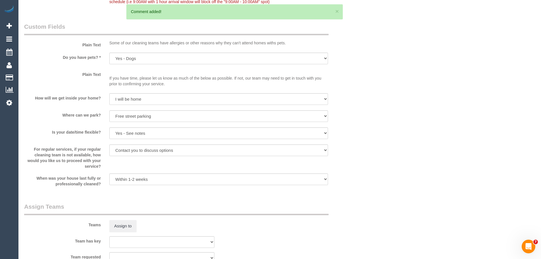
scroll to position [474, 0]
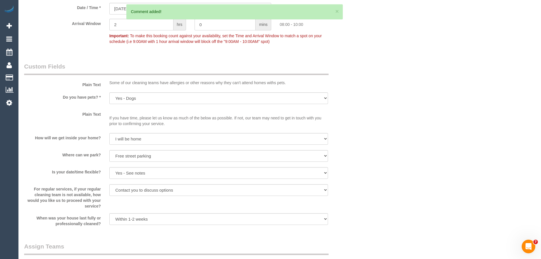
drag, startPoint x: 354, startPoint y: 177, endPoint x: 344, endPoint y: 177, distance: 9.9
click at [343, 177] on div "Is your date/time flexible? Yes - date and time Yes - date but not time Yes - t…" at bounding box center [190, 173] width 341 height 13
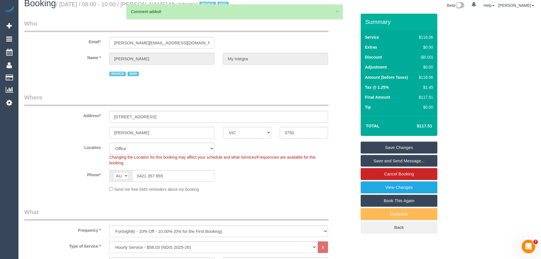
scroll to position [0, 0]
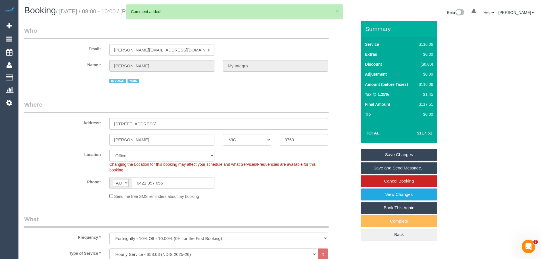
click at [404, 152] on link "Save Changes" at bounding box center [398, 154] width 77 height 12
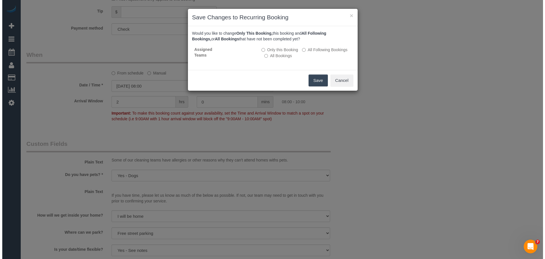
scroll to position [255, 0]
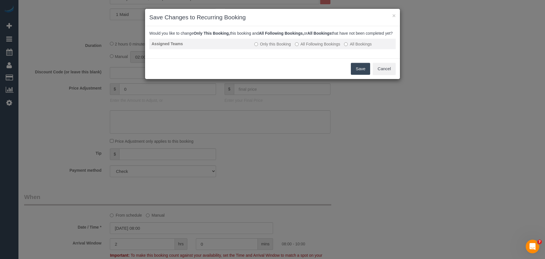
drag, startPoint x: 314, startPoint y: 50, endPoint x: 319, endPoint y: 51, distance: 5.3
click at [314, 47] on label "All Following Bookings" at bounding box center [317, 44] width 45 height 6
click at [360, 75] on button "Save" at bounding box center [360, 69] width 19 height 12
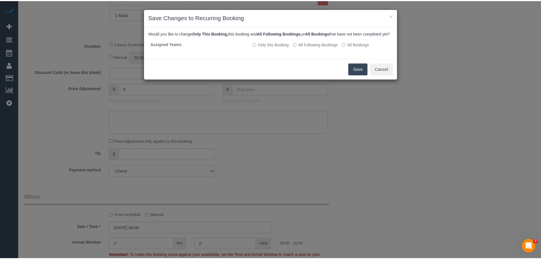
scroll to position [25, 0]
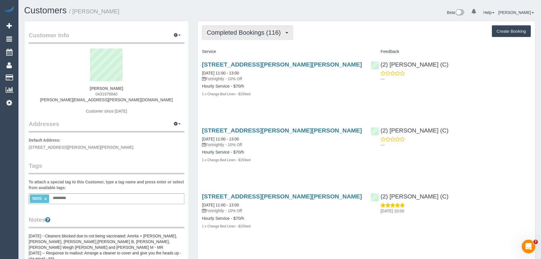
click at [238, 33] on span "Completed Bookings (116)" at bounding box center [245, 32] width 77 height 7
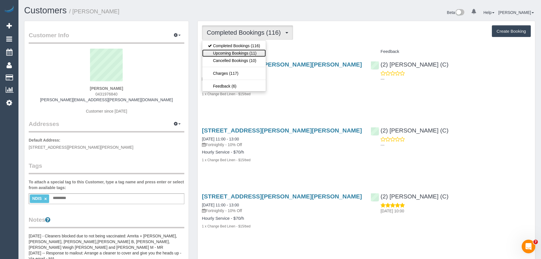
click at [234, 55] on link "Upcoming Bookings (11)" at bounding box center [234, 52] width 64 height 7
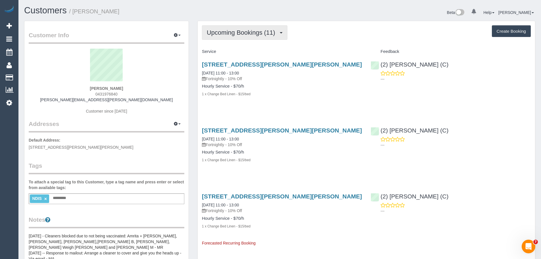
drag, startPoint x: 218, startPoint y: 45, endPoint x: 218, endPoint y: 34, distance: 10.8
click at [218, 34] on span "Upcoming Bookings (11)" at bounding box center [242, 32] width 71 height 7
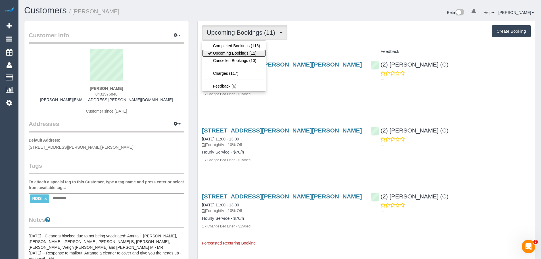
click at [225, 51] on link "Upcoming Bookings (11)" at bounding box center [234, 52] width 64 height 7
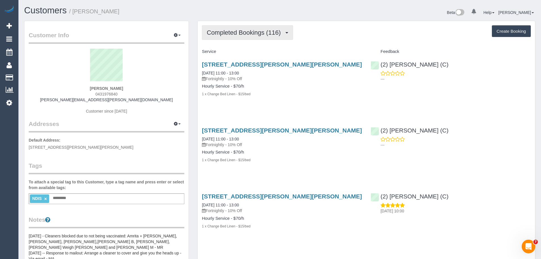
click at [227, 33] on span "Completed Bookings (116)" at bounding box center [245, 32] width 77 height 7
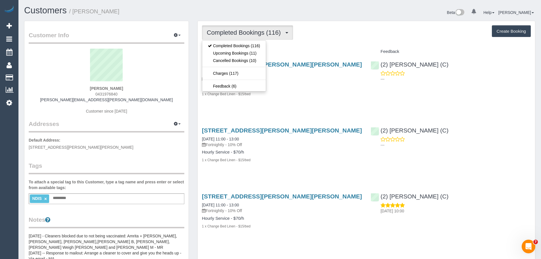
click at [227, 33] on span "Completed Bookings (116)" at bounding box center [245, 32] width 77 height 7
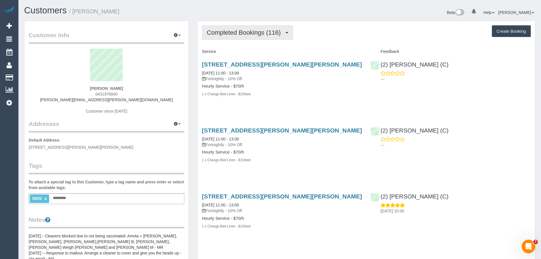
click at [227, 31] on span "Completed Bookings (116)" at bounding box center [245, 32] width 77 height 7
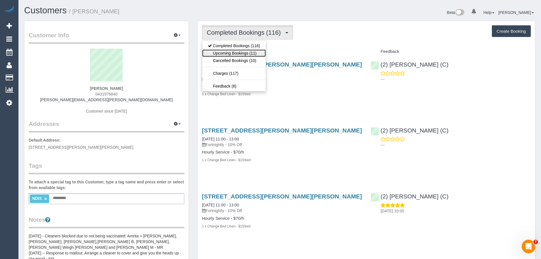
click at [238, 52] on link "Upcoming Bookings (11)" at bounding box center [234, 52] width 64 height 7
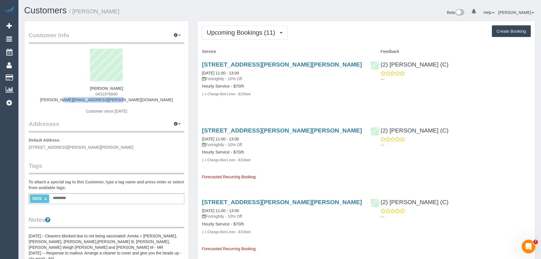
drag, startPoint x: 138, startPoint y: 101, endPoint x: 69, endPoint y: 98, distance: 68.4
click at [69, 98] on div "[PERSON_NAME] 0431976840 [PERSON_NAME][EMAIL_ADDRESS][PERSON_NAME][DOMAIN_NAME]…" at bounding box center [106, 84] width 155 height 71
copy link "[PERSON_NAME][EMAIL_ADDRESS][PERSON_NAME][DOMAIN_NAME]"
click at [211, 138] on link "[DATE] 11:00 - 13:00" at bounding box center [220, 138] width 37 height 5
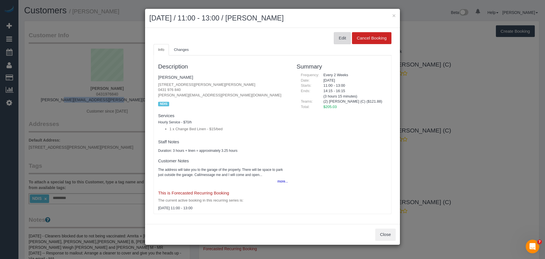
click at [340, 35] on button "Edit" at bounding box center [342, 38] width 17 height 12
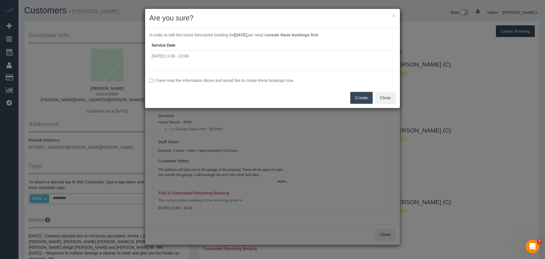
click at [159, 83] on label "I have read the information above and would like to create these bookings now." at bounding box center [272, 80] width 246 height 6
click at [363, 97] on button "Create" at bounding box center [361, 98] width 22 height 12
drag, startPoint x: 363, startPoint y: 104, endPoint x: 386, endPoint y: 124, distance: 30.6
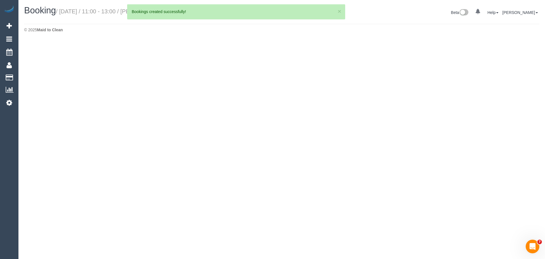
select select "VIC"
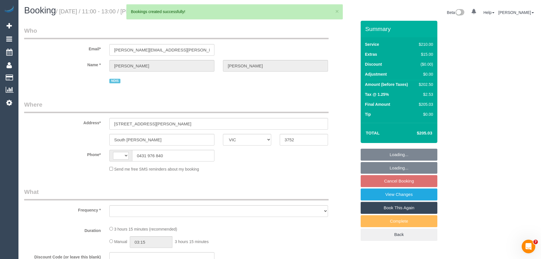
select select "string:AU"
select select "object:2209"
select select "180"
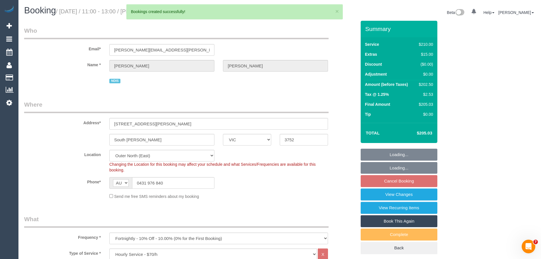
select select "string:stripe-pm_1Q6OrL2GScqysDRVDIdcpHDw"
drag, startPoint x: 188, startPoint y: 206, endPoint x: 183, endPoint y: 215, distance: 9.7
select select "object:2394"
select select "number:28"
select select "number:14"
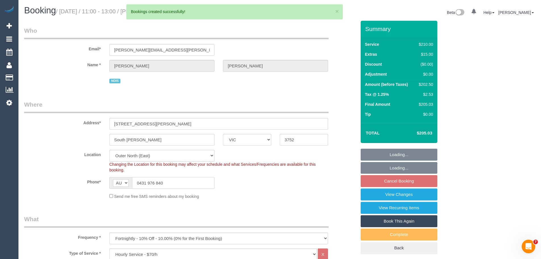
select select "number:18"
select select "number:24"
select select "number:34"
select select "number:13"
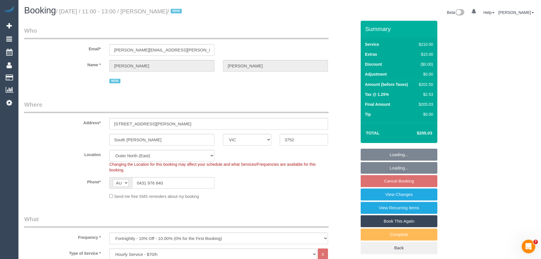
drag, startPoint x: 183, startPoint y: 215, endPoint x: 54, endPoint y: 188, distance: 131.2
click at [54, 188] on sui-booking-location "Location [GEOGRAPHIC_DATA] (North) East (South) [GEOGRAPHIC_DATA] (East) [GEOGR…" at bounding box center [190, 174] width 332 height 49
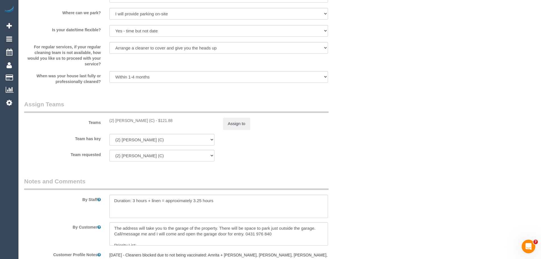
scroll to position [908, 0]
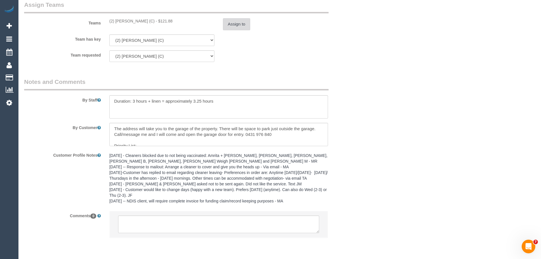
click at [238, 28] on button "Assign to" at bounding box center [236, 24] width 27 height 12
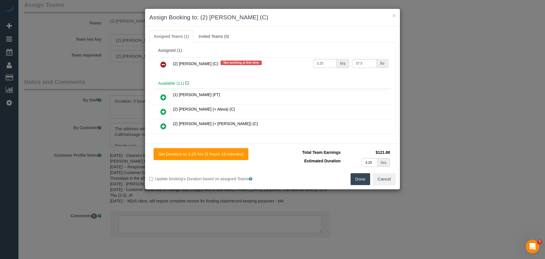
click at [163, 65] on icon at bounding box center [163, 64] width 6 height 7
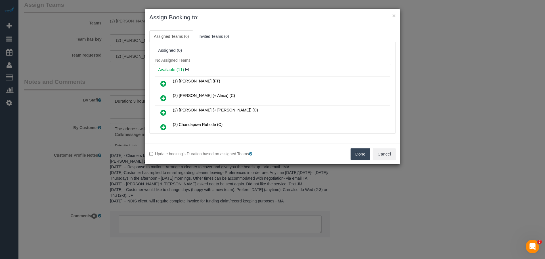
click at [357, 157] on button "Done" at bounding box center [360, 154] width 20 height 12
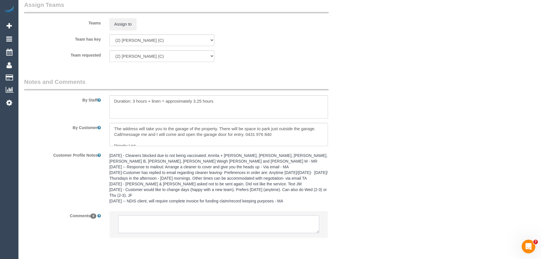
click at [234, 228] on textarea at bounding box center [218, 224] width 201 height 18
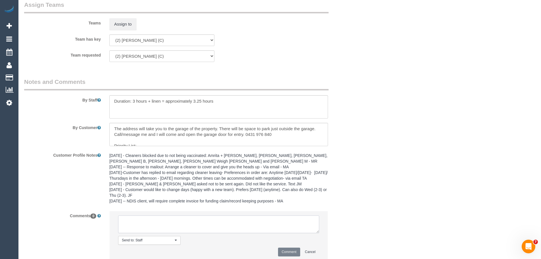
paste textarea "(2) Harry Dhasmana (C) UA ongoing - 3 Month Holiday Customer Contacted via email"
type textarea "(2) Harry Dhasmana (C) UA ongoing - 3 Month Holiday Customer Contacted via email"
click at [294, 249] on button "Comment" at bounding box center [289, 251] width 22 height 9
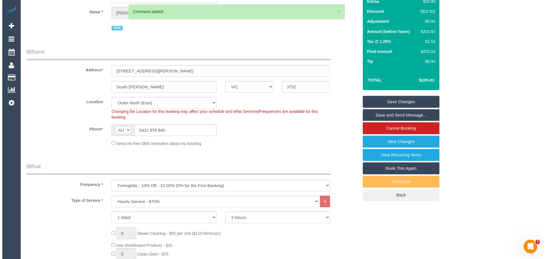
scroll to position [0, 0]
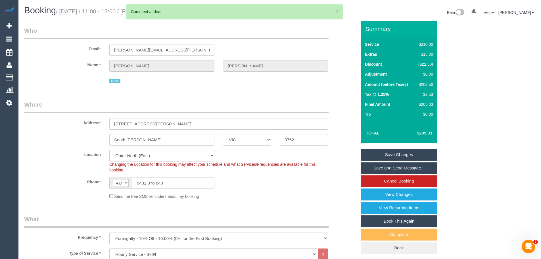
click at [395, 153] on link "Save Changes" at bounding box center [398, 154] width 77 height 12
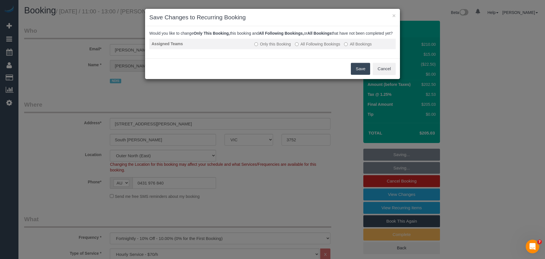
click at [316, 47] on label "All Following Bookings" at bounding box center [317, 44] width 45 height 6
click at [359, 75] on button "Save" at bounding box center [360, 69] width 19 height 12
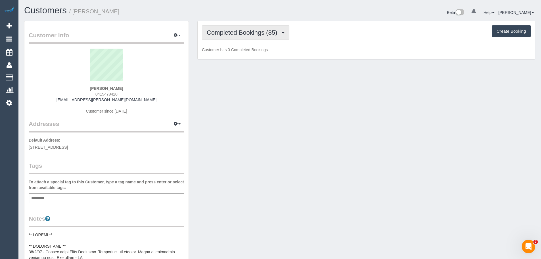
click at [232, 37] on button "Completed Bookings (85)" at bounding box center [245, 32] width 87 height 14
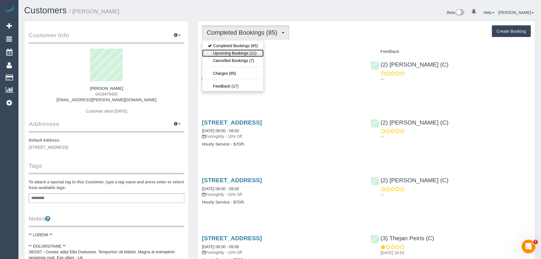
click at [230, 52] on link "Upcoming Bookings (11)" at bounding box center [232, 52] width 61 height 7
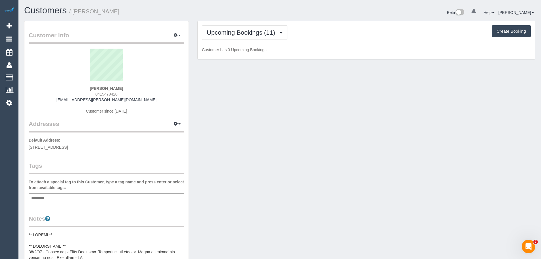
click at [152, 98] on div "Emelie Smith 0419479420 emelie.watkinson@gmail.com Customer since 2022" at bounding box center [106, 84] width 155 height 71
drag, startPoint x: 152, startPoint y: 98, endPoint x: 62, endPoint y: 100, distance: 90.5
click at [62, 101] on div "Emelie Smith 0419479420 emelie.watkinson@gmail.com Customer since 2022" at bounding box center [106, 84] width 155 height 71
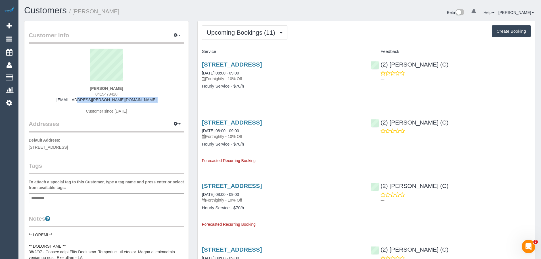
copy div "emelie.watkinson@gmail.com"
click at [219, 31] on span "Upcoming Bookings (11)" at bounding box center [242, 32] width 71 height 7
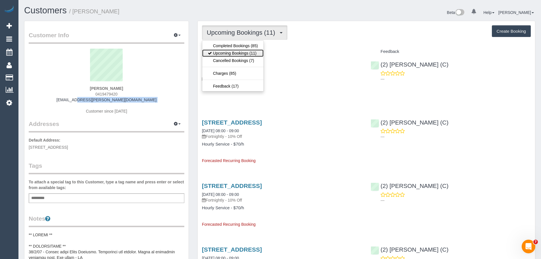
click at [225, 54] on link "Upcoming Bookings (11)" at bounding box center [232, 52] width 61 height 7
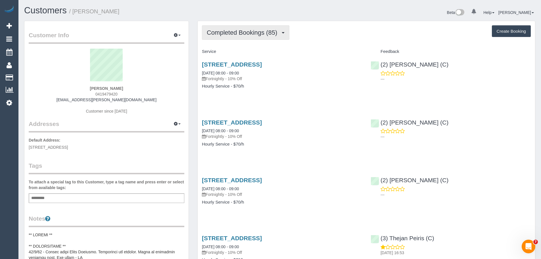
click at [231, 32] on span "Completed Bookings (85)" at bounding box center [243, 32] width 73 height 7
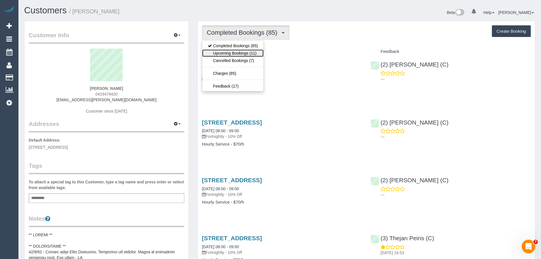
click at [233, 55] on link "Upcoming Bookings (11)" at bounding box center [232, 52] width 61 height 7
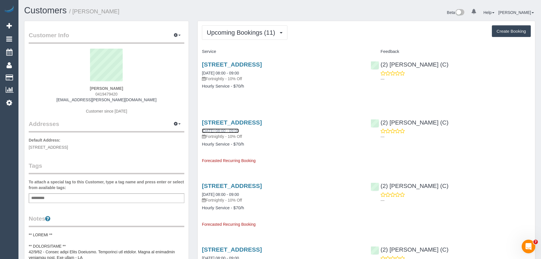
click at [218, 131] on link "28/10/2025 08:00 - 09:00" at bounding box center [220, 130] width 37 height 5
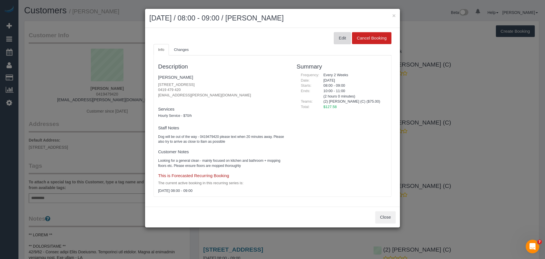
click at [341, 41] on button "Edit" at bounding box center [342, 38] width 17 height 12
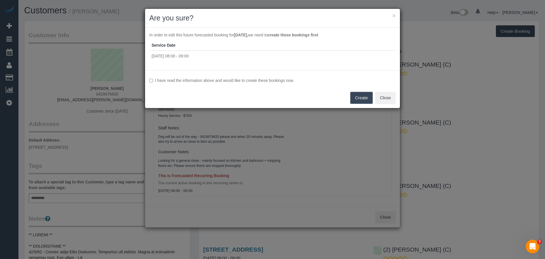
click at [152, 78] on label "I have read the information above and would like to create these bookings now." at bounding box center [272, 80] width 246 height 6
click at [362, 97] on button "Create" at bounding box center [361, 98] width 22 height 12
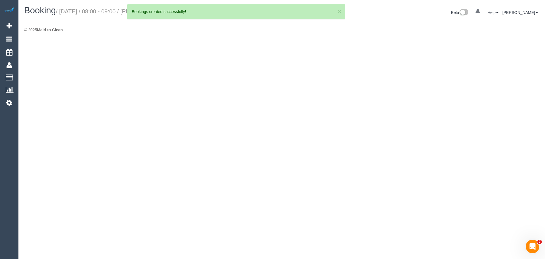
select select "VIC"
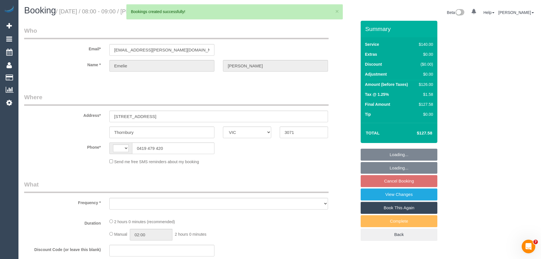
select select "string:AU"
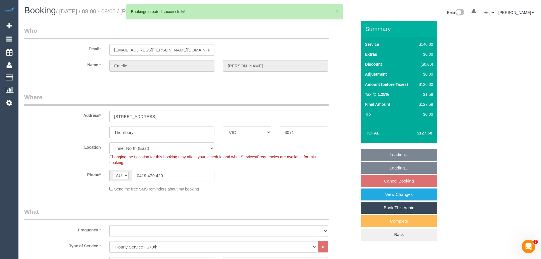
select select "string:stripe-pm_1N1Gls2GScqysDRVoOQwcjZH"
select select "object:2393"
select select "number:27"
select select "number:14"
select select "number:19"
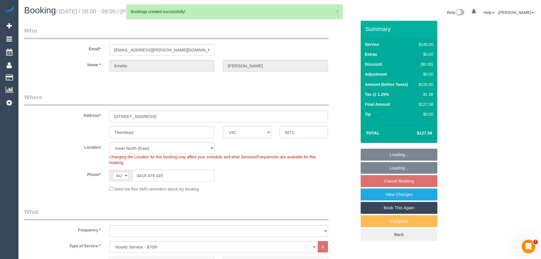
select select "number:24"
select select "number:34"
select select "number:12"
select select "object:2398"
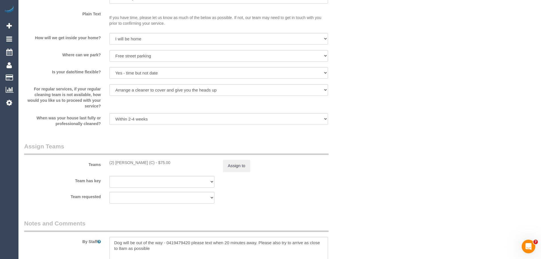
scroll to position [880, 0]
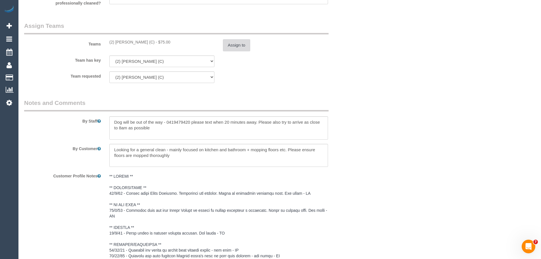
click at [238, 40] on button "Assign to" at bounding box center [236, 45] width 27 height 12
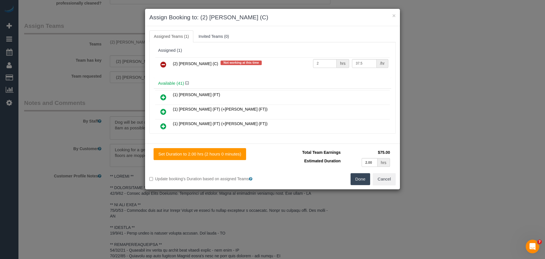
click at [162, 64] on icon at bounding box center [163, 64] width 6 height 7
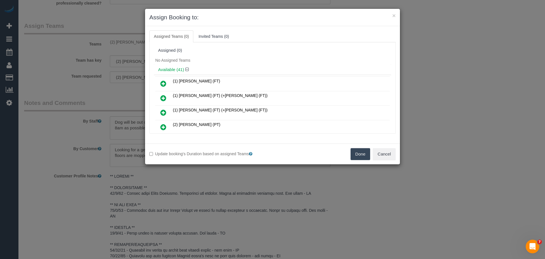
click at [358, 149] on button "Done" at bounding box center [360, 154] width 20 height 12
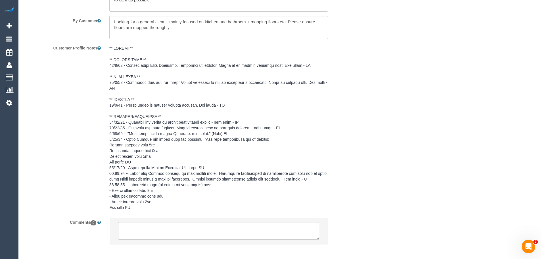
scroll to position [1034, 0]
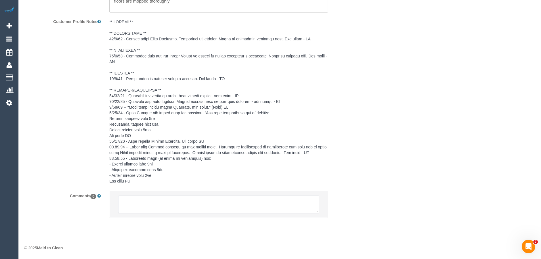
click at [182, 208] on textarea at bounding box center [218, 204] width 201 height 18
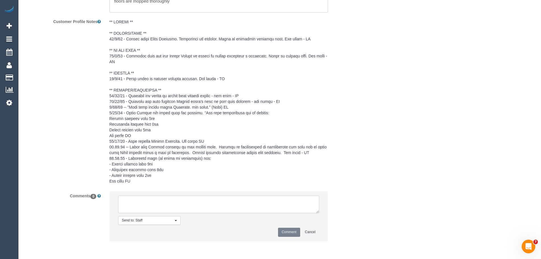
paste textarea "(2) [PERSON_NAME] (C) UA ongoing - 3 Month Holiday Customer Contacted via email"
type textarea "(2) [PERSON_NAME] (C) UA ongoing - 3 Month Holiday Customer Contacted via email"
click at [284, 232] on button "Comment" at bounding box center [289, 231] width 22 height 9
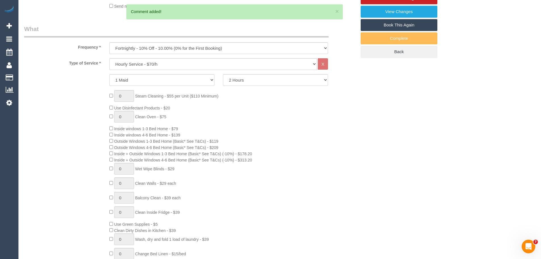
scroll to position [41, 0]
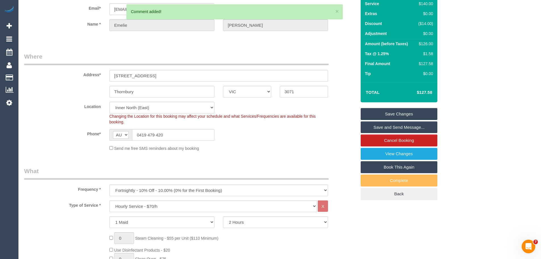
click at [402, 115] on link "Save Changes" at bounding box center [398, 114] width 77 height 12
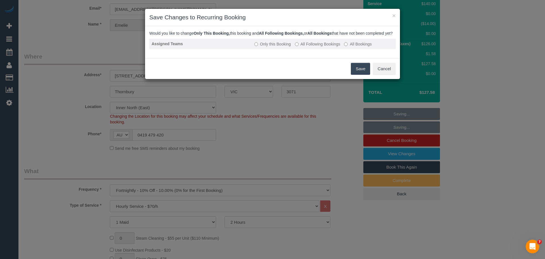
click at [319, 47] on label "All Following Bookings" at bounding box center [317, 44] width 45 height 6
click at [362, 75] on button "Save" at bounding box center [360, 69] width 19 height 12
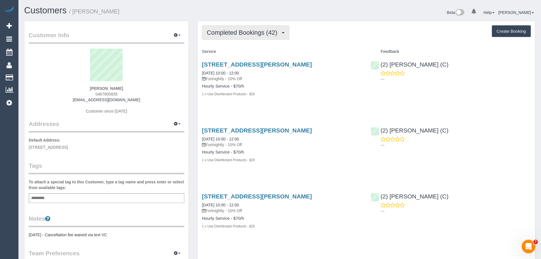
click at [251, 32] on span "Completed Bookings (42)" at bounding box center [243, 32] width 73 height 7
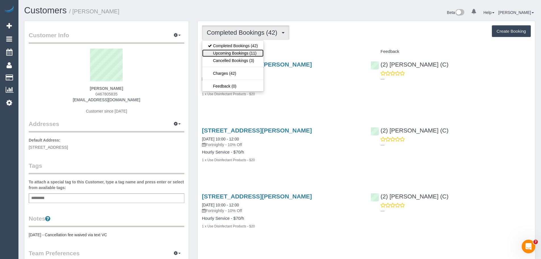
click at [246, 52] on link "Upcoming Bookings (11)" at bounding box center [232, 52] width 61 height 7
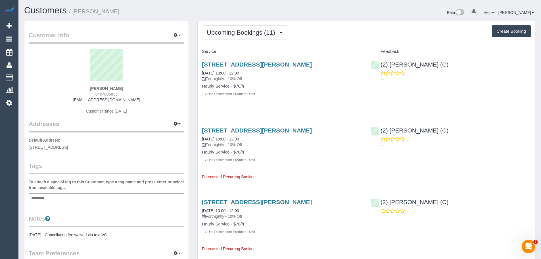
drag, startPoint x: 148, startPoint y: 101, endPoint x: 78, endPoint y: 97, distance: 69.9
click at [78, 97] on div "[PERSON_NAME] 0467805835 [EMAIL_ADDRESS][DOMAIN_NAME] Customer since [DATE]" at bounding box center [106, 84] width 155 height 71
copy link "[EMAIL_ADDRESS][DOMAIN_NAME]"
click at [219, 138] on link "[DATE] 10:00 - 12:00" at bounding box center [220, 138] width 37 height 5
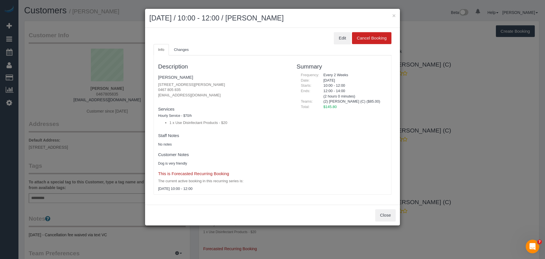
click at [219, 138] on div "Description [PERSON_NAME] [STREET_ADDRESS][PERSON_NAME] 0467 805 835 [EMAIL_ADD…" at bounding box center [223, 124] width 138 height 133
click at [336, 40] on button "Edit" at bounding box center [342, 38] width 17 height 12
click at [386, 217] on button "Close" at bounding box center [385, 215] width 20 height 12
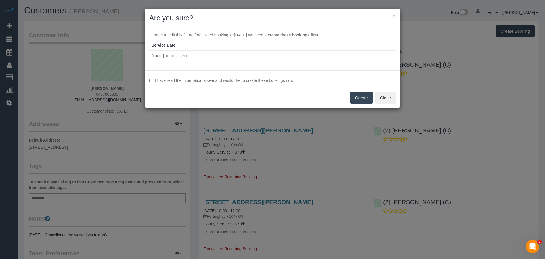
click at [209, 77] on div "I have read the information above and would like to create these bookings now. …" at bounding box center [272, 89] width 255 height 38
click at [223, 81] on label "I have read the information above and would like to create these bookings now." at bounding box center [272, 80] width 246 height 6
click at [358, 102] on button "Create" at bounding box center [361, 98] width 22 height 12
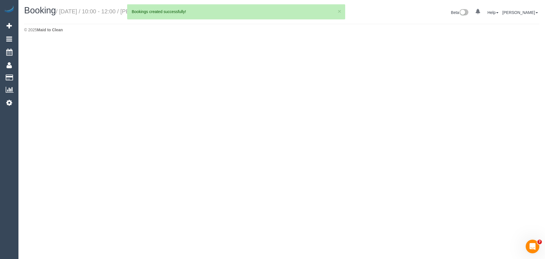
select select "VIC"
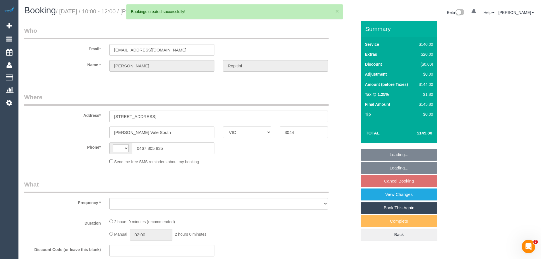
select select "string:AU"
select select "object:2137"
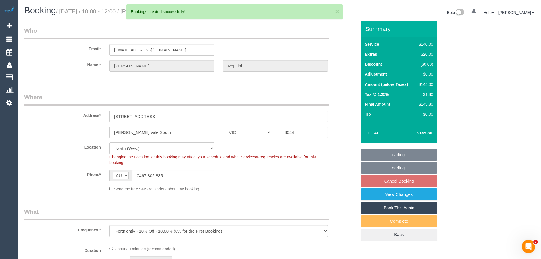
select select "string:stripe-pm_1RH0av2GScqysDRVchqcZzrq"
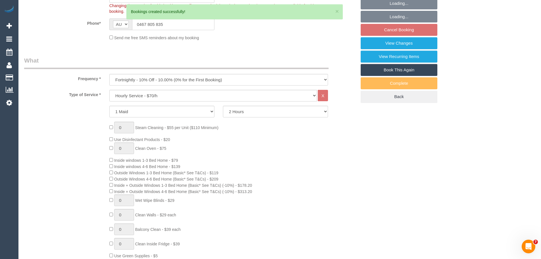
select select "object:2327"
select select "spot3"
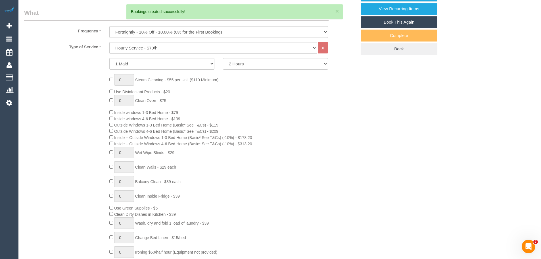
select select "number:27"
select select "number:14"
select select "number:19"
select select "number:25"
select select "number:34"
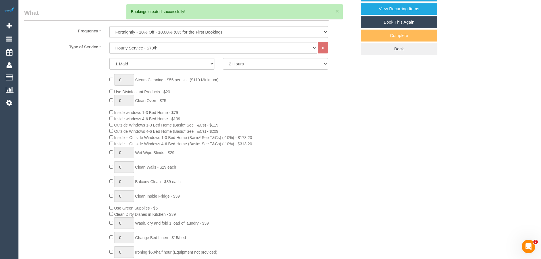
select select "number:13"
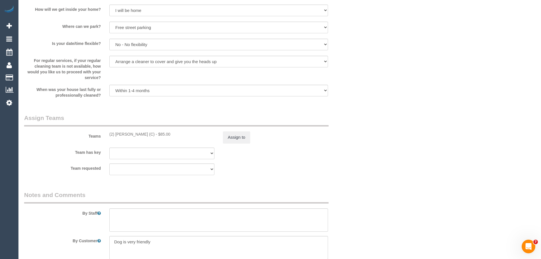
scroll to position [823, 0]
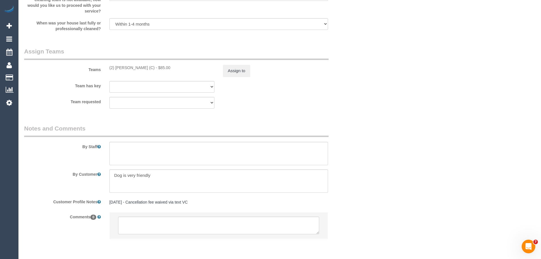
click at [239, 63] on div "Teams (2) Harry Dhasmana (C) - $85.00 Assign to" at bounding box center [190, 62] width 341 height 30
click at [239, 66] on div "Teams (2) Harry Dhasmana (C) - $85.00 Assign to" at bounding box center [190, 62] width 341 height 30
click at [230, 73] on button "Assign to" at bounding box center [236, 71] width 27 height 12
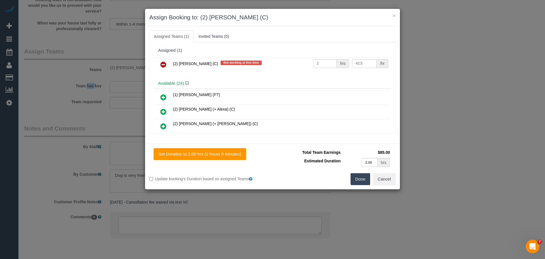
click at [161, 65] on icon at bounding box center [163, 64] width 6 height 7
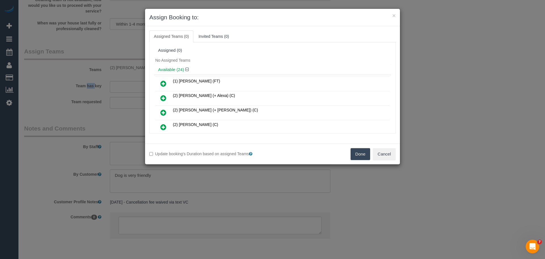
click at [354, 152] on button "Done" at bounding box center [360, 154] width 20 height 12
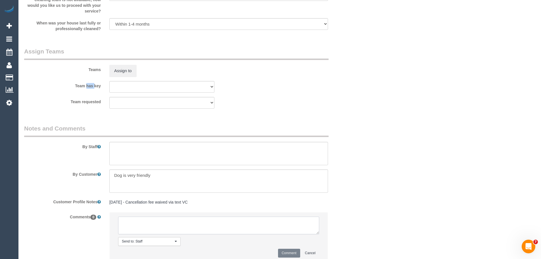
click at [150, 222] on textarea at bounding box center [218, 225] width 201 height 18
paste textarea "(2) Harry Dhasmana (C) UA ongoing - 3 Month Holiday Customer Contacted via email"
type textarea "(2) Harry Dhasmana (C) UA ongoing - 3 Month Holiday Customer Contacted via email"
click at [287, 254] on button "Comment" at bounding box center [289, 252] width 22 height 9
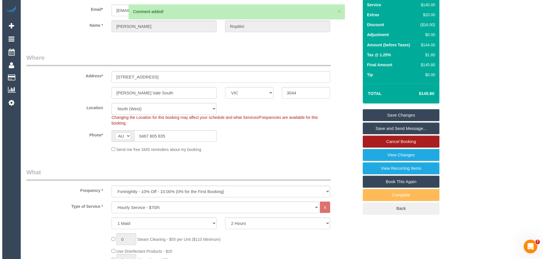
scroll to position [0, 0]
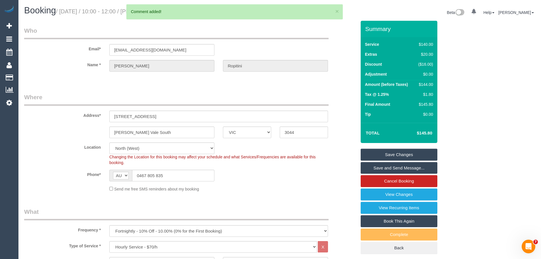
click at [390, 155] on link "Save Changes" at bounding box center [398, 154] width 77 height 12
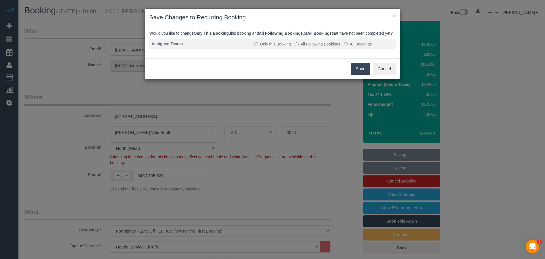
click at [316, 47] on label "All Following Bookings" at bounding box center [317, 44] width 45 height 6
click at [361, 75] on button "Save" at bounding box center [360, 69] width 19 height 12
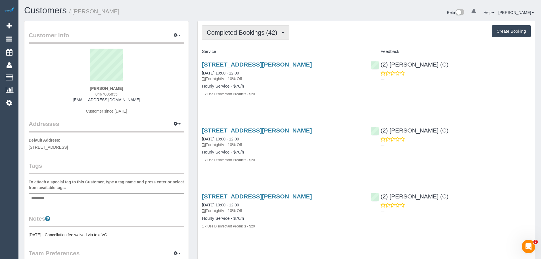
click at [219, 30] on span "Completed Bookings (42)" at bounding box center [243, 32] width 73 height 7
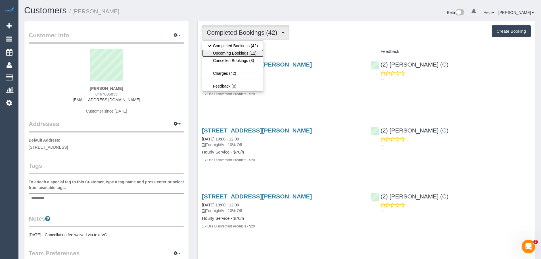
click at [223, 55] on link "Upcoming Bookings (11)" at bounding box center [232, 52] width 61 height 7
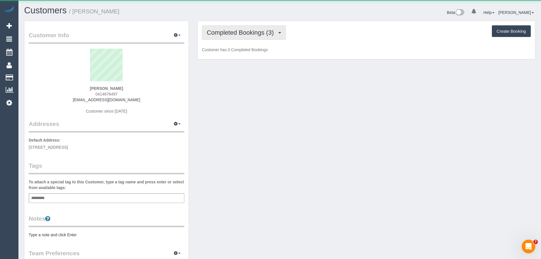
click at [241, 39] on button "Completed Bookings (3)" at bounding box center [244, 32] width 84 height 14
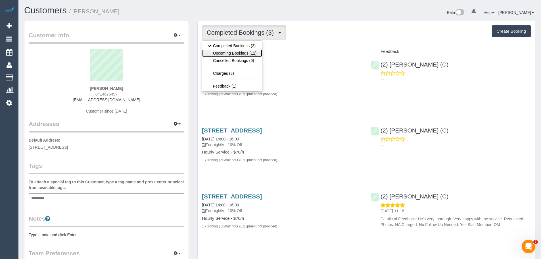
click at [238, 54] on link "Upcoming Bookings (11)" at bounding box center [232, 52] width 60 height 7
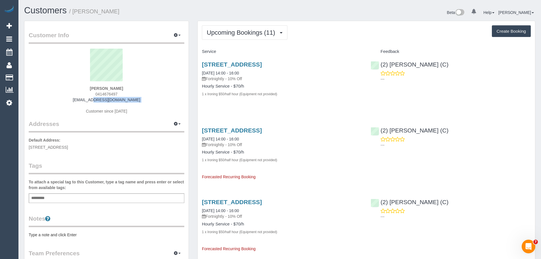
drag, startPoint x: 143, startPoint y: 102, endPoint x: 67, endPoint y: 100, distance: 76.1
click at [68, 100] on div "[PERSON_NAME] 0414676497 [EMAIL_ADDRESS][DOMAIN_NAME] Customer since [DATE]" at bounding box center [106, 84] width 155 height 71
copy div "[EMAIL_ADDRESS][DOMAIN_NAME]"
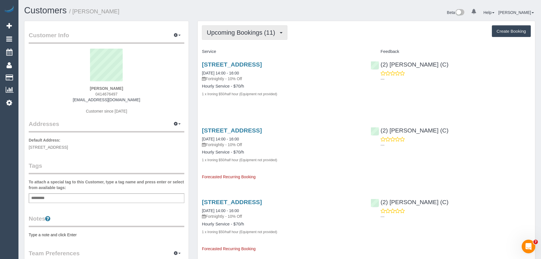
click at [227, 25] on button "Upcoming Bookings (11)" at bounding box center [244, 32] width 85 height 14
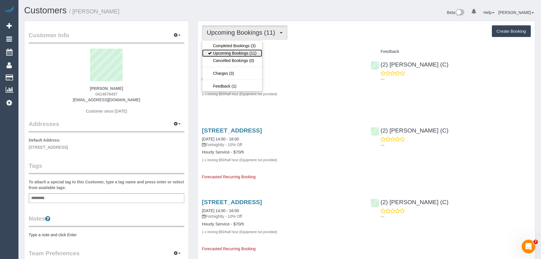
click at [231, 52] on link "Upcoming Bookings (11)" at bounding box center [232, 52] width 60 height 7
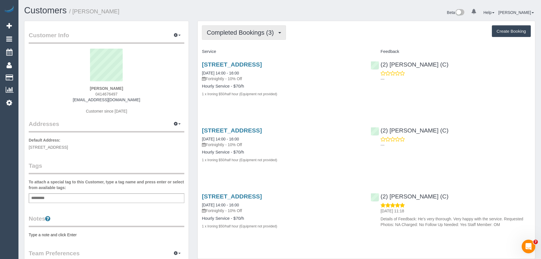
click at [241, 28] on button "Completed Bookings (3)" at bounding box center [244, 32] width 84 height 14
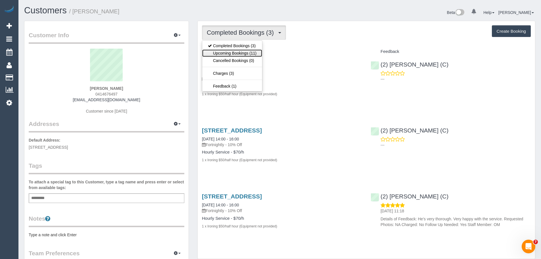
click at [237, 55] on link "Upcoming Bookings (11)" at bounding box center [232, 52] width 60 height 7
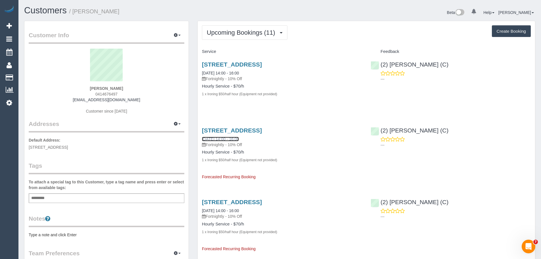
click at [236, 139] on link "28/10/2025 14:00 - 16:00" at bounding box center [220, 138] width 37 height 5
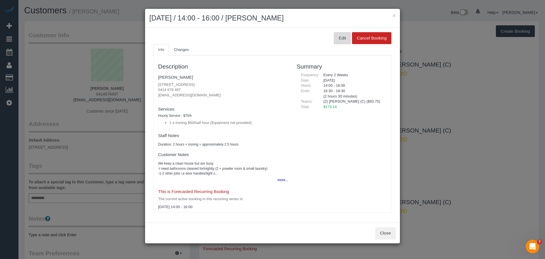
click at [337, 38] on button "Edit" at bounding box center [342, 38] width 17 height 12
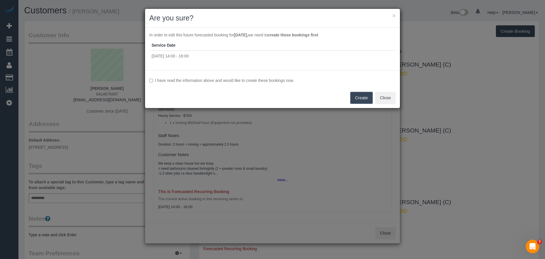
click at [205, 81] on label "I have read the information above and would like to create these bookings now." at bounding box center [272, 80] width 246 height 6
click at [356, 98] on button "Create" at bounding box center [361, 98] width 22 height 12
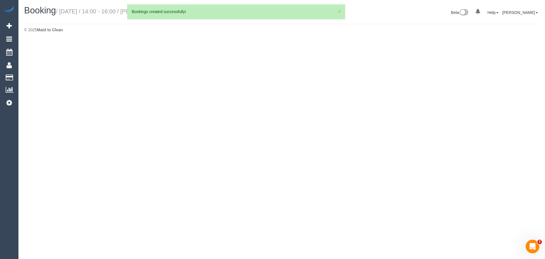
select select "VIC"
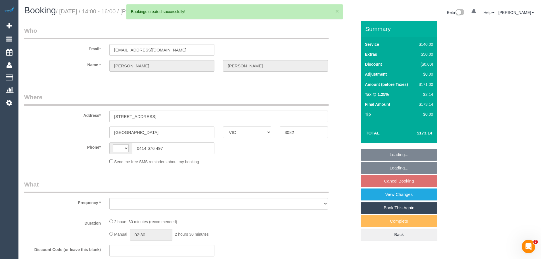
select select "object:1057"
select select "number:28"
select select "number:14"
select select "number:19"
select select "number:22"
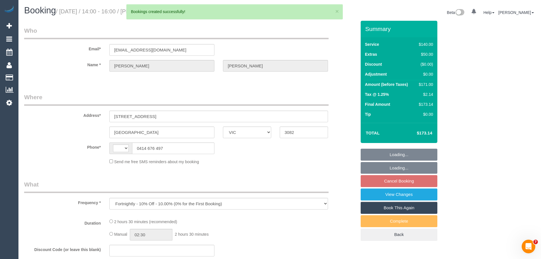
select select "number:34"
select select "number:26"
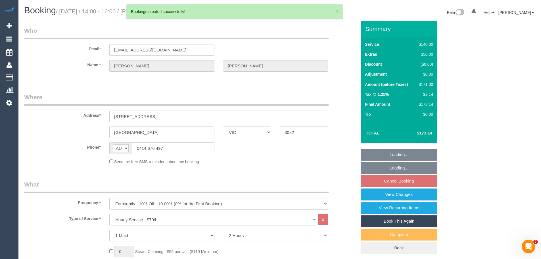
select select "string:AU"
select select "spot5"
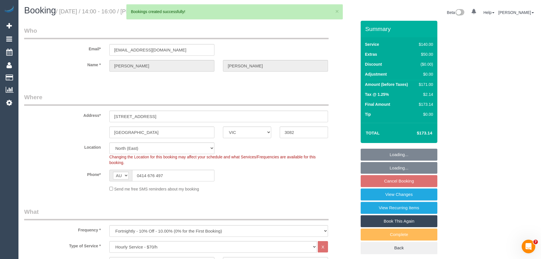
select select "string:stripe-pm_1S1zGV2GScqysDRVY2obFQDu"
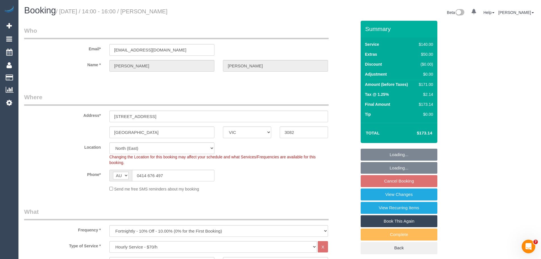
select select "object:2193"
select select "spot30"
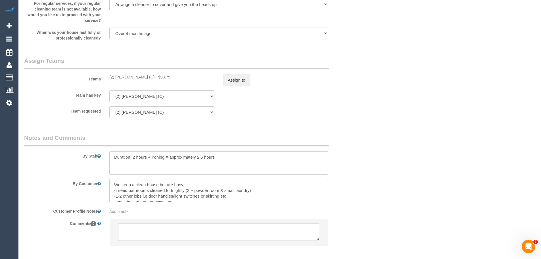
scroll to position [823, 0]
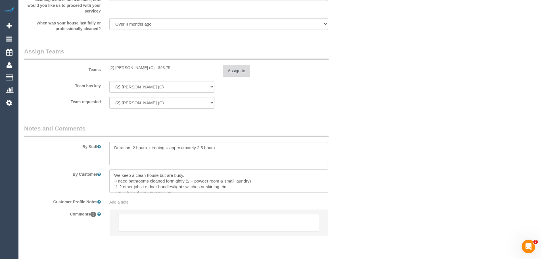
click at [233, 72] on button "Assign to" at bounding box center [236, 71] width 27 height 12
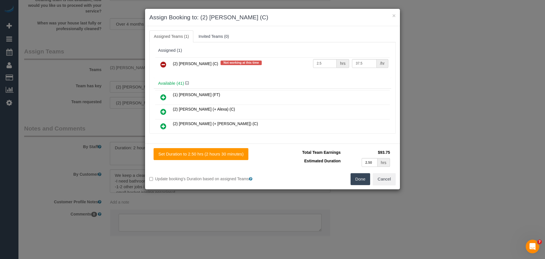
click at [164, 63] on icon at bounding box center [163, 64] width 6 height 7
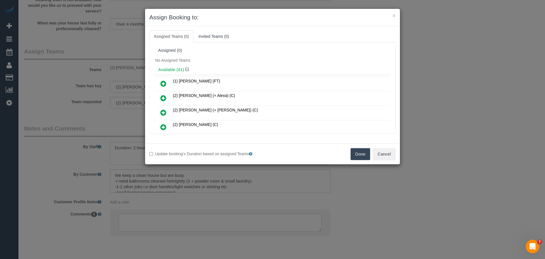
click at [358, 155] on button "Done" at bounding box center [360, 154] width 20 height 12
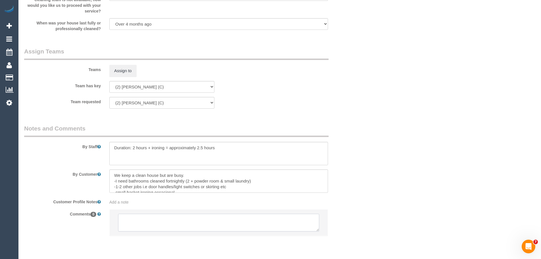
click at [194, 217] on textarea at bounding box center [218, 222] width 201 height 18
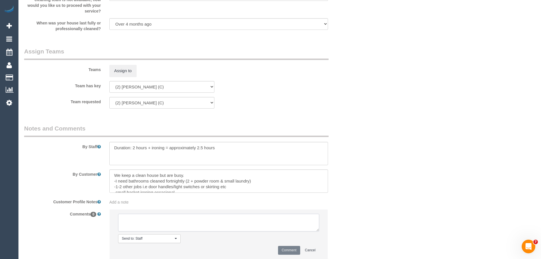
paste textarea "(2) [PERSON_NAME] (C) UA ongoing - 3 Month Holiday Customer Contacted via email"
type textarea "(2) Harry Dhasmana (C) UA ongoing - 3 Month Holiday Customer Contacted via email"
click at [291, 251] on button "Comment" at bounding box center [289, 249] width 22 height 9
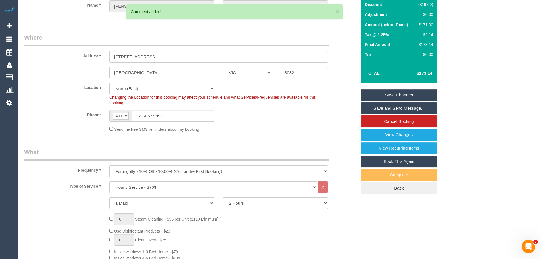
scroll to position [57, 0]
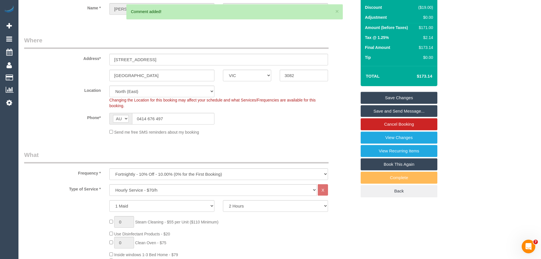
click at [414, 98] on link "Save Changes" at bounding box center [398, 98] width 77 height 12
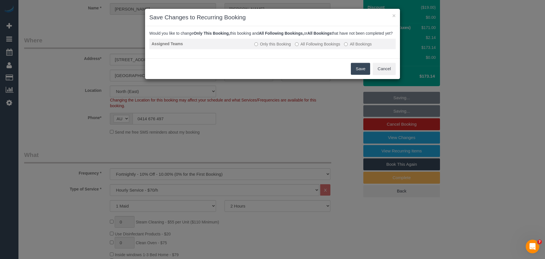
click at [307, 47] on label "All Following Bookings" at bounding box center [317, 44] width 45 height 6
click at [357, 75] on button "Save" at bounding box center [360, 69] width 19 height 12
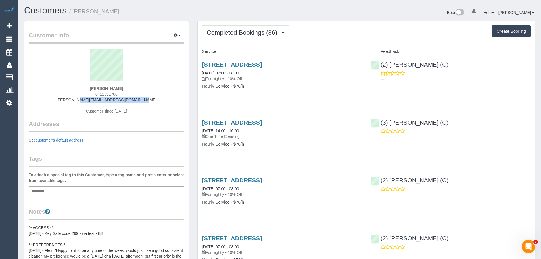
drag, startPoint x: 146, startPoint y: 102, endPoint x: 60, endPoint y: 101, distance: 86.3
click at [60, 101] on div "Jared Ritchie 0412991700 jared_ritchie@smbrands.com.au Customer since 2018" at bounding box center [106, 84] width 155 height 71
copy link "jared_ritchie@smbrands.com.au"
click at [252, 31] on span "Completed Bookings (86)" at bounding box center [243, 32] width 73 height 7
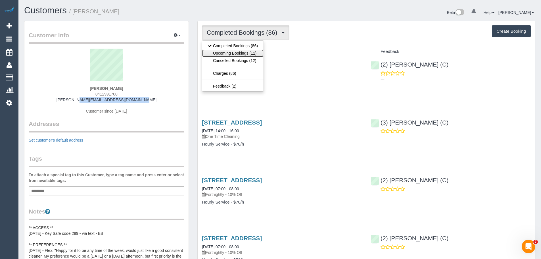
click at [245, 53] on link "Upcoming Bookings (11)" at bounding box center [232, 52] width 61 height 7
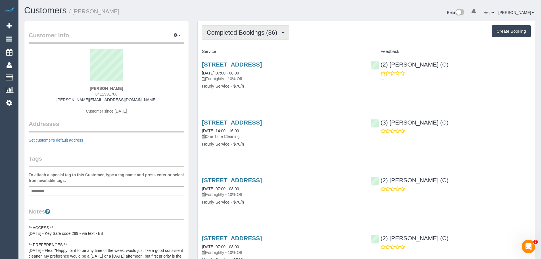
click at [229, 31] on span "Completed Bookings (86)" at bounding box center [243, 32] width 73 height 7
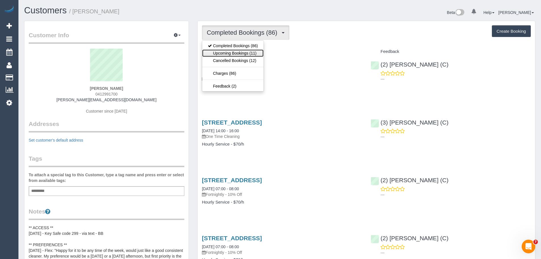
click at [228, 53] on link "Upcoming Bookings (11)" at bounding box center [232, 52] width 61 height 7
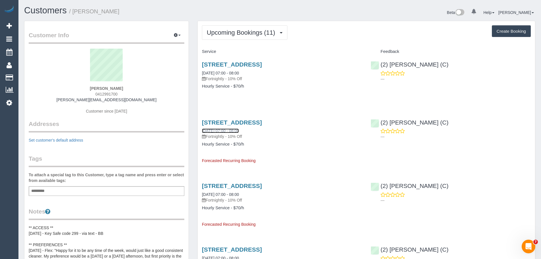
click at [225, 129] on link "[DATE] 07:00 - 08:00" at bounding box center [220, 130] width 37 height 5
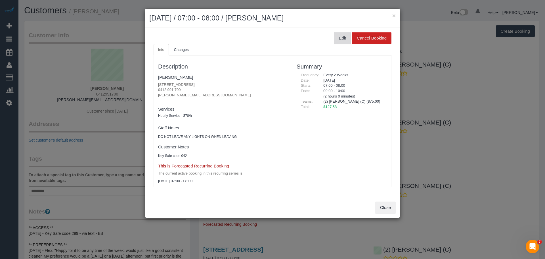
click at [344, 40] on button "Edit" at bounding box center [342, 38] width 17 height 12
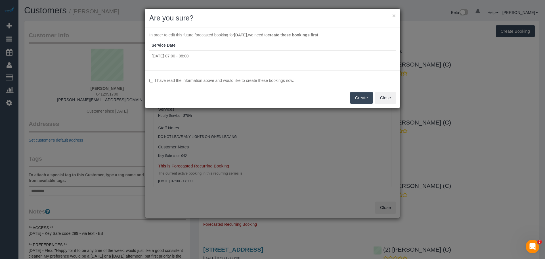
click at [223, 82] on label "I have read the information above and would like to create these bookings now." at bounding box center [272, 80] width 246 height 6
drag, startPoint x: 365, startPoint y: 96, endPoint x: 361, endPoint y: 94, distance: 4.1
click at [364, 96] on button "Create" at bounding box center [361, 98] width 22 height 12
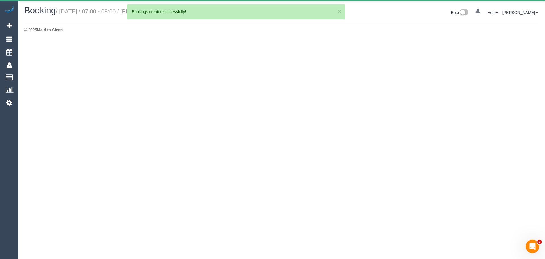
select select "VIC"
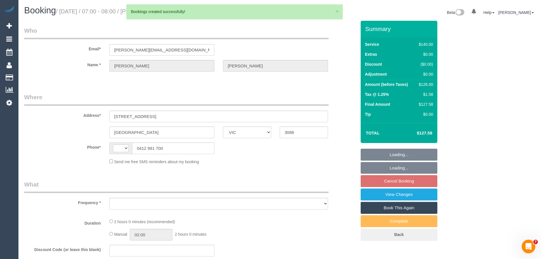
select select "string:AU"
select select "string:stripe-pm_1Mdj002GScqysDRVfzpPRfrj"
select select "object:2073"
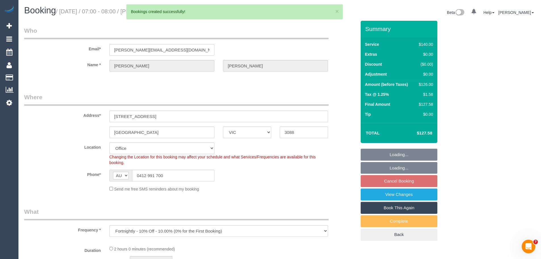
select select "number:28"
select select "number:15"
select select "number:18"
select select "number:22"
select select "number:35"
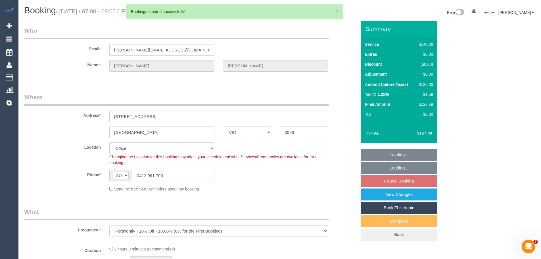
select select "number:11"
select select "object:3689"
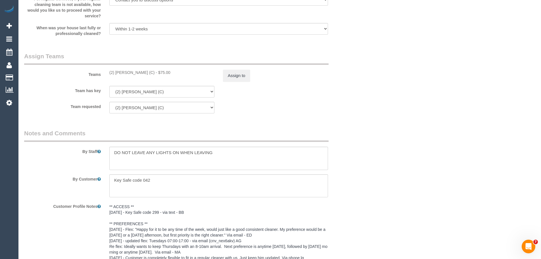
scroll to position [851, 0]
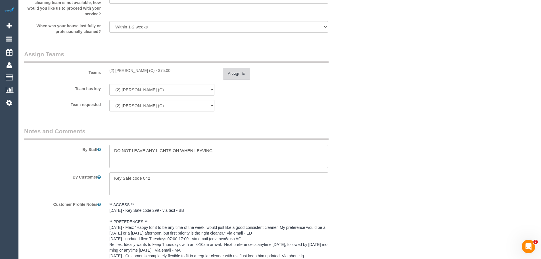
click at [231, 69] on button "Assign to" at bounding box center [236, 74] width 27 height 12
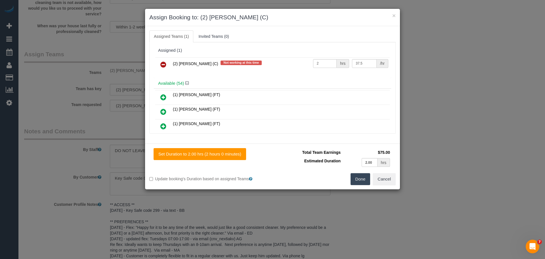
drag, startPoint x: 163, startPoint y: 65, endPoint x: 211, endPoint y: 80, distance: 50.4
click at [163, 66] on icon at bounding box center [163, 64] width 6 height 7
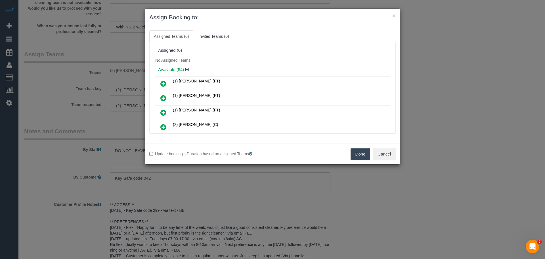
click at [357, 153] on button "Done" at bounding box center [360, 154] width 20 height 12
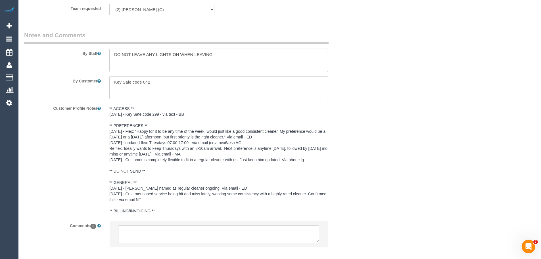
scroll to position [977, 0]
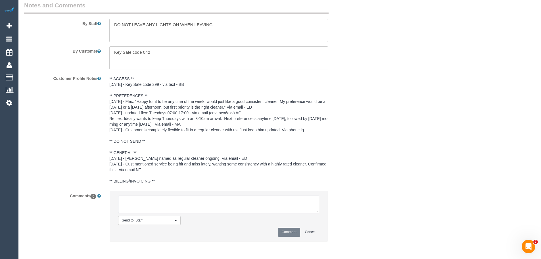
click at [227, 200] on textarea at bounding box center [218, 204] width 201 height 18
paste textarea "(2) Harry Dhasmana (C) UA ongoing - 3 Month Holiday Customer Contacted via email"
type textarea "(2) Harry Dhasmana (C) UA ongoing - 3 Month Holiday Customer Contacted via email"
click at [295, 232] on button "Comment" at bounding box center [289, 231] width 22 height 9
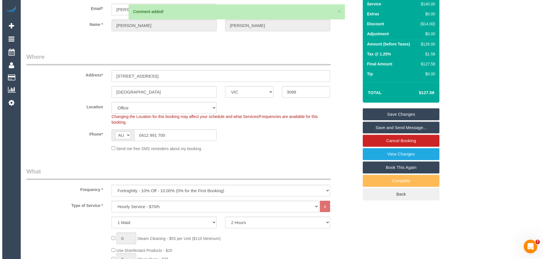
scroll to position [0, 0]
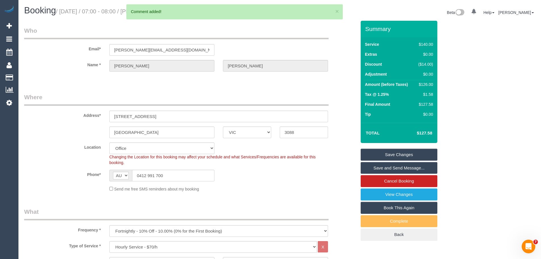
click at [381, 154] on link "Save Changes" at bounding box center [398, 154] width 77 height 12
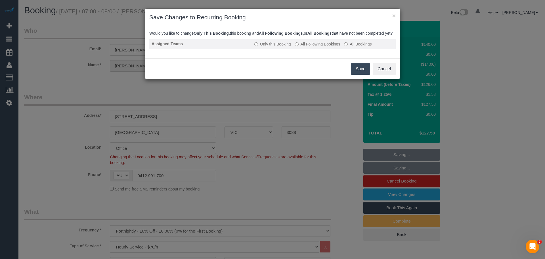
click at [310, 47] on label "All Following Bookings" at bounding box center [317, 44] width 45 height 6
click at [360, 75] on button "Save" at bounding box center [360, 69] width 19 height 12
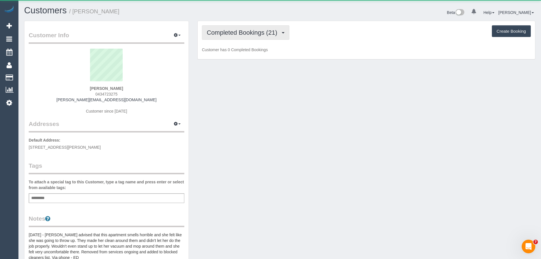
click at [229, 34] on span "Completed Bookings (21)" at bounding box center [243, 32] width 73 height 7
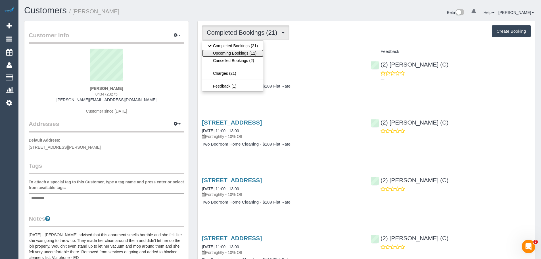
click at [234, 53] on link "Upcoming Bookings (11)" at bounding box center [232, 52] width 61 height 7
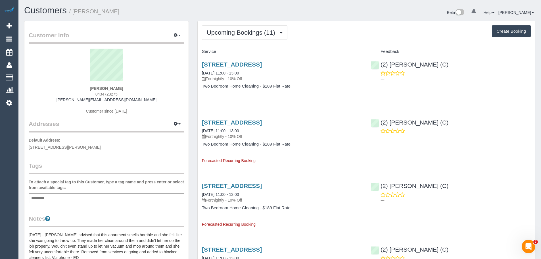
drag, startPoint x: 141, startPoint y: 104, endPoint x: 62, endPoint y: 103, distance: 78.6
click at [62, 103] on div "[PERSON_NAME] 0434723275 [PERSON_NAME][EMAIL_ADDRESS][DOMAIN_NAME] Customer sin…" at bounding box center [106, 84] width 155 height 71
drag, startPoint x: 77, startPoint y: 100, endPoint x: 167, endPoint y: 101, distance: 90.2
click at [167, 101] on div "[PERSON_NAME] 0434723275 [PERSON_NAME][EMAIL_ADDRESS][DOMAIN_NAME] Customer sin…" at bounding box center [106, 84] width 155 height 71
copy link "[PERSON_NAME][EMAIL_ADDRESS][DOMAIN_NAME]"
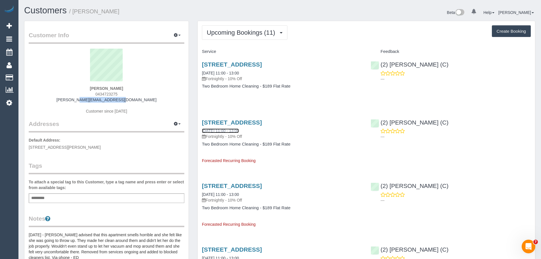
click at [212, 131] on link "[DATE] 11:00 - 13:00" at bounding box center [220, 130] width 37 height 5
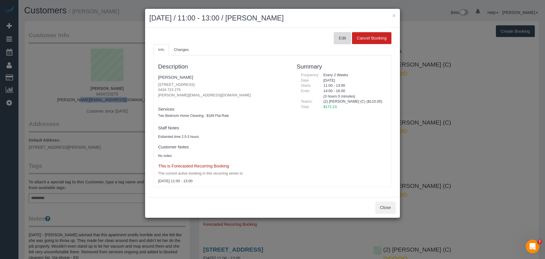
click at [345, 39] on button "Edit" at bounding box center [342, 38] width 17 height 12
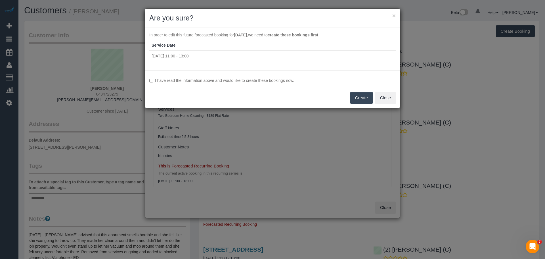
click at [194, 78] on label "I have read the information above and would like to create these bookings now." at bounding box center [272, 80] width 246 height 6
click at [362, 95] on button "Create" at bounding box center [361, 98] width 22 height 12
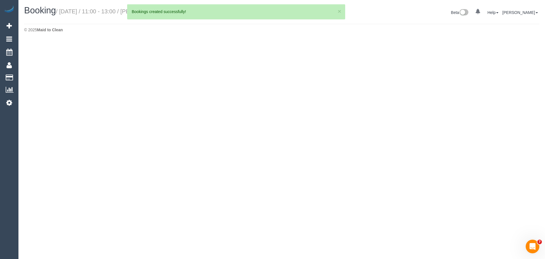
select select "VIC"
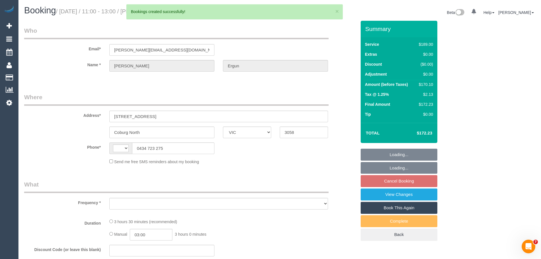
select select "string:AU"
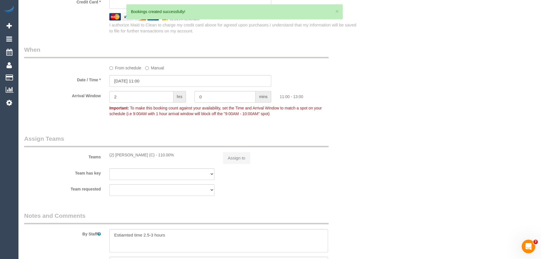
select select "object:1947"
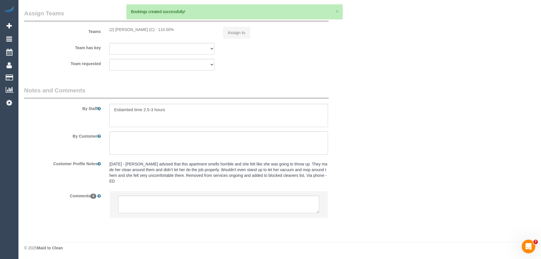
select select "string:stripe-pm_1RUFtE2GScqysDRVtYGwXJA0"
select select "number:28"
select select "number:14"
select select "number:19"
select select "number:25"
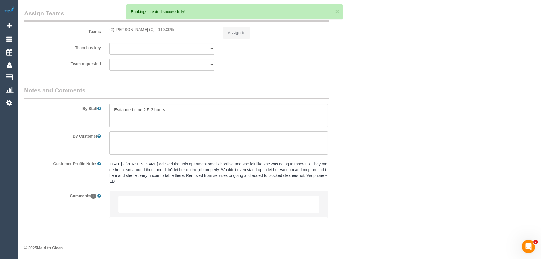
select select "number:33"
select select "number:13"
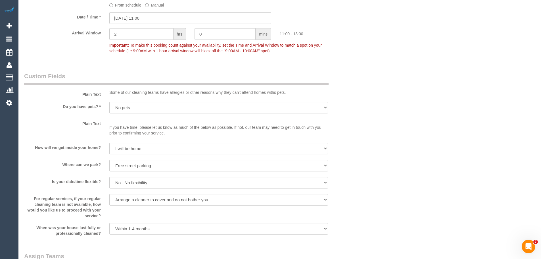
scroll to position [823, 0]
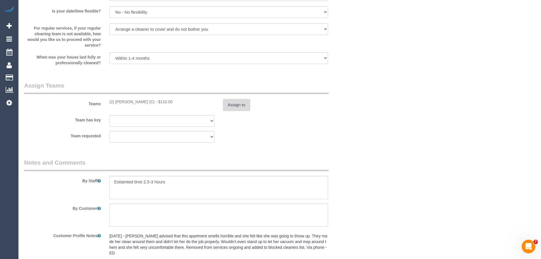
click at [230, 109] on button "Assign to" at bounding box center [236, 105] width 27 height 12
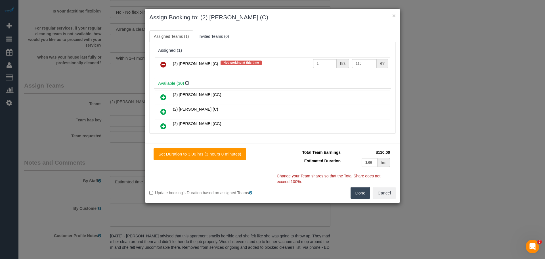
drag, startPoint x: 164, startPoint y: 60, endPoint x: 167, endPoint y: 63, distance: 3.9
click at [164, 60] on link at bounding box center [163, 64] width 13 height 11
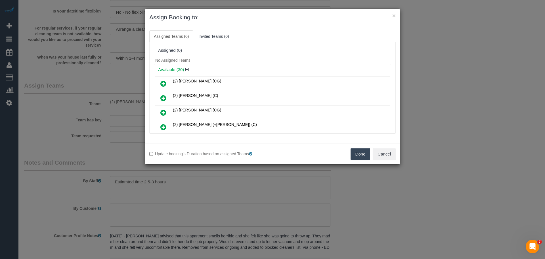
click at [360, 152] on button "Done" at bounding box center [360, 154] width 20 height 12
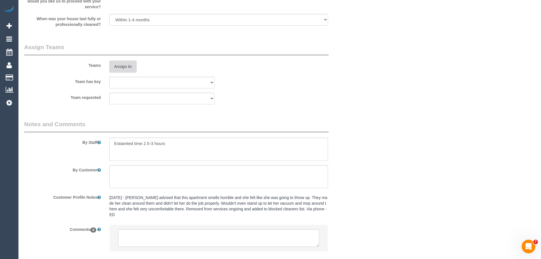
scroll to position [889, 0]
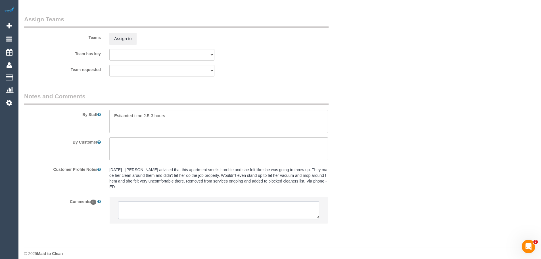
click at [217, 203] on textarea at bounding box center [218, 210] width 201 height 18
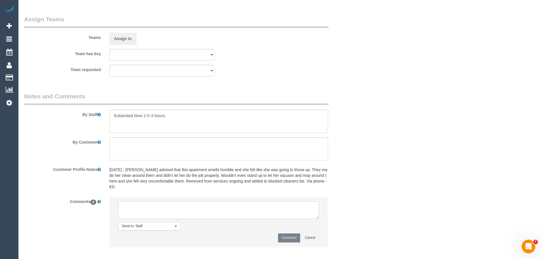
paste textarea "(2) [PERSON_NAME] (C) UA ongoing - 3 Month Holiday Customer Contacted via email"
type textarea "(2) [PERSON_NAME] (C) UA ongoing - 3 Month Holiday Customer Contacted via email"
click at [294, 233] on button "Comment" at bounding box center [289, 237] width 22 height 9
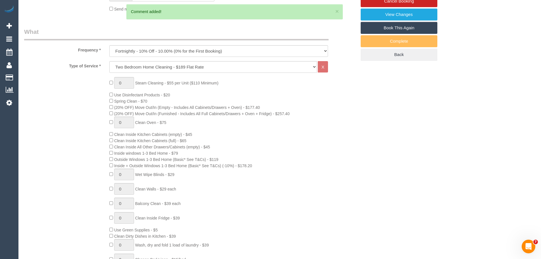
scroll to position [9, 0]
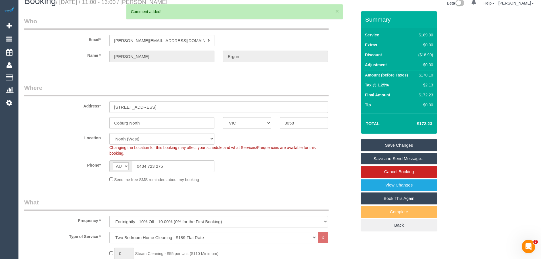
click at [405, 143] on link "Save Changes" at bounding box center [398, 145] width 77 height 12
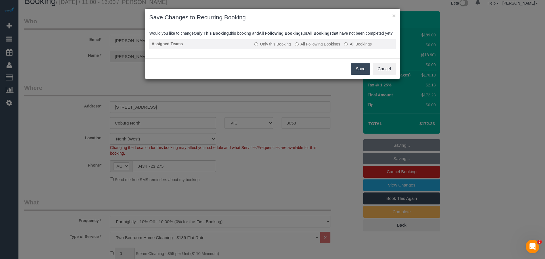
click at [313, 47] on label "All Following Bookings" at bounding box center [317, 44] width 45 height 6
click at [358, 74] on button "Save" at bounding box center [360, 69] width 19 height 12
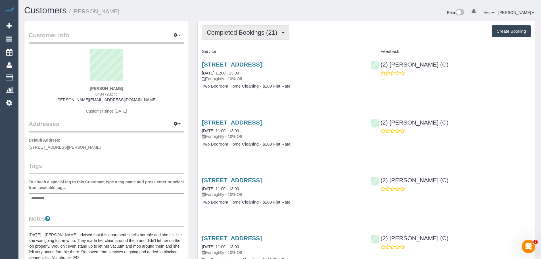
click at [239, 34] on span "Completed Bookings (21)" at bounding box center [243, 32] width 73 height 7
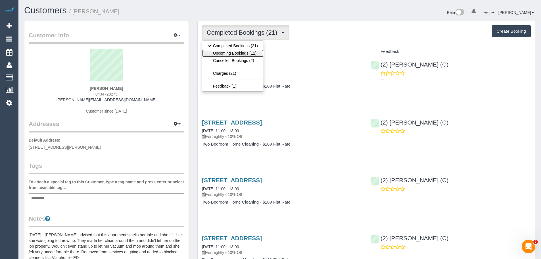
click at [239, 54] on link "Upcoming Bookings (11)" at bounding box center [232, 52] width 61 height 7
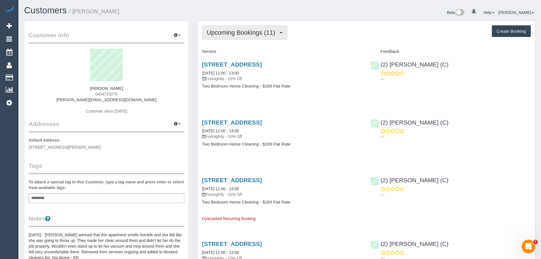
click at [232, 34] on span "Upcoming Bookings (11)" at bounding box center [242, 32] width 71 height 7
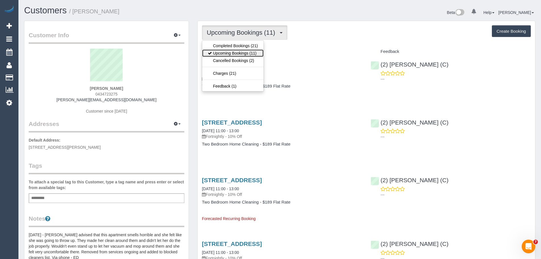
click at [240, 54] on link "Upcoming Bookings (11)" at bounding box center [232, 52] width 61 height 7
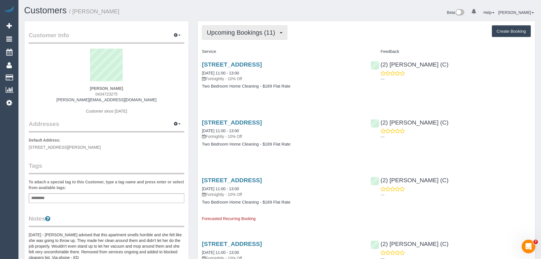
click at [230, 31] on span "Upcoming Bookings (11)" at bounding box center [242, 32] width 71 height 7
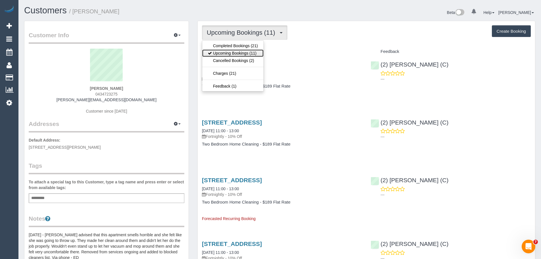
click at [244, 55] on link "Upcoming Bookings (11)" at bounding box center [232, 52] width 61 height 7
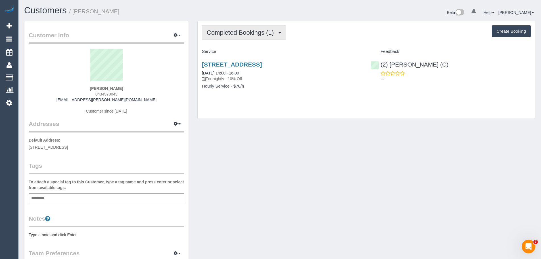
click at [235, 31] on span "Completed Bookings (1)" at bounding box center [242, 32] width 70 height 7
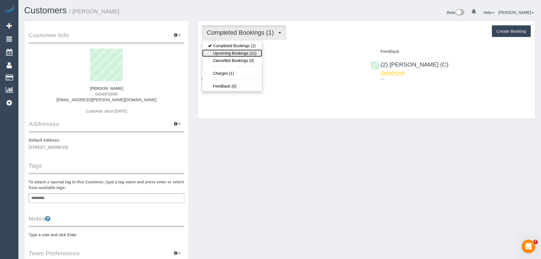
drag, startPoint x: 237, startPoint y: 52, endPoint x: 234, endPoint y: 52, distance: 3.1
click at [237, 52] on link "Upcoming Bookings (11)" at bounding box center [232, 52] width 60 height 7
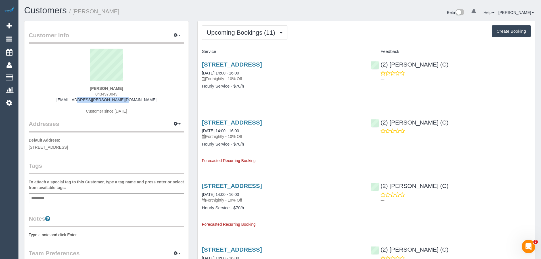
drag, startPoint x: 138, startPoint y: 99, endPoint x: 52, endPoint y: 98, distance: 86.3
click at [52, 98] on div "[PERSON_NAME] 0434970049 [EMAIL_ADDRESS][PERSON_NAME][DOMAIN_NAME] Customer sin…" at bounding box center [106, 84] width 155 height 71
copy link "[EMAIL_ADDRESS][PERSON_NAME][DOMAIN_NAME]"
click at [234, 30] on span "Upcoming Bookings (11)" at bounding box center [242, 32] width 71 height 7
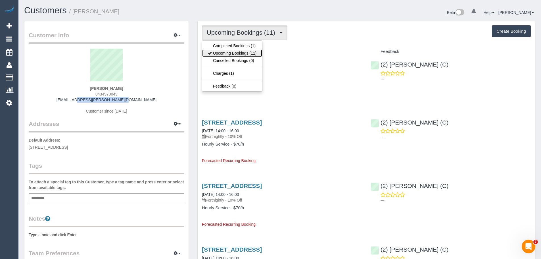
click at [238, 53] on link "Upcoming Bookings (11)" at bounding box center [232, 52] width 60 height 7
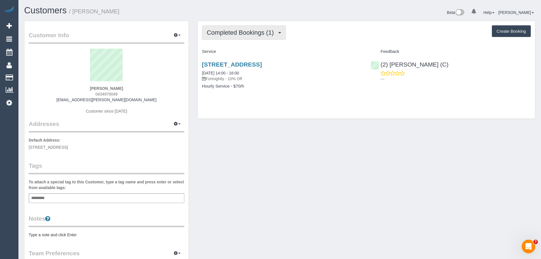
click at [226, 35] on span "Completed Bookings (1)" at bounding box center [242, 32] width 70 height 7
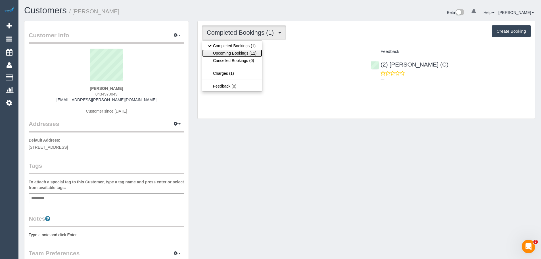
click at [228, 53] on link "Upcoming Bookings (11)" at bounding box center [232, 52] width 60 height 7
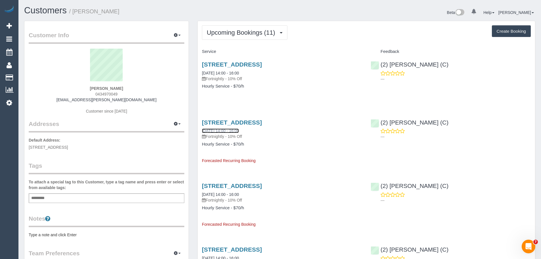
click at [219, 130] on link "[DATE] 14:00 - 16:00" at bounding box center [220, 130] width 37 height 5
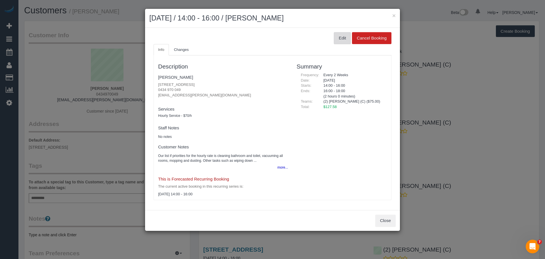
click at [337, 37] on button "Edit" at bounding box center [342, 38] width 17 height 12
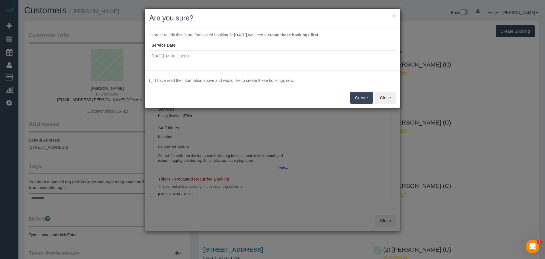
drag, startPoint x: 268, startPoint y: 80, endPoint x: 308, endPoint y: 84, distance: 40.3
click at [268, 80] on label "I have read the information above and would like to create these bookings now." at bounding box center [272, 80] width 246 height 6
click at [367, 99] on button "Create" at bounding box center [361, 98] width 22 height 12
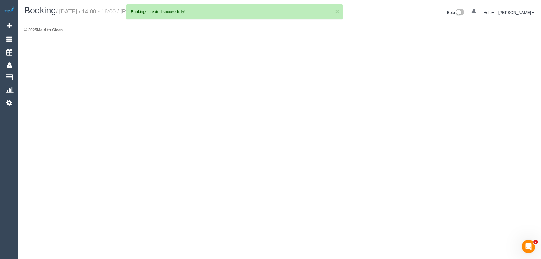
select select "VIC"
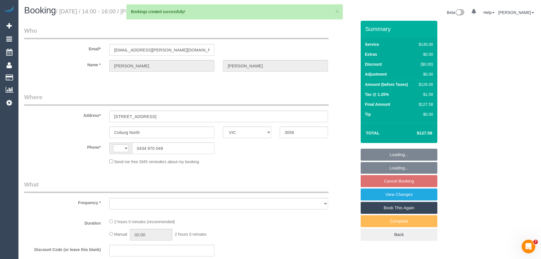
select select "string:AU"
select select "string:stripe-pm_1S9h5m2GScqysDRVCgCKHtbf"
select select "number:28"
select select "number:14"
select select "number:19"
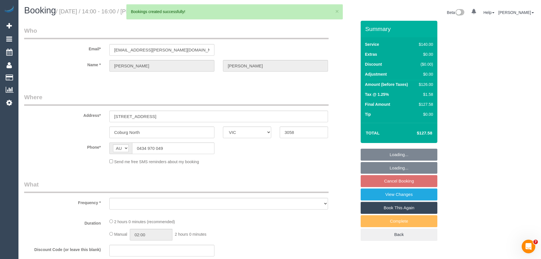
select select "number:22"
select select "number:34"
select select "number:26"
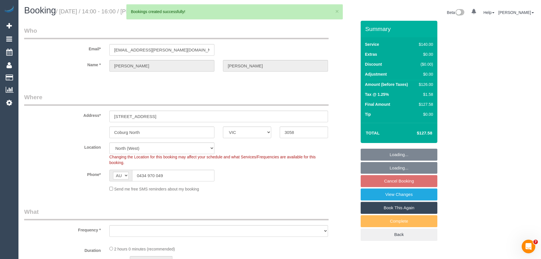
select select "object:1347"
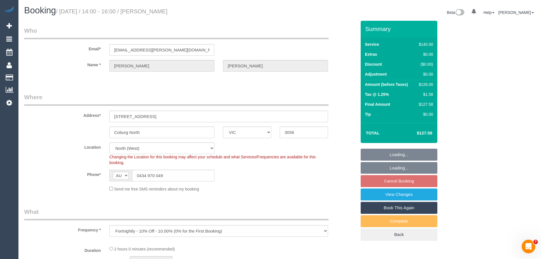
select select "spot5"
select select "object:2201"
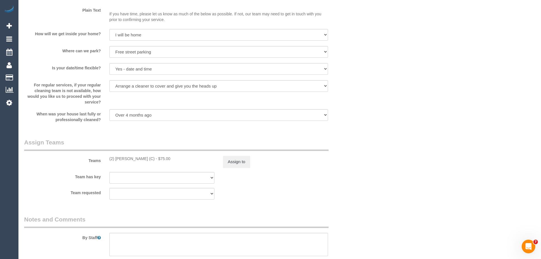
scroll to position [823, 0]
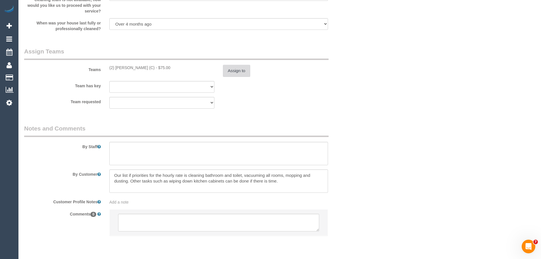
click at [229, 72] on button "Assign to" at bounding box center [236, 71] width 27 height 12
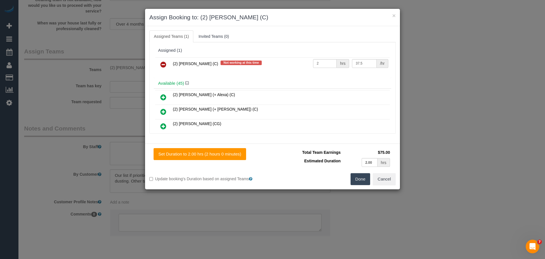
click at [160, 64] on link at bounding box center [163, 64] width 13 height 11
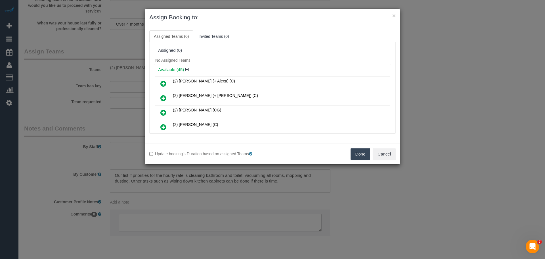
click at [358, 152] on button "Done" at bounding box center [360, 154] width 20 height 12
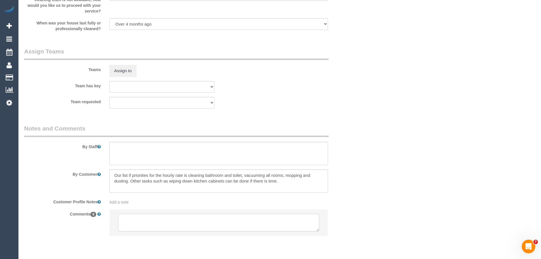
click at [246, 220] on textarea at bounding box center [218, 222] width 201 height 18
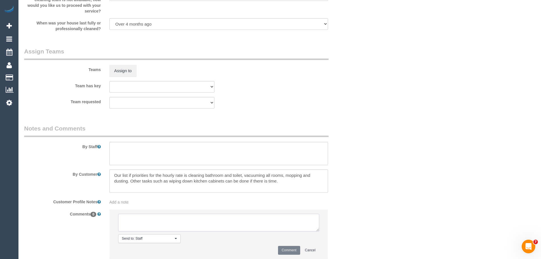
paste textarea "(2) Harry Dhasmana (C) UA ongoing - 3 Month Holiday Customer Contacted via email"
type textarea "(2) Harry Dhasmana (C) UA ongoing - 3 Month Holiday Customer Contacted via email"
click at [289, 248] on button "Comment" at bounding box center [289, 249] width 22 height 9
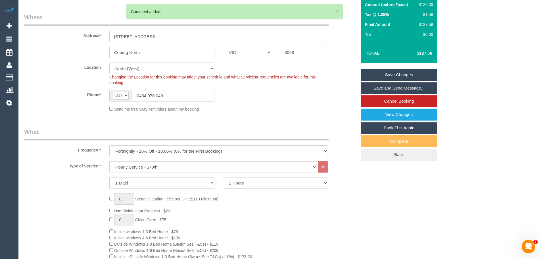
scroll to position [28, 0]
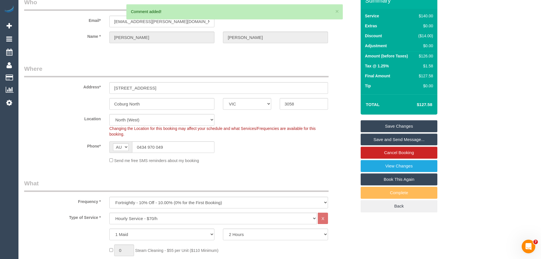
click at [399, 126] on link "Save Changes" at bounding box center [398, 126] width 77 height 12
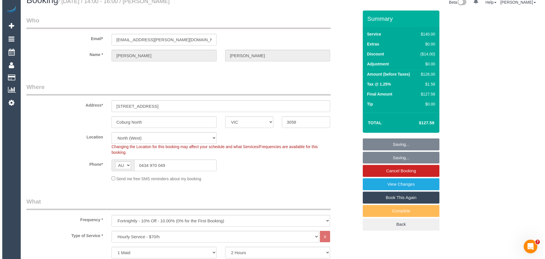
scroll to position [0, 0]
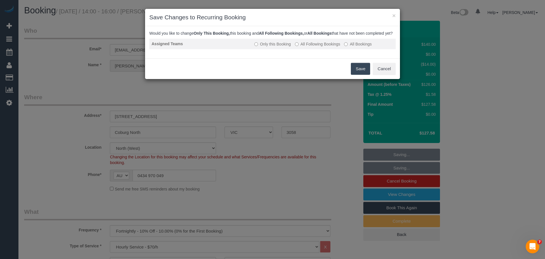
click at [306, 47] on label "All Following Bookings" at bounding box center [317, 44] width 45 height 6
click at [352, 75] on button "Save" at bounding box center [360, 69] width 19 height 12
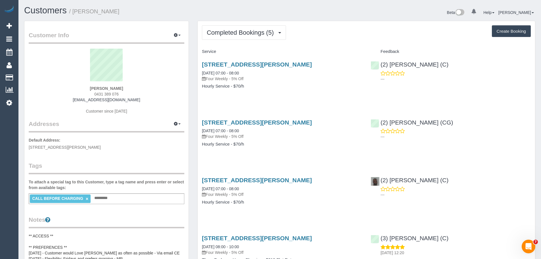
drag, startPoint x: 131, startPoint y: 89, endPoint x: 67, endPoint y: 87, distance: 63.6
click at [68, 87] on div "[PERSON_NAME] 0431 389 076 [EMAIL_ADDRESS][DOMAIN_NAME] Customer since [DATE]" at bounding box center [106, 84] width 155 height 71
click at [135, 101] on div "[PERSON_NAME] 0431 389 076 [EMAIL_ADDRESS][DOMAIN_NAME] Customer since [DATE]" at bounding box center [106, 84] width 155 height 71
drag, startPoint x: 145, startPoint y: 98, endPoint x: 44, endPoint y: 97, distance: 101.0
click at [44, 97] on div "[PERSON_NAME] 0431 389 076 [EMAIL_ADDRESS][DOMAIN_NAME] Customer since [DATE]" at bounding box center [106, 84] width 155 height 71
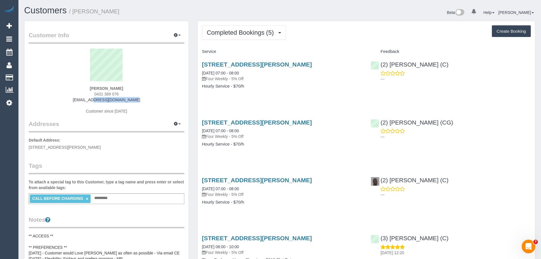
copy link "[EMAIL_ADDRESS][DOMAIN_NAME]"
click at [235, 35] on span "Completed Bookings (5)" at bounding box center [242, 32] width 70 height 7
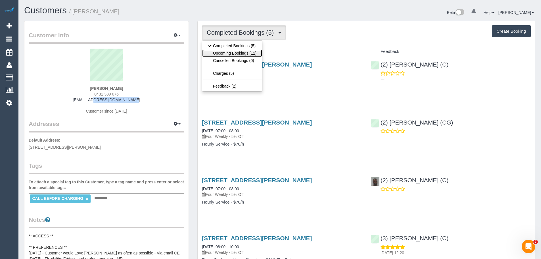
click at [235, 54] on link "Upcoming Bookings (11)" at bounding box center [232, 52] width 60 height 7
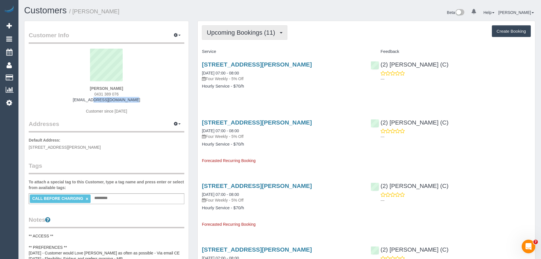
click at [233, 30] on span "Upcoming Bookings (11)" at bounding box center [242, 32] width 71 height 7
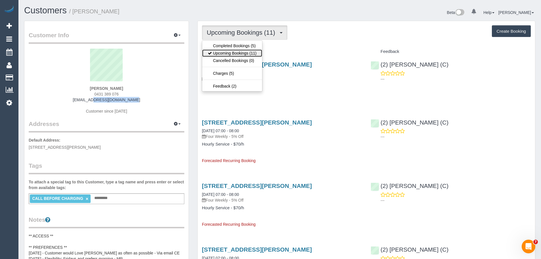
click at [238, 54] on link "Upcoming Bookings (11)" at bounding box center [232, 52] width 60 height 7
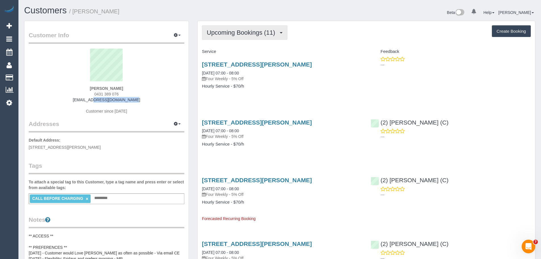
click at [235, 37] on button "Upcoming Bookings (11)" at bounding box center [244, 32] width 85 height 14
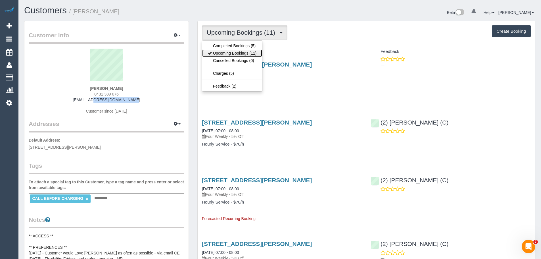
click at [236, 54] on link "Upcoming Bookings (11)" at bounding box center [232, 52] width 60 height 7
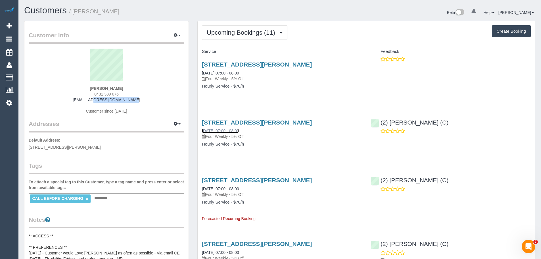
click at [218, 133] on link "[DATE] 07:00 - 08:00" at bounding box center [220, 130] width 37 height 5
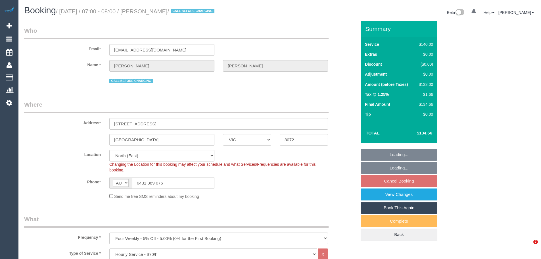
select select "VIC"
select select "string:stripe"
select select "number:29"
select select "number:14"
select select "number:19"
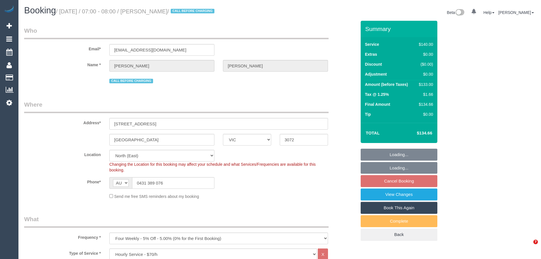
select select "number:36"
select select "spot1"
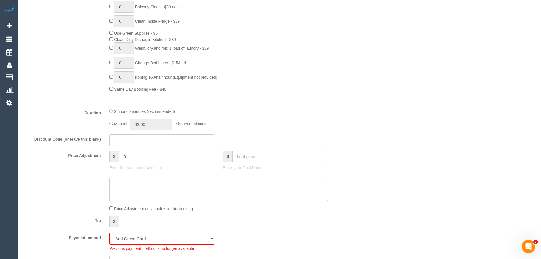
scroll to position [482, 0]
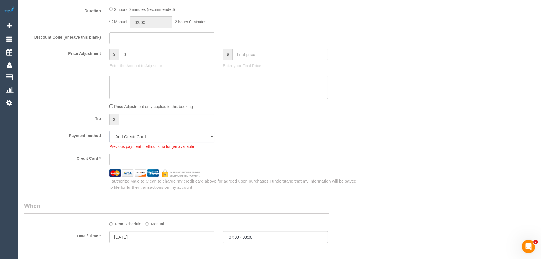
click at [163, 137] on select "Visa - 8766 - 09/2028 (Default) Add Credit Card ─────────────── Cash Check Payp…" at bounding box center [161, 137] width 105 height 12
select select "string:stripe-pm_1SA3Co2GScqysDRVfxUlXl65"
click at [109, 131] on select "Visa - 8766 - 09/2028 (Default) Add Credit Card ─────────────── Cash Check Payp…" at bounding box center [161, 137] width 105 height 12
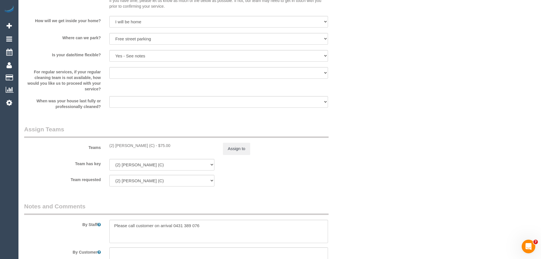
scroll to position [795, 0]
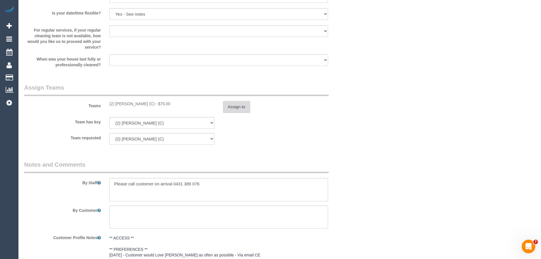
click at [235, 104] on button "Assign to" at bounding box center [236, 107] width 27 height 12
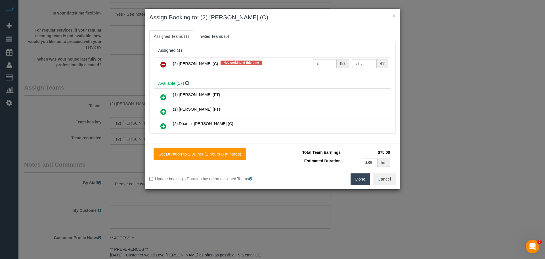
click at [163, 64] on icon at bounding box center [163, 64] width 6 height 7
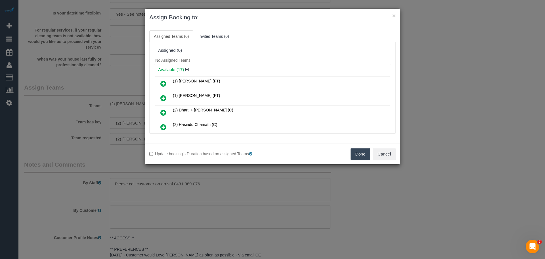
click at [361, 154] on button "Done" at bounding box center [360, 154] width 20 height 12
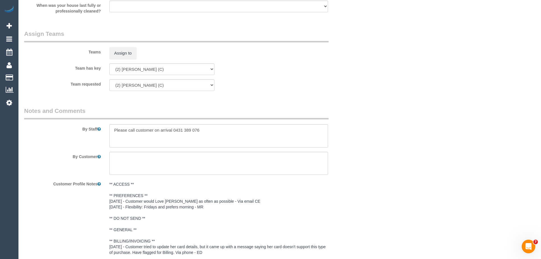
scroll to position [919, 0]
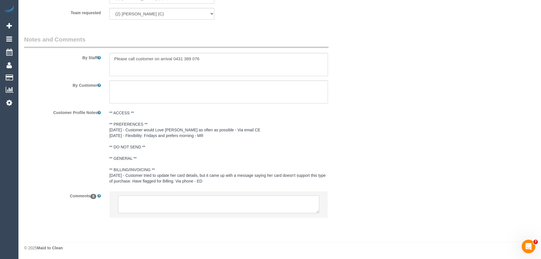
drag, startPoint x: 164, startPoint y: 196, endPoint x: 173, endPoint y: 198, distance: 9.1
click at [164, 196] on textarea at bounding box center [218, 204] width 201 height 18
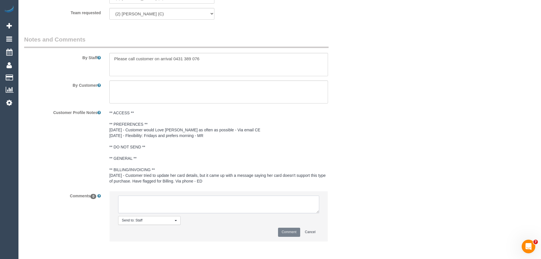
paste textarea "(2) [PERSON_NAME] (C) UA ongoing - 3 Month Holiday Customer Contacted via email"
type textarea "(2) [PERSON_NAME] (C) UA ongoing - 3 Month Holiday Customer Contacted via email"
click at [291, 231] on button "Comment" at bounding box center [289, 231] width 22 height 9
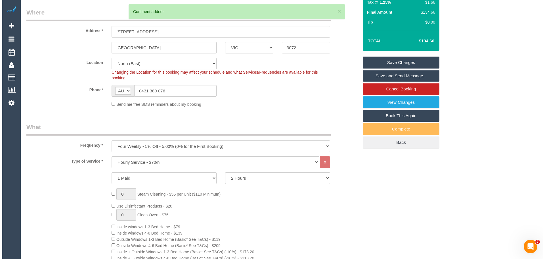
scroll to position [0, 0]
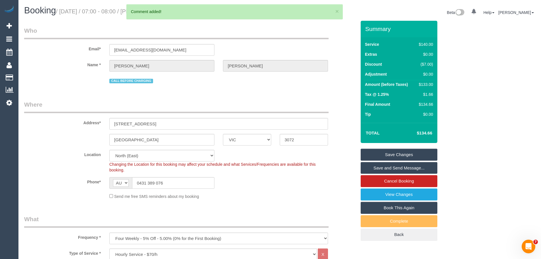
click at [396, 155] on link "Save Changes" at bounding box center [398, 154] width 77 height 12
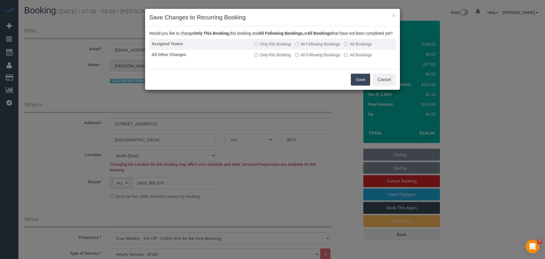
click at [305, 47] on label "All Following Bookings" at bounding box center [317, 44] width 45 height 6
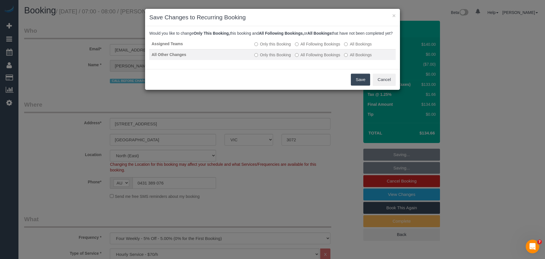
click at [308, 58] on label "All Following Bookings" at bounding box center [317, 55] width 45 height 6
click at [311, 58] on label "All Following Bookings" at bounding box center [317, 55] width 45 height 6
click at [274, 58] on label "Only this Booking" at bounding box center [272, 55] width 37 height 6
click at [358, 85] on button "Save" at bounding box center [360, 79] width 19 height 12
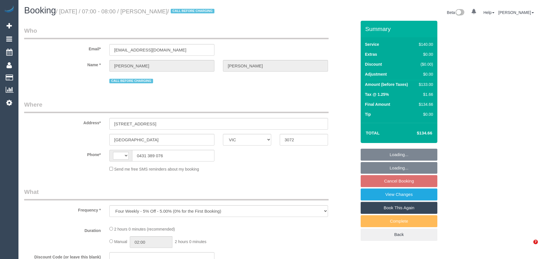
select select "VIC"
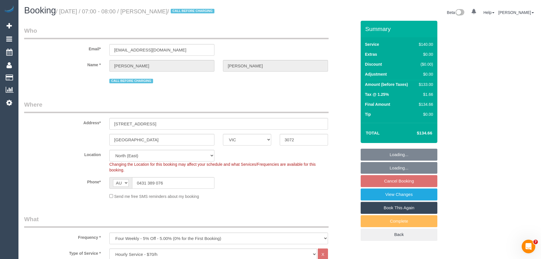
select select "string:AU"
select select "object:721"
select select "spot1"
select select "number:29"
select select "number:14"
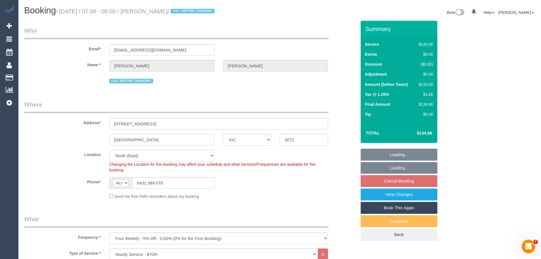
select select "number:19"
select select "number:36"
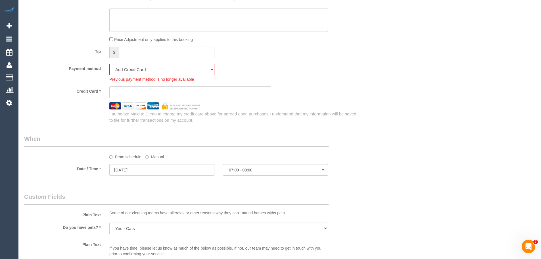
scroll to position [539, 0]
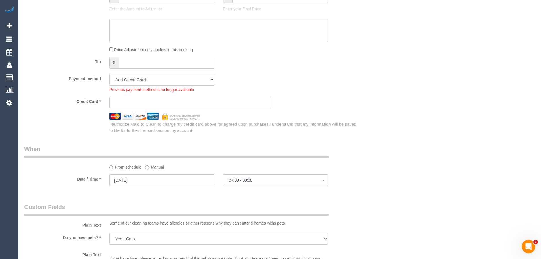
click at [182, 76] on select "Visa - 8766 - 09/2028 (Default) Add Credit Card ─────────────── Cash Check Payp…" at bounding box center [161, 80] width 105 height 12
select select "string:stripe-pm_1SA3Co2GScqysDRVfxUlXl65"
click at [109, 74] on select "Visa - 8766 - 09/2028 (Default) Add Credit Card ─────────────── Cash Check Payp…" at bounding box center [161, 80] width 105 height 12
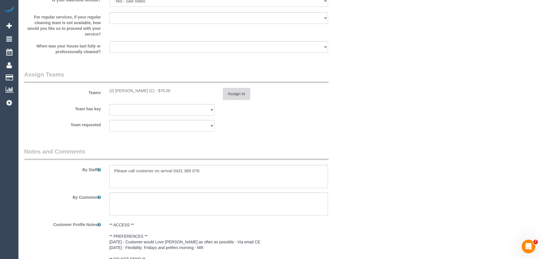
scroll to position [806, 0]
click at [226, 95] on button "Assign to" at bounding box center [236, 95] width 27 height 12
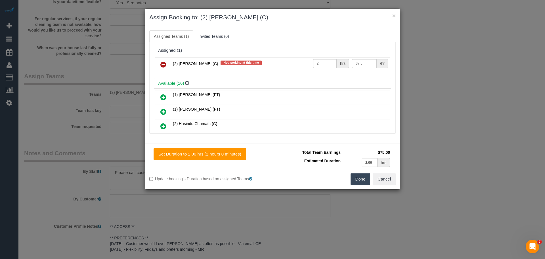
click at [163, 66] on icon at bounding box center [163, 64] width 6 height 7
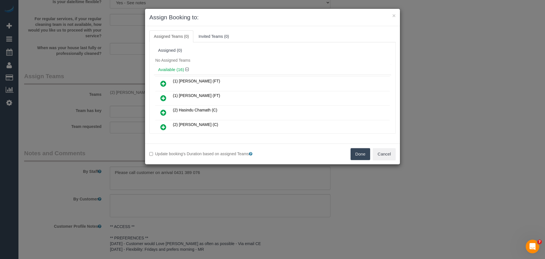
click at [348, 148] on div "Done Cancel" at bounding box center [335, 154] width 127 height 12
click at [356, 152] on button "Done" at bounding box center [360, 154] width 20 height 12
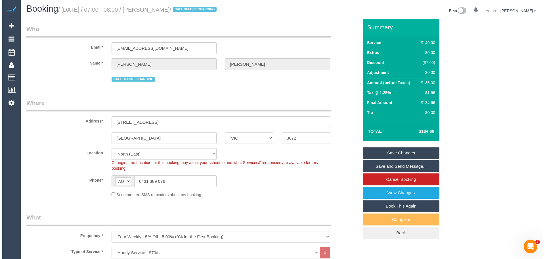
scroll to position [0, 0]
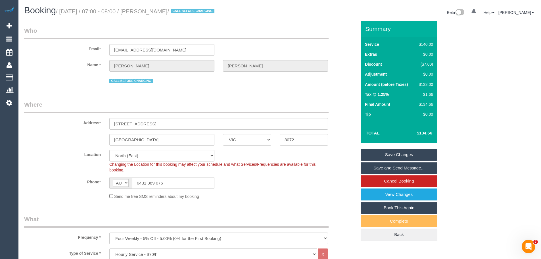
click at [400, 153] on link "Save Changes" at bounding box center [398, 154] width 77 height 12
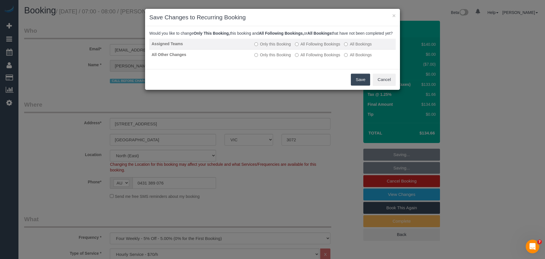
click at [308, 47] on label "All Following Bookings" at bounding box center [317, 44] width 45 height 6
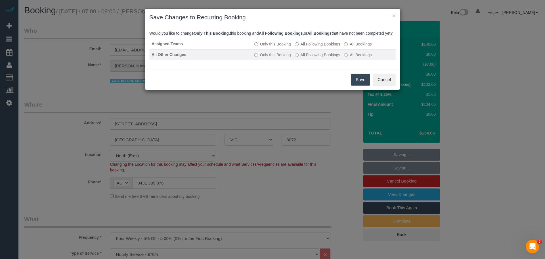
drag, startPoint x: 311, startPoint y: 62, endPoint x: 329, endPoint y: 77, distance: 23.0
click at [312, 58] on label "All Following Bookings" at bounding box center [317, 55] width 45 height 6
click at [360, 85] on button "Save" at bounding box center [360, 79] width 19 height 12
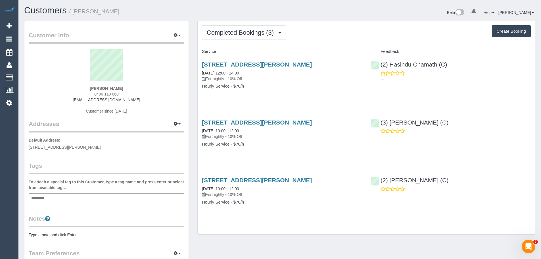
drag, startPoint x: 148, startPoint y: 99, endPoint x: 57, endPoint y: 99, distance: 91.1
click at [58, 99] on div "[PERSON_NAME] 0490 118 060 [EMAIL_ADDRESS][DOMAIN_NAME] Customer since [DATE]" at bounding box center [106, 84] width 155 height 71
copy link "[EMAIL_ADDRESS][DOMAIN_NAME]"
click at [241, 27] on button "Completed Bookings (3)" at bounding box center [244, 32] width 84 height 14
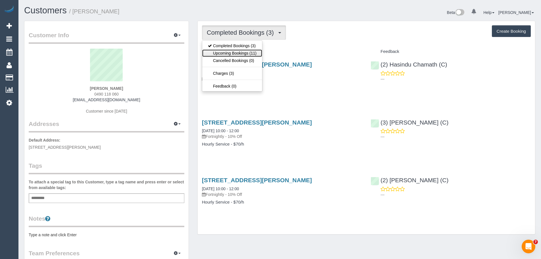
click at [245, 50] on link "Upcoming Bookings (11)" at bounding box center [232, 52] width 60 height 7
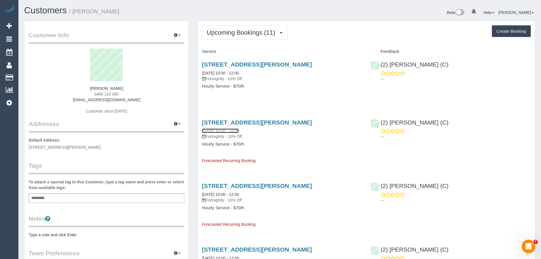
click at [226, 130] on link "[DATE] 10:00 - 12:00" at bounding box center [220, 130] width 37 height 5
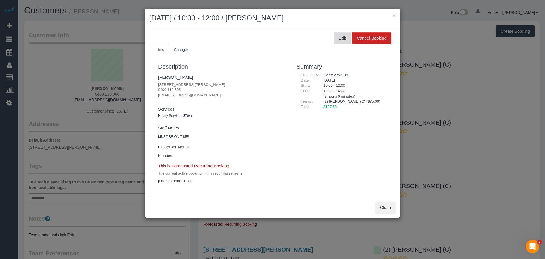
click at [343, 40] on button "Edit" at bounding box center [342, 38] width 17 height 12
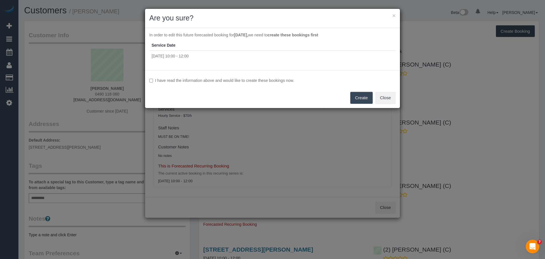
click at [195, 81] on label "I have read the information above and would like to create these bookings now." at bounding box center [272, 80] width 246 height 6
click at [360, 97] on button "Create" at bounding box center [361, 98] width 22 height 12
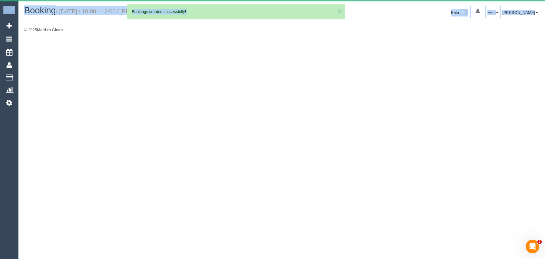
drag, startPoint x: 133, startPoint y: 101, endPoint x: 79, endPoint y: 101, distance: 53.9
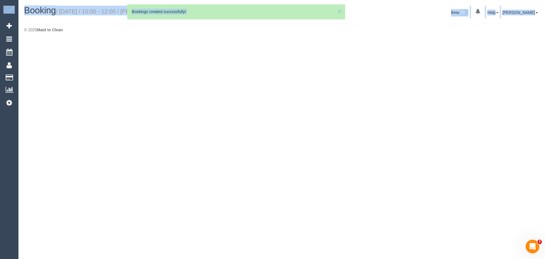
select select "VIC"
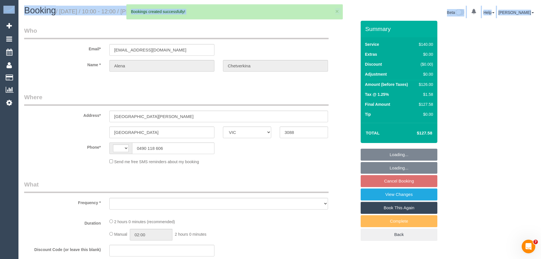
select select "string:stripe-pm_1S0aLT2GScqysDRVrjxP8fCm"
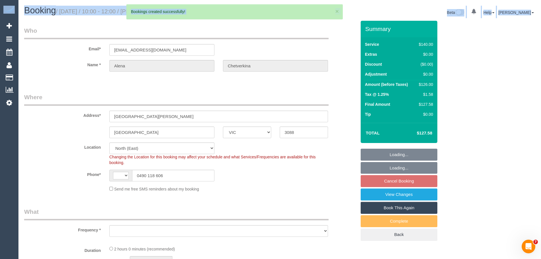
select select "string:AU"
select select "spot3"
select select "number:29"
select select "number:14"
select select "number:18"
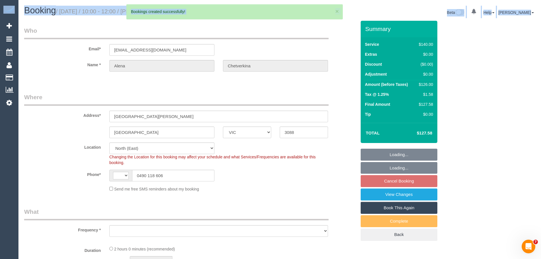
select select "number:24"
select select "number:35"
select select "number:11"
select select "object:1601"
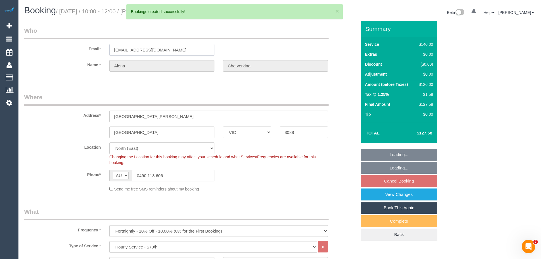
click at [174, 51] on input "[EMAIL_ADDRESS][DOMAIN_NAME]" at bounding box center [161, 50] width 105 height 12
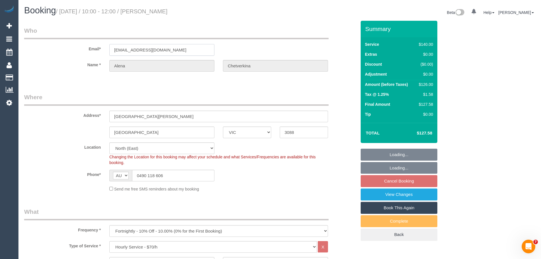
click at [174, 51] on input "[EMAIL_ADDRESS][DOMAIN_NAME]" at bounding box center [161, 50] width 105 height 12
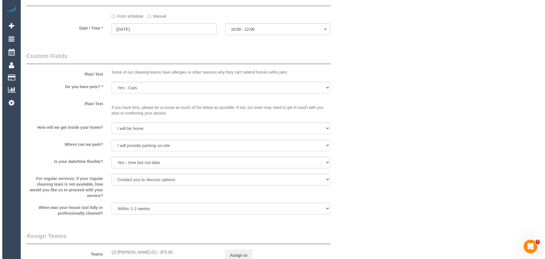
scroll to position [738, 0]
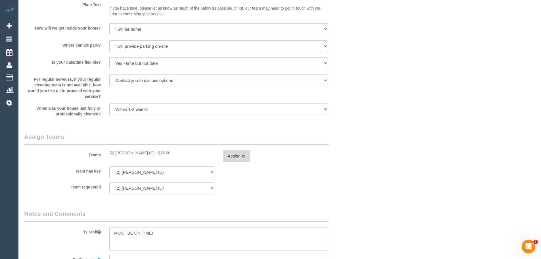
click at [240, 151] on button "Assign to" at bounding box center [236, 156] width 27 height 12
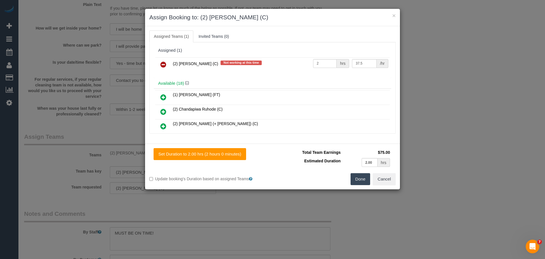
click at [161, 63] on icon at bounding box center [163, 64] width 6 height 7
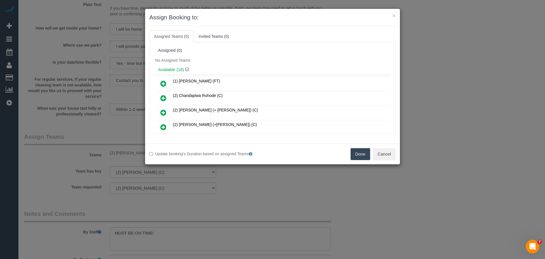
click at [364, 155] on button "Done" at bounding box center [360, 154] width 20 height 12
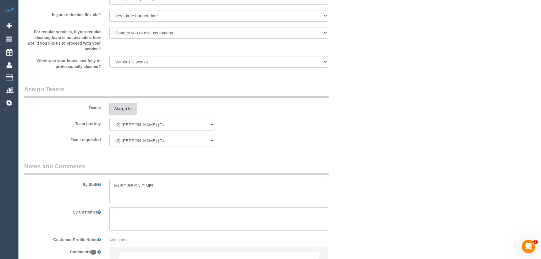
scroll to position [841, 0]
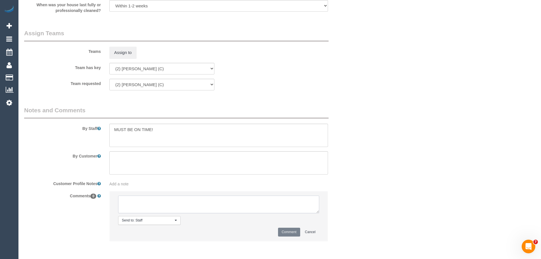
click at [253, 209] on textarea at bounding box center [218, 204] width 201 height 18
paste textarea "(2) Harry Dhasmana (C) UA ongoing - 3 Month Holiday Customer Contacted via email"
type textarea "(2) Harry Dhasmana (C) UA ongoing - 3 Month Holiday Customer Contacted via email"
click at [284, 230] on button "Comment" at bounding box center [289, 231] width 22 height 9
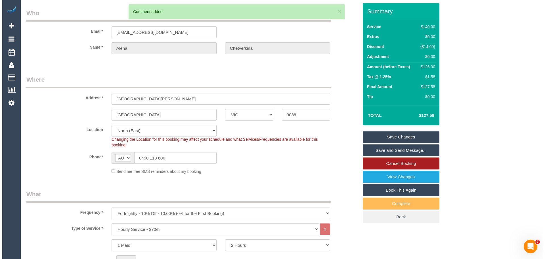
scroll to position [0, 0]
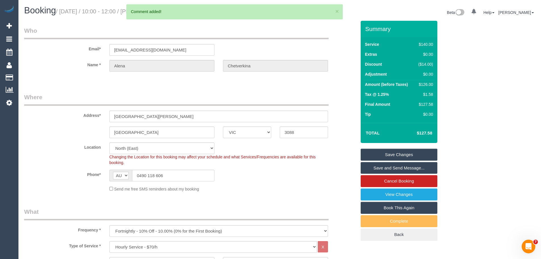
click at [398, 152] on link "Save Changes" at bounding box center [398, 154] width 77 height 12
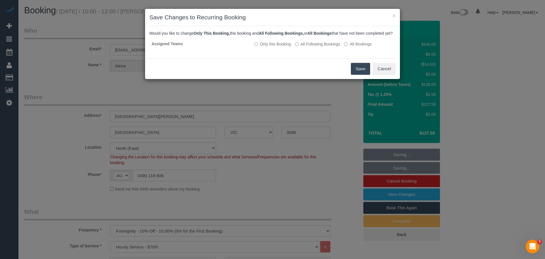
drag, startPoint x: 311, startPoint y: 49, endPoint x: 332, endPoint y: 58, distance: 23.0
click at [312, 47] on label "All Following Bookings" at bounding box center [317, 44] width 45 height 6
click at [299, 47] on label "All Following Bookings" at bounding box center [317, 44] width 45 height 6
click at [300, 47] on label "All Following Bookings" at bounding box center [317, 44] width 45 height 6
click at [357, 75] on button "Save" at bounding box center [360, 69] width 19 height 12
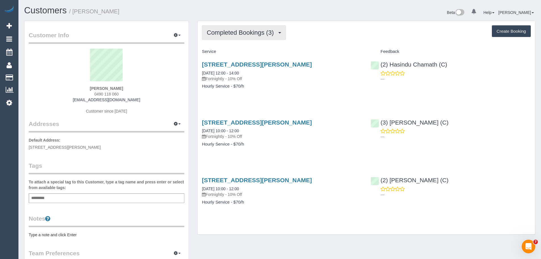
click at [238, 31] on span "Completed Bookings (3)" at bounding box center [242, 32] width 70 height 7
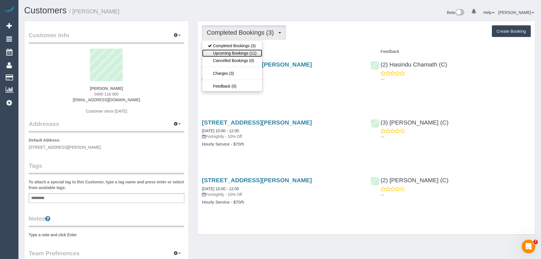
click at [242, 55] on link "Upcoming Bookings (11)" at bounding box center [232, 52] width 60 height 7
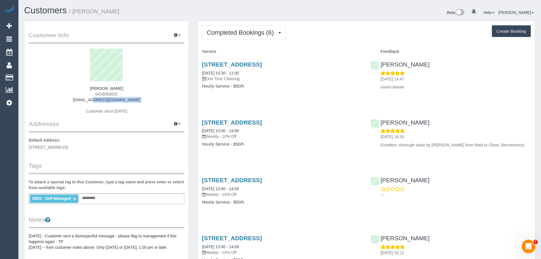
drag, startPoint x: 136, startPoint y: 102, endPoint x: 72, endPoint y: 99, distance: 64.2
click at [72, 99] on div "[PERSON_NAME] 0416056825 [EMAIL_ADDRESS][DOMAIN_NAME] Customer since [DATE]" at bounding box center [106, 84] width 155 height 71
click at [251, 30] on span "Completed Bookings (6)" at bounding box center [242, 32] width 70 height 7
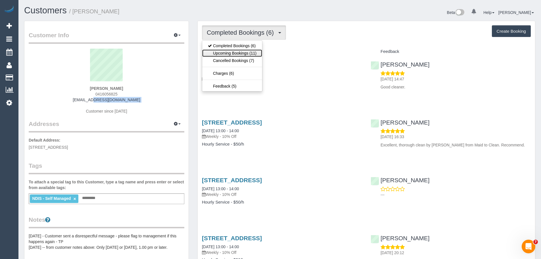
click at [241, 52] on link "Upcoming Bookings (11)" at bounding box center [232, 52] width 60 height 7
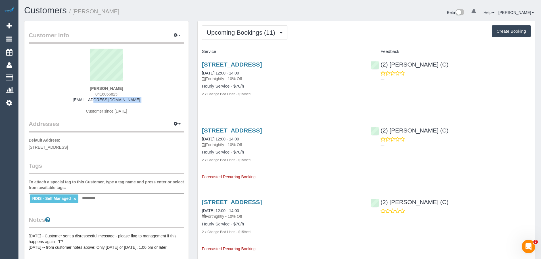
click at [140, 98] on div "Louise Connolly 0416056825 lou2009@tpg.com.au Customer since 2020" at bounding box center [106, 84] width 155 height 71
drag, startPoint x: 145, startPoint y: 102, endPoint x: 87, endPoint y: 100, distance: 58.5
click at [87, 100] on div "Louise Connolly 0416056825 lou2009@tpg.com.au Customer since 2020" at bounding box center [106, 84] width 155 height 71
click at [226, 139] on link "[DATE] 12:00 - 14:00" at bounding box center [220, 138] width 37 height 5
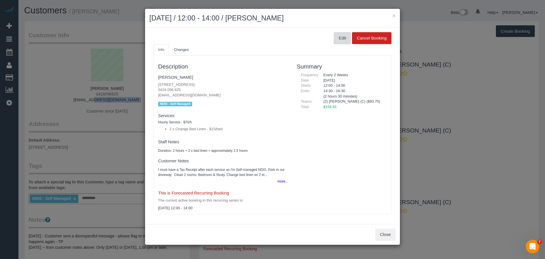
click at [345, 36] on button "Edit" at bounding box center [342, 38] width 17 height 12
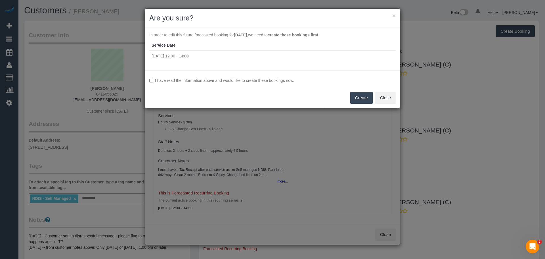
click at [260, 79] on label "I have read the information above and would like to create these bookings now." at bounding box center [272, 80] width 246 height 6
click at [360, 99] on button "Create" at bounding box center [361, 98] width 22 height 12
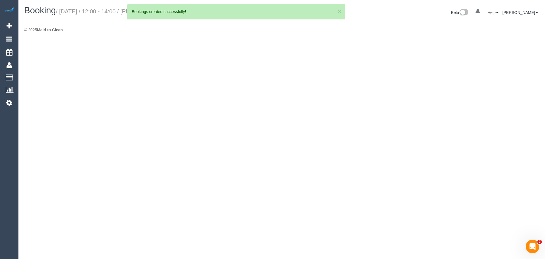
select select "VIC"
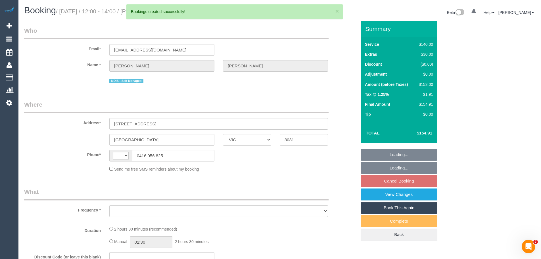
select select "string:AU"
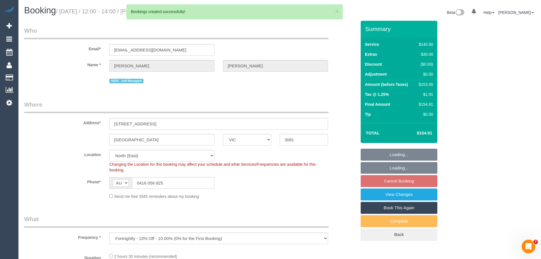
select select "object:1590"
select select "string:stripe-pm_1S8B8I2GScqysDRVMGqTbHlq"
select select "spot4"
select select "number:27"
select select "number:14"
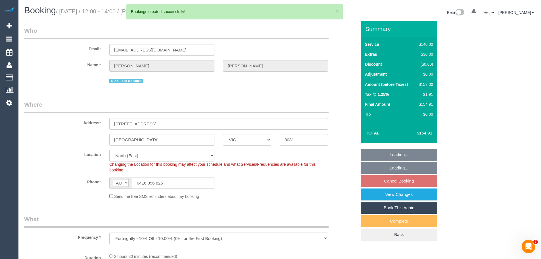
select select "number:18"
select select "number:25"
select select "number:34"
select select "number:11"
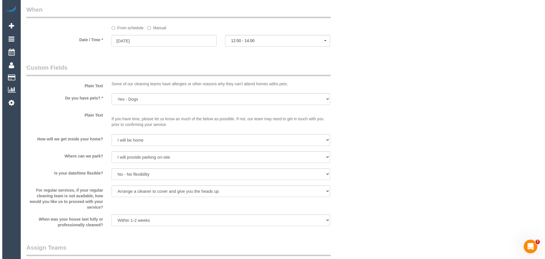
scroll to position [795, 0]
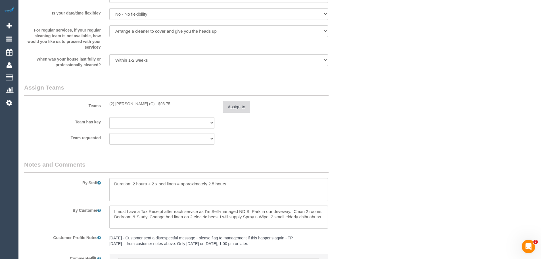
click at [240, 111] on button "Assign to" at bounding box center [236, 107] width 27 height 12
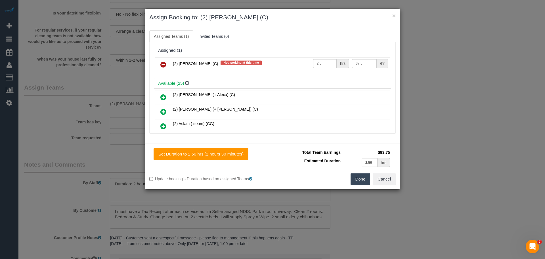
click at [160, 63] on link at bounding box center [163, 64] width 13 height 11
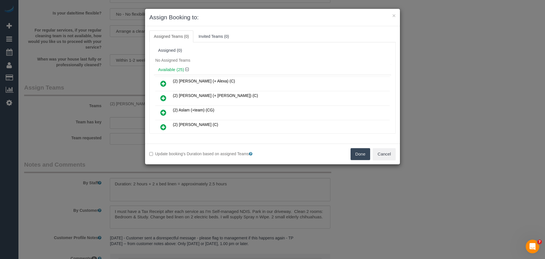
click at [356, 153] on button "Done" at bounding box center [360, 154] width 20 height 12
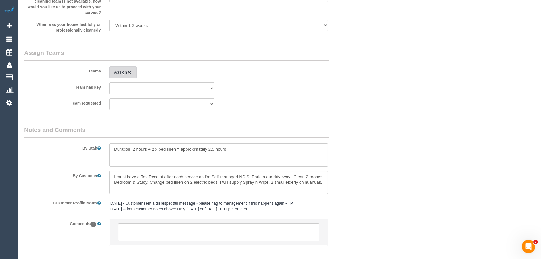
scroll to position [857, 0]
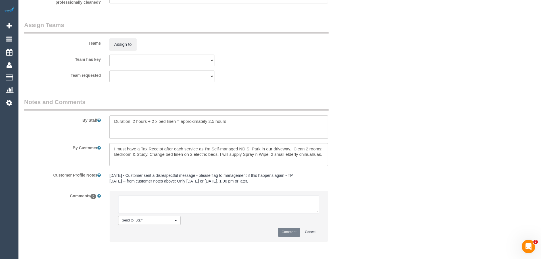
click at [216, 209] on textarea at bounding box center [218, 204] width 201 height 18
paste textarea "(2) Harry Dhasmana (C) UA ongoing - 3 Month Holiday Customer not Contacted -"
type textarea "(2) Harry Dhasmana (C) UA ongoing - 3 Month Holiday Customer not Contacted - ne…"
click at [284, 234] on button "Comment" at bounding box center [289, 231] width 22 height 9
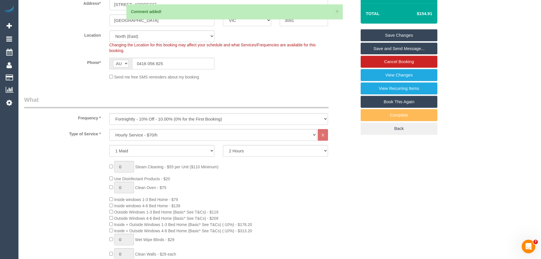
scroll to position [0, 0]
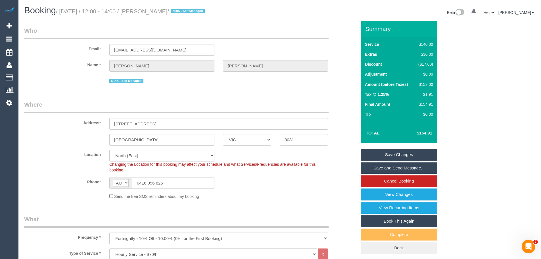
click at [396, 152] on link "Save Changes" at bounding box center [398, 154] width 77 height 12
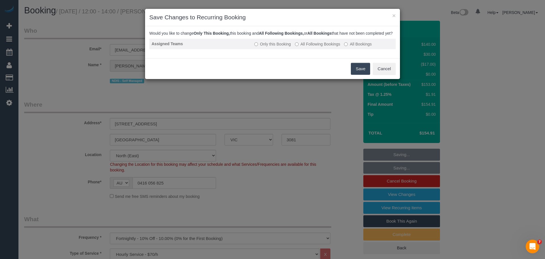
click at [315, 47] on label "All Following Bookings" at bounding box center [317, 44] width 45 height 6
click at [354, 72] on button "Save" at bounding box center [360, 69] width 19 height 12
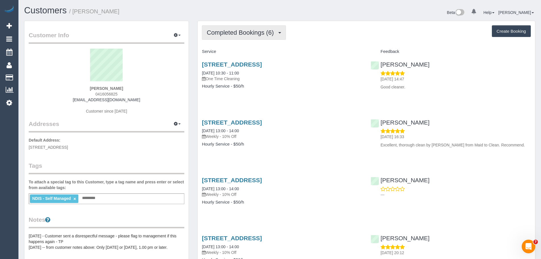
click at [235, 33] on span "Completed Bookings (6)" at bounding box center [242, 32] width 70 height 7
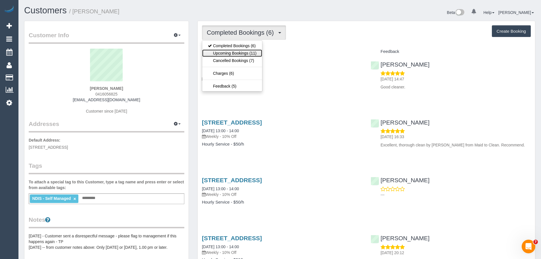
click at [237, 50] on link "Upcoming Bookings (11)" at bounding box center [232, 52] width 60 height 7
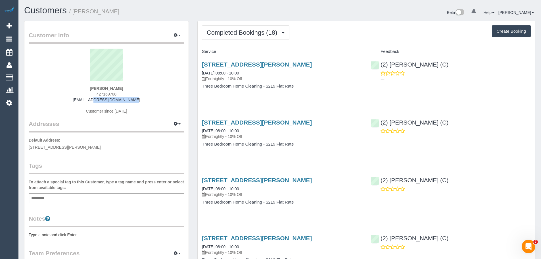
drag, startPoint x: 142, startPoint y: 101, endPoint x: 66, endPoint y: 98, distance: 75.3
click at [67, 98] on div "[PERSON_NAME] 427169708 [EMAIL_ADDRESS][DOMAIN_NAME] Customer since [DATE]" at bounding box center [106, 84] width 155 height 71
copy link "[EMAIL_ADDRESS][DOMAIN_NAME]"
click at [265, 32] on span "Completed Bookings (18)" at bounding box center [243, 32] width 73 height 7
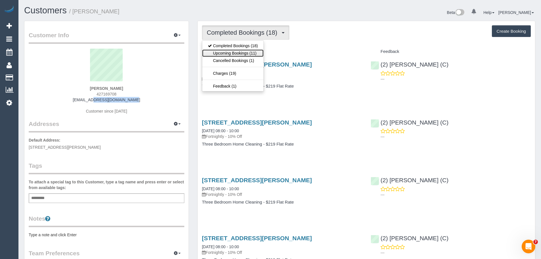
click at [254, 53] on link "Upcoming Bookings (11)" at bounding box center [232, 52] width 61 height 7
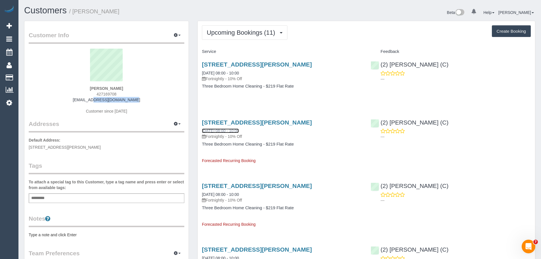
click at [211, 131] on link "[DATE] 08:00 - 10:00" at bounding box center [220, 130] width 37 height 5
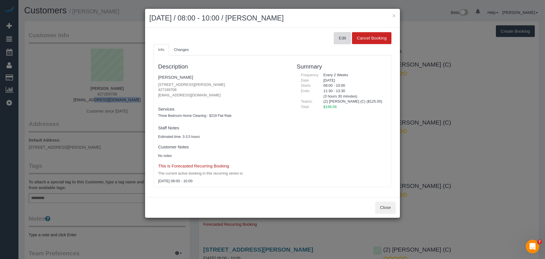
click at [338, 37] on button "Edit" at bounding box center [342, 38] width 17 height 12
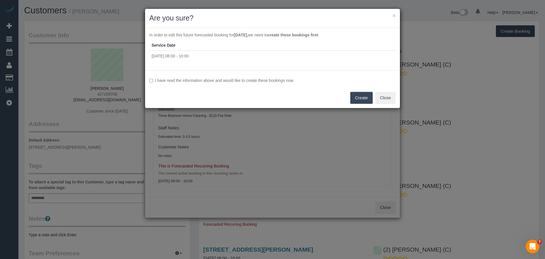
click at [201, 80] on label "I have read the information above and would like to create these bookings now." at bounding box center [272, 80] width 246 height 6
click at [364, 101] on button "Create" at bounding box center [361, 98] width 22 height 12
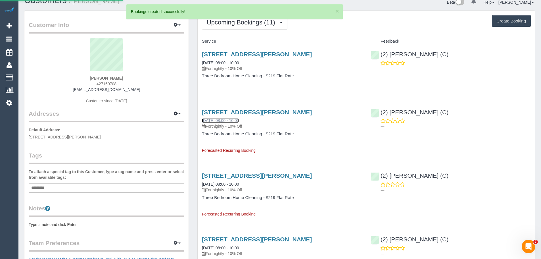
scroll to position [28, 0]
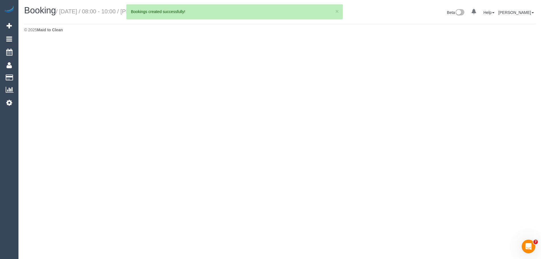
select select "VIC"
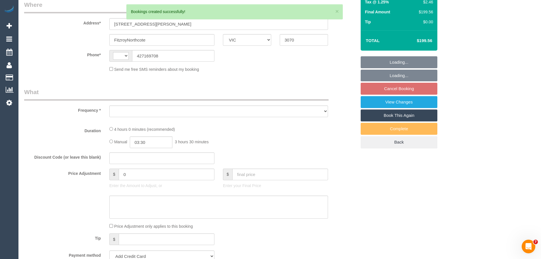
select select "string:AU"
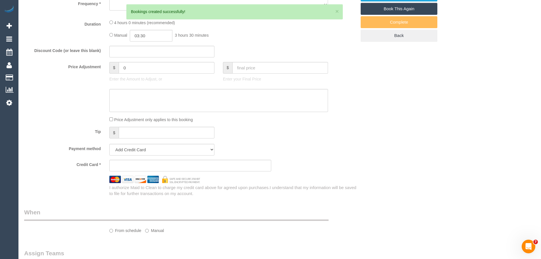
select select "string:stripe-pm_1QkPQL2GScqysDRVgr0NS2Sd"
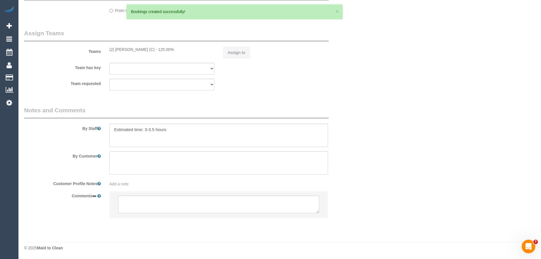
select select "number:27"
select select "number:14"
select select "number:18"
select select "number:24"
select select "number:34"
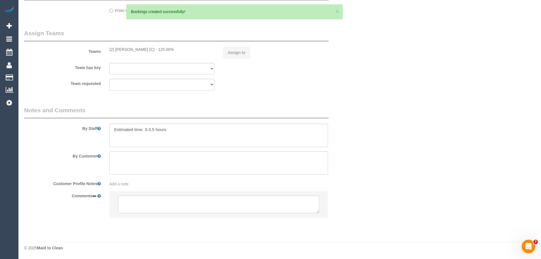
select select "number:13"
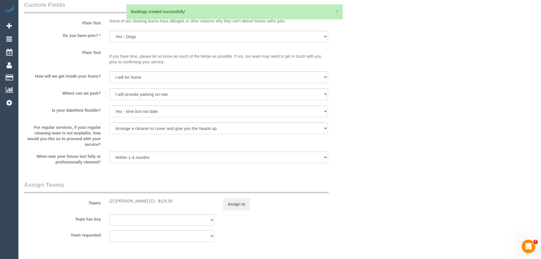
select select "object:2936"
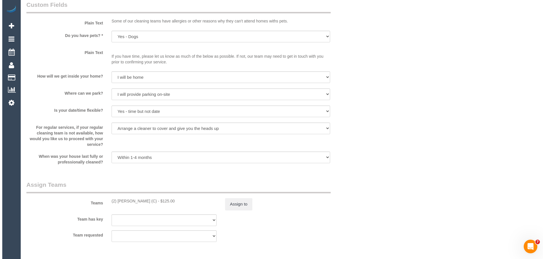
scroll to position [693, 0]
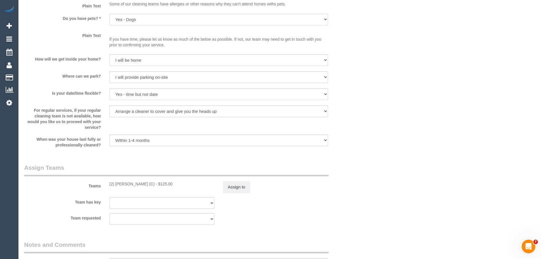
select select "spot2"
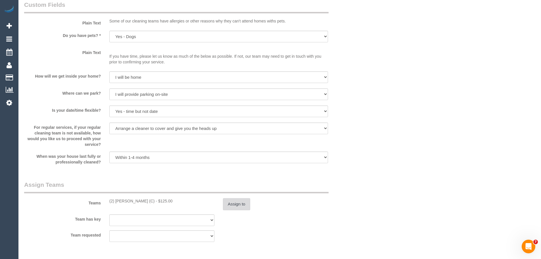
drag, startPoint x: 242, startPoint y: 194, endPoint x: 239, endPoint y: 199, distance: 6.2
click at [239, 198] on div "Teams (2) Harry Dhasmana (C) - $125.00 Assign to" at bounding box center [190, 195] width 341 height 30
click at [239, 200] on button "Assign to" at bounding box center [236, 204] width 27 height 12
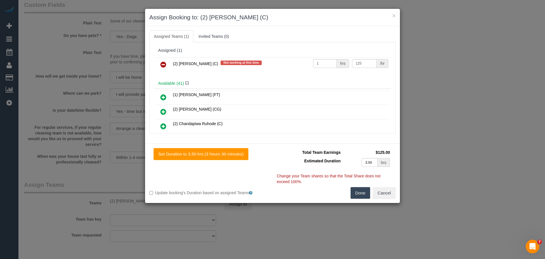
click at [165, 64] on icon at bounding box center [163, 64] width 6 height 7
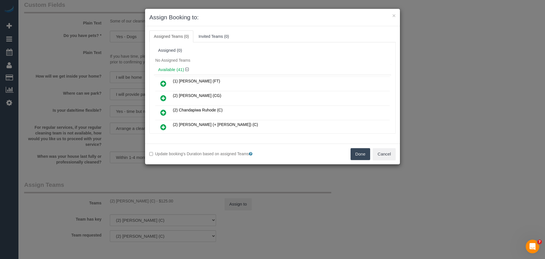
click at [358, 150] on button "Done" at bounding box center [360, 154] width 20 height 12
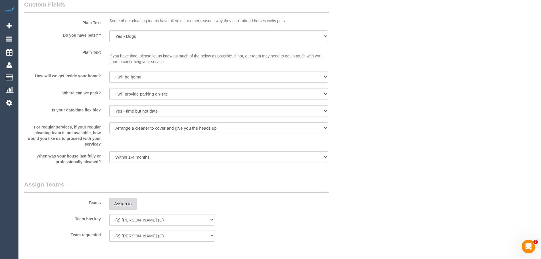
scroll to position [844, 0]
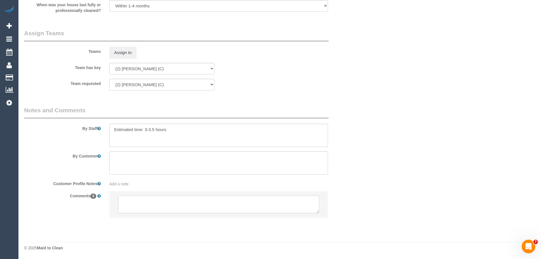
click at [239, 204] on textarea at bounding box center [218, 204] width 201 height 18
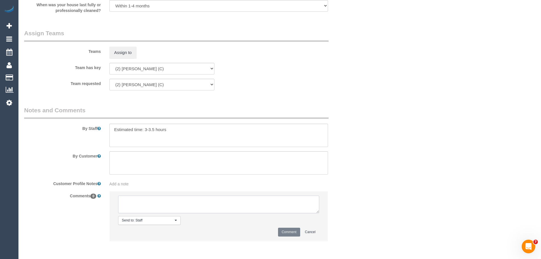
paste textarea "(2) Harry Dhasmana (C) UA ongoing - 3 Month Holiday Customer Contacted via email"
type textarea "(2) Harry Dhasmana (C) UA ongoing - 3 Month Holiday Customer Contacted via email"
click at [291, 232] on button "Comment" at bounding box center [289, 231] width 22 height 9
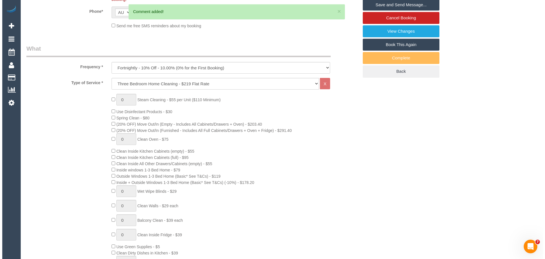
scroll to position [0, 0]
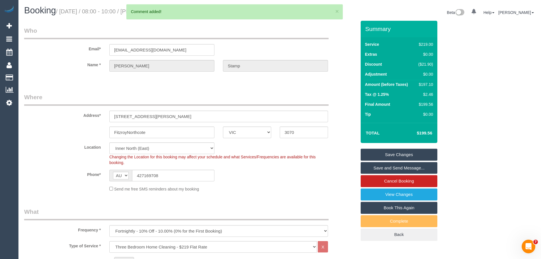
click at [407, 156] on link "Save Changes" at bounding box center [398, 154] width 77 height 12
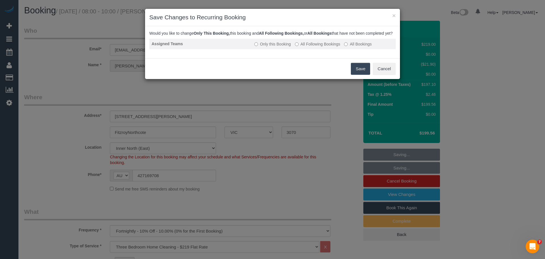
click at [306, 47] on label "All Following Bookings" at bounding box center [317, 44] width 45 height 6
click at [355, 75] on button "Save" at bounding box center [360, 69] width 19 height 12
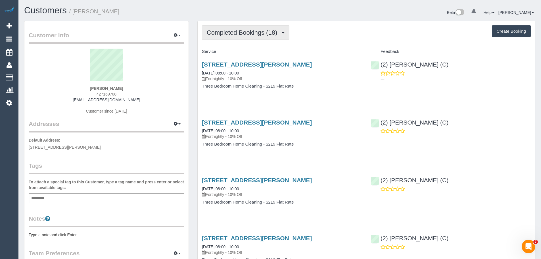
click at [242, 31] on span "Completed Bookings (18)" at bounding box center [243, 32] width 73 height 7
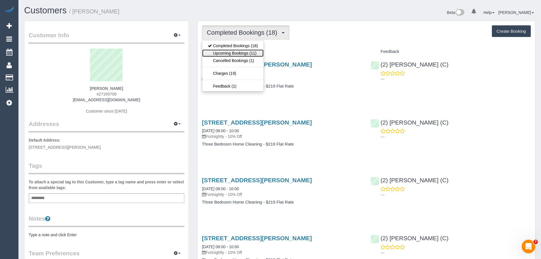
click at [228, 52] on link "Upcoming Bookings (11)" at bounding box center [232, 52] width 61 height 7
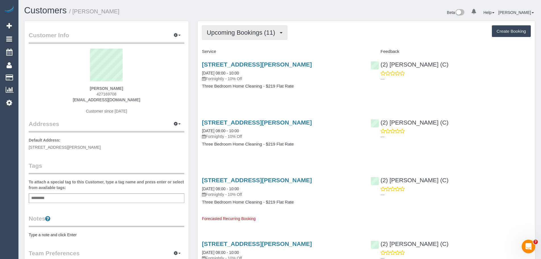
click at [231, 36] on button "Upcoming Bookings (11)" at bounding box center [244, 32] width 85 height 14
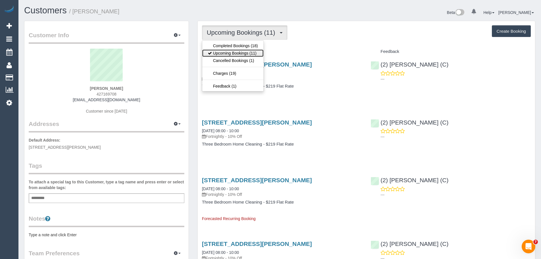
click at [239, 52] on link "Upcoming Bookings (11)" at bounding box center [232, 52] width 61 height 7
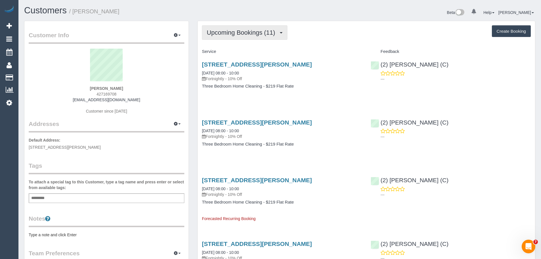
click at [225, 32] on span "Upcoming Bookings (11)" at bounding box center [242, 32] width 71 height 7
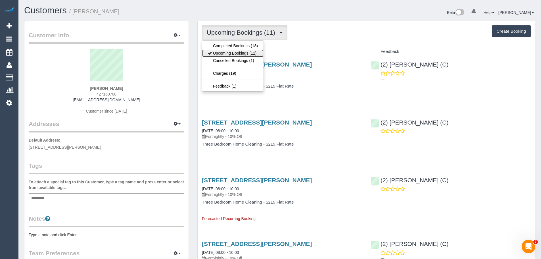
click at [236, 50] on link "Upcoming Bookings (11)" at bounding box center [232, 52] width 61 height 7
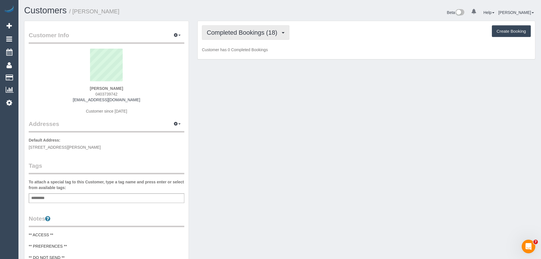
click at [242, 33] on span "Completed Bookings (18)" at bounding box center [243, 32] width 73 height 7
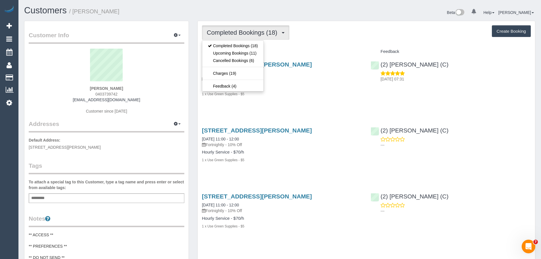
click at [136, 100] on div "Naomi Durston 0403739742 nomssicle@gmail.com Customer since 2022" at bounding box center [106, 84] width 155 height 71
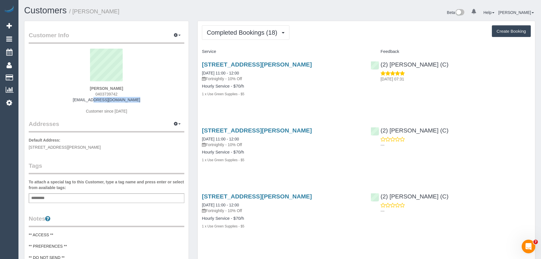
drag, startPoint x: 141, startPoint y: 100, endPoint x: 74, endPoint y: 98, distance: 67.3
click at [74, 98] on div "Naomi Durston 0403739742 nomssicle@gmail.com Customer since 2022" at bounding box center [106, 84] width 155 height 71
copy link "nomssicle@gmail.com"
click at [272, 31] on span "Completed Bookings (18)" at bounding box center [243, 32] width 73 height 7
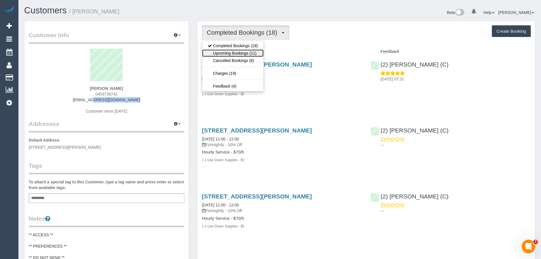
click at [246, 56] on link "Upcoming Bookings (11)" at bounding box center [232, 52] width 61 height 7
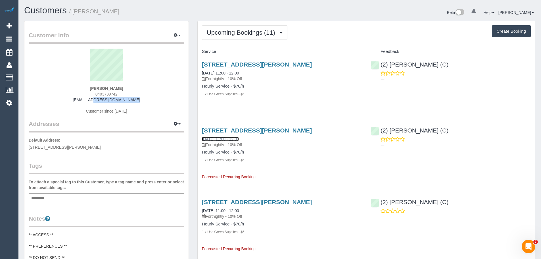
click at [217, 138] on link "04/11/2025 11:00 - 12:00" at bounding box center [220, 138] width 37 height 5
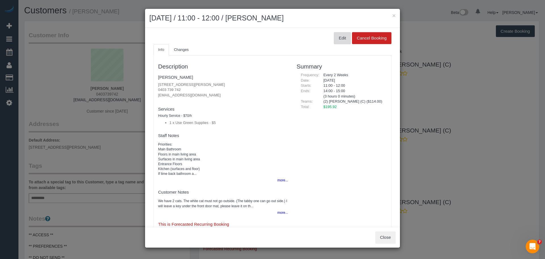
click at [338, 31] on div "Edit Cancel Booking Info Changes Description Naomi Durston 46 Thackeray Rd, Res…" at bounding box center [272, 127] width 255 height 199
click at [338, 37] on button "Edit" at bounding box center [342, 38] width 17 height 12
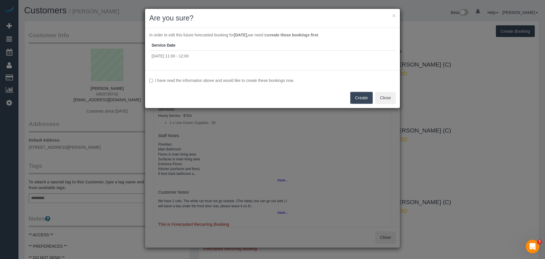
click at [194, 80] on label "I have read the information above and would like to create these bookings now." at bounding box center [272, 80] width 246 height 6
click at [357, 96] on button "Create" at bounding box center [361, 98] width 22 height 12
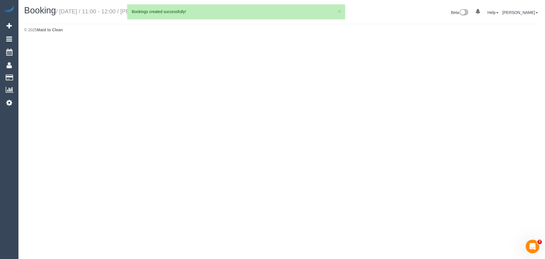
select select "VIC"
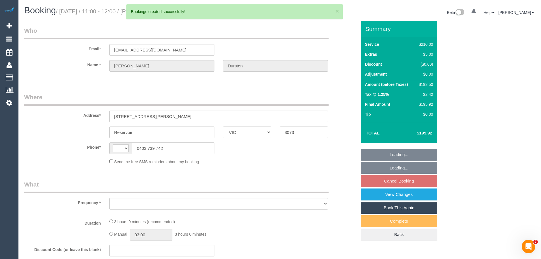
select select "string:AU"
select select "object:1641"
select select "180"
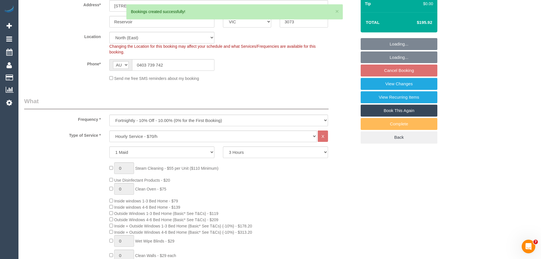
select select "string:stripe-pm_1RoImw2GScqysDRVioRJFXzJ"
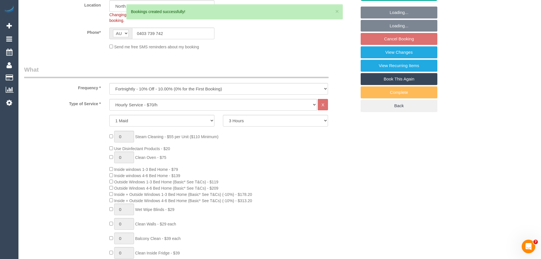
select select "object:2073"
select select "number:29"
select select "number:15"
select select "number:19"
select select "number:36"
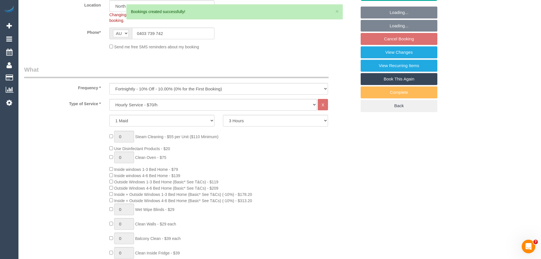
select select "number:33"
select select "number:26"
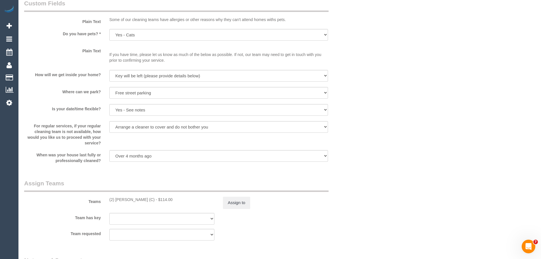
scroll to position [795, 0]
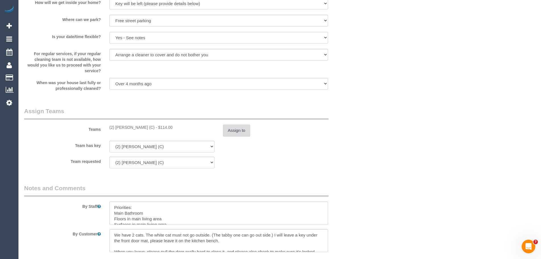
click at [239, 129] on button "Assign to" at bounding box center [236, 130] width 27 height 12
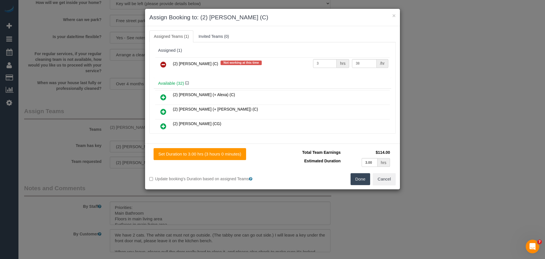
click at [164, 66] on icon at bounding box center [163, 64] width 6 height 7
click at [164, 78] on div "Available (32)" at bounding box center [272, 83] width 237 height 10
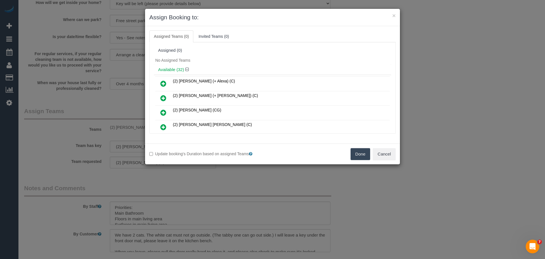
click at [361, 152] on button "Done" at bounding box center [360, 154] width 20 height 12
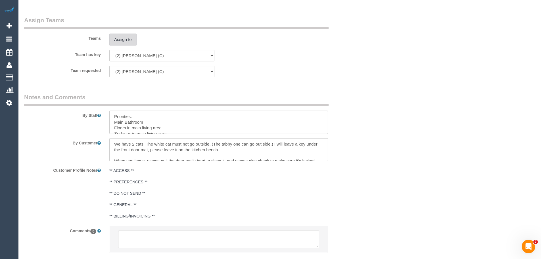
scroll to position [920, 0]
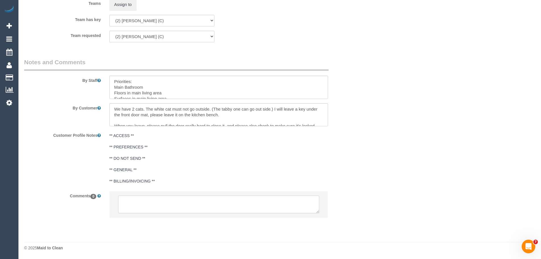
click at [191, 201] on textarea at bounding box center [218, 204] width 201 height 18
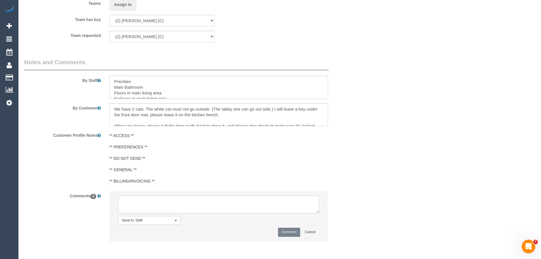
paste textarea "(2) Harry Dhasmana (C) UA ongoing - 3 Month Holiday Customer Contacted via email"
type textarea "(2) Harry Dhasmana (C) UA ongoing - 3 Month Holiday Customer Contacted via email"
click at [289, 229] on button "Comment" at bounding box center [289, 231] width 22 height 9
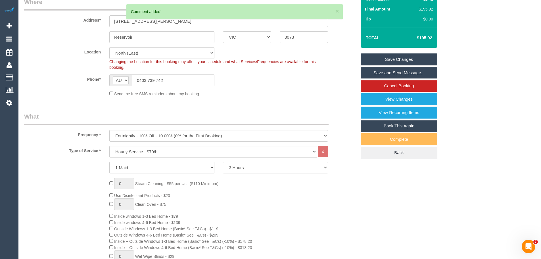
scroll to position [69, 0]
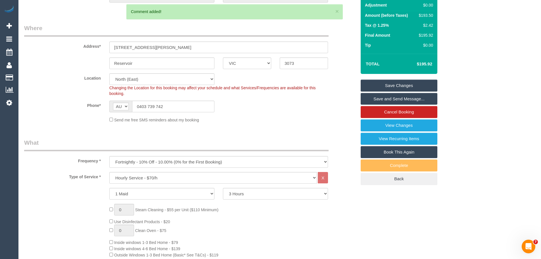
click at [389, 86] on link "Save Changes" at bounding box center [398, 85] width 77 height 12
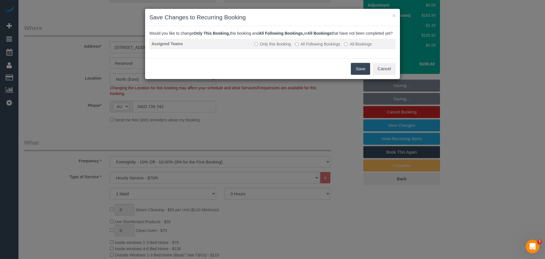
click at [313, 47] on label "All Following Bookings" at bounding box center [317, 44] width 45 height 6
click at [358, 75] on button "Save" at bounding box center [360, 69] width 19 height 12
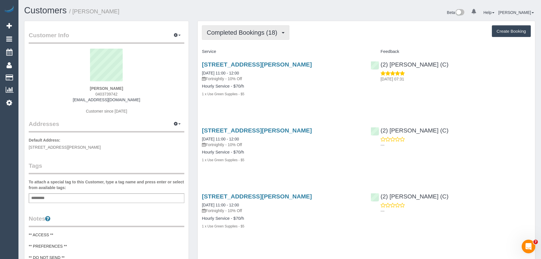
click at [218, 33] on span "Completed Bookings (18)" at bounding box center [243, 32] width 73 height 7
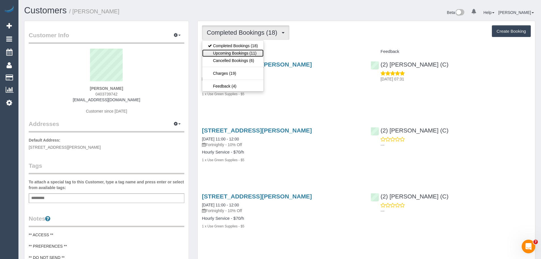
click at [226, 55] on link "Upcoming Bookings (11)" at bounding box center [232, 52] width 61 height 7
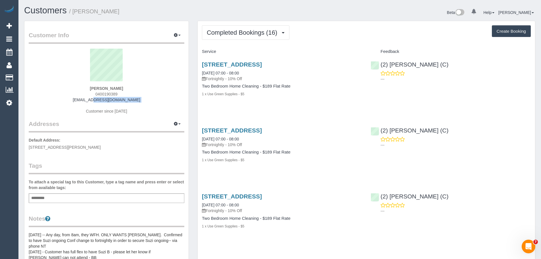
drag, startPoint x: 142, startPoint y: 103, endPoint x: 72, endPoint y: 98, distance: 70.0
click at [72, 98] on div "Dani Kline 0400190389 danikline1@gmail.com Customer since 2024" at bounding box center [106, 84] width 155 height 71
copy div "[EMAIL_ADDRESS][DOMAIN_NAME]"
click at [247, 29] on span "Completed Bookings (16)" at bounding box center [243, 32] width 73 height 7
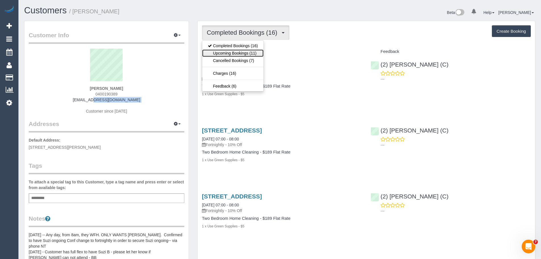
click at [240, 53] on link "Upcoming Bookings (11)" at bounding box center [232, 52] width 61 height 7
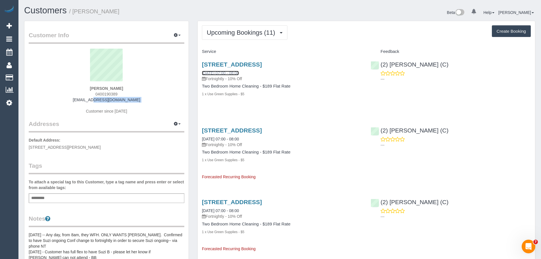
click at [223, 71] on link "06/11/2025 07:00 - 08:00" at bounding box center [220, 73] width 37 height 5
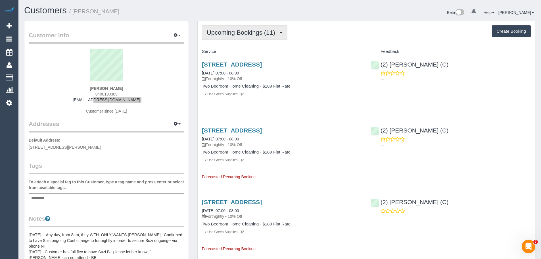
click at [270, 32] on span "Upcoming Bookings (11)" at bounding box center [242, 32] width 71 height 7
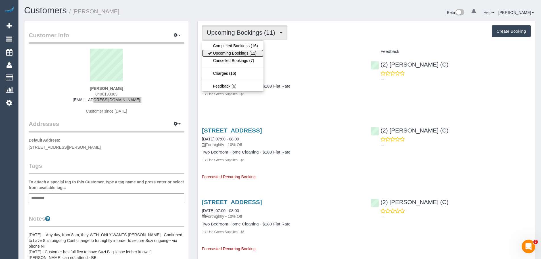
click at [253, 54] on link "Upcoming Bookings (11)" at bounding box center [232, 52] width 61 height 7
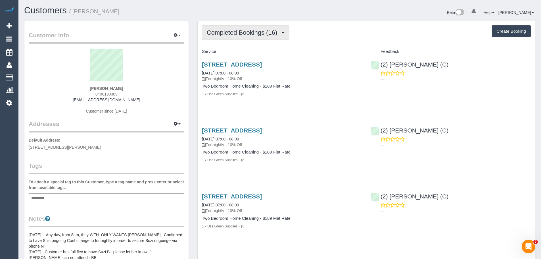
click at [250, 31] on span "Completed Bookings (16)" at bounding box center [243, 32] width 73 height 7
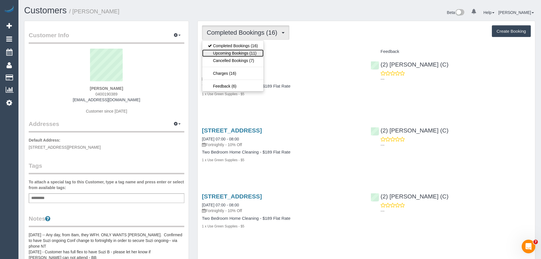
click at [237, 50] on link "Upcoming Bookings (11)" at bounding box center [232, 52] width 61 height 7
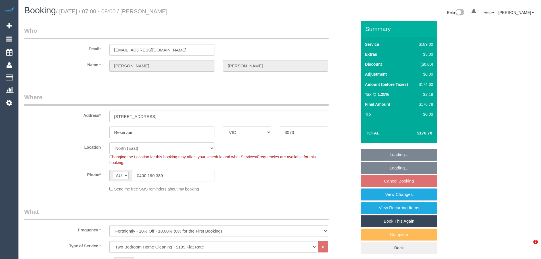
select select "VIC"
select select "spot1"
select select "number:29"
select select "number:14"
select select "number:19"
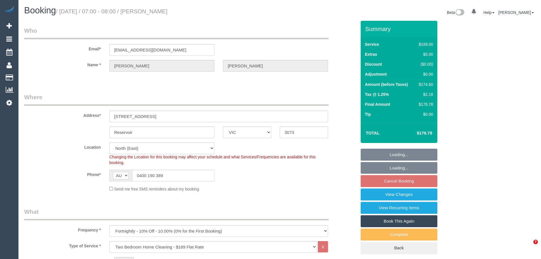
select select "number:22"
select select "number:34"
select select "number:26"
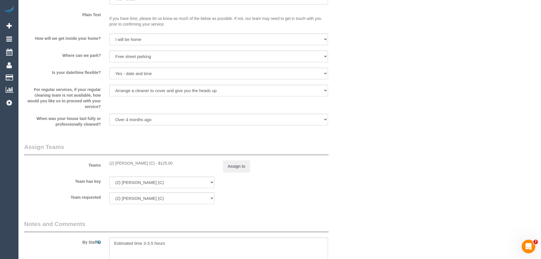
scroll to position [795, 0]
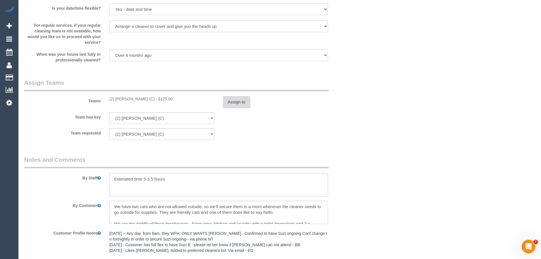
click at [241, 101] on button "Assign to" at bounding box center [236, 102] width 27 height 12
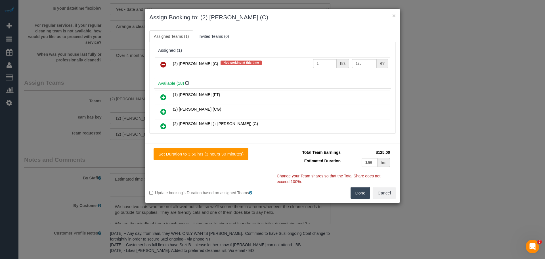
click at [162, 64] on icon at bounding box center [163, 64] width 6 height 7
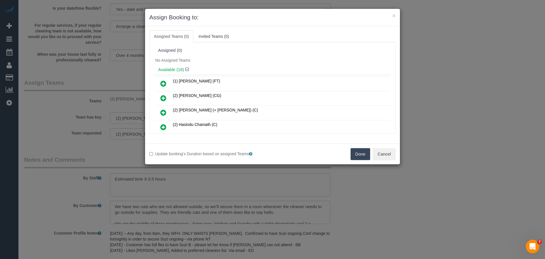
click at [354, 155] on button "Done" at bounding box center [360, 154] width 20 height 12
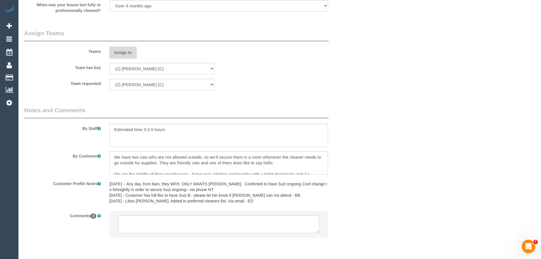
scroll to position [864, 0]
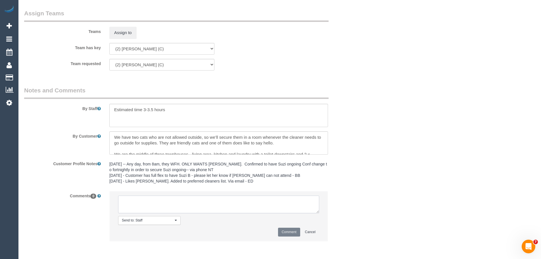
click at [232, 203] on textarea at bounding box center [218, 204] width 201 height 18
paste textarea "(2) Harry Dhasmana (C) UA ongoing - 3 Month Holiday Customer Contacted via email"
type textarea "(2) Harry Dhasmana (C) UA ongoing - 3 Month Holiday Customer Contacted via email"
click at [289, 231] on button "Comment" at bounding box center [289, 231] width 22 height 9
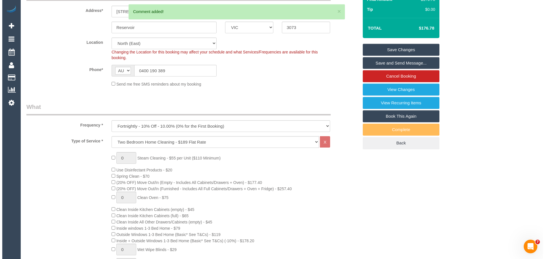
scroll to position [0, 0]
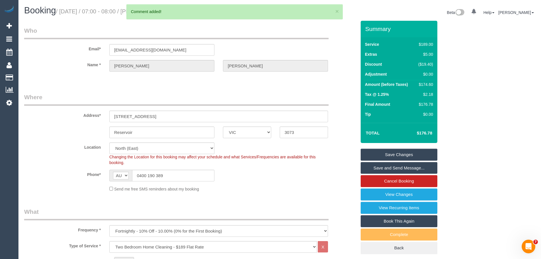
click at [374, 154] on link "Save Changes" at bounding box center [398, 154] width 77 height 12
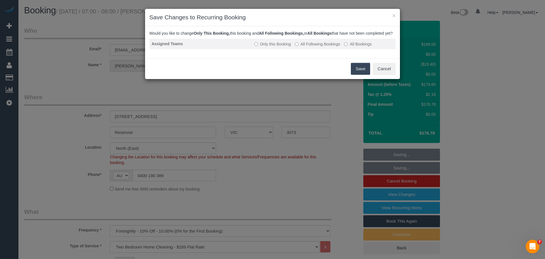
click at [325, 45] on td "Only this Booking All Following Bookings All Bookings" at bounding box center [324, 44] width 144 height 10
click at [329, 47] on label "All Following Bookings" at bounding box center [317, 44] width 45 height 6
click at [359, 74] on button "Save" at bounding box center [360, 69] width 19 height 12
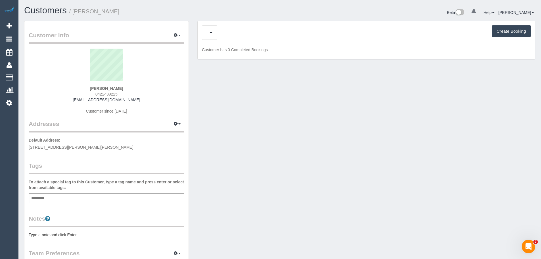
drag, startPoint x: 146, startPoint y: 102, endPoint x: 66, endPoint y: 99, distance: 80.4
click at [66, 99] on div "[PERSON_NAME] 0422439225 [EMAIL_ADDRESS][DOMAIN_NAME] Customer since [DATE]" at bounding box center [106, 84] width 155 height 71
copy link "[EMAIL_ADDRESS][DOMAIN_NAME]"
click at [213, 33] on button "button" at bounding box center [209, 32] width 15 height 14
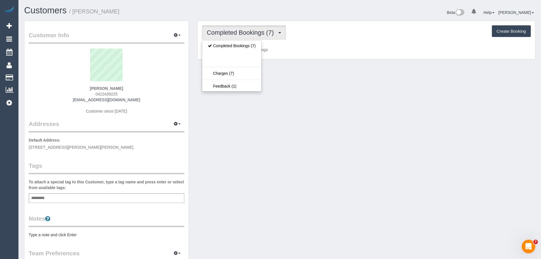
click at [328, 40] on div "Completed Bookings (7) Completed Bookings (7) Charges (7) Feedback (1) Create B…" at bounding box center [365, 40] width 337 height 38
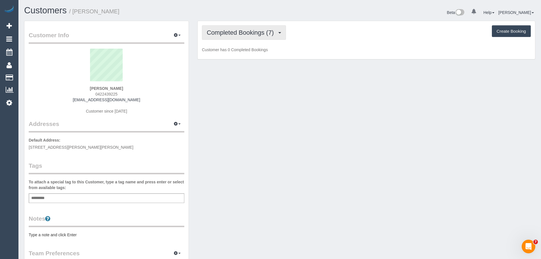
click at [229, 36] on span "Completed Bookings (7)" at bounding box center [242, 32] width 70 height 7
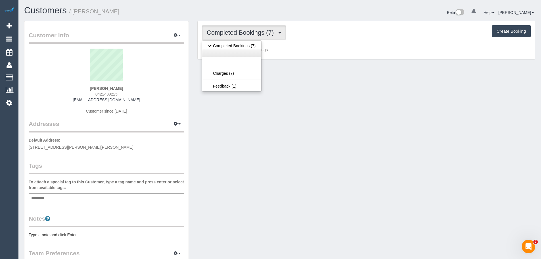
click at [225, 55] on link at bounding box center [231, 52] width 59 height 7
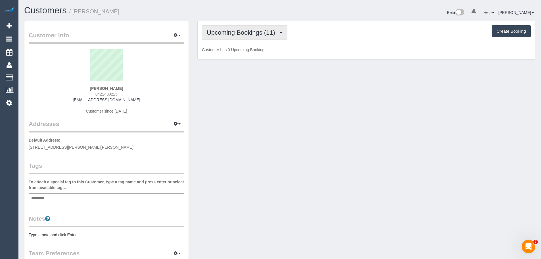
click at [227, 32] on span "Upcoming Bookings (11)" at bounding box center [242, 32] width 71 height 7
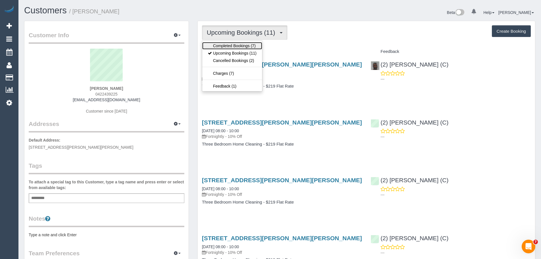
click at [240, 43] on link "Completed Bookings (7)" at bounding box center [232, 45] width 60 height 7
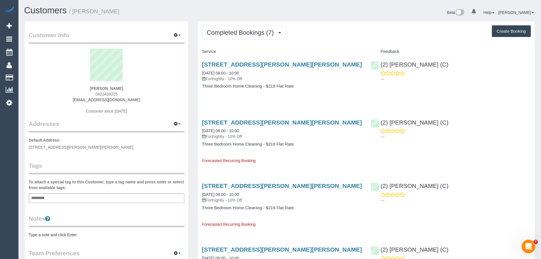
click at [146, 104] on div "[PERSON_NAME] 0422439225 [EMAIL_ADDRESS][DOMAIN_NAME] Customer since [DATE]" at bounding box center [106, 84] width 155 height 71
click at [143, 98] on div "[PERSON_NAME] 0422439225 [EMAIL_ADDRESS][DOMAIN_NAME] Customer since [DATE]" at bounding box center [106, 84] width 155 height 71
click at [140, 100] on div "[PERSON_NAME] 0422439225 [EMAIL_ADDRESS][DOMAIN_NAME] Customer since [DATE]" at bounding box center [106, 84] width 155 height 71
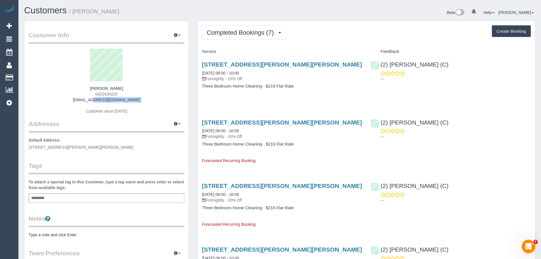
click at [140, 100] on div "[PERSON_NAME] 0422439225 [EMAIL_ADDRESS][DOMAIN_NAME] Customer since [DATE]" at bounding box center [106, 84] width 155 height 71
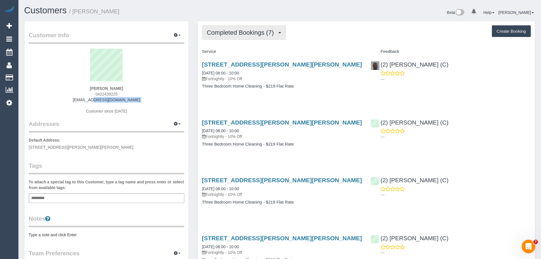
click at [255, 39] on button "Completed Bookings (7)" at bounding box center [244, 32] width 84 height 14
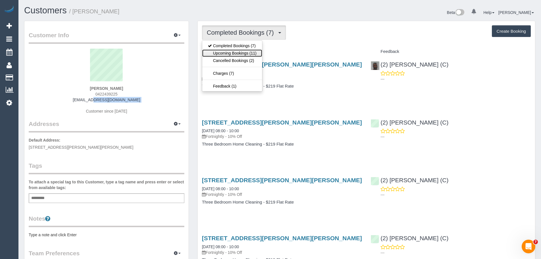
click at [222, 52] on link "Upcoming Bookings (11)" at bounding box center [232, 52] width 60 height 7
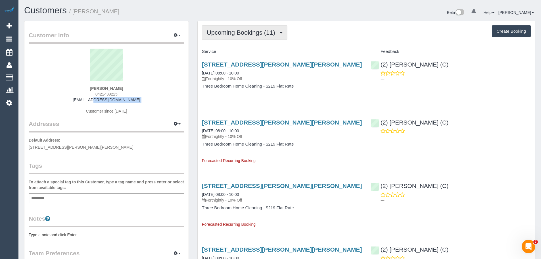
click at [246, 29] on span "Upcoming Bookings (11)" at bounding box center [242, 32] width 71 height 7
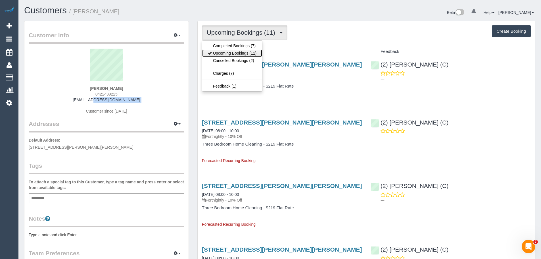
click at [242, 52] on link "Upcoming Bookings (11)" at bounding box center [232, 52] width 60 height 7
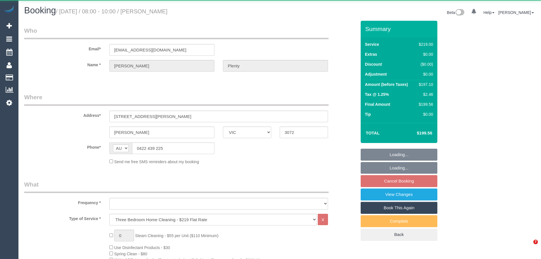
select select "VIC"
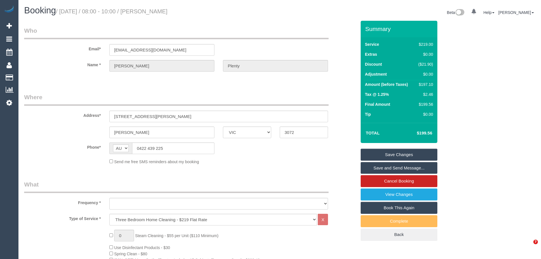
select select "object:632"
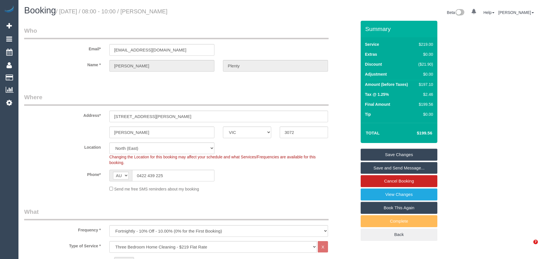
select select "number:27"
select select "number:14"
select select "number:19"
select select "number:22"
select select "number:33"
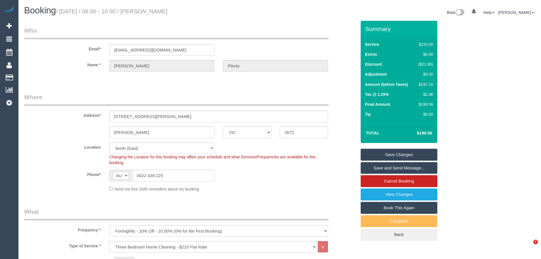
select select "number:13"
select select "spot2"
select select "string:stripe-pm_1ReROq2GScqysDRV0vktCp1f"
select select "object:1343"
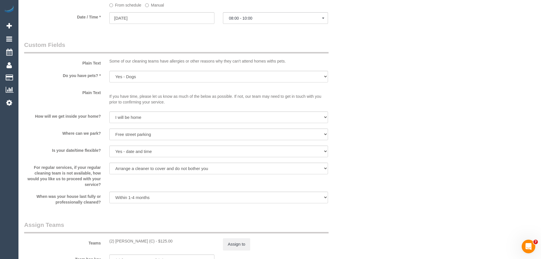
scroll to position [844, 0]
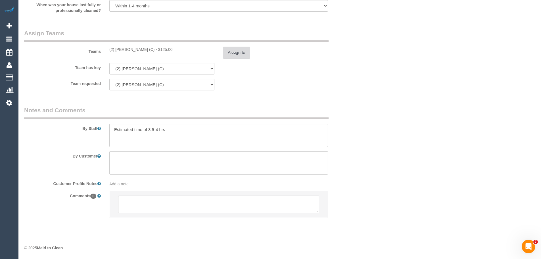
click at [226, 51] on button "Assign to" at bounding box center [236, 53] width 27 height 12
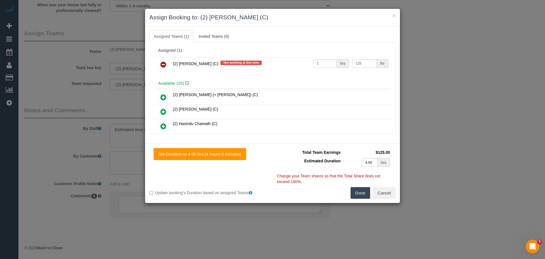
click at [162, 62] on icon at bounding box center [163, 64] width 6 height 7
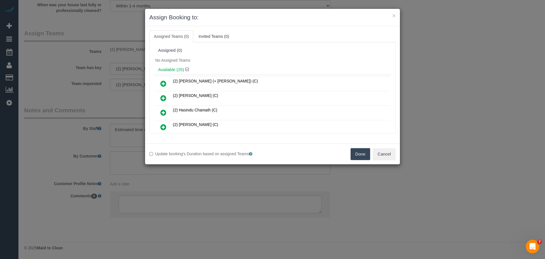
click at [358, 153] on button "Done" at bounding box center [360, 154] width 20 height 12
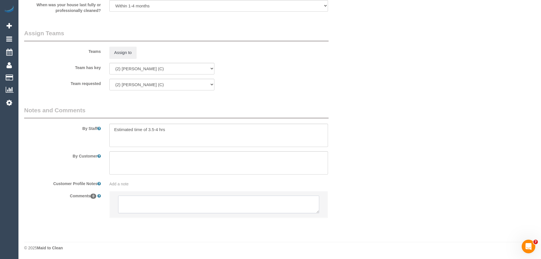
click at [278, 208] on textarea at bounding box center [218, 204] width 201 height 18
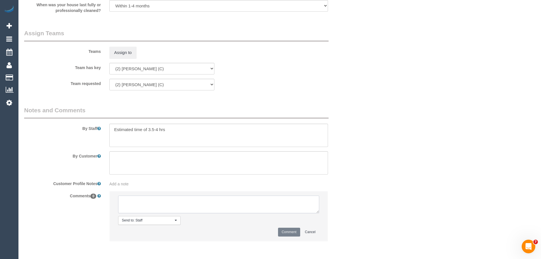
paste textarea "(2) Harry Dhasmana (C) UA ongoing - 3 Month Holiday Customer Contacted via email"
type textarea "(2) Harry Dhasmana (C) UA ongoing - 3 Month Holiday Customer Contacted via email"
click at [291, 235] on button "Comment" at bounding box center [289, 231] width 22 height 9
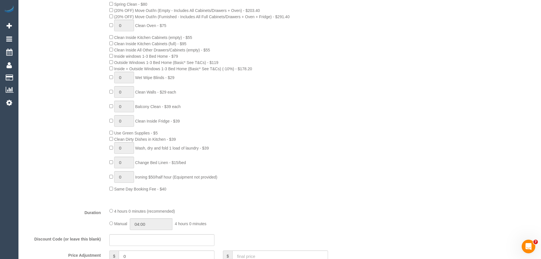
scroll to position [78, 0]
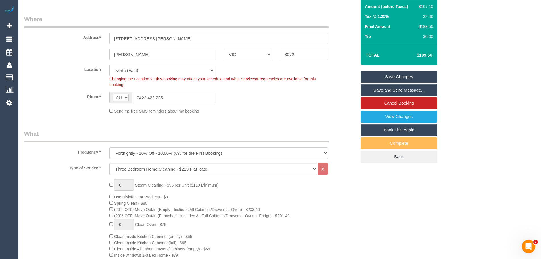
click at [386, 73] on link "Save Changes" at bounding box center [398, 77] width 77 height 12
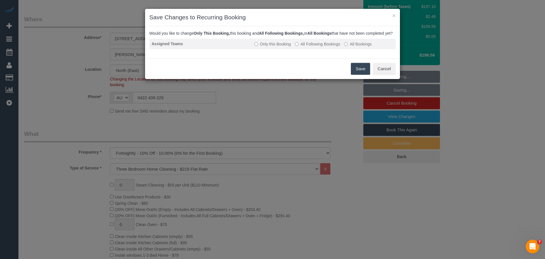
click at [308, 47] on label "All Following Bookings" at bounding box center [317, 44] width 45 height 6
click at [353, 75] on button "Save" at bounding box center [360, 69] width 19 height 12
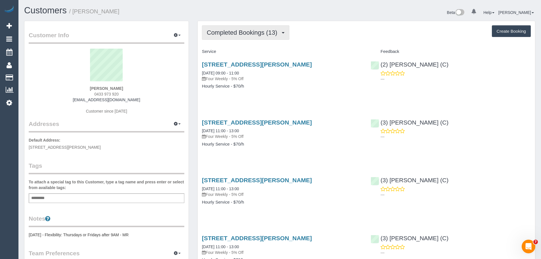
click at [250, 36] on button "Completed Bookings (13)" at bounding box center [245, 32] width 87 height 14
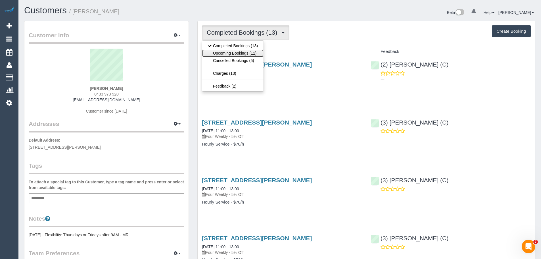
click at [240, 52] on link "Upcoming Bookings (11)" at bounding box center [232, 52] width 61 height 7
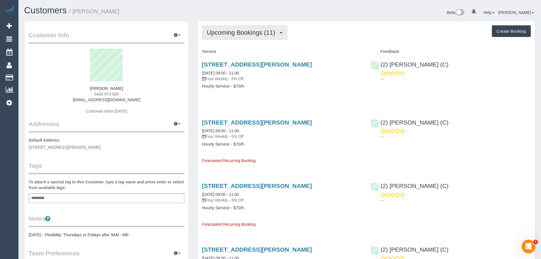
drag, startPoint x: 216, startPoint y: 22, endPoint x: 218, endPoint y: 30, distance: 7.8
click at [220, 33] on span "Upcoming Bookings (11)" at bounding box center [242, 32] width 71 height 7
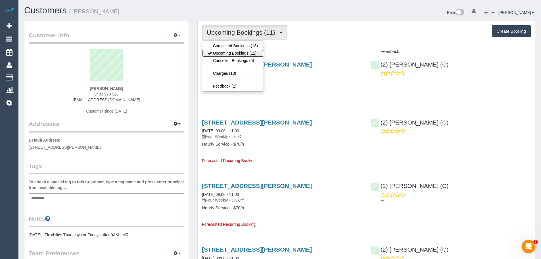
click at [224, 53] on link "Upcoming Bookings (11)" at bounding box center [232, 52] width 61 height 7
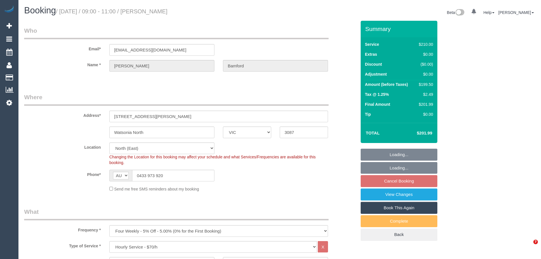
select select "VIC"
select select "180"
select select "number:28"
select select "number:14"
select select "number:19"
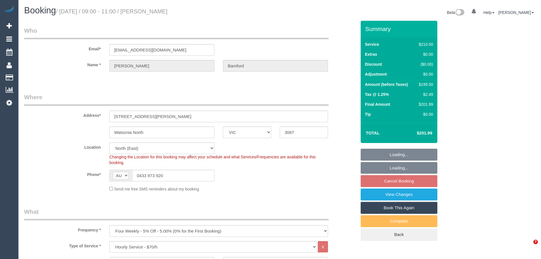
select select "number:36"
select select "number:33"
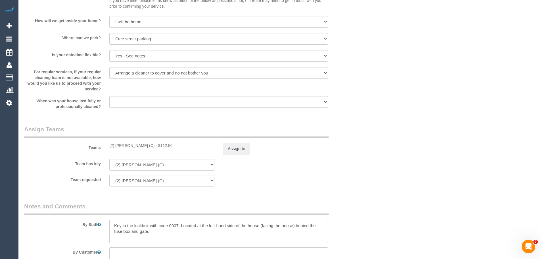
scroll to position [875, 0]
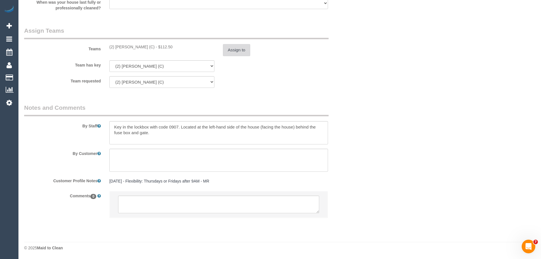
click at [234, 49] on button "Assign to" at bounding box center [236, 50] width 27 height 12
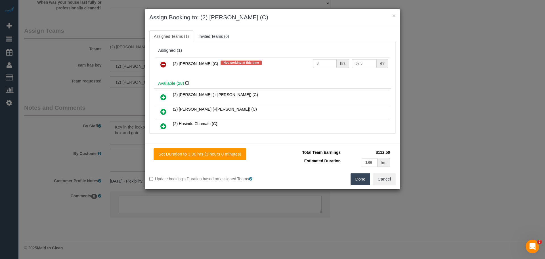
click at [161, 63] on icon at bounding box center [163, 64] width 6 height 7
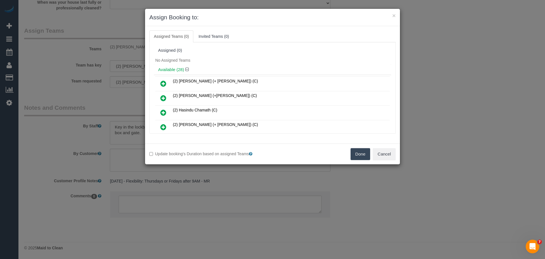
click at [357, 152] on button "Done" at bounding box center [360, 154] width 20 height 12
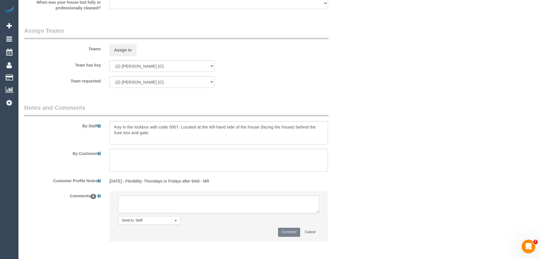
click at [165, 202] on textarea at bounding box center [218, 204] width 201 height 18
paste textarea "(2) [PERSON_NAME] (C) UA ongoing - 3 Month Holiday Customer not Contacted - Onl…"
type textarea "(2) [PERSON_NAME] (C) UA ongoing - 3 Month Holiday Customer not Contacted - Onl…"
click at [289, 230] on button "Comment" at bounding box center [289, 231] width 22 height 9
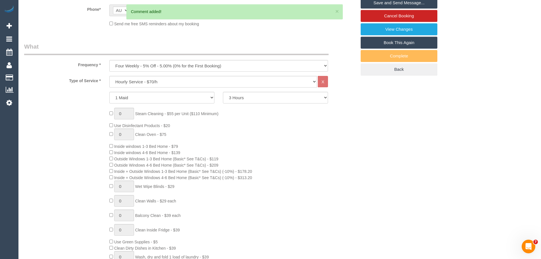
scroll to position [80, 0]
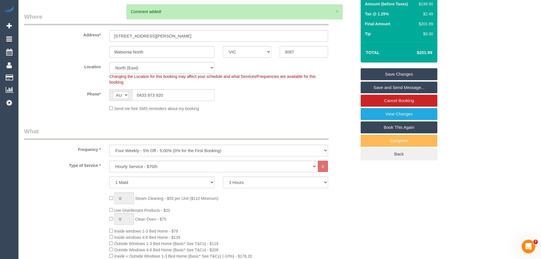
click at [373, 70] on link "Save Changes" at bounding box center [398, 74] width 77 height 12
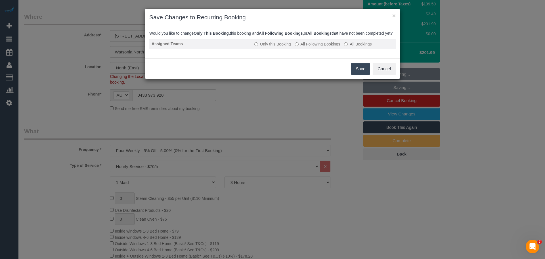
click at [320, 47] on label "All Following Bookings" at bounding box center [317, 44] width 45 height 6
click at [362, 75] on button "Save" at bounding box center [360, 69] width 19 height 12
